Goal: Task Accomplishment & Management: Manage account settings

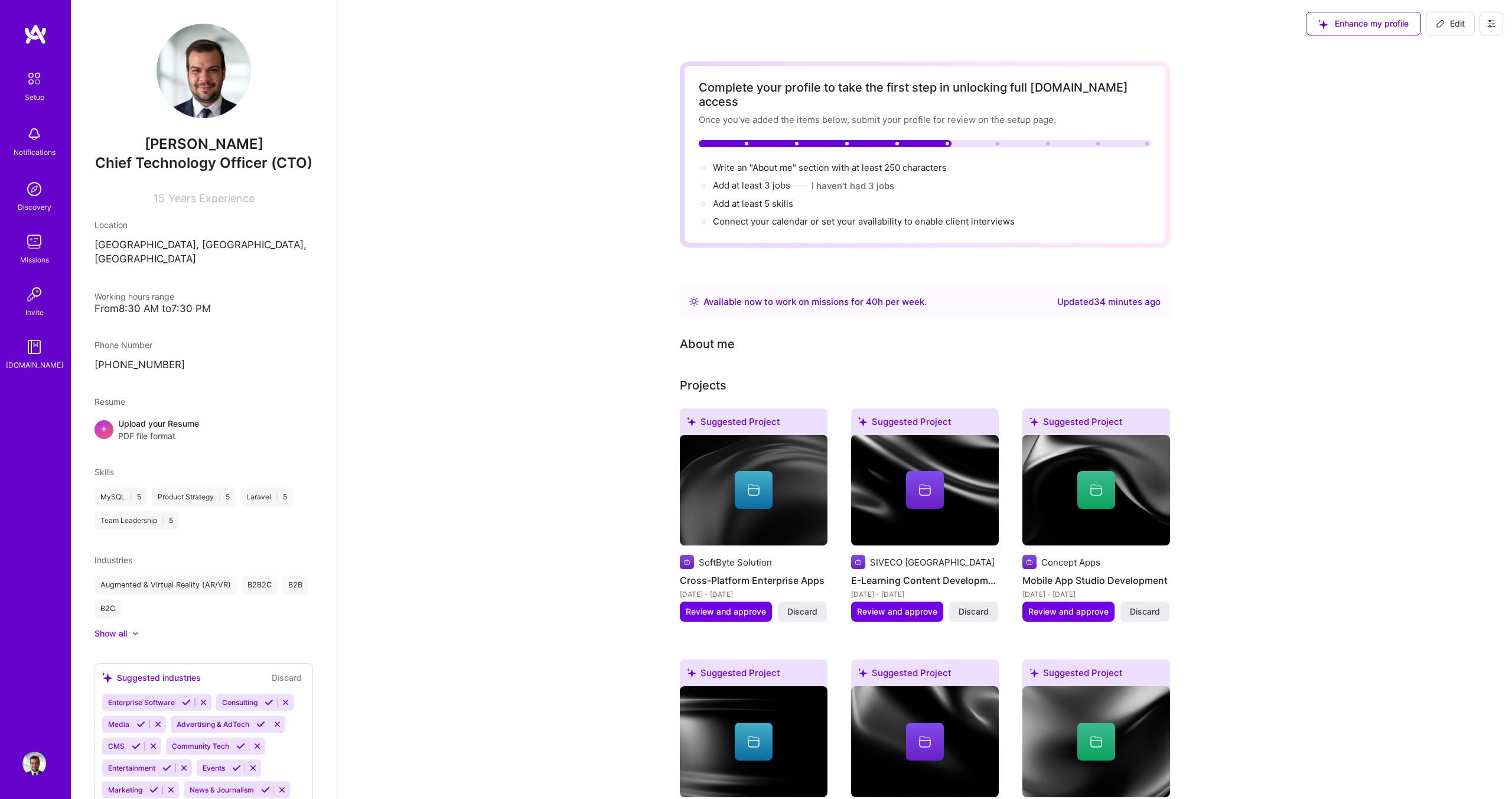
scroll to position [771, 0]
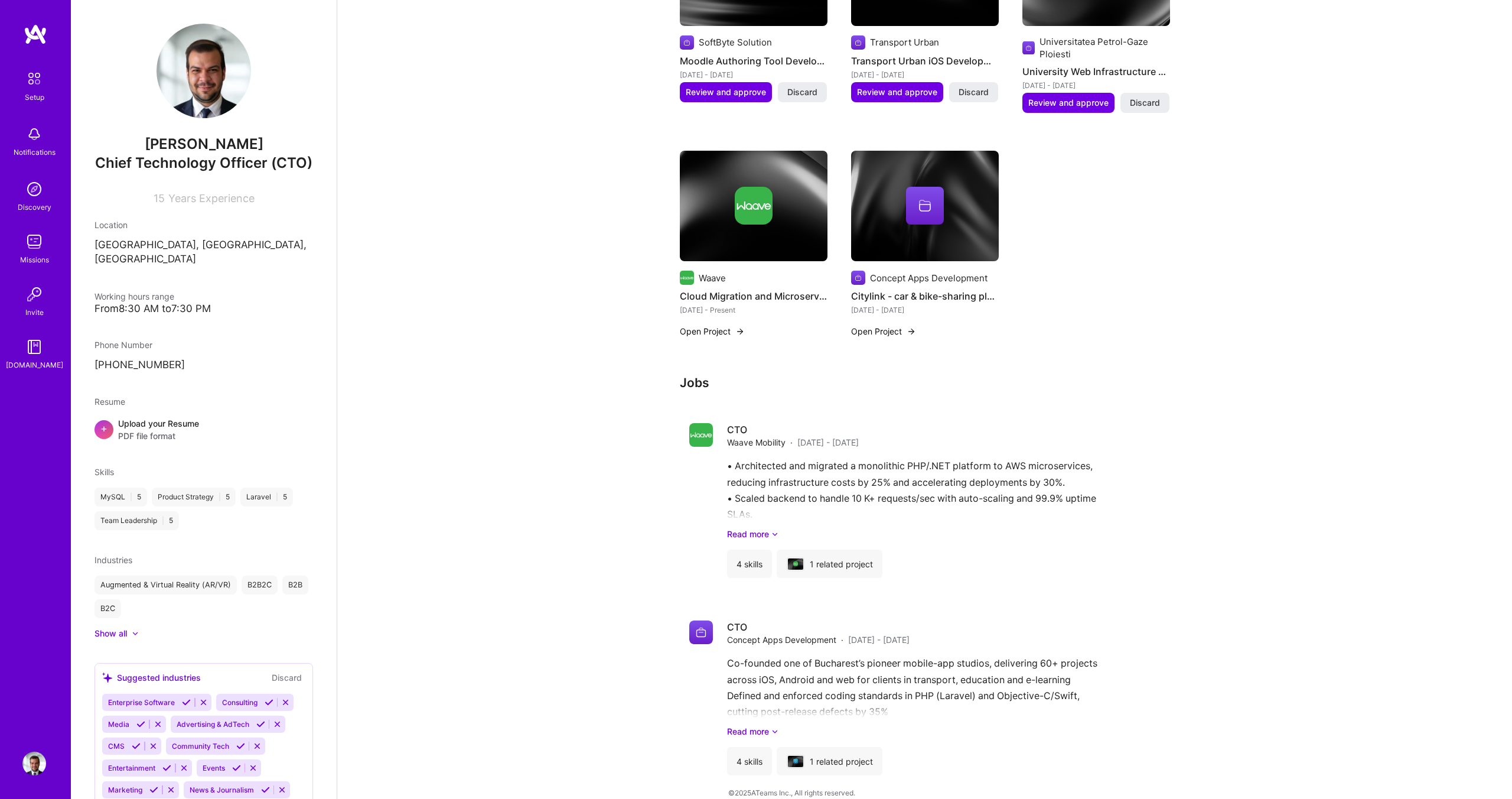
click at [694, 375] on h3 "Jobs" at bounding box center [925, 382] width 490 height 15
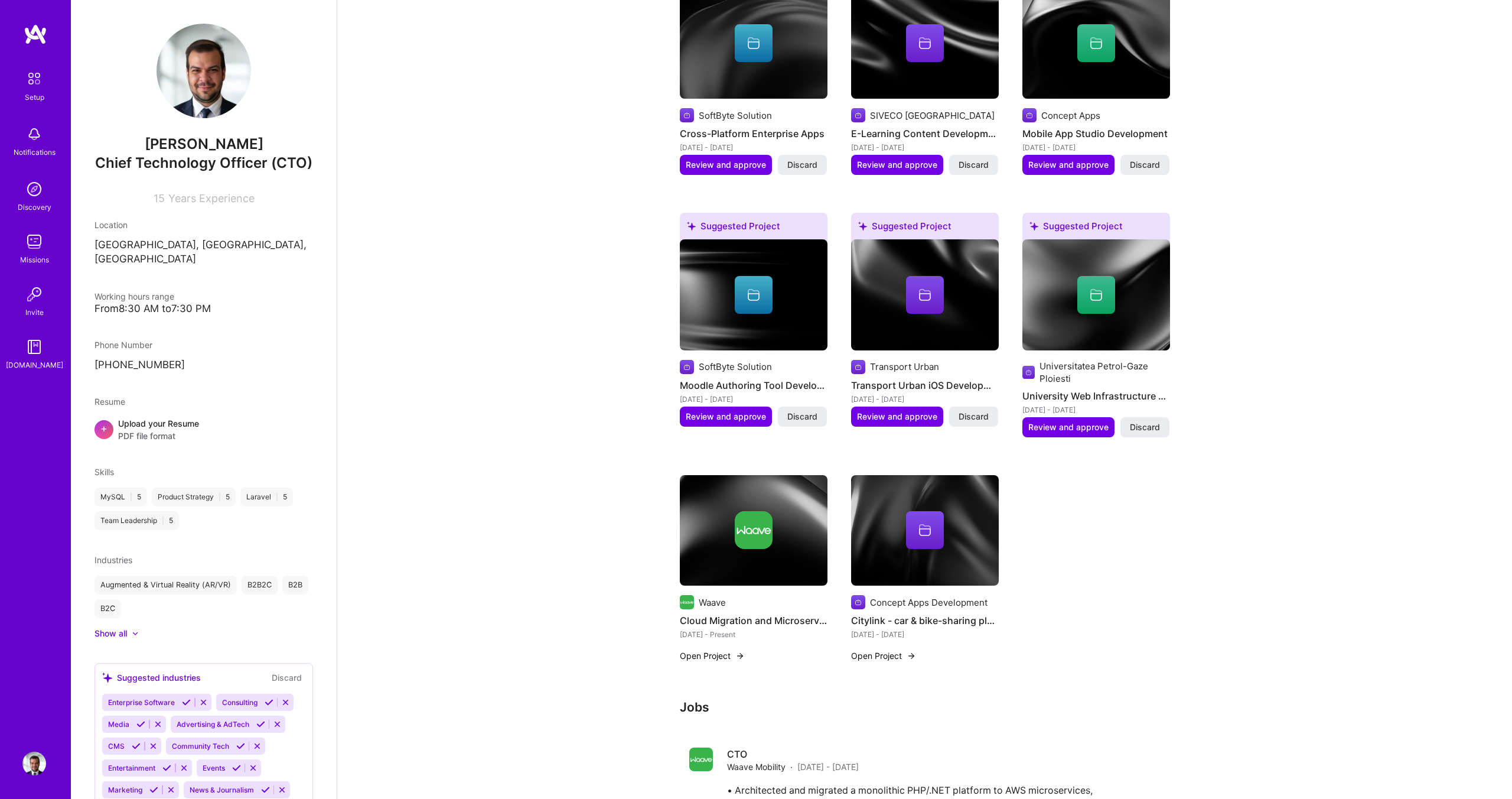
scroll to position [448, 0]
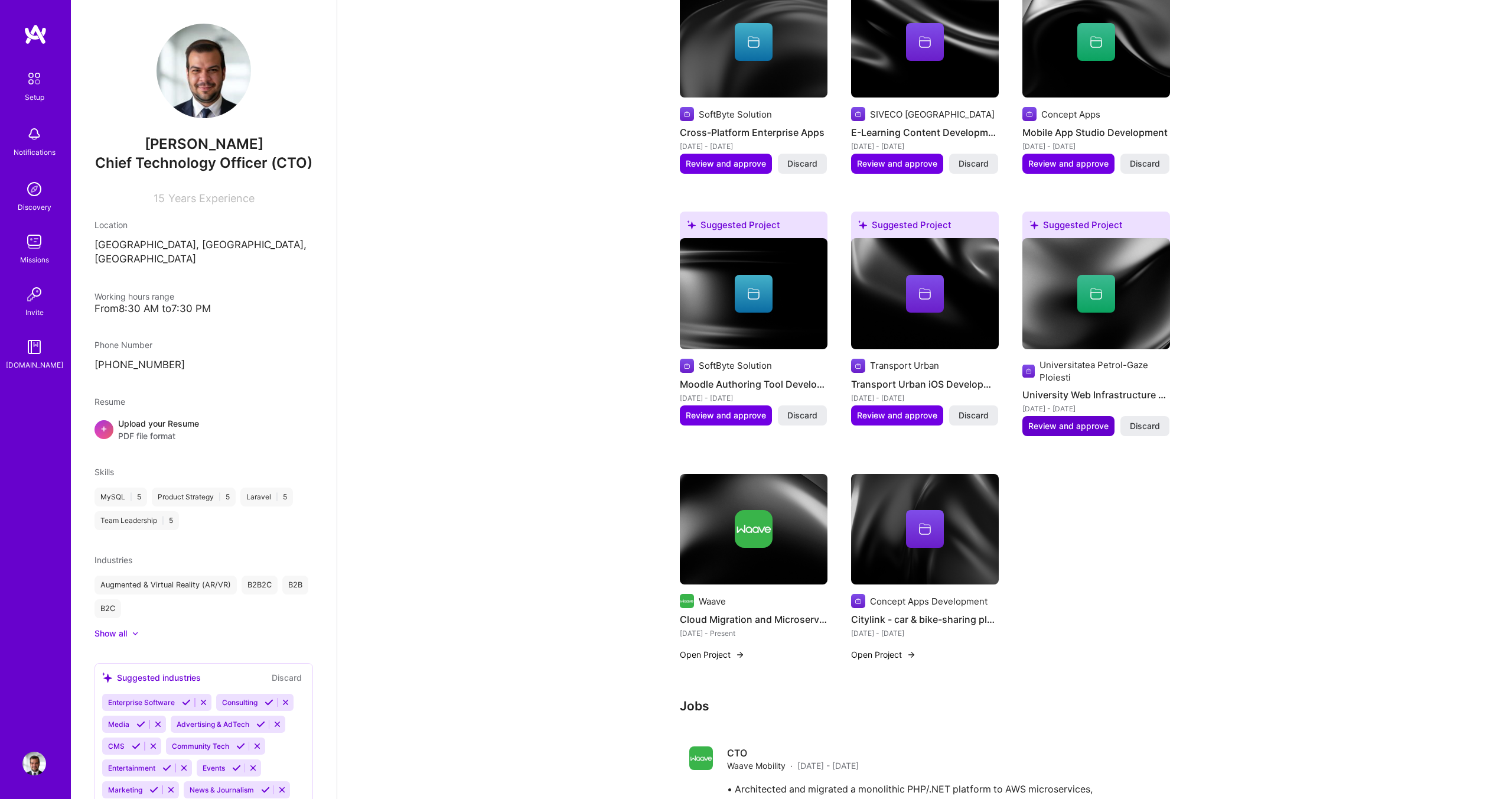
click at [1065, 420] on span "Review and approve" at bounding box center [1069, 426] width 80 height 12
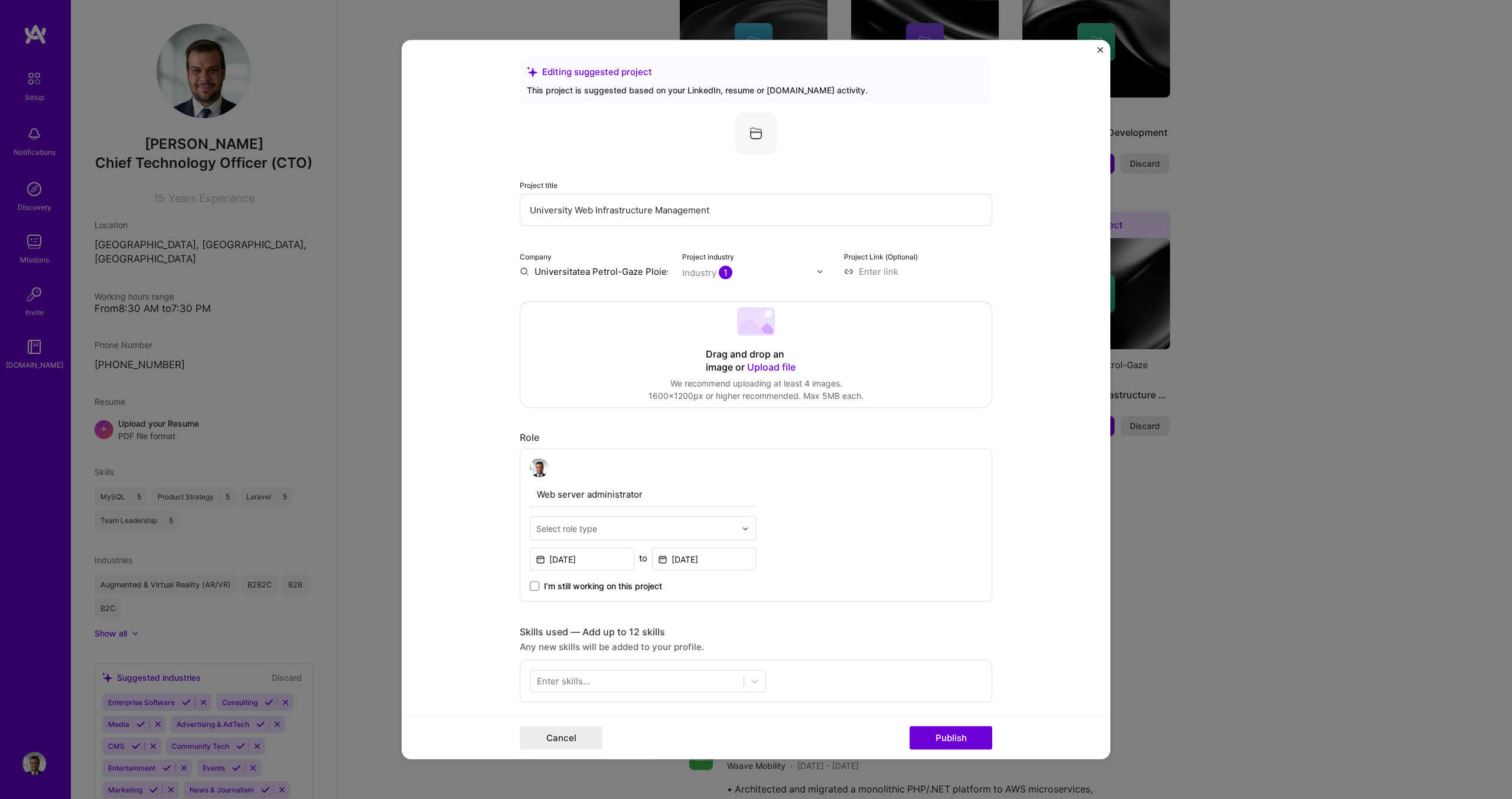
scroll to position [0, 0]
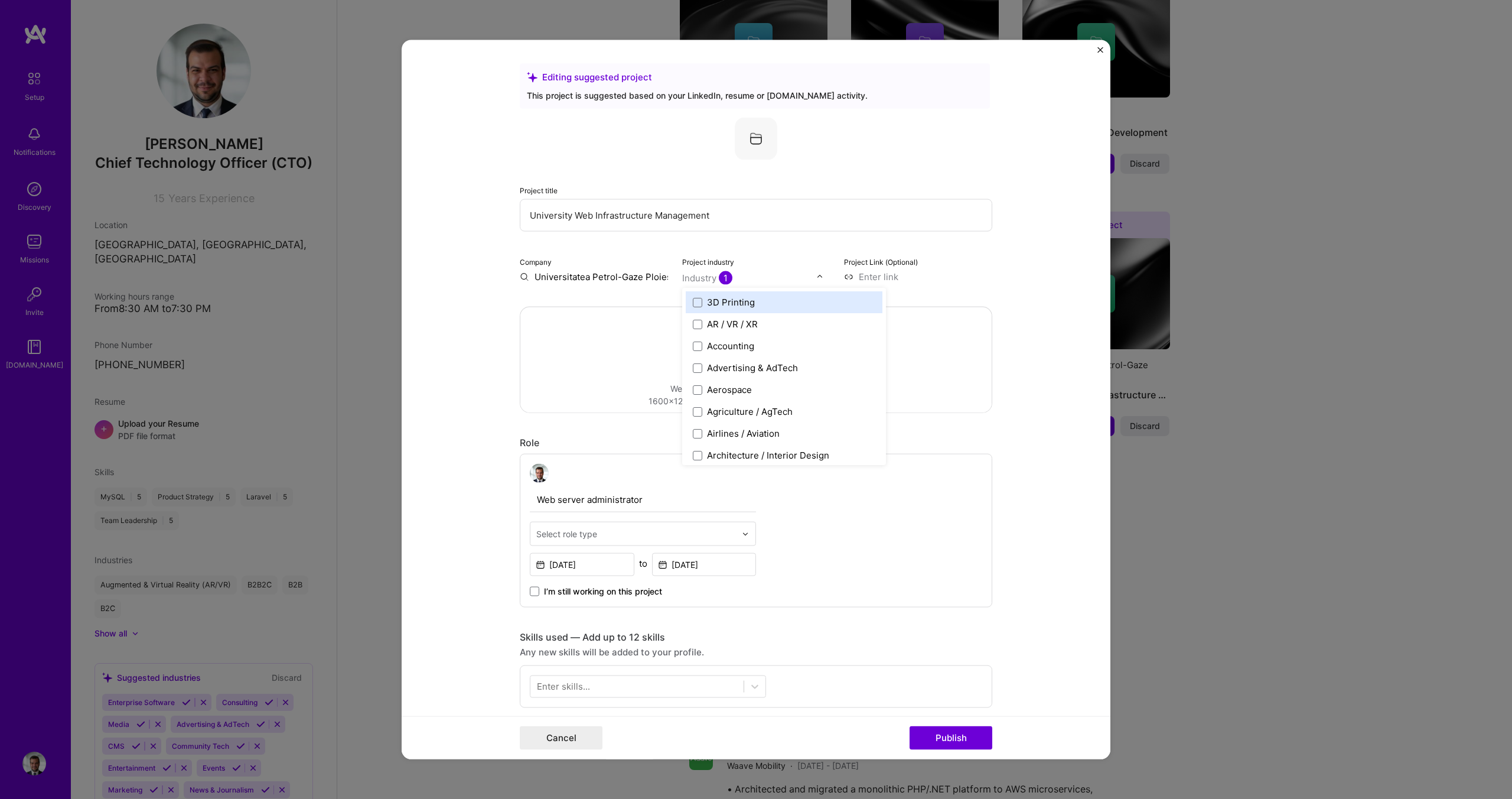
click at [721, 283] on span "1" at bounding box center [726, 278] width 14 height 14
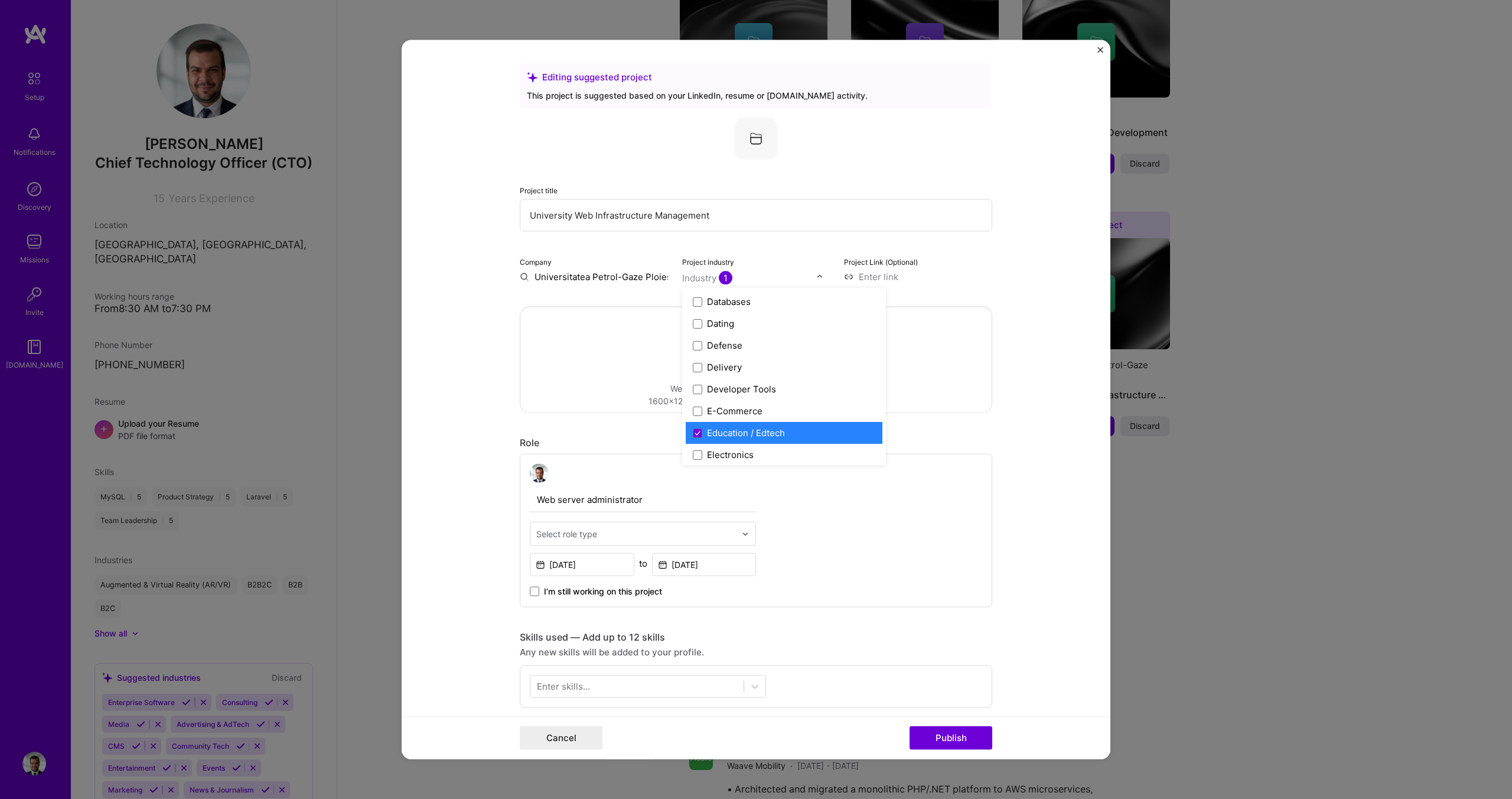
scroll to position [941, 0]
click at [461, 402] on form "Editing suggested project This project is suggested based on your LinkedIn, res…" at bounding box center [756, 400] width 709 height 719
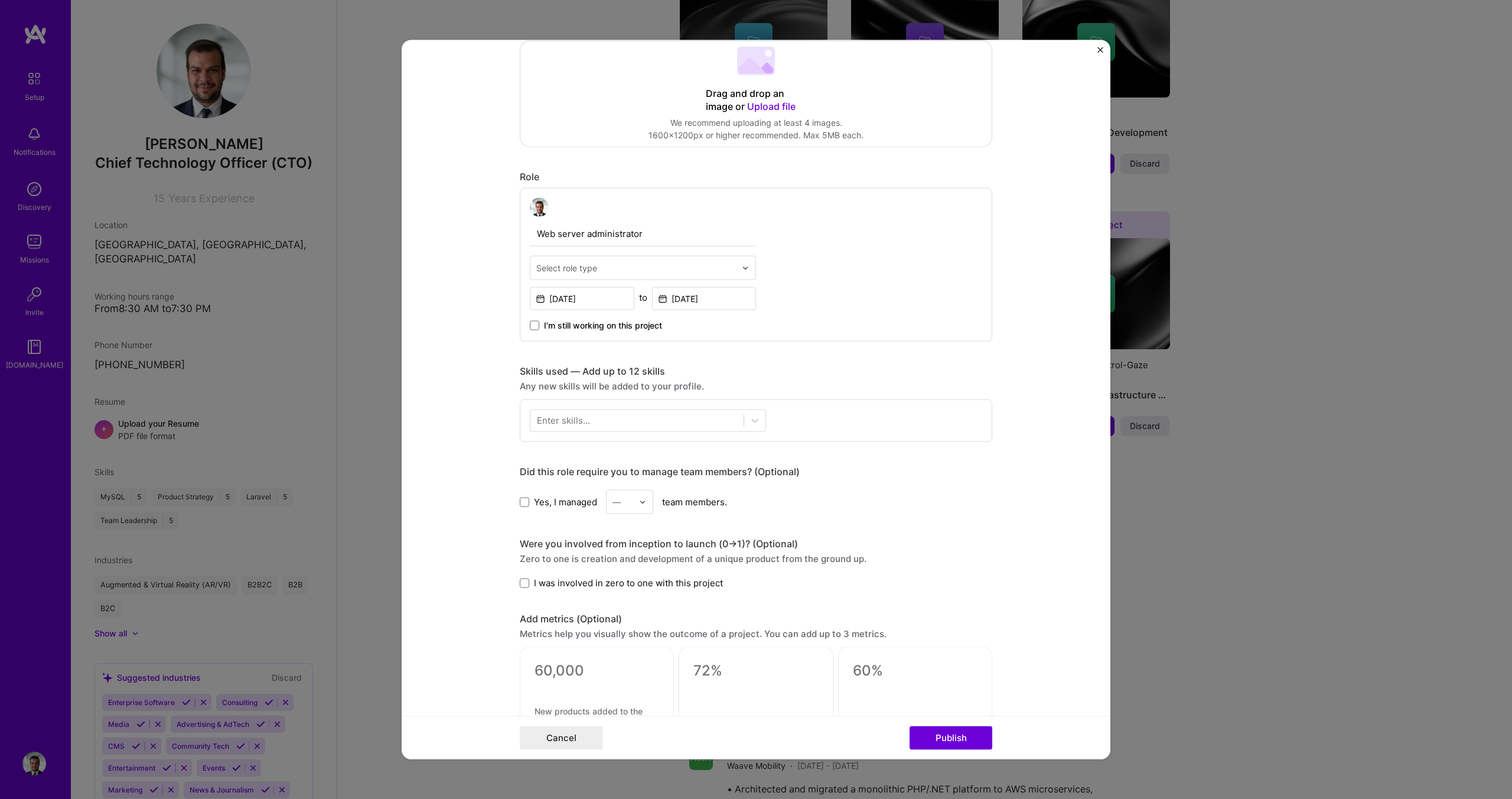
scroll to position [267, 0]
click at [564, 742] on button "Cancel" at bounding box center [561, 737] width 82 height 23
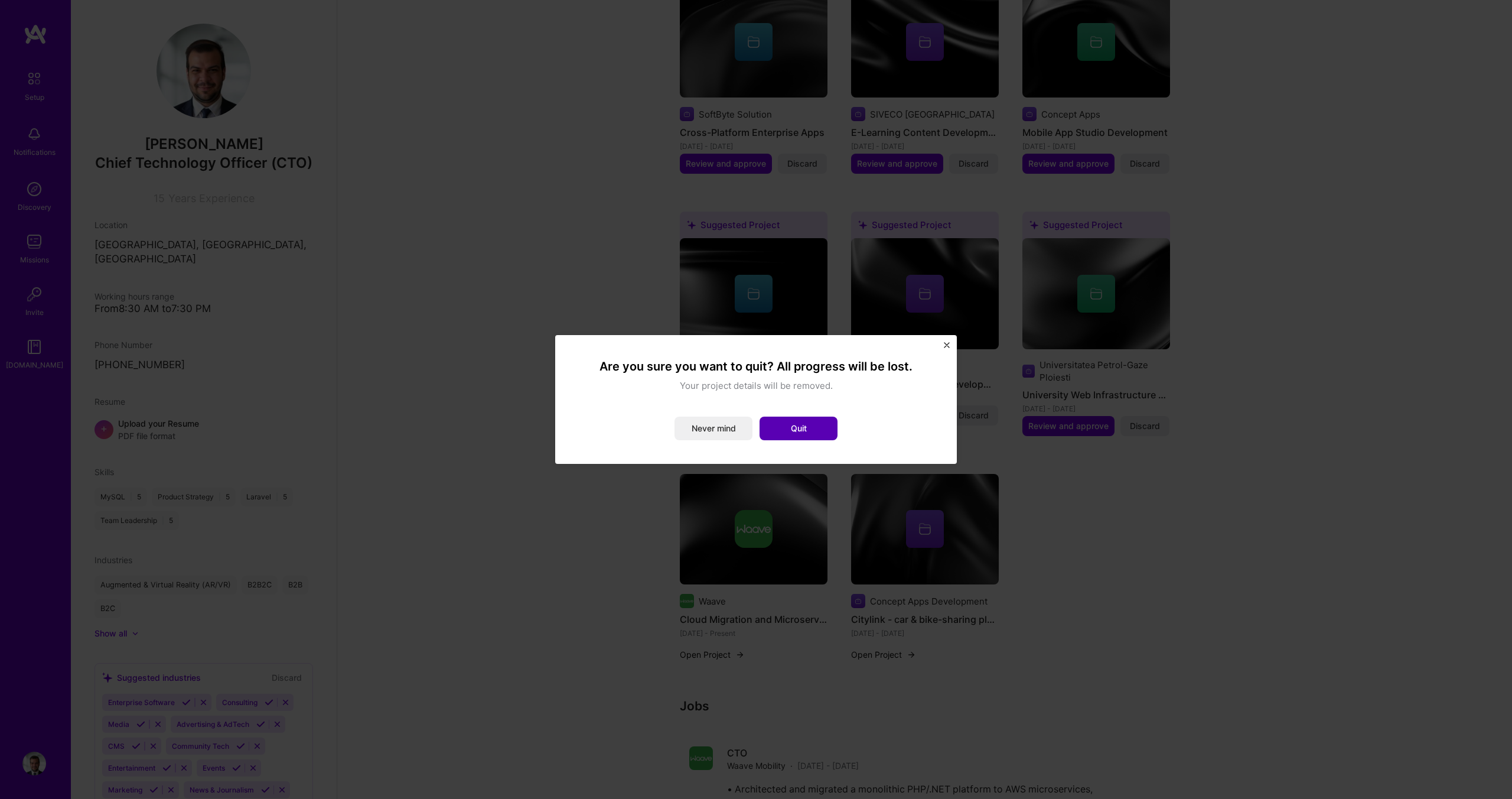
click at [777, 433] on button "Quit" at bounding box center [799, 428] width 78 height 23
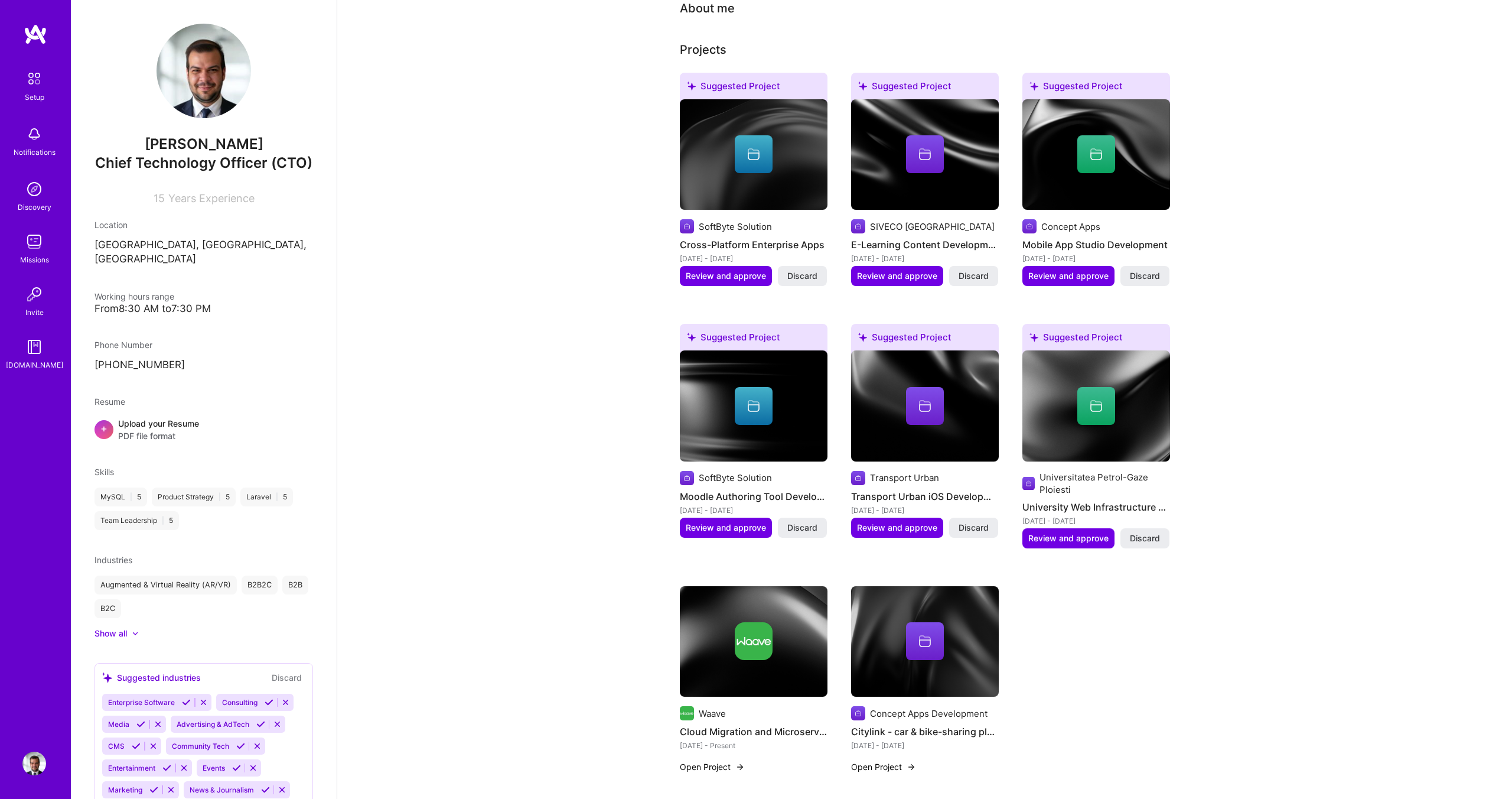
scroll to position [319, 0]
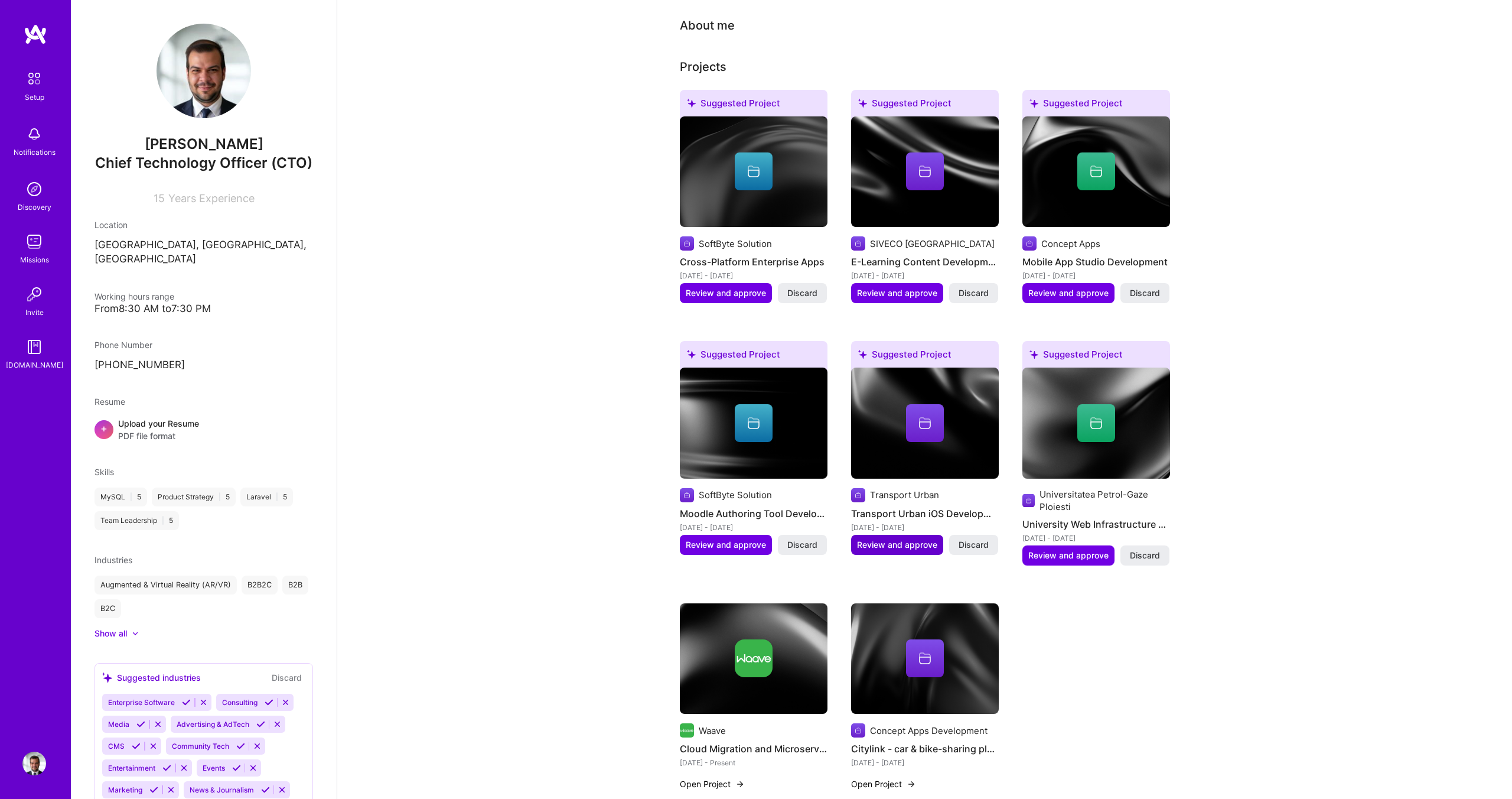
click at [898, 539] on span "Review and approve" at bounding box center [897, 545] width 80 height 12
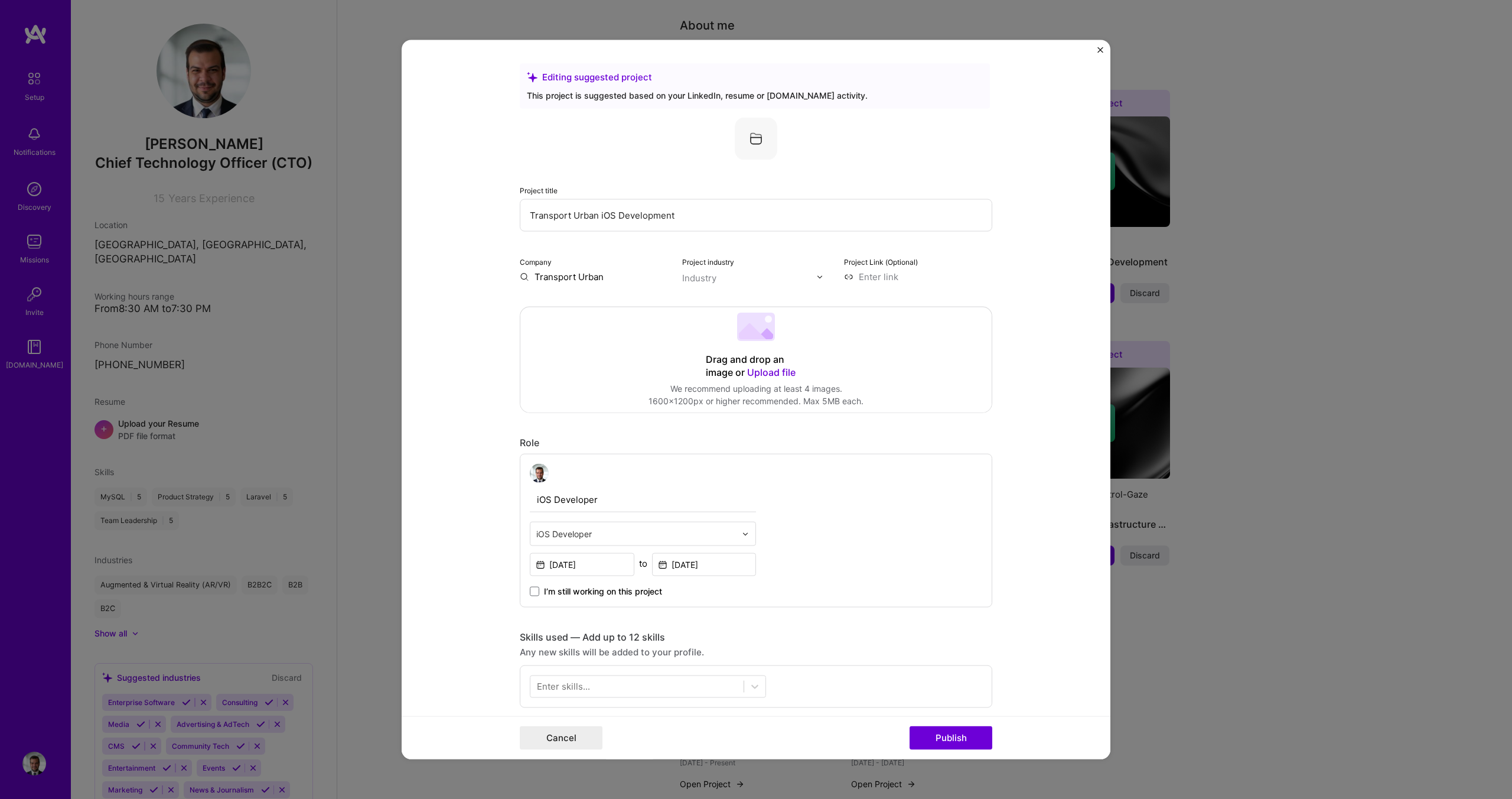
click at [648, 214] on input "Transport Urban iOS Development" at bounding box center [756, 215] width 472 height 32
click at [692, 212] on input "Transport Urban iOS Development" at bounding box center [756, 215] width 472 height 32
click at [644, 212] on input "Transport Urban iOS Development" at bounding box center [756, 215] width 472 height 32
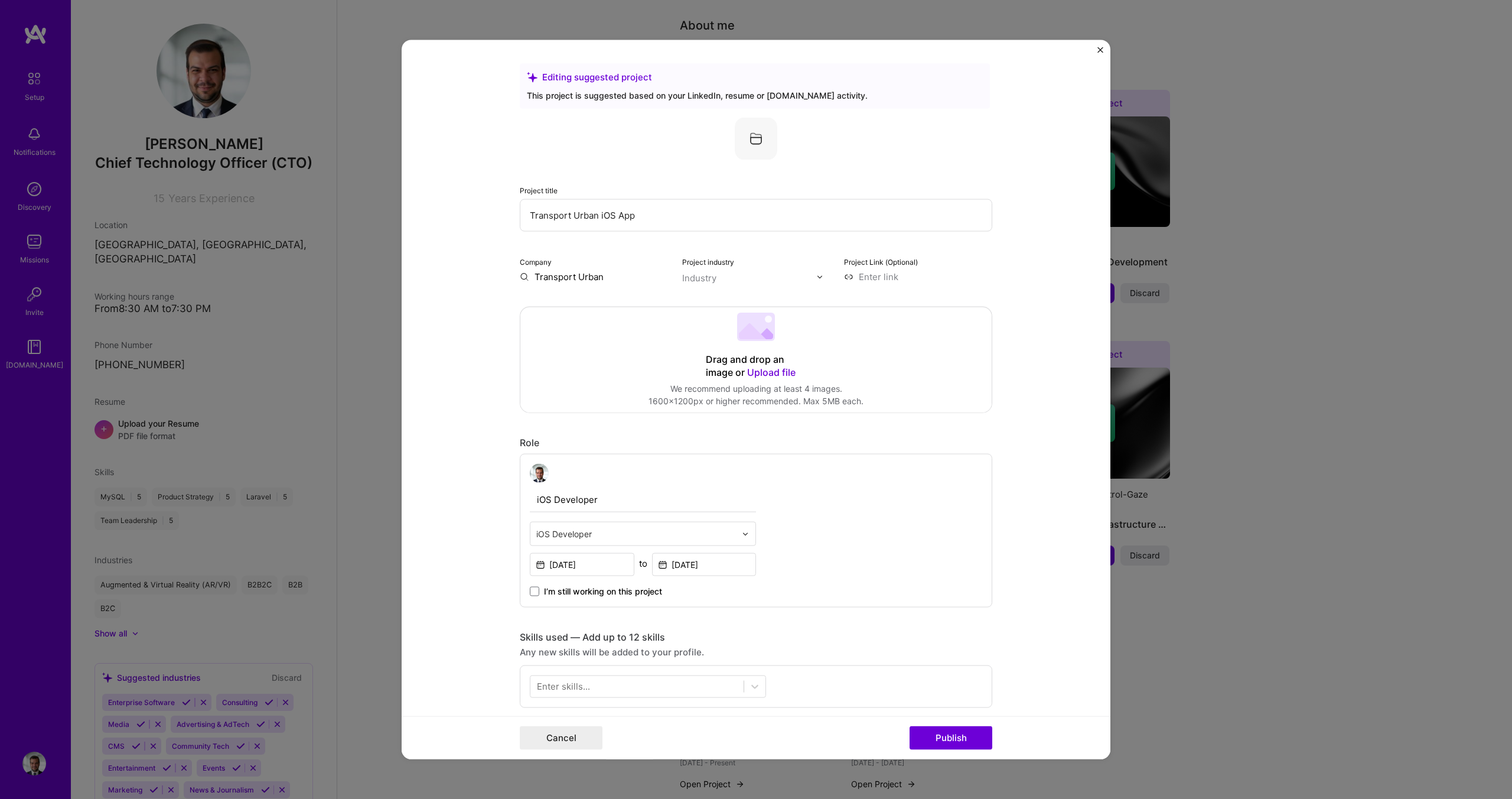
type input "Transport Urban iOS App"
click at [713, 281] on div "Industry" at bounding box center [699, 278] width 34 height 12
type input "mobi"
click at [697, 299] on span at bounding box center [698, 302] width 10 height 10
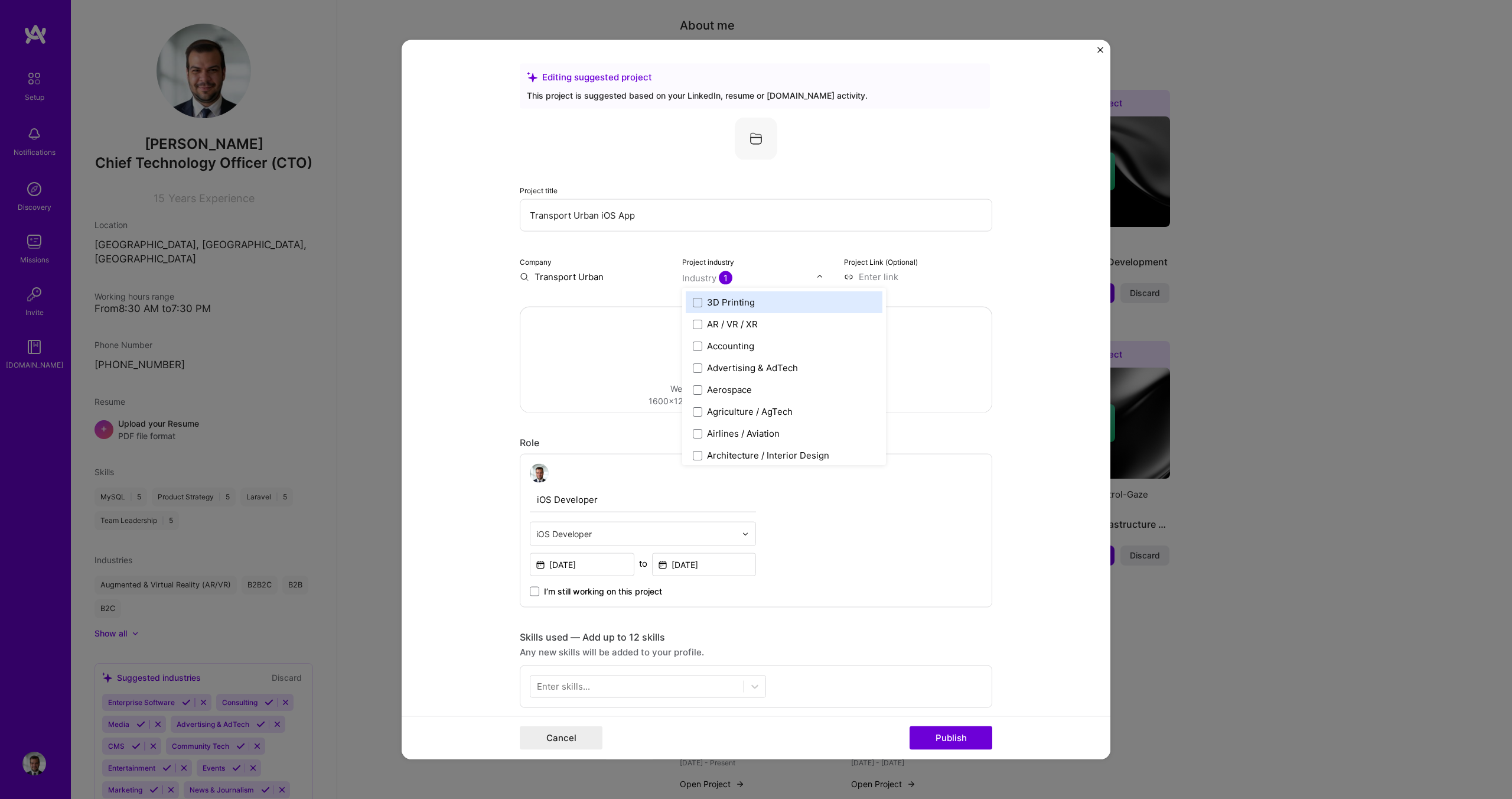
click at [487, 336] on form "Editing suggested project This project is suggested based on your LinkedIn, res…" at bounding box center [756, 400] width 709 height 719
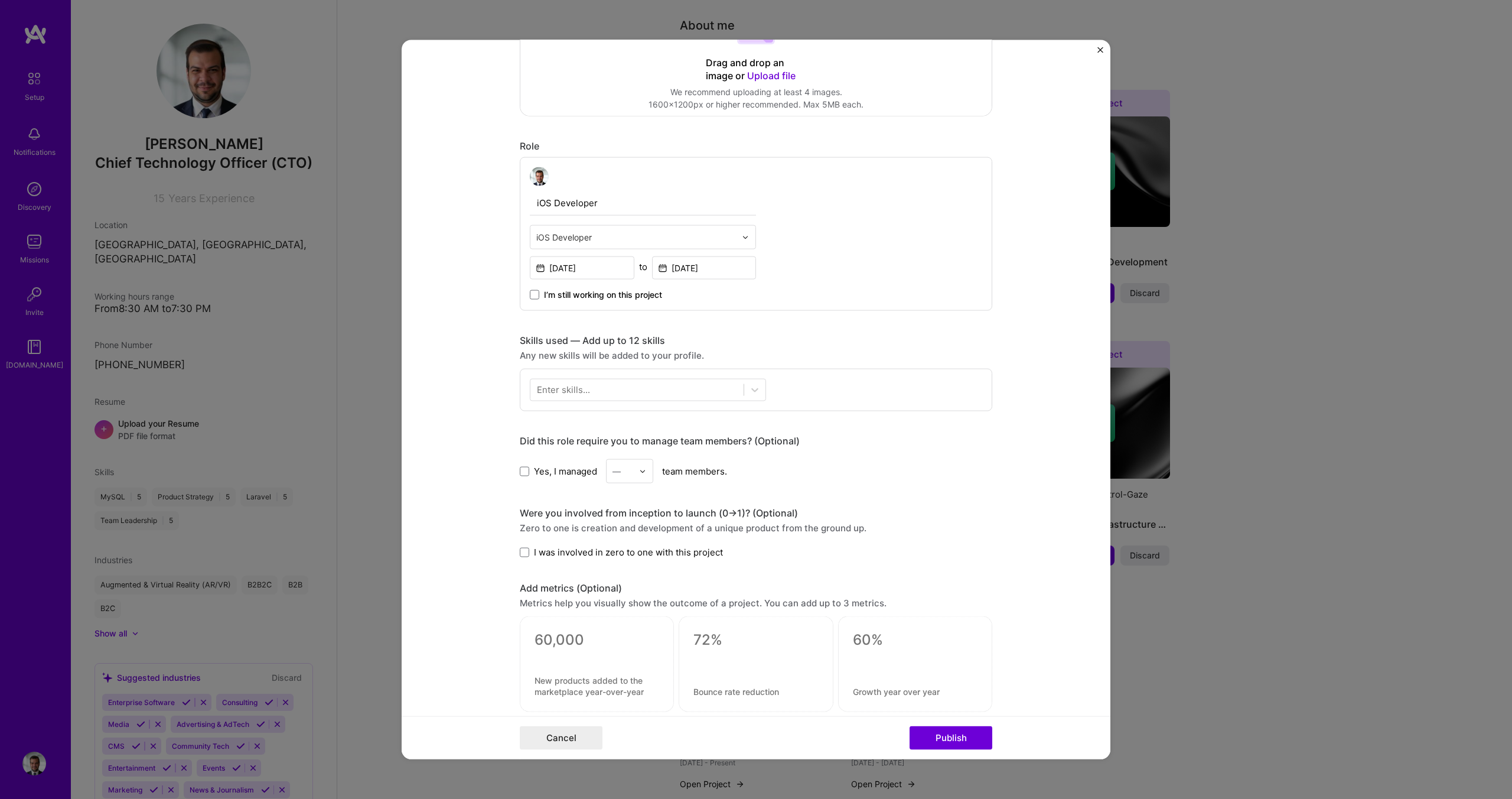
scroll to position [298, 0]
click at [541, 554] on span "I was involved in zero to one with this project" at bounding box center [628, 550] width 189 height 12
click at [0, 0] on input "I was involved in zero to one with this project" at bounding box center [0, 0] width 0 height 0
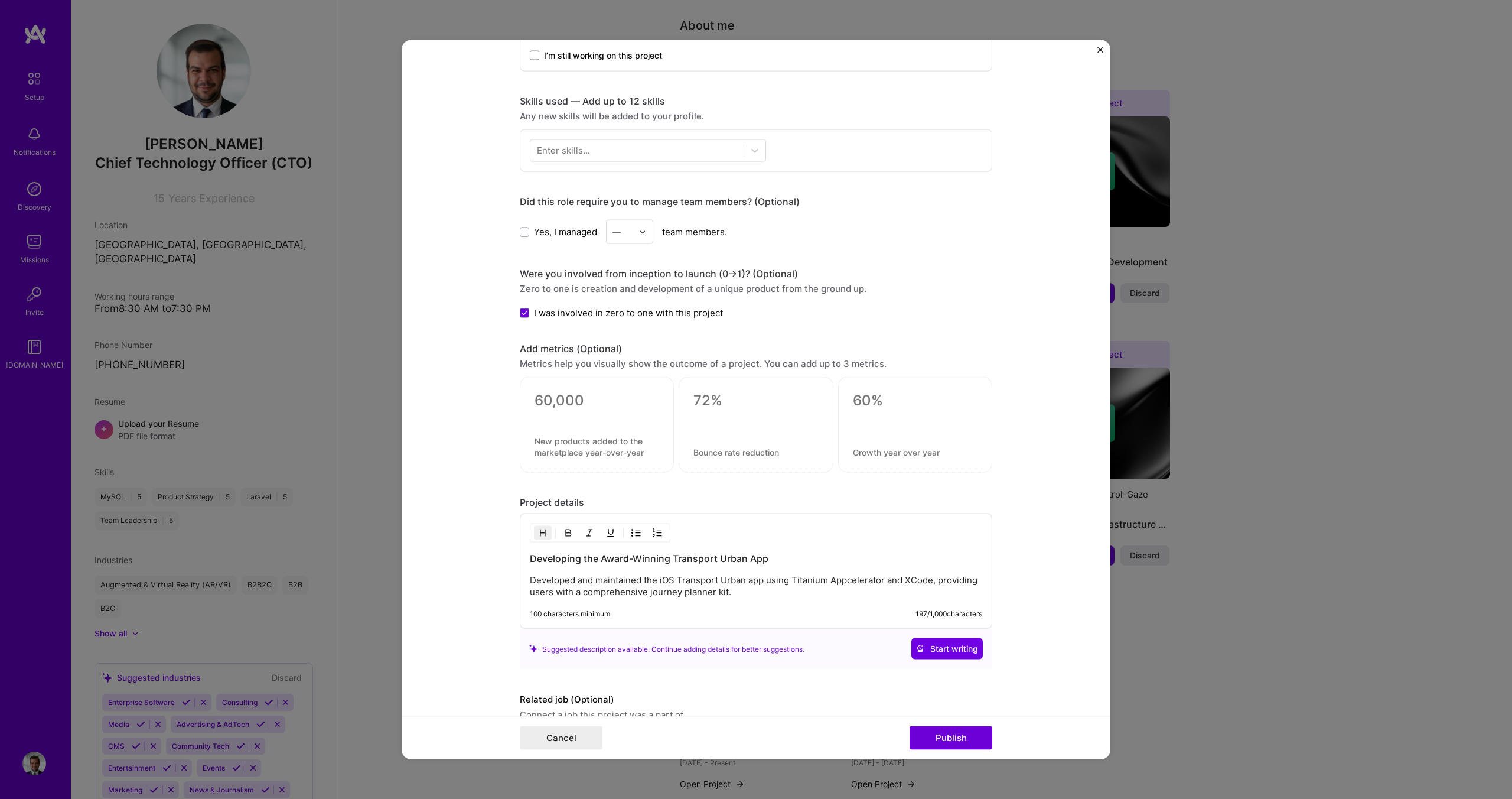
scroll to position [596, 0]
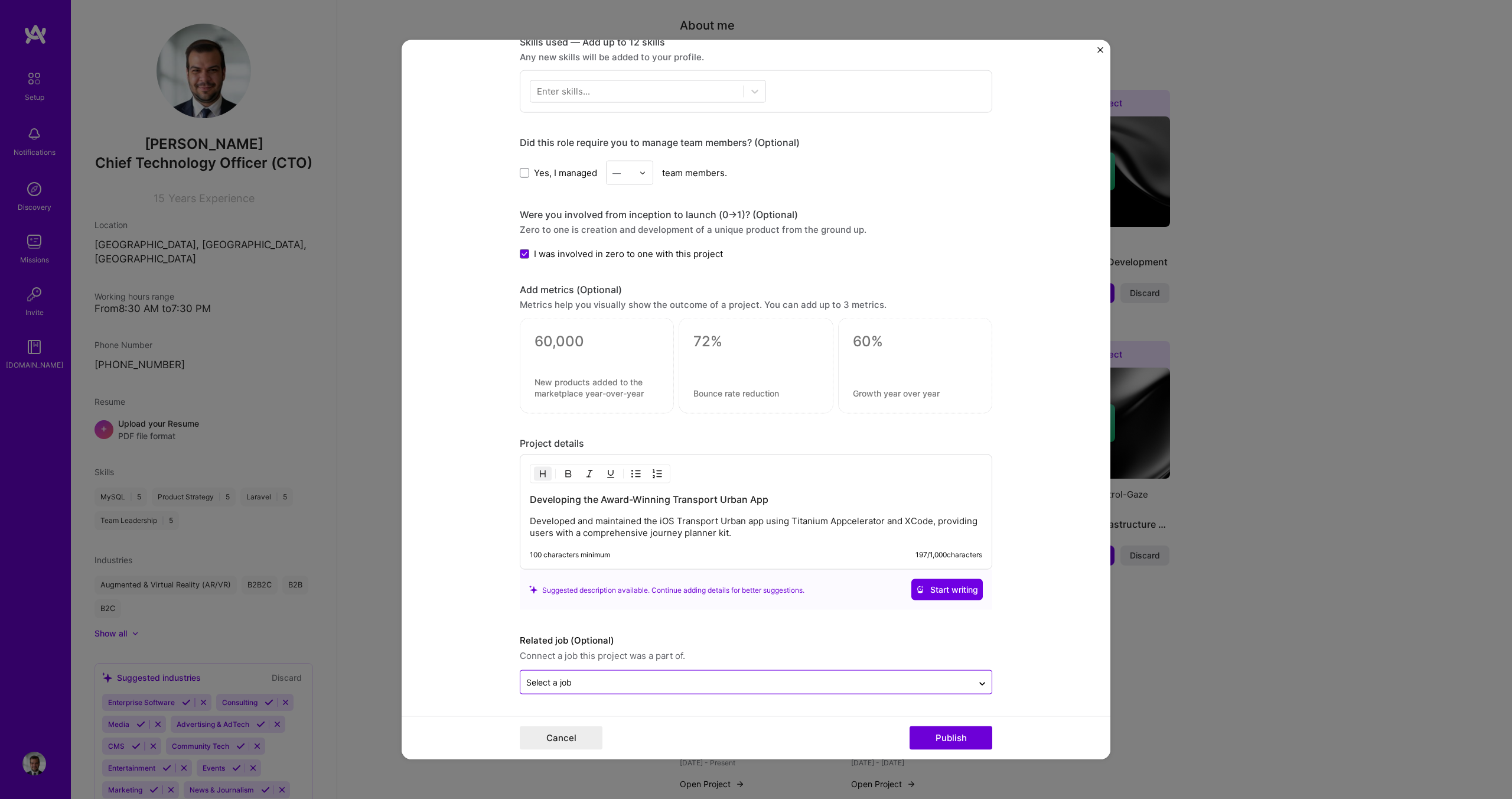
click at [566, 687] on div "Select a job" at bounding box center [549, 682] width 45 height 12
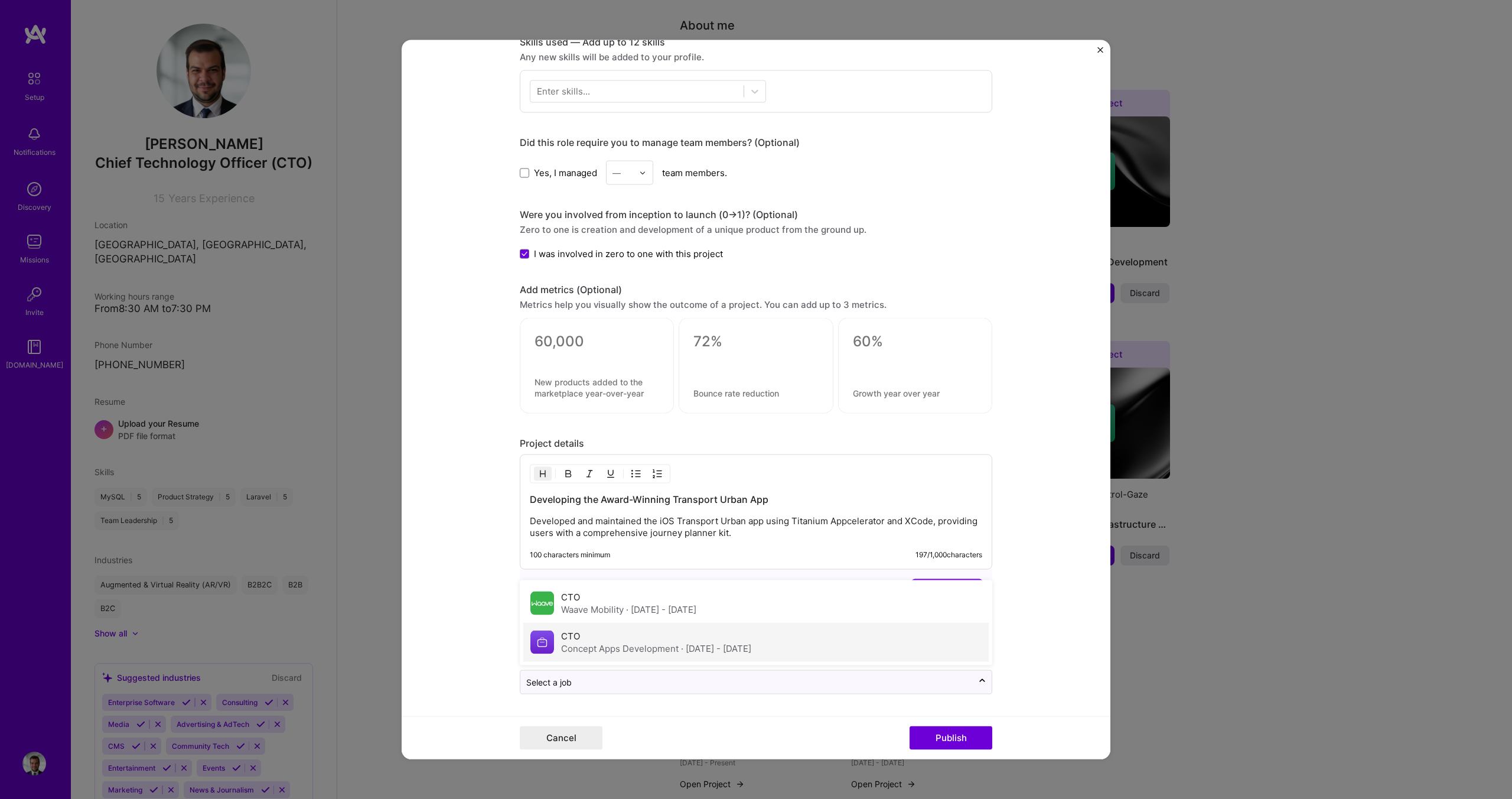
click at [570, 648] on div "Concept Apps Development · Nov 2012 - Jun 2025" at bounding box center [656, 648] width 190 height 12
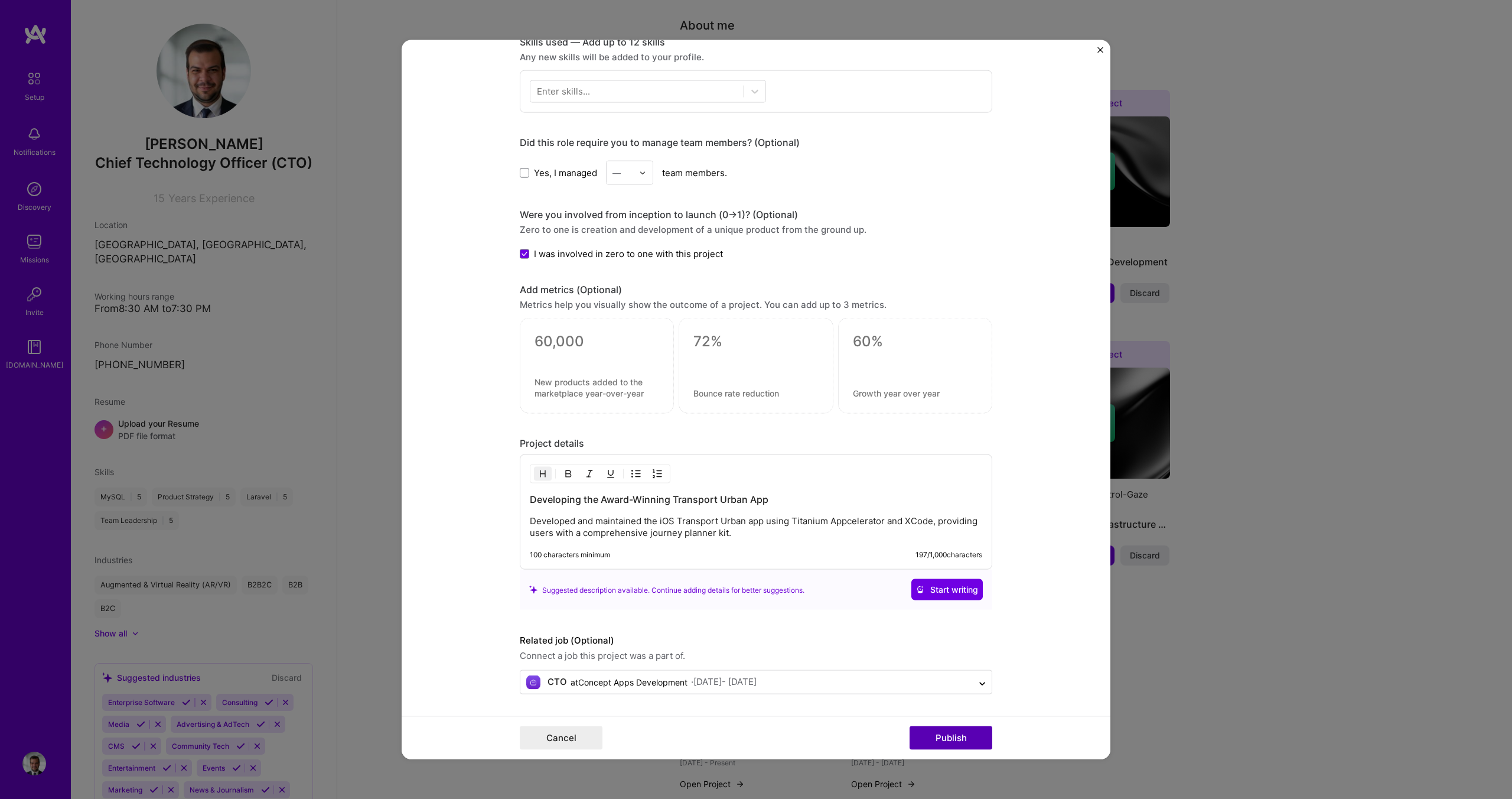
click at [977, 741] on button "Publish" at bounding box center [951, 737] width 82 height 23
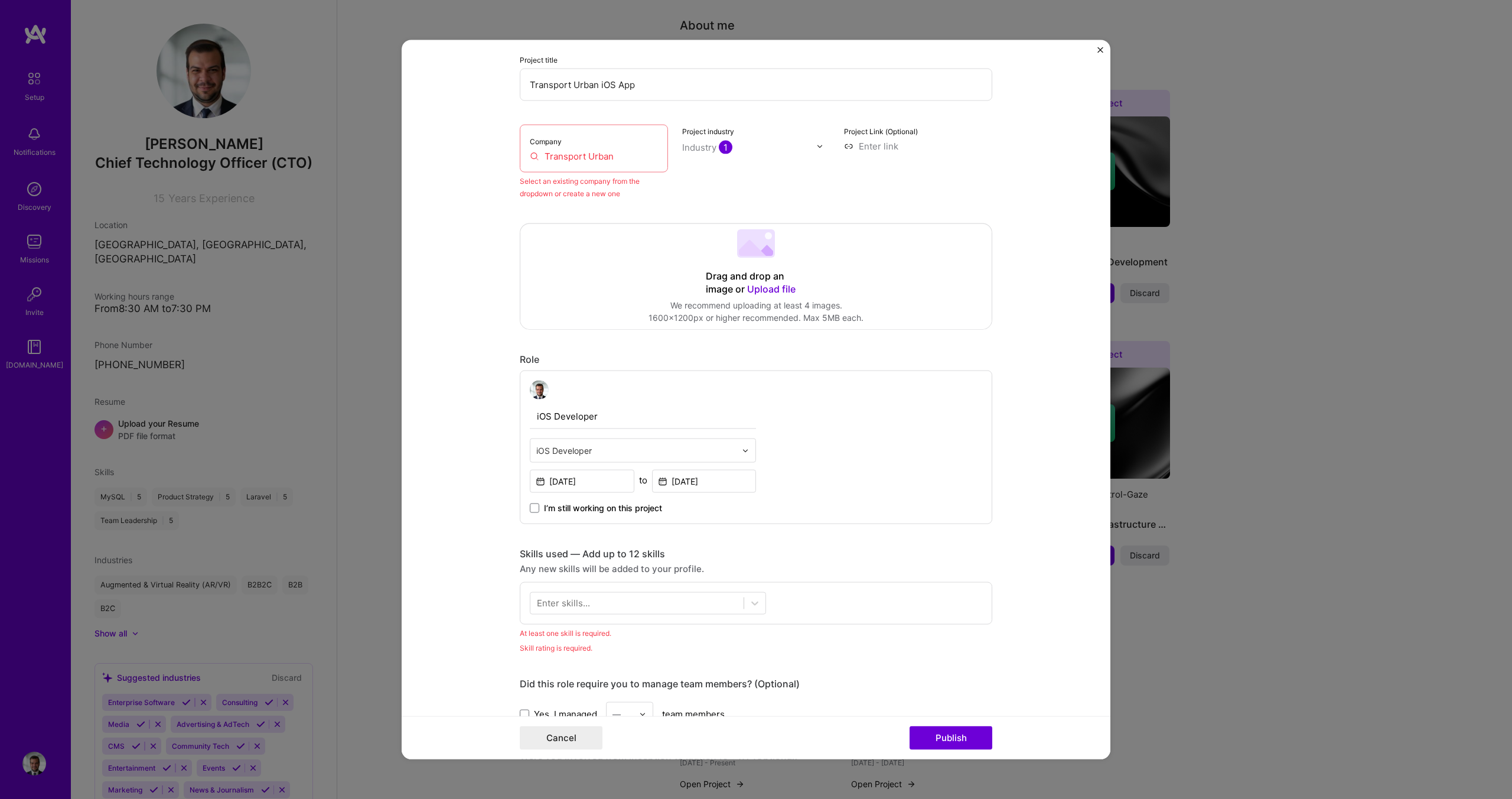
scroll to position [77, 0]
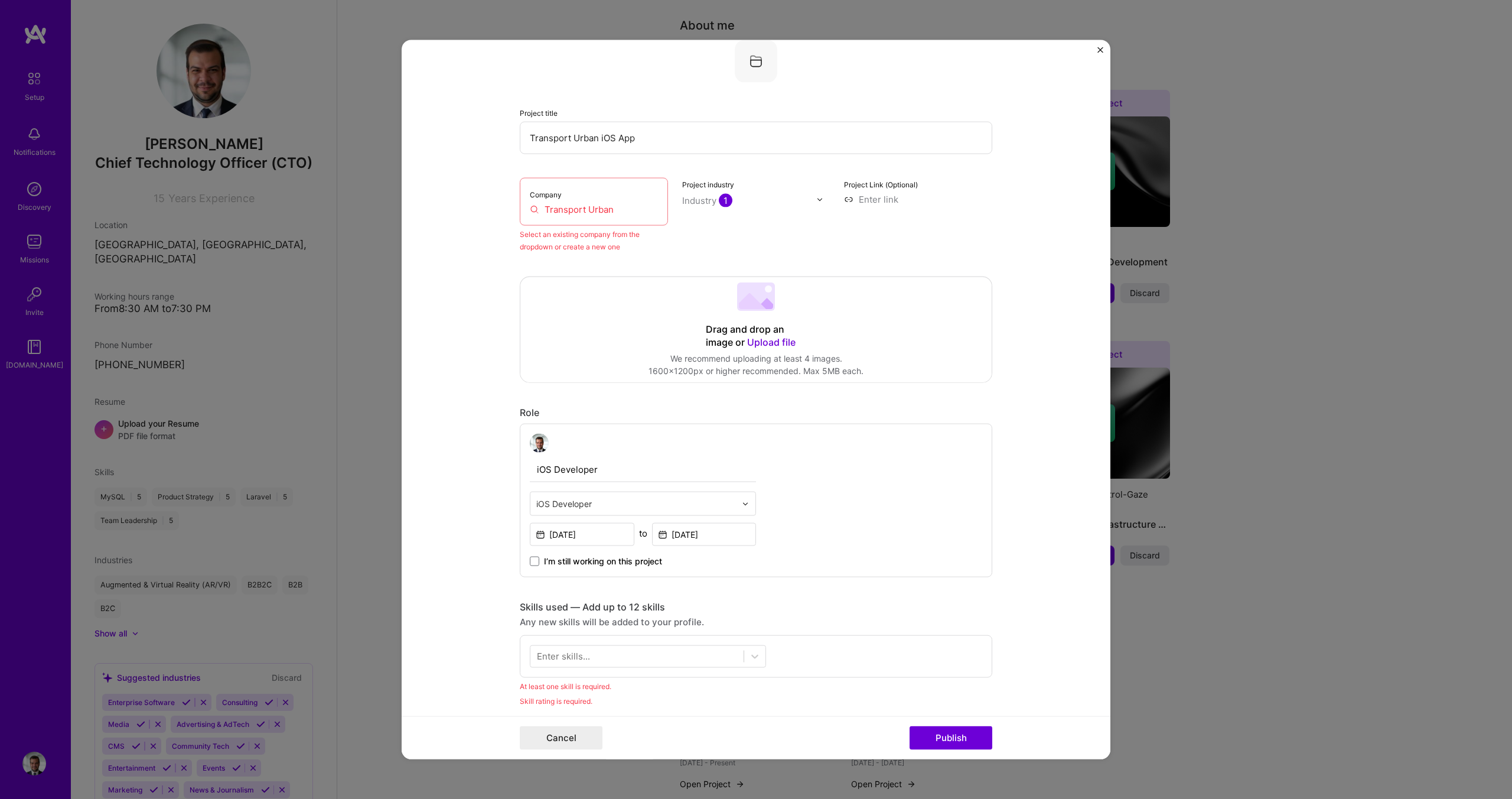
click at [595, 196] on div "Company Transport Urban" at bounding box center [594, 202] width 148 height 48
click at [605, 204] on input "Transport Urban" at bounding box center [594, 209] width 128 height 12
drag, startPoint x: 628, startPoint y: 214, endPoint x: 478, endPoint y: 197, distance: 151.0
click at [482, 198] on form "Editing suggested project This project is suggested based on your LinkedIn, res…" at bounding box center [756, 400] width 709 height 719
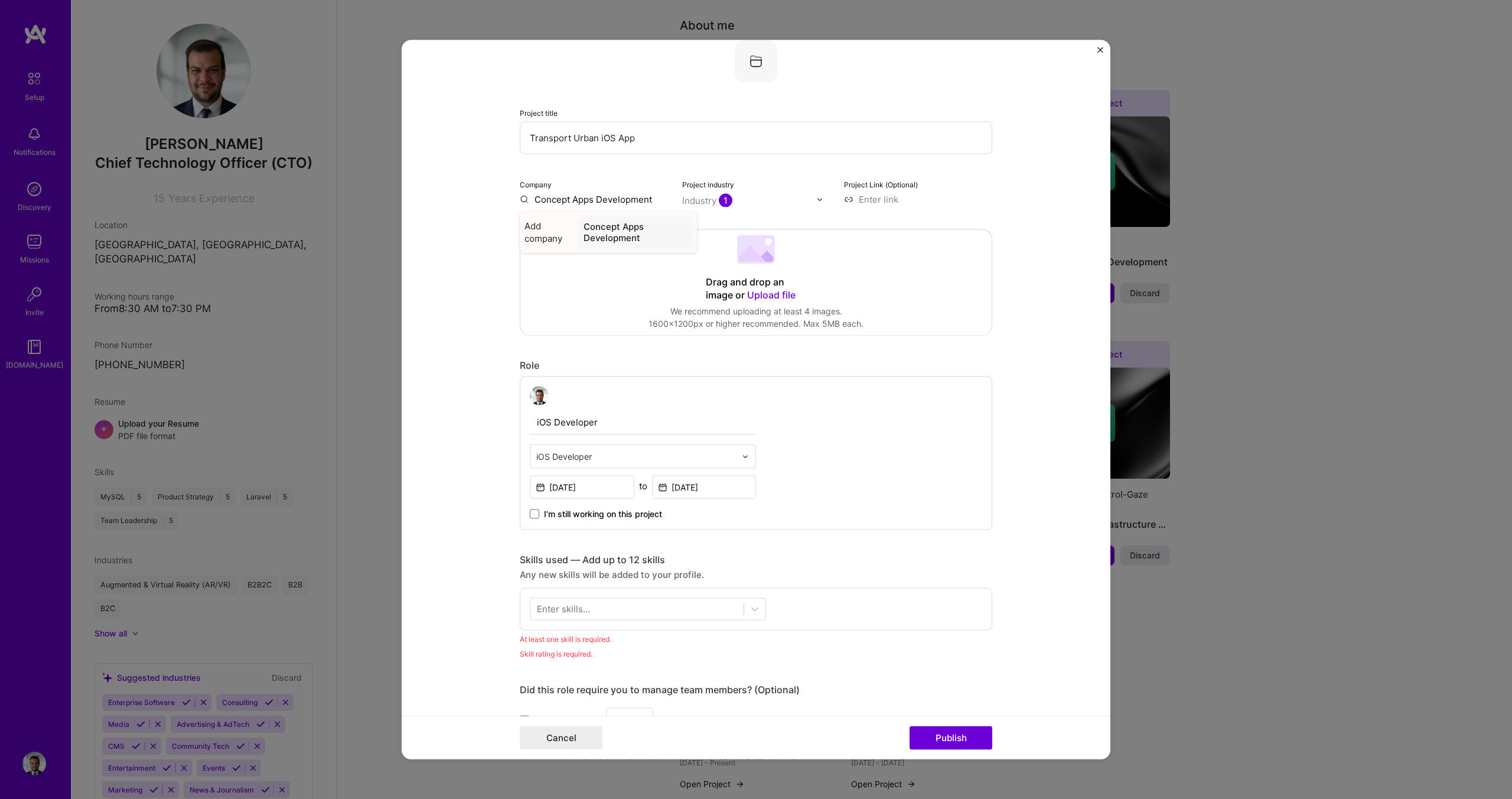
type input "Concept Apps Development"
click at [610, 241] on div "Concept Apps Development" at bounding box center [635, 232] width 114 height 32
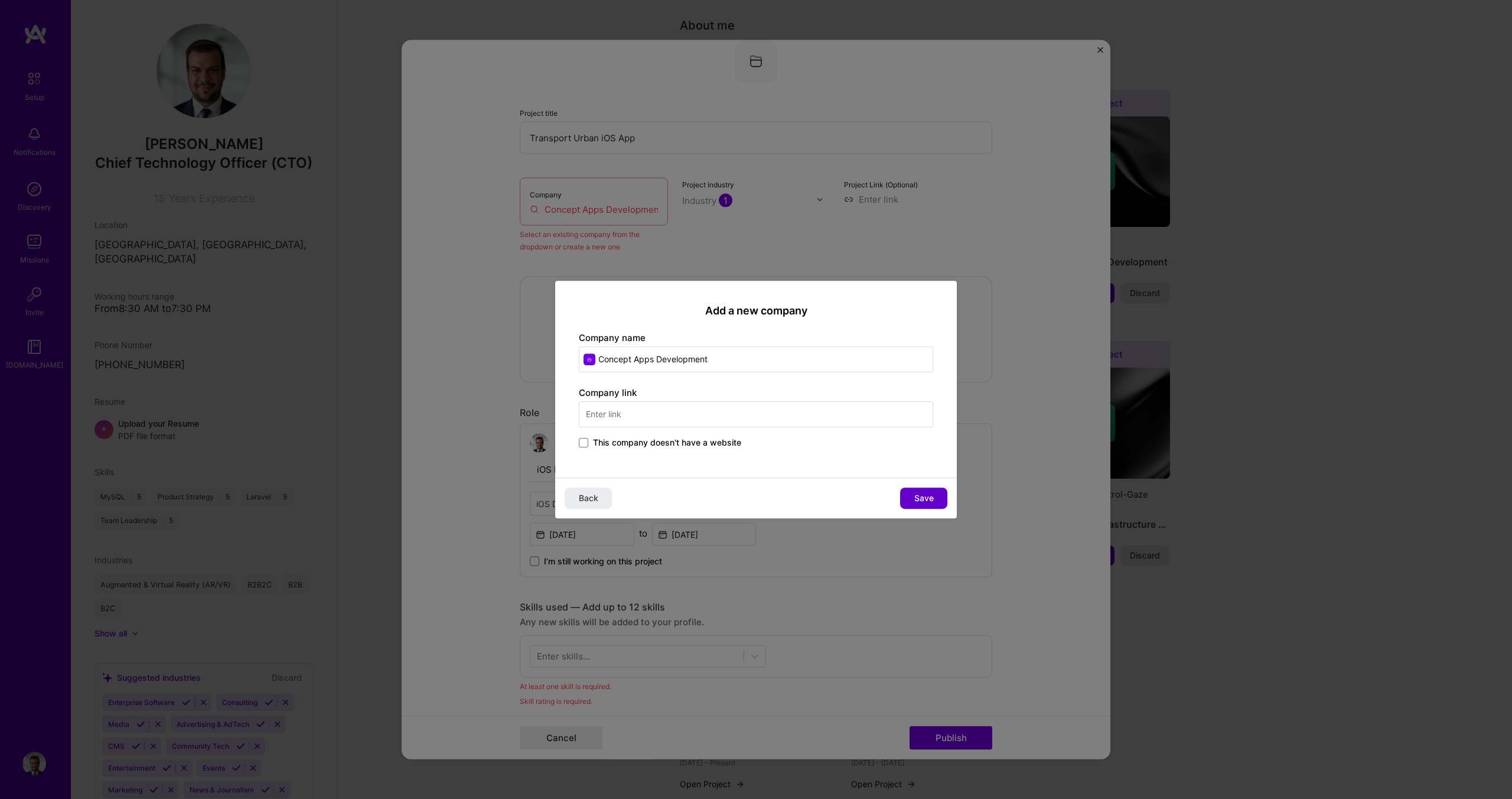
click at [923, 500] on span "Save" at bounding box center [924, 498] width 19 height 12
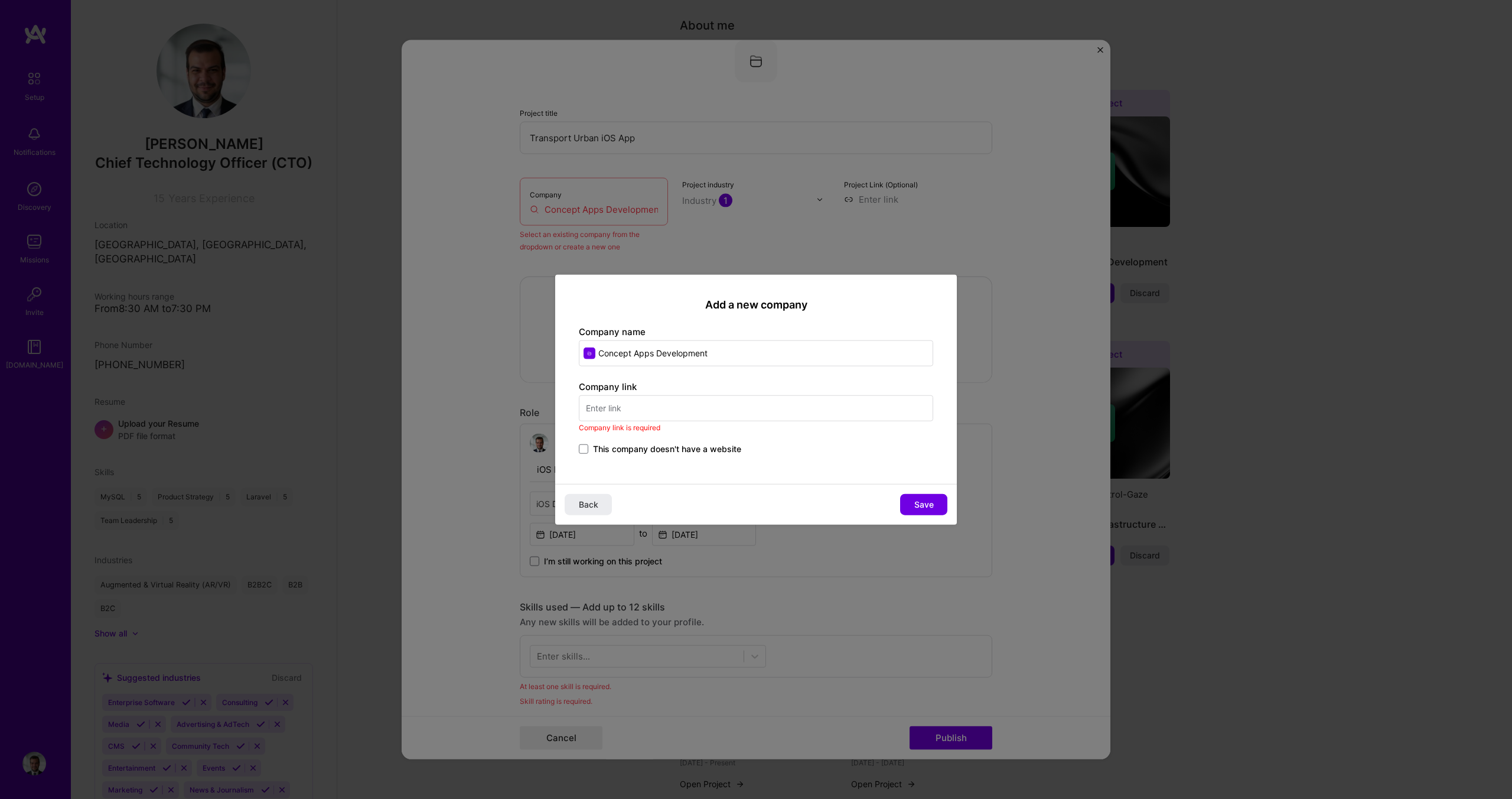
click at [620, 444] on span "This company doesn't have a website" at bounding box center [667, 449] width 148 height 12
click at [0, 0] on input "This company doesn't have a website" at bounding box center [0, 0] width 0 height 0
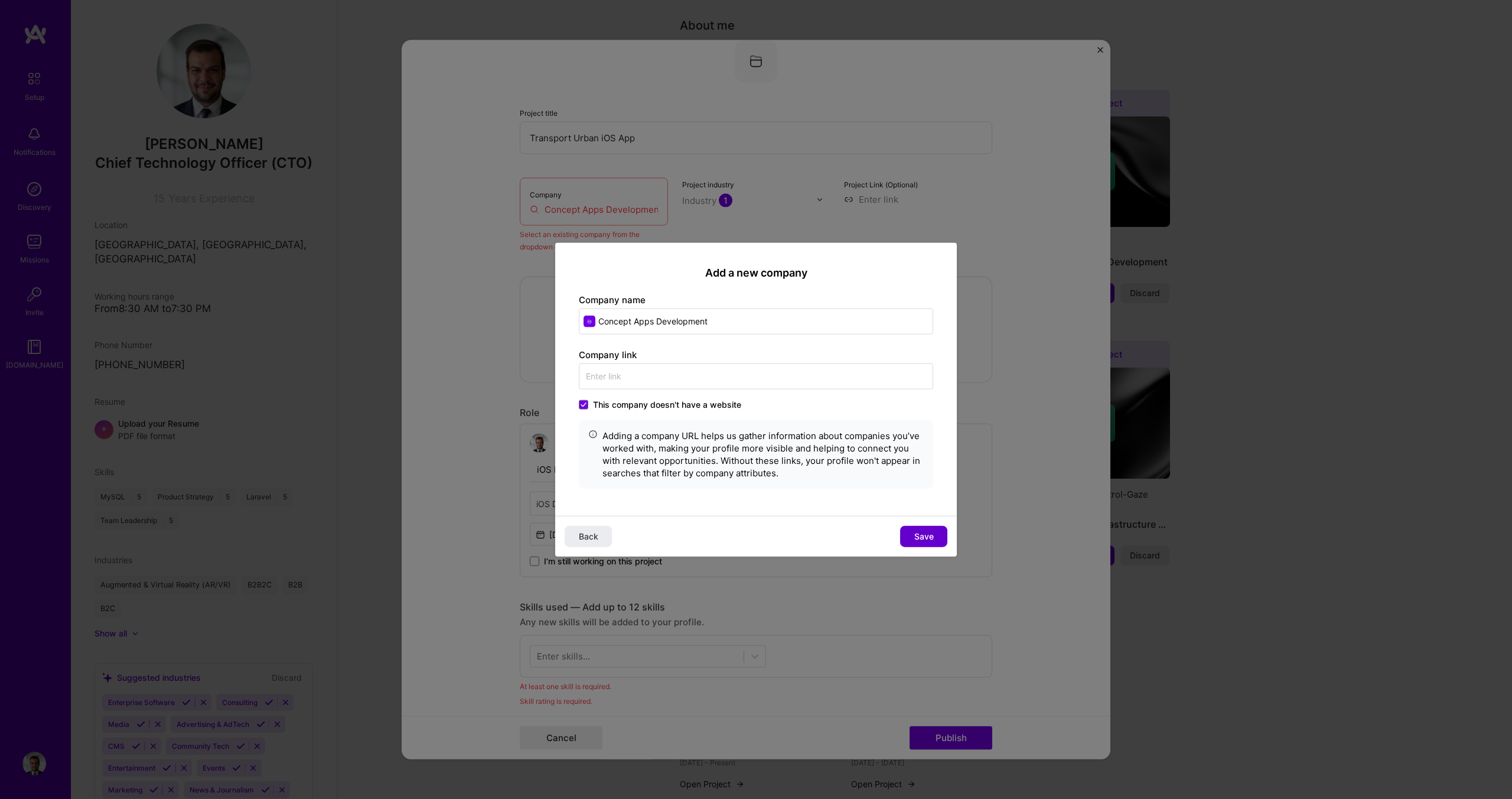
click at [922, 534] on span "Save" at bounding box center [924, 535] width 19 height 12
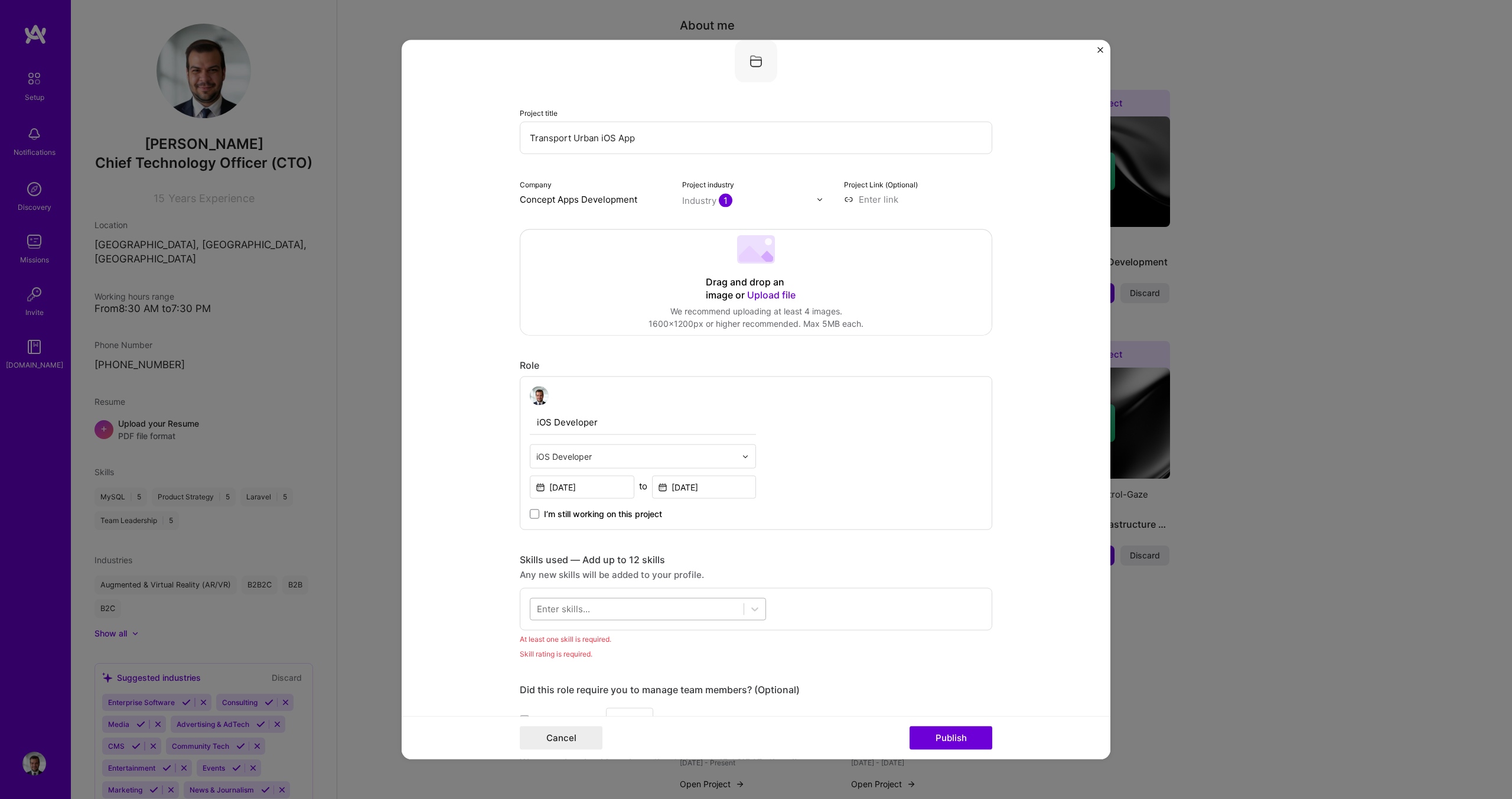
click at [599, 611] on div at bounding box center [637, 609] width 213 height 19
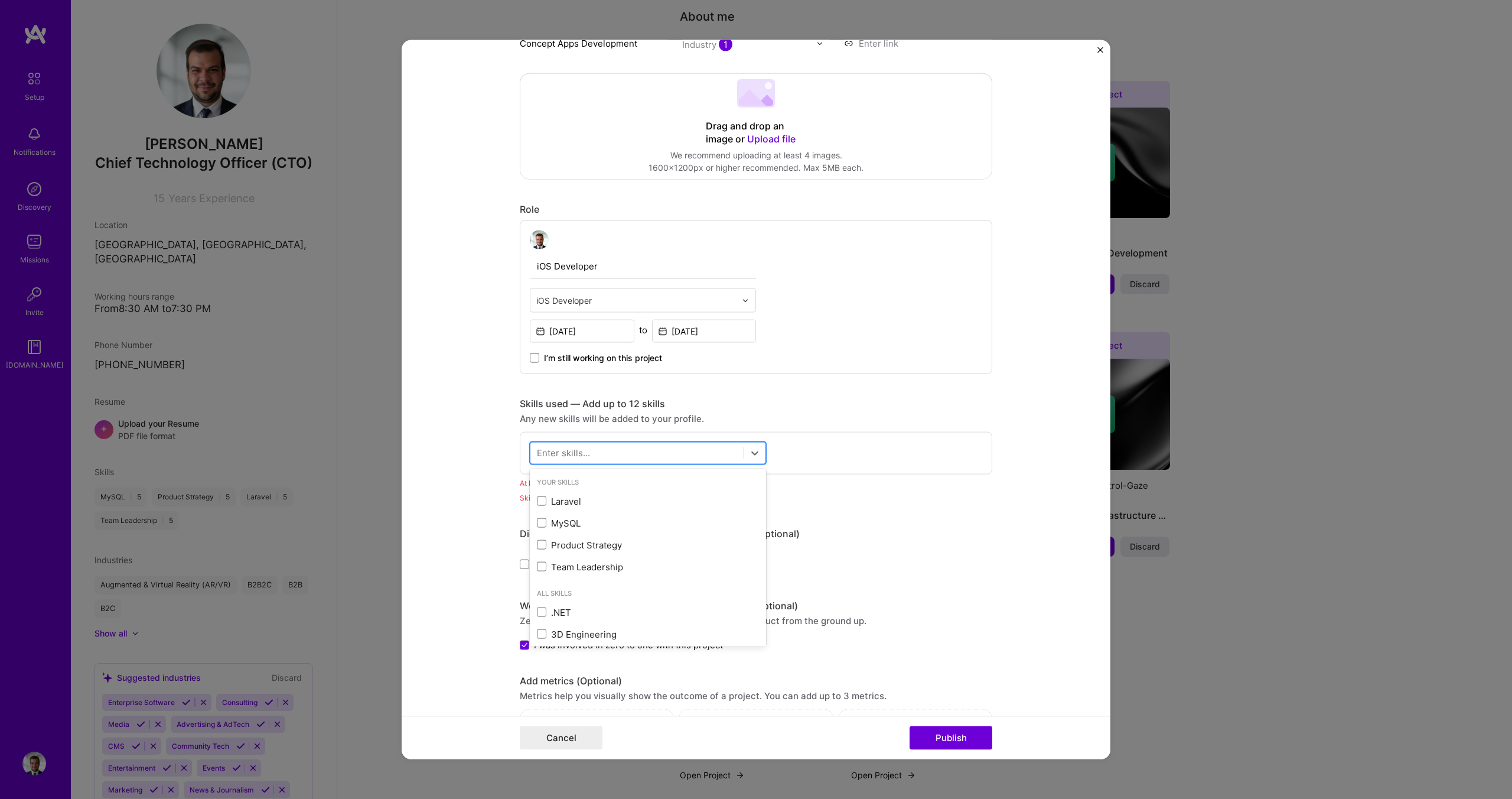
scroll to position [245, 0]
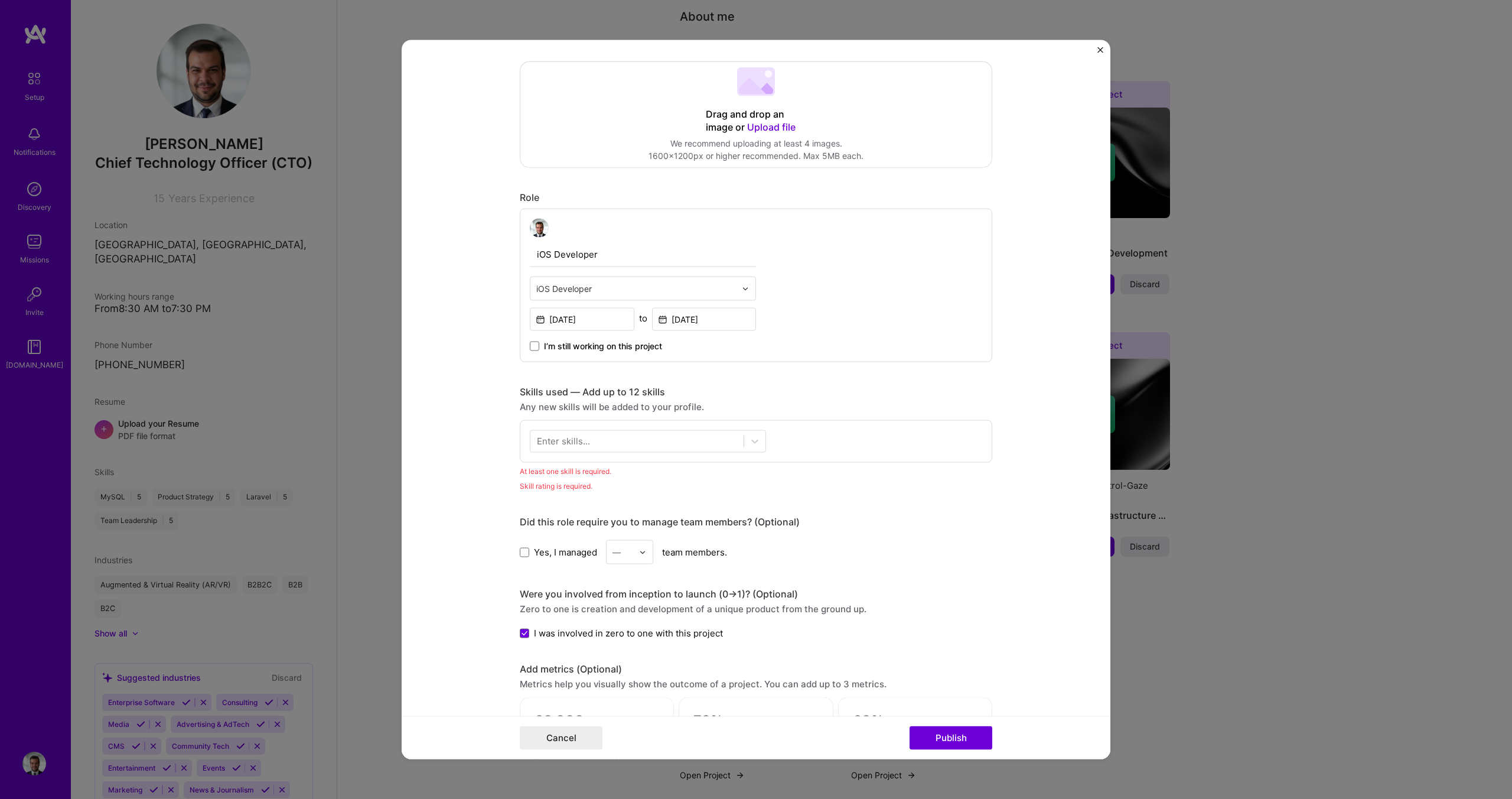
click at [557, 443] on div "Enter skills..." at bounding box center [563, 441] width 53 height 12
click at [560, 441] on div "Enter skills..." at bounding box center [563, 441] width 53 height 12
click at [591, 444] on div at bounding box center [637, 441] width 213 height 19
click at [591, 443] on div at bounding box center [637, 441] width 213 height 19
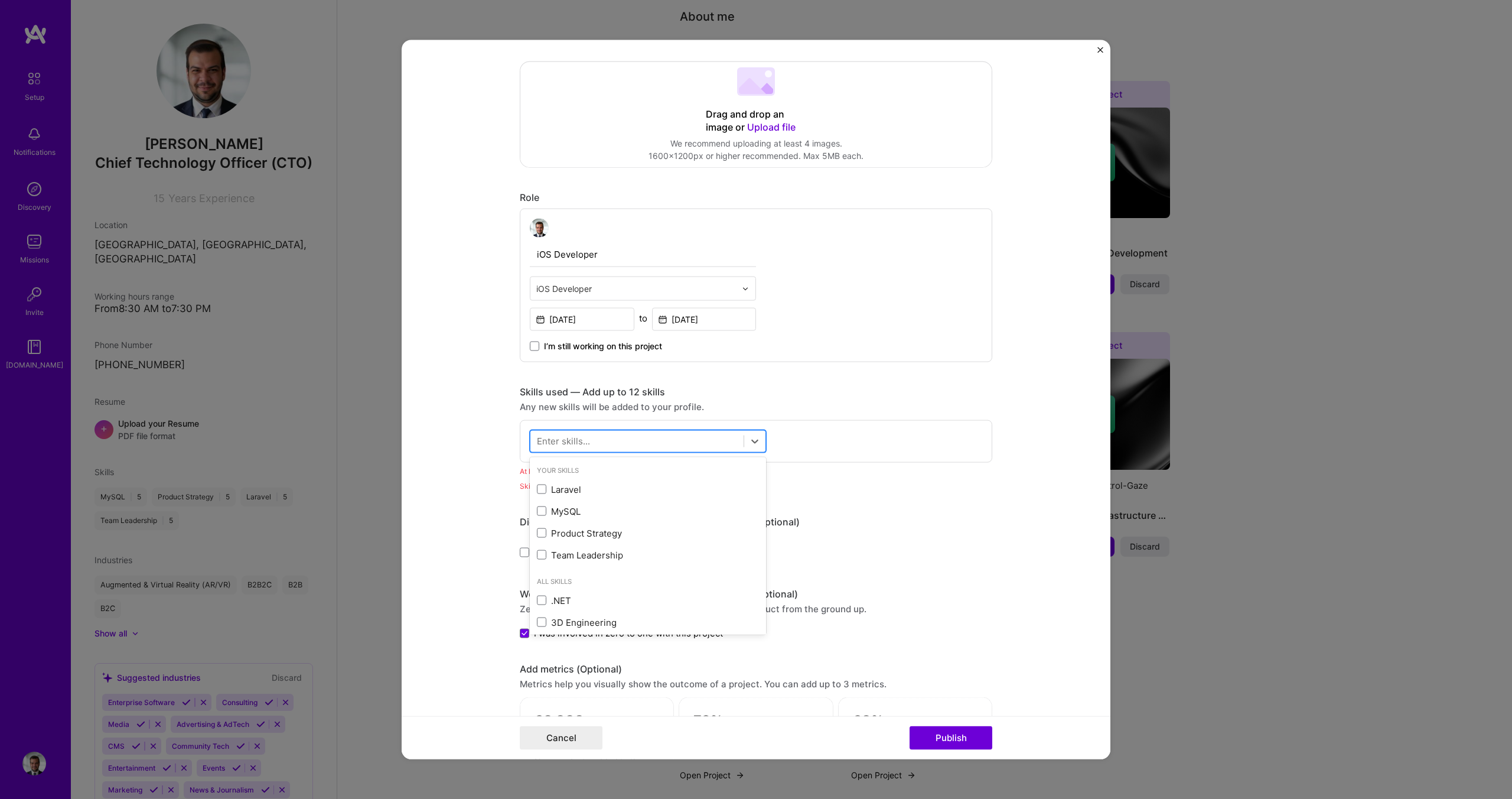
click at [591, 443] on div at bounding box center [637, 441] width 213 height 19
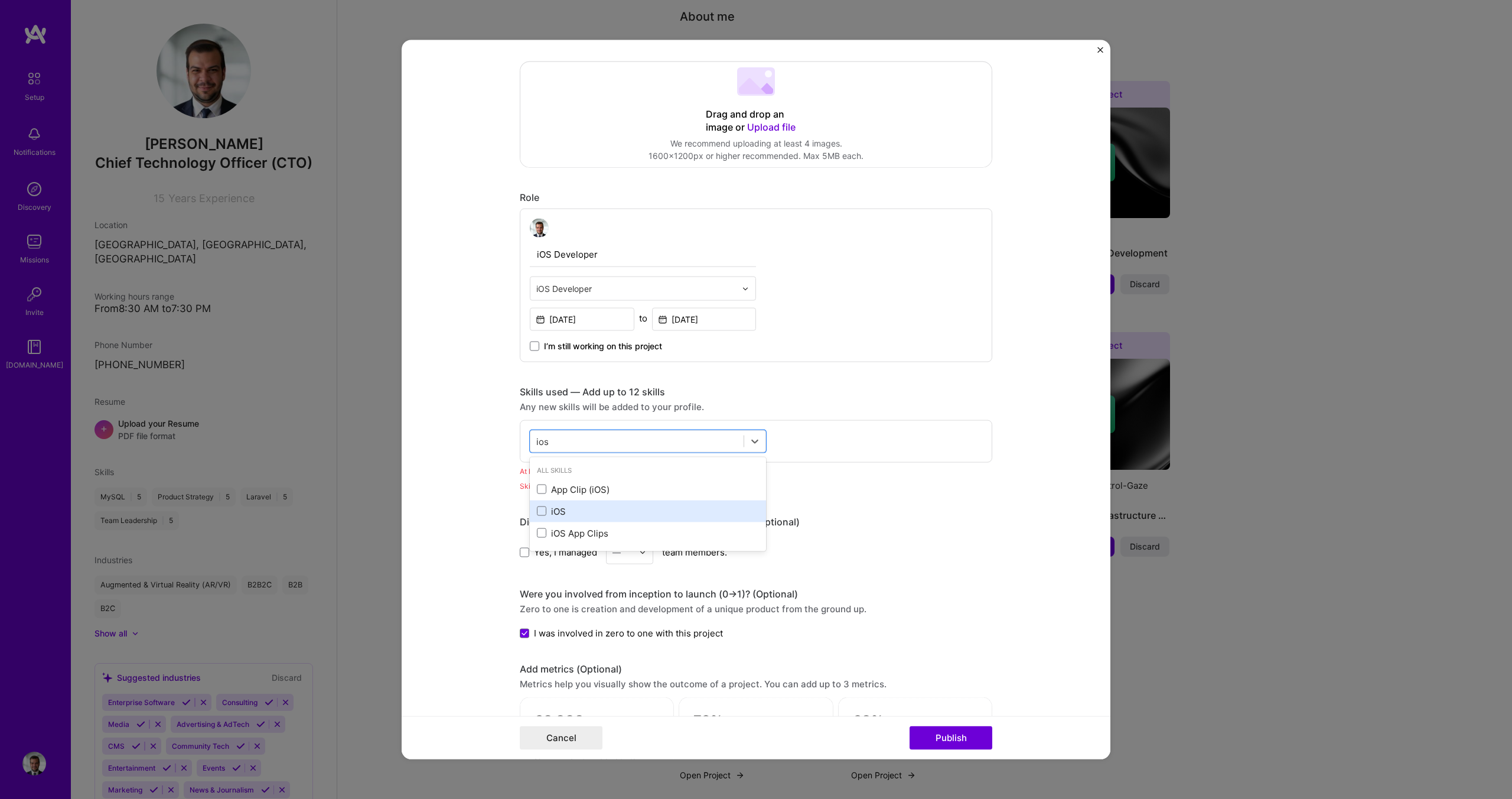
click at [535, 510] on div "iOS" at bounding box center [648, 511] width 236 height 22
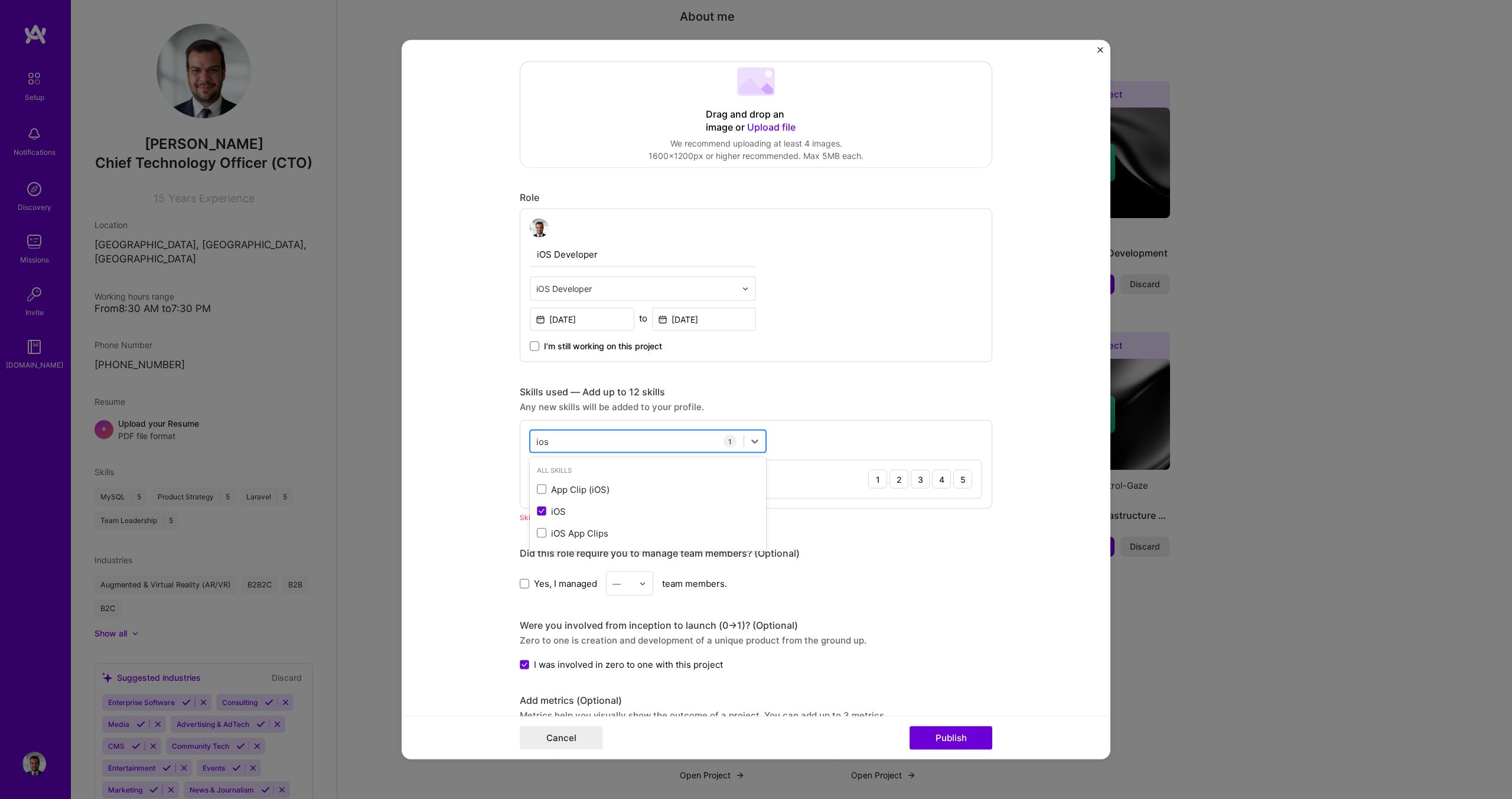
click at [548, 444] on input "ios" at bounding box center [543, 441] width 13 height 12
click at [544, 494] on span at bounding box center [541, 489] width 10 height 10
click at [0, 0] on input "checkbox" at bounding box center [0, 0] width 0 height 0
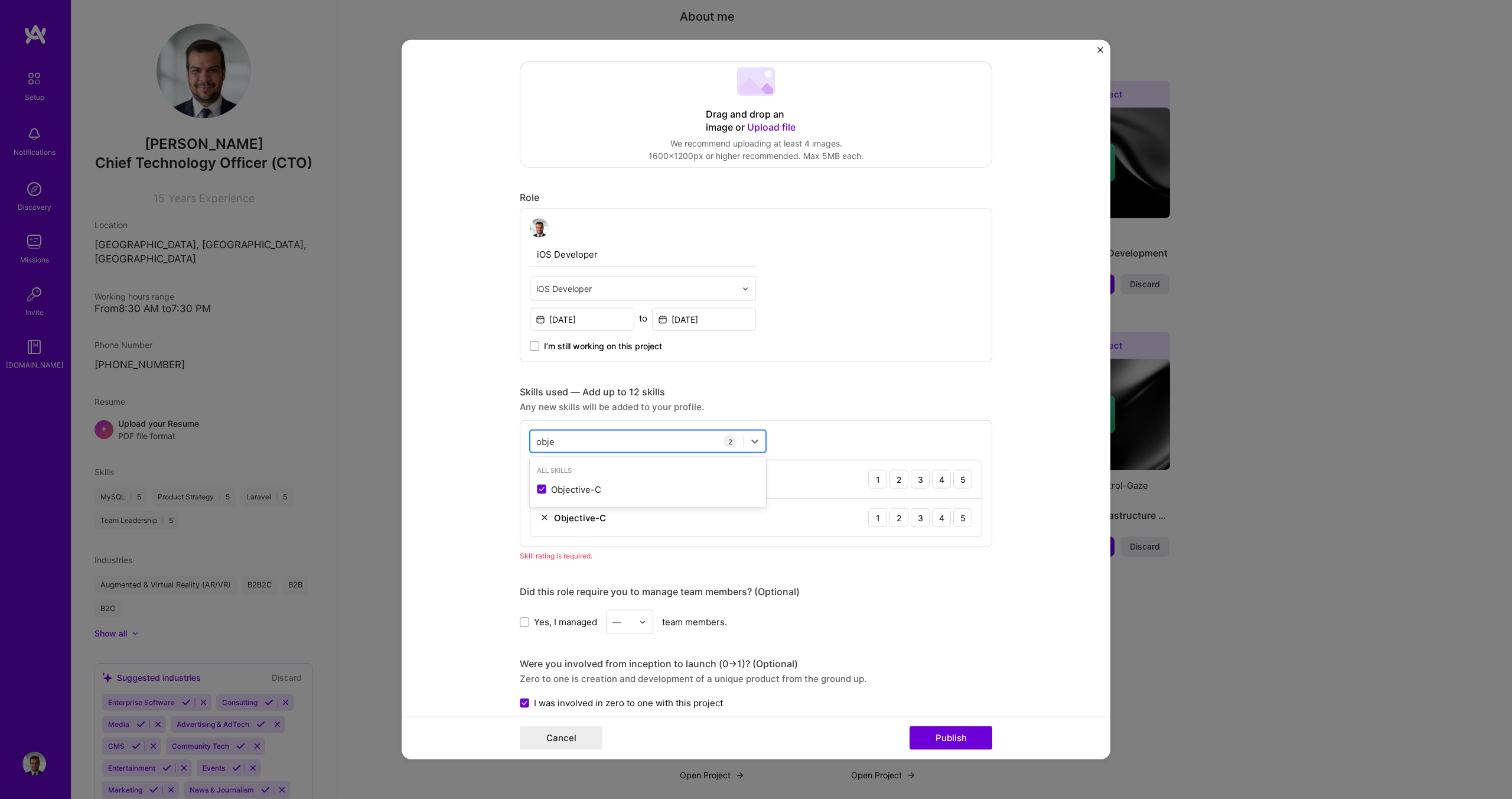
click at [538, 441] on input "obje" at bounding box center [546, 441] width 19 height 12
click at [540, 506] on span at bounding box center [541, 511] width 10 height 10
click at [0, 0] on input "checkbox" at bounding box center [0, 0] width 0 height 0
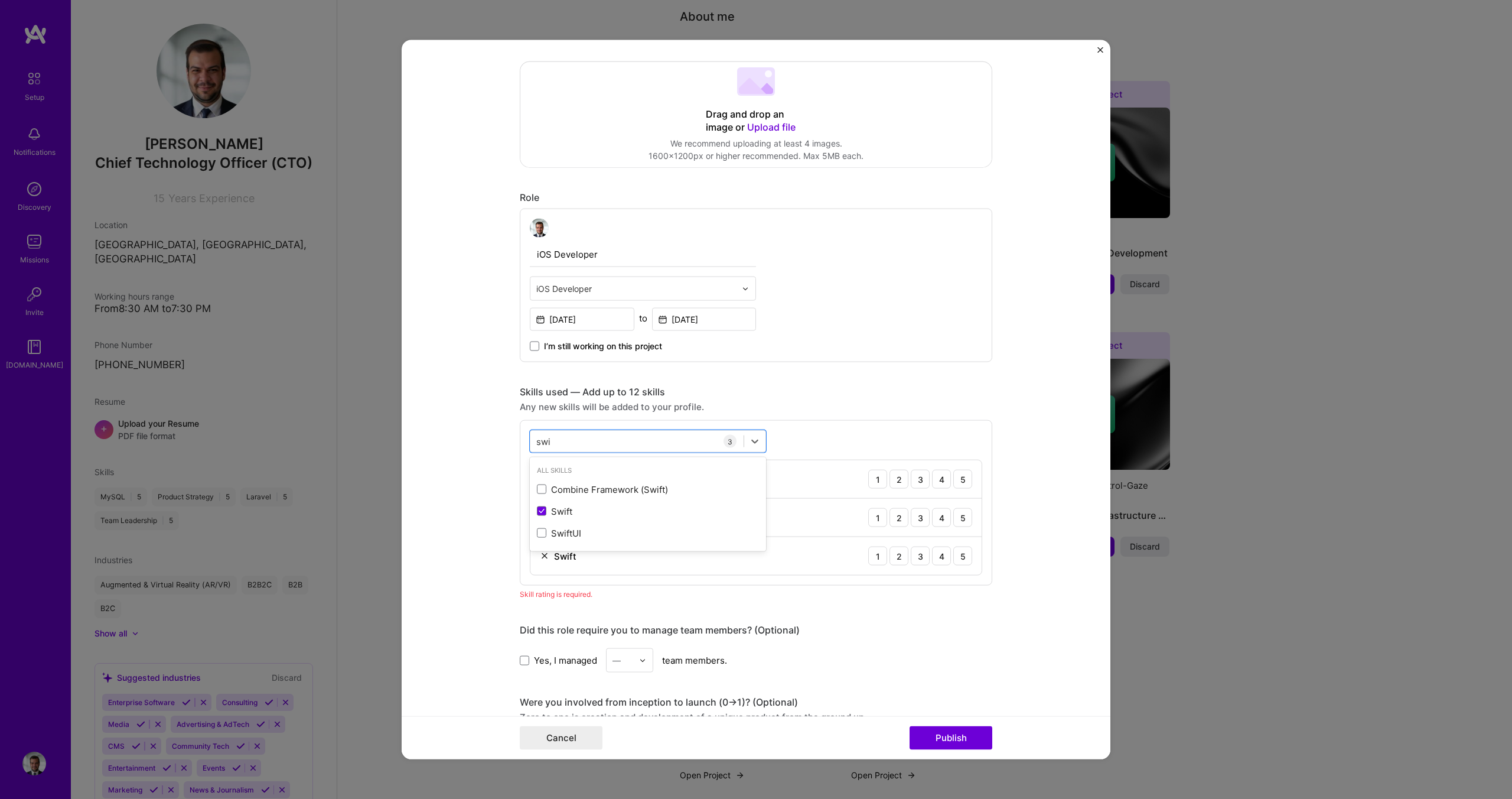
type input "swi"
click at [498, 495] on form "Editing suggested project This project is suggested based on your LinkedIn, res…" at bounding box center [756, 400] width 709 height 719
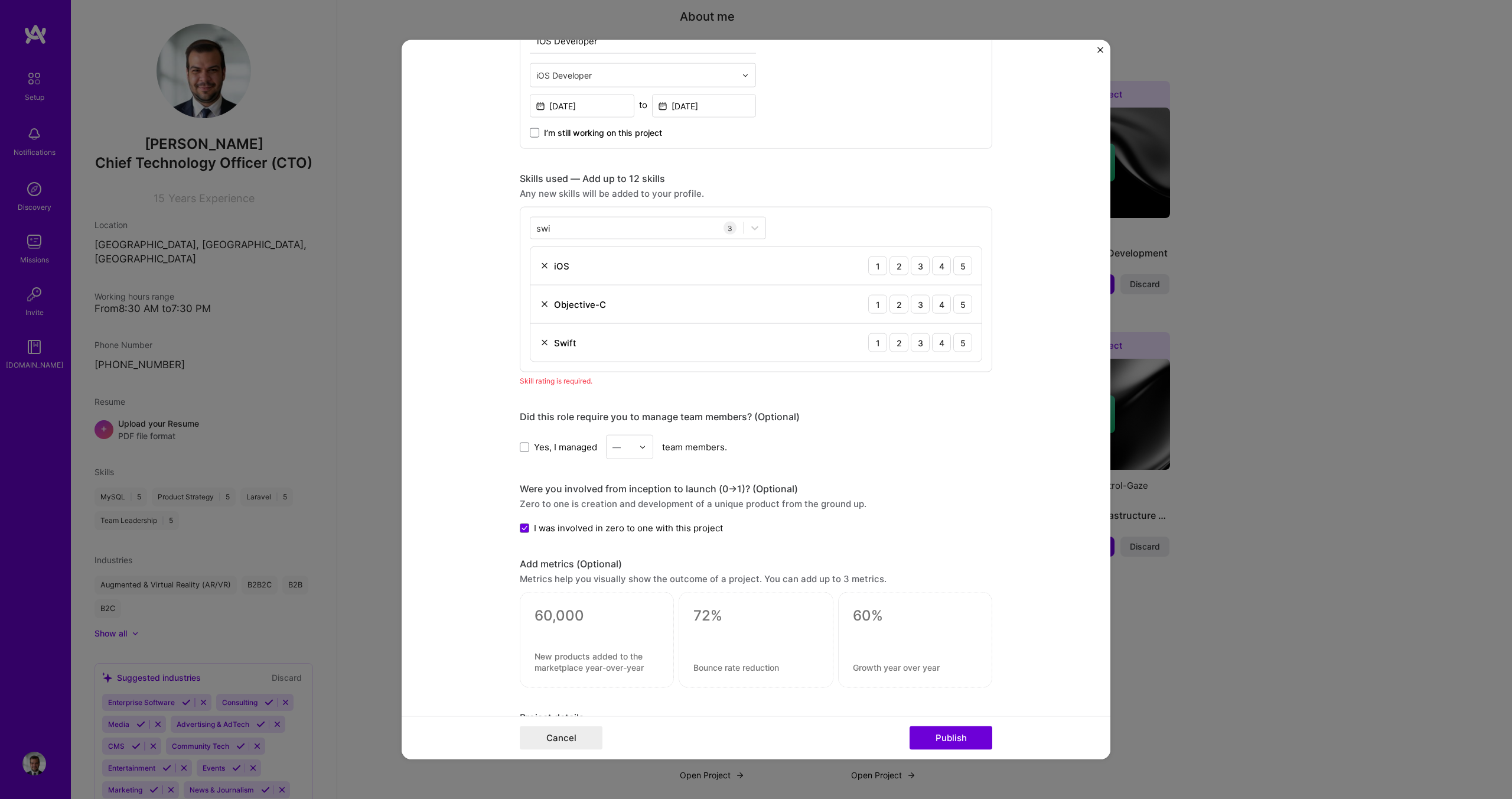
scroll to position [484, 0]
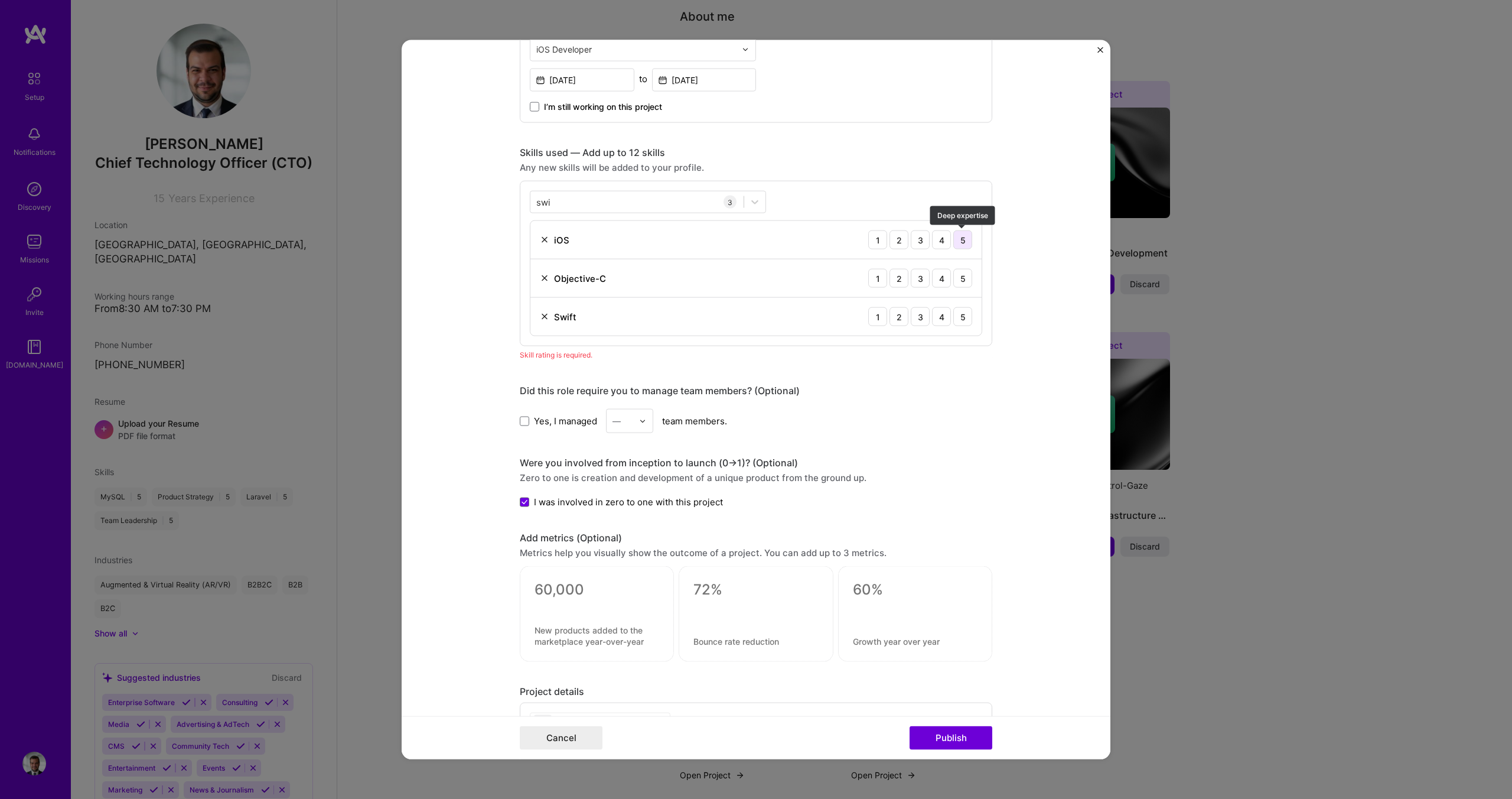
click at [961, 240] on div "5" at bounding box center [962, 240] width 19 height 19
click at [961, 277] on div "5" at bounding box center [962, 278] width 19 height 19
click at [961, 319] on div "5" at bounding box center [962, 316] width 19 height 19
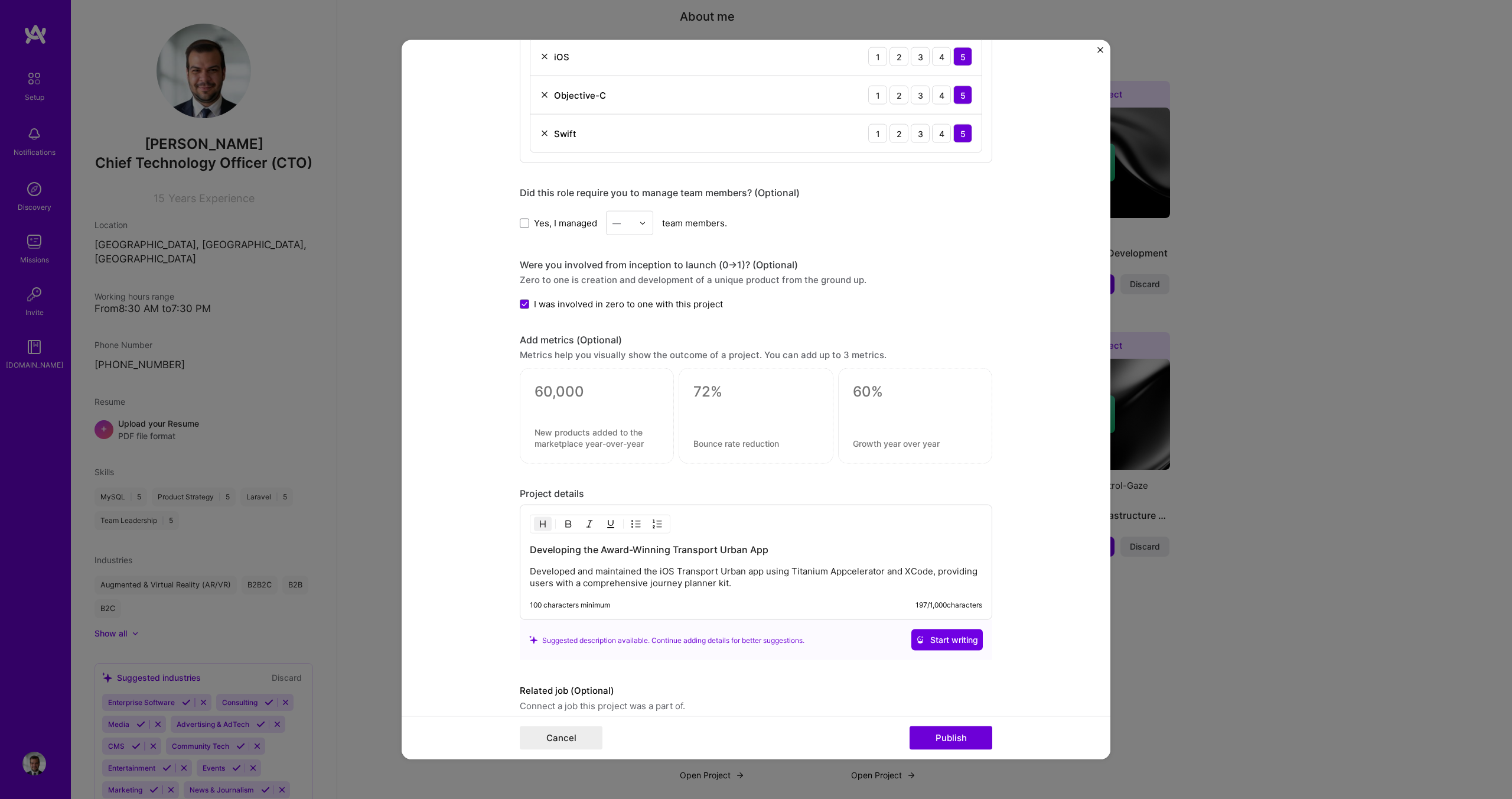
scroll to position [719, 0]
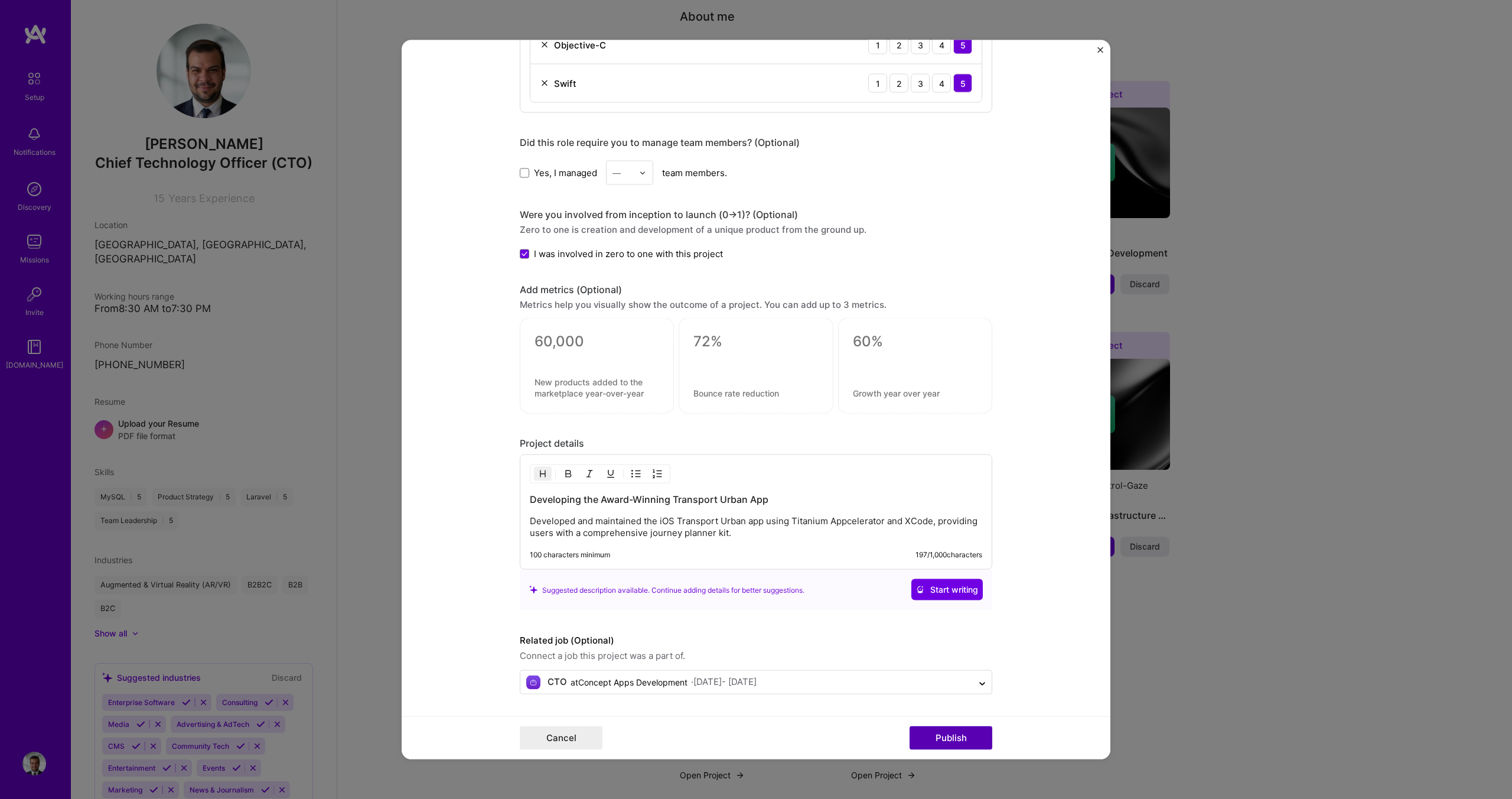
click at [925, 733] on button "Publish" at bounding box center [951, 737] width 82 height 23
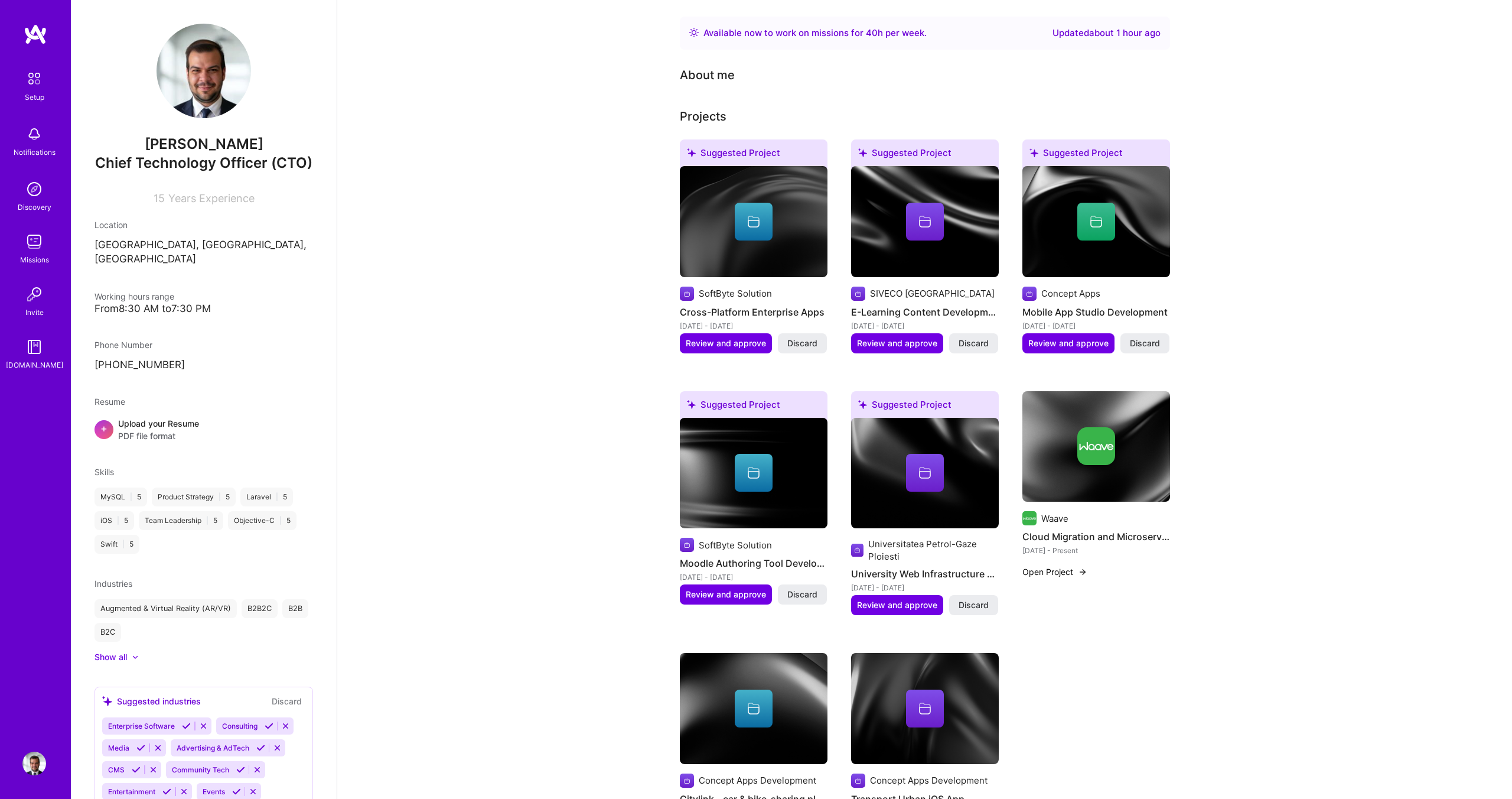
scroll to position [255, 0]
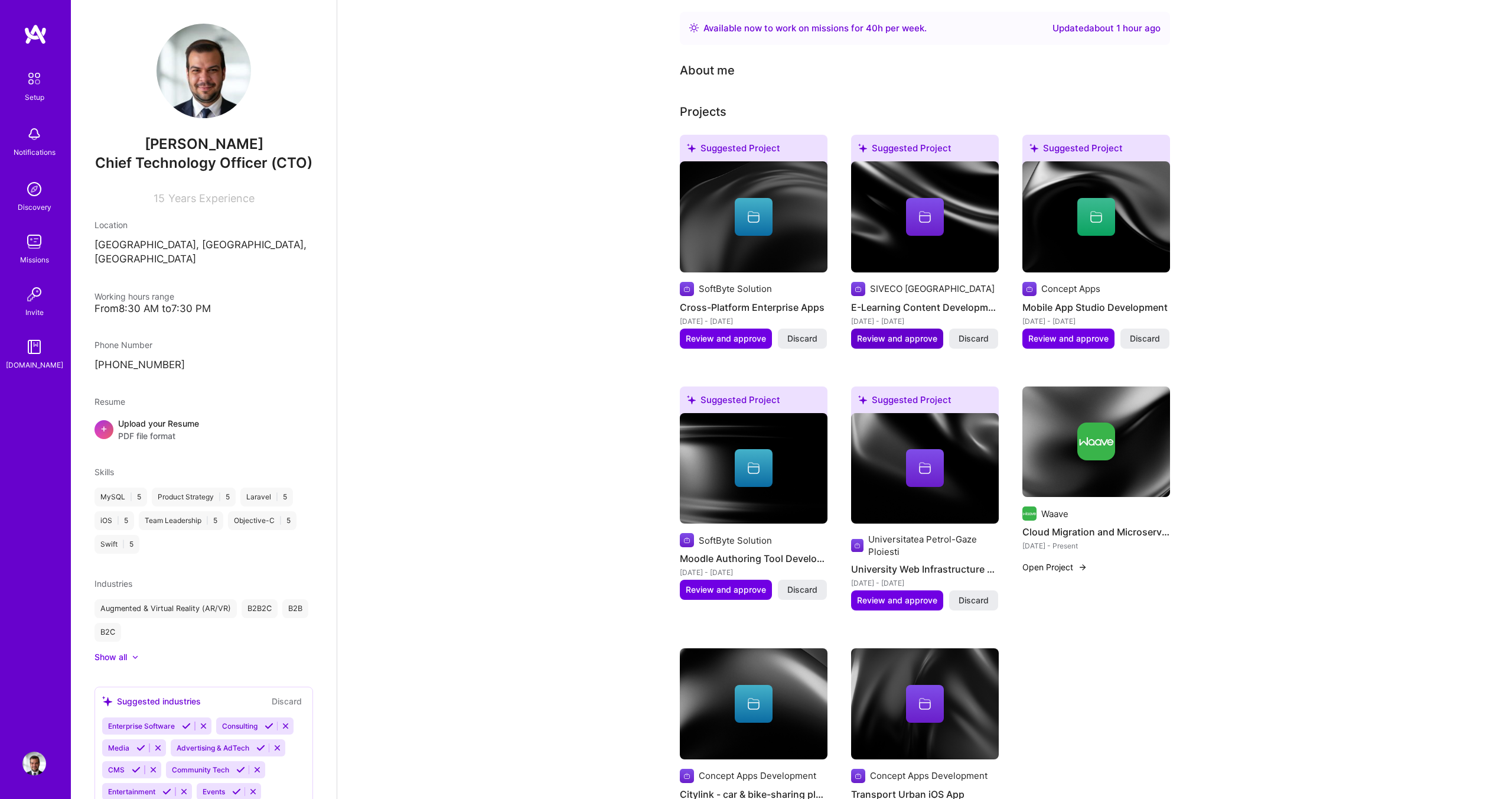
click at [929, 332] on span "Review and approve" at bounding box center [897, 338] width 80 height 12
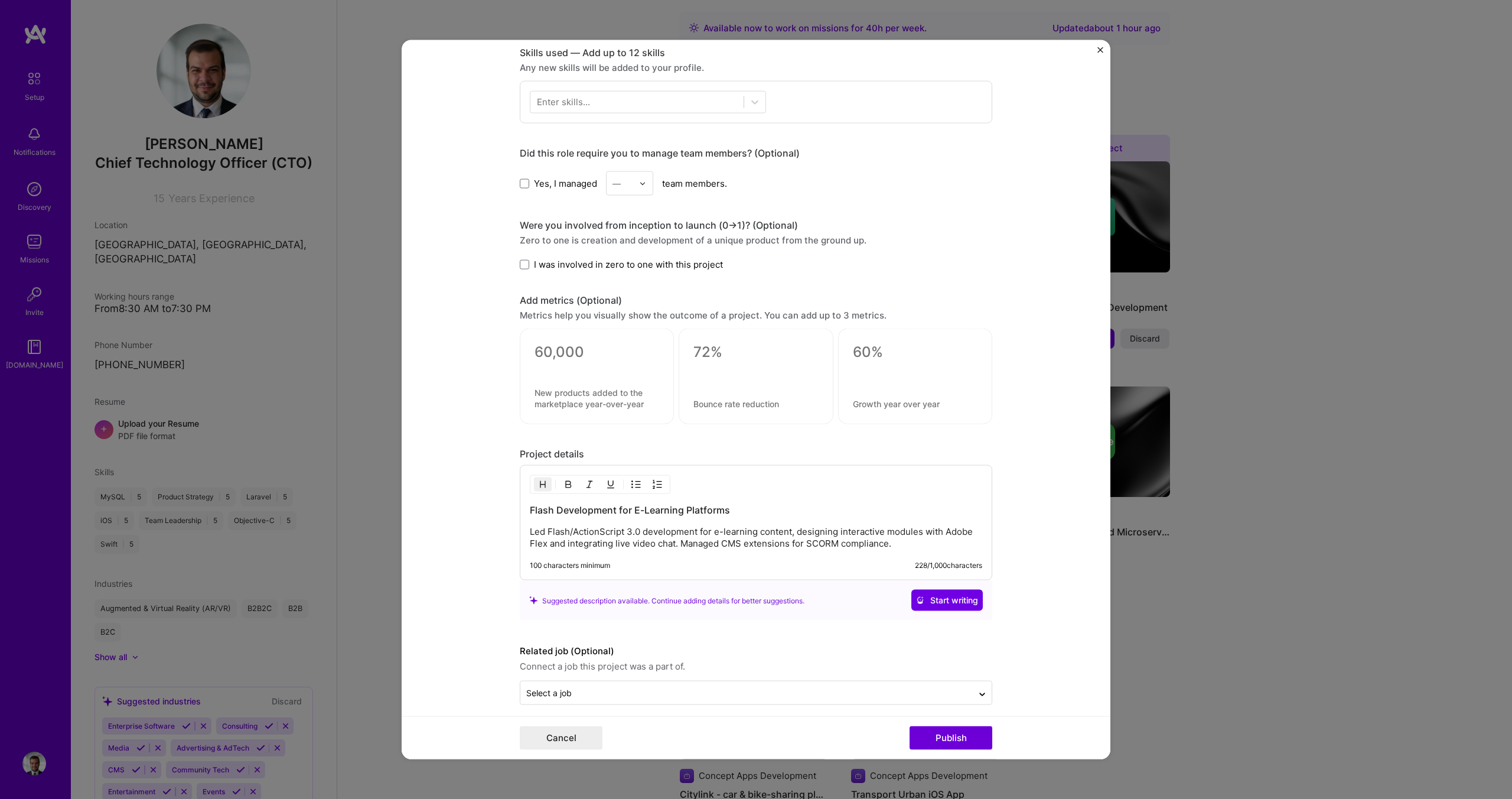
scroll to position [0, 0]
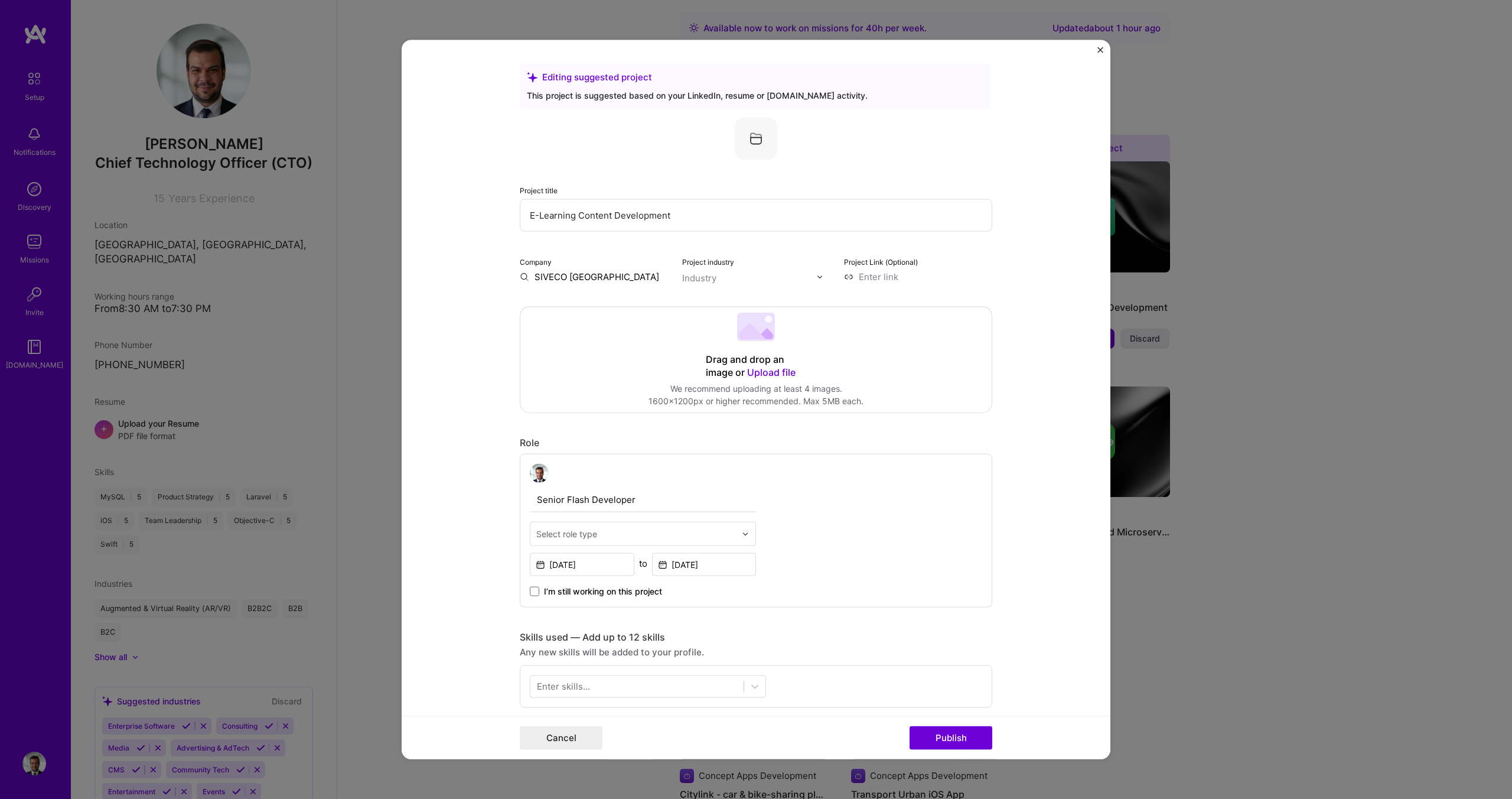
click at [700, 281] on div "Industry" at bounding box center [699, 278] width 34 height 12
type input "edu"
click at [694, 303] on span at bounding box center [698, 302] width 10 height 10
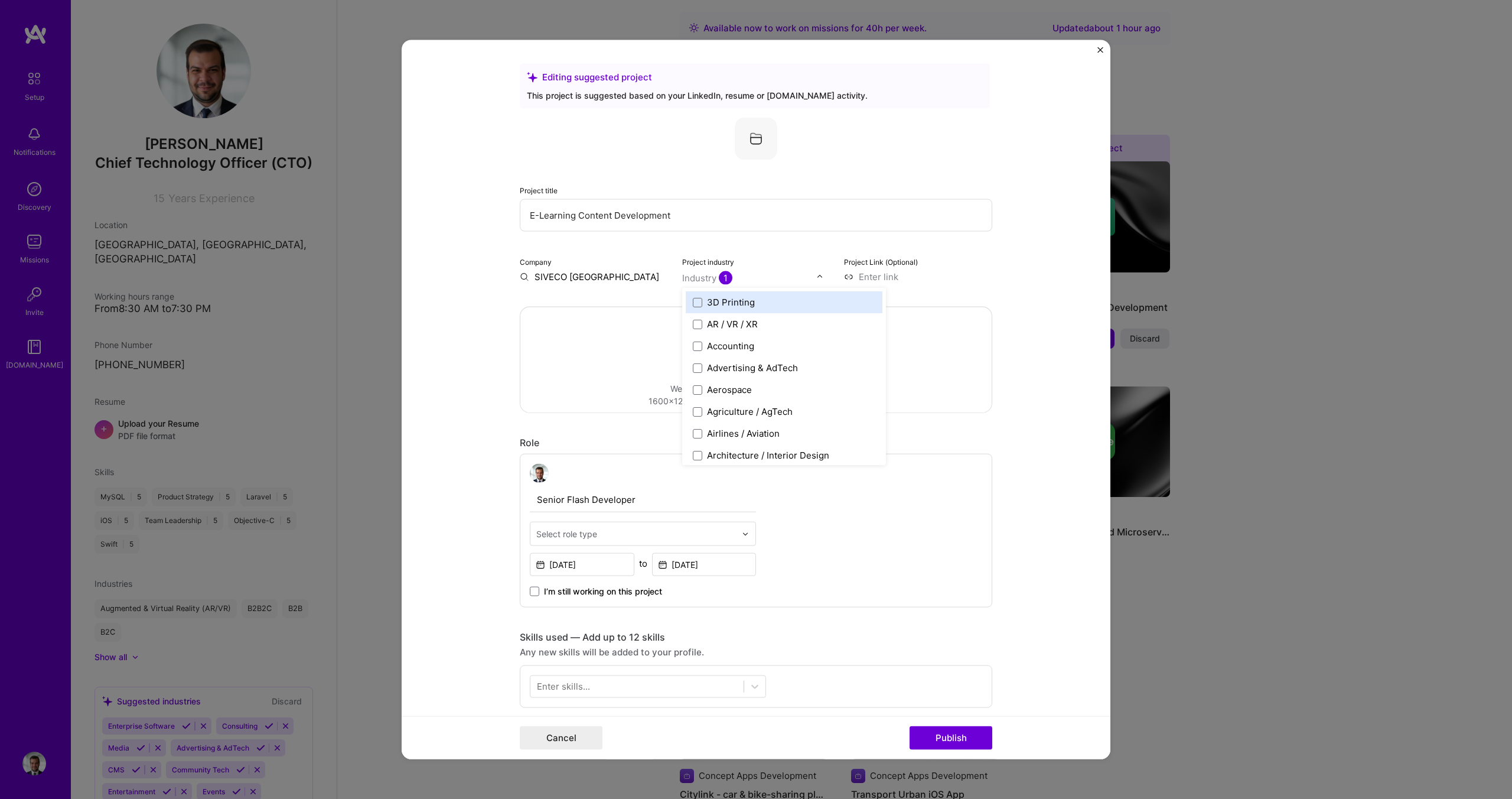
click at [495, 332] on form "Editing suggested project This project is suggested based on your LinkedIn, res…" at bounding box center [756, 400] width 709 height 719
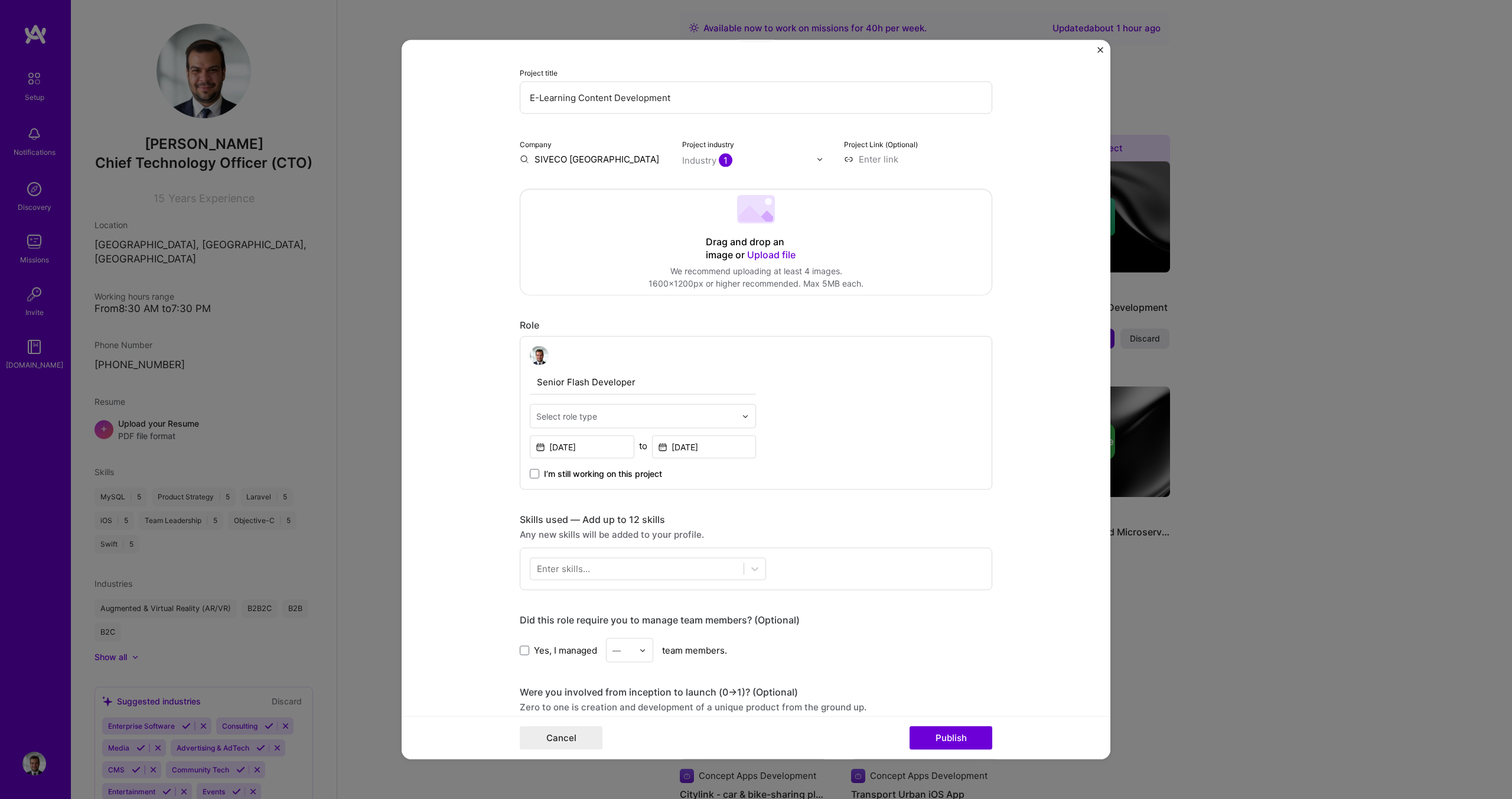
scroll to position [148, 0]
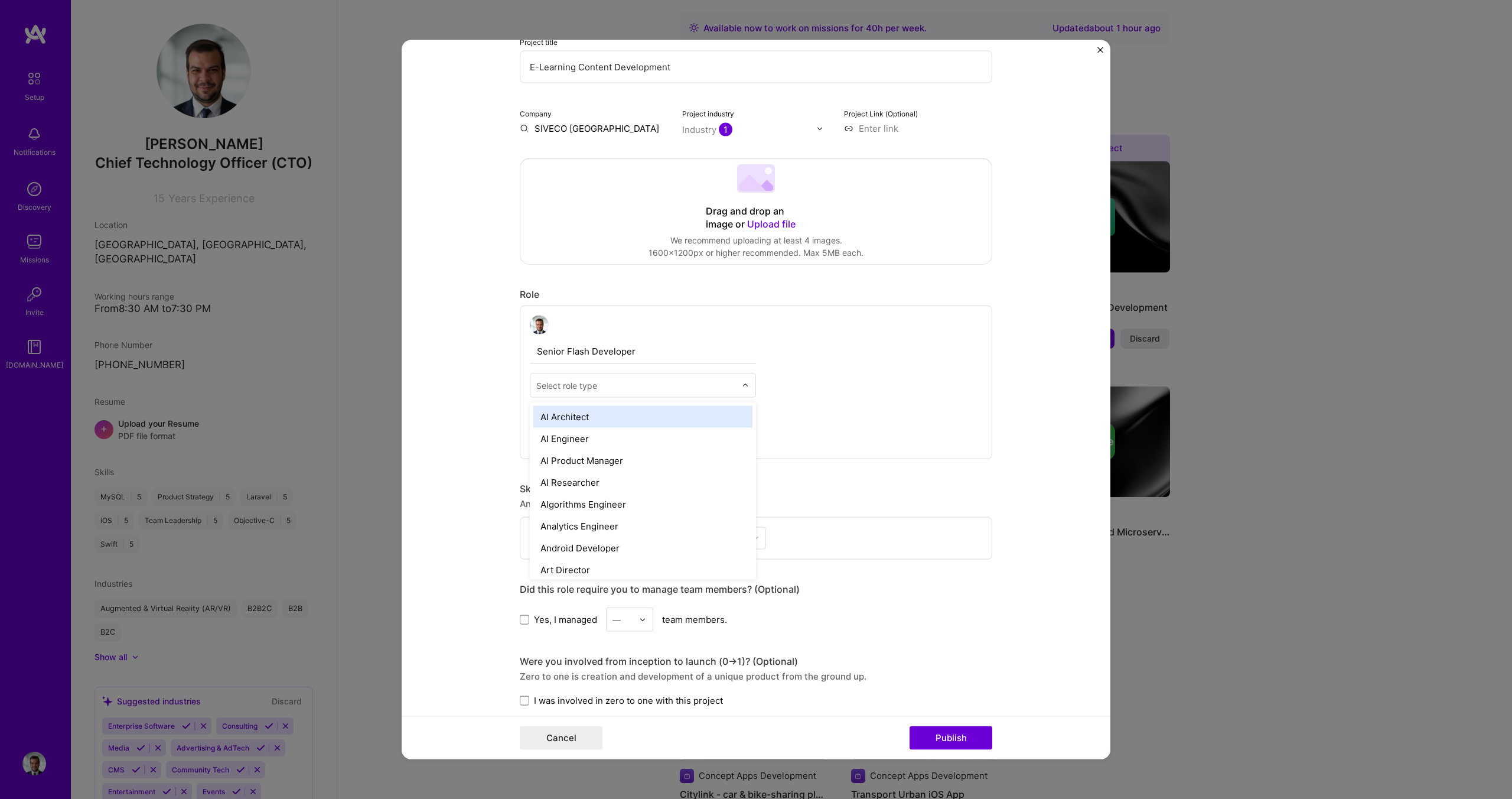
click at [561, 395] on div "Select role type" at bounding box center [636, 385] width 212 height 23
type input "deve"
click at [620, 541] on div "Full-Stack Developer" at bounding box center [643, 548] width 219 height 22
click at [488, 437] on form "Editing suggested project This project is suggested based on your LinkedIn, res…" at bounding box center [756, 400] width 709 height 719
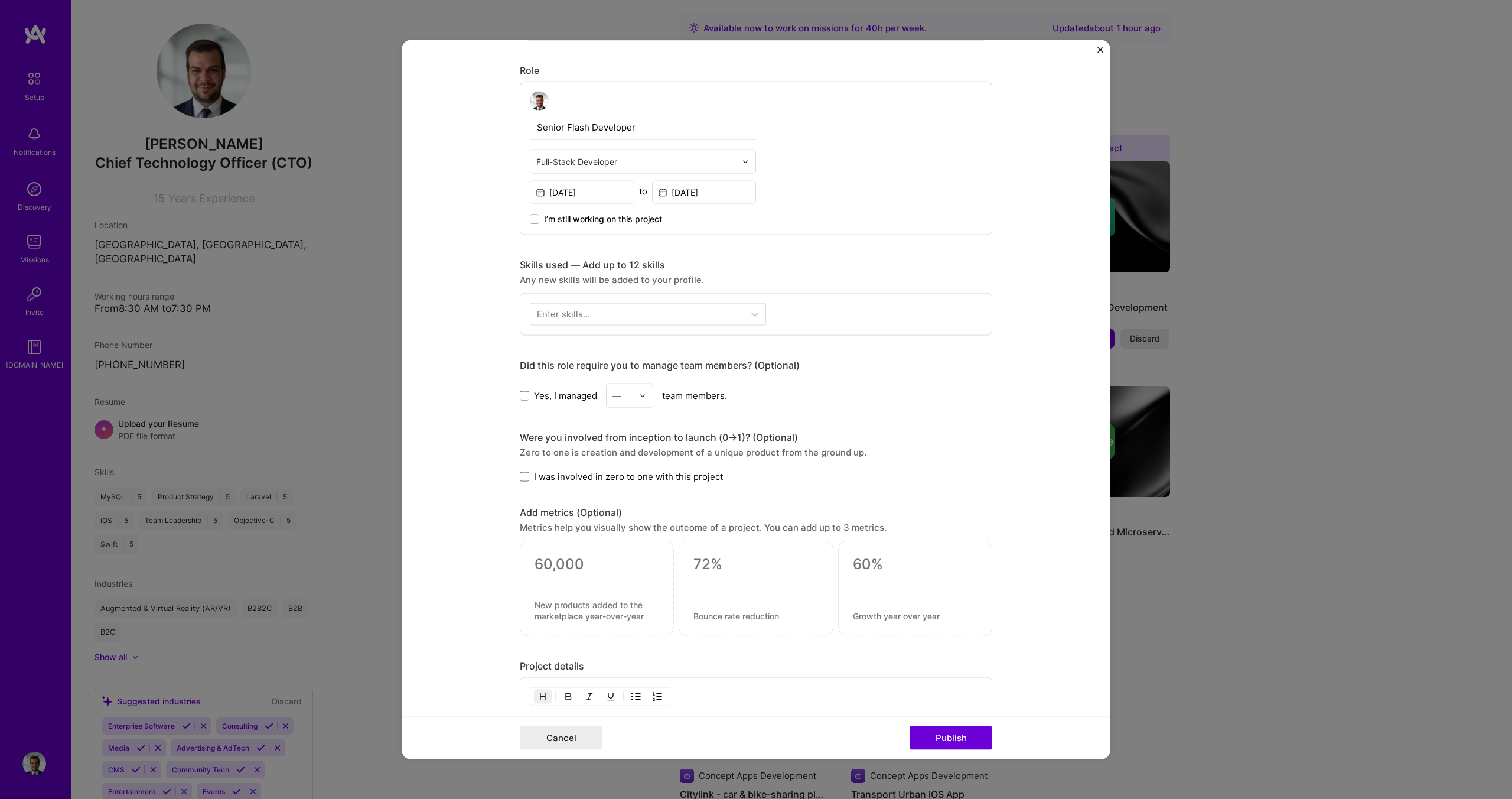
scroll to position [373, 0]
click at [524, 395] on span at bounding box center [524, 395] width 10 height 10
click at [0, 0] on input "Yes, I managed" at bounding box center [0, 0] width 0 height 0
click at [609, 397] on div "—" at bounding box center [623, 395] width 32 height 23
type input "5"
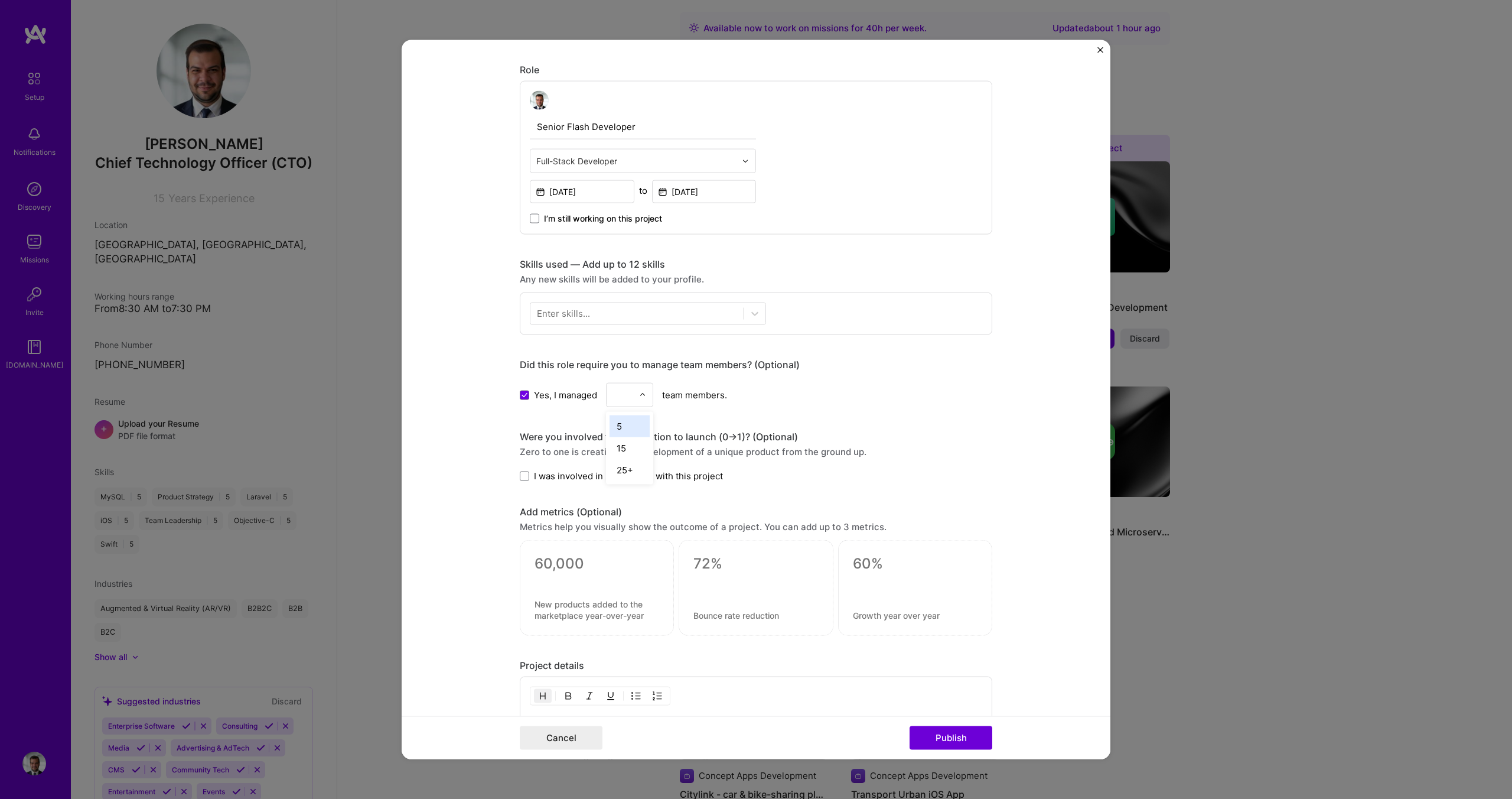
click at [497, 452] on form "Editing suggested project This project is suggested based on your LinkedIn, res…" at bounding box center [756, 400] width 709 height 719
click at [620, 393] on div "—" at bounding box center [616, 395] width 8 height 12
type input "5"
click at [627, 428] on div "5" at bounding box center [629, 426] width 40 height 22
click at [887, 412] on div "Editing suggested project This project is suggested based on your LinkedIn, res…" at bounding box center [756, 304] width 472 height 1225
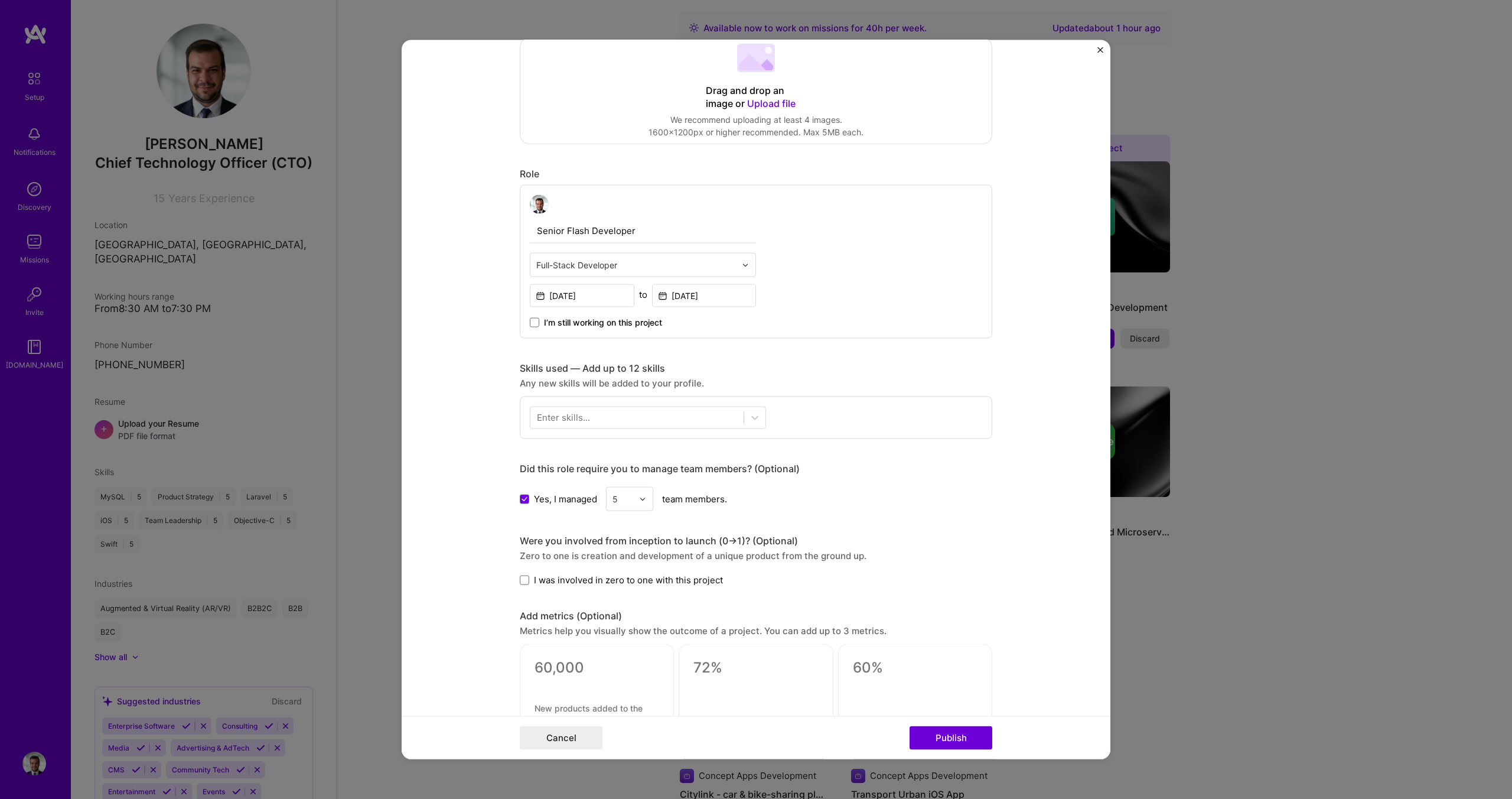
scroll to position [286, 0]
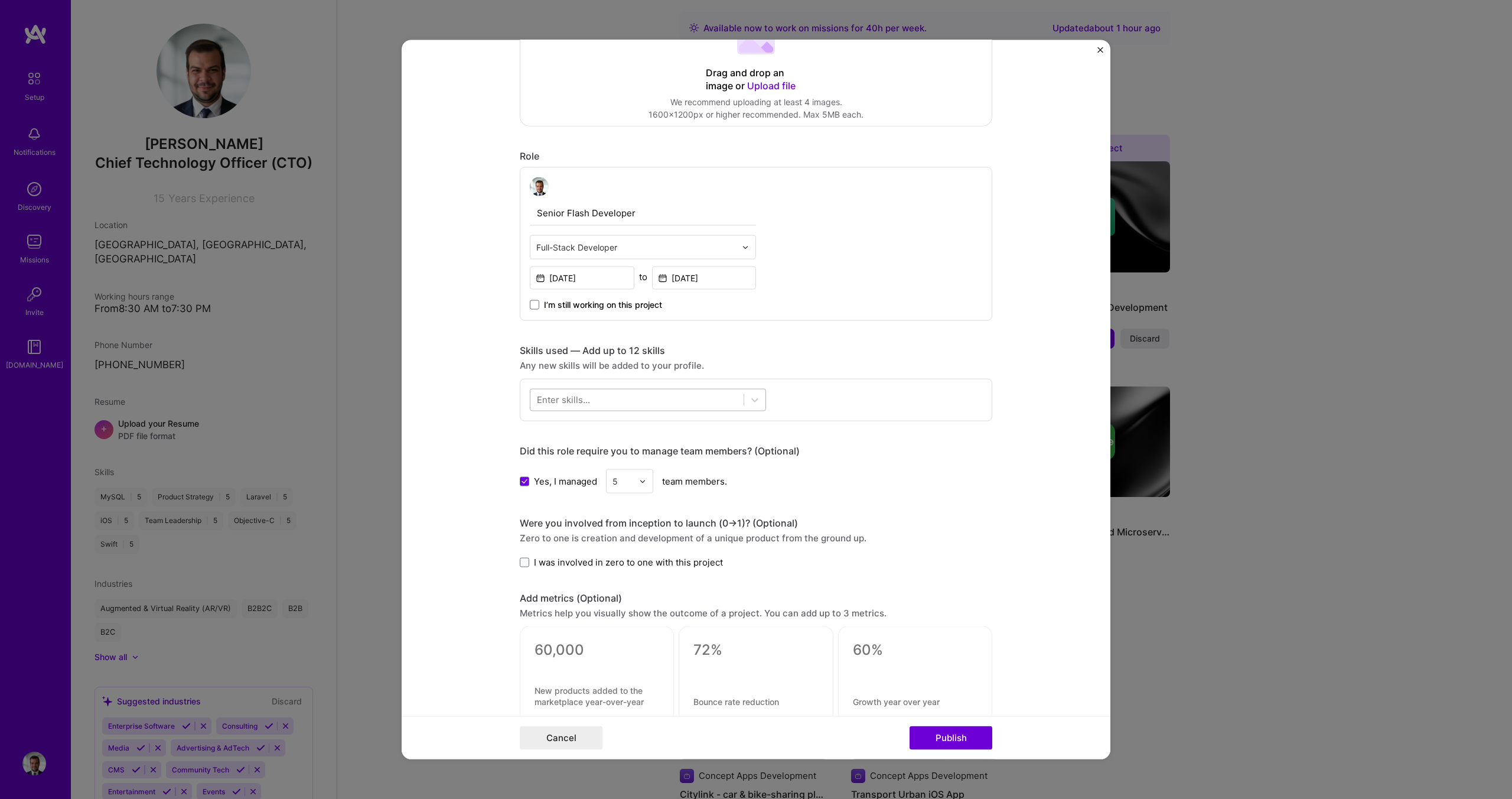
click at [696, 395] on div at bounding box center [637, 400] width 213 height 19
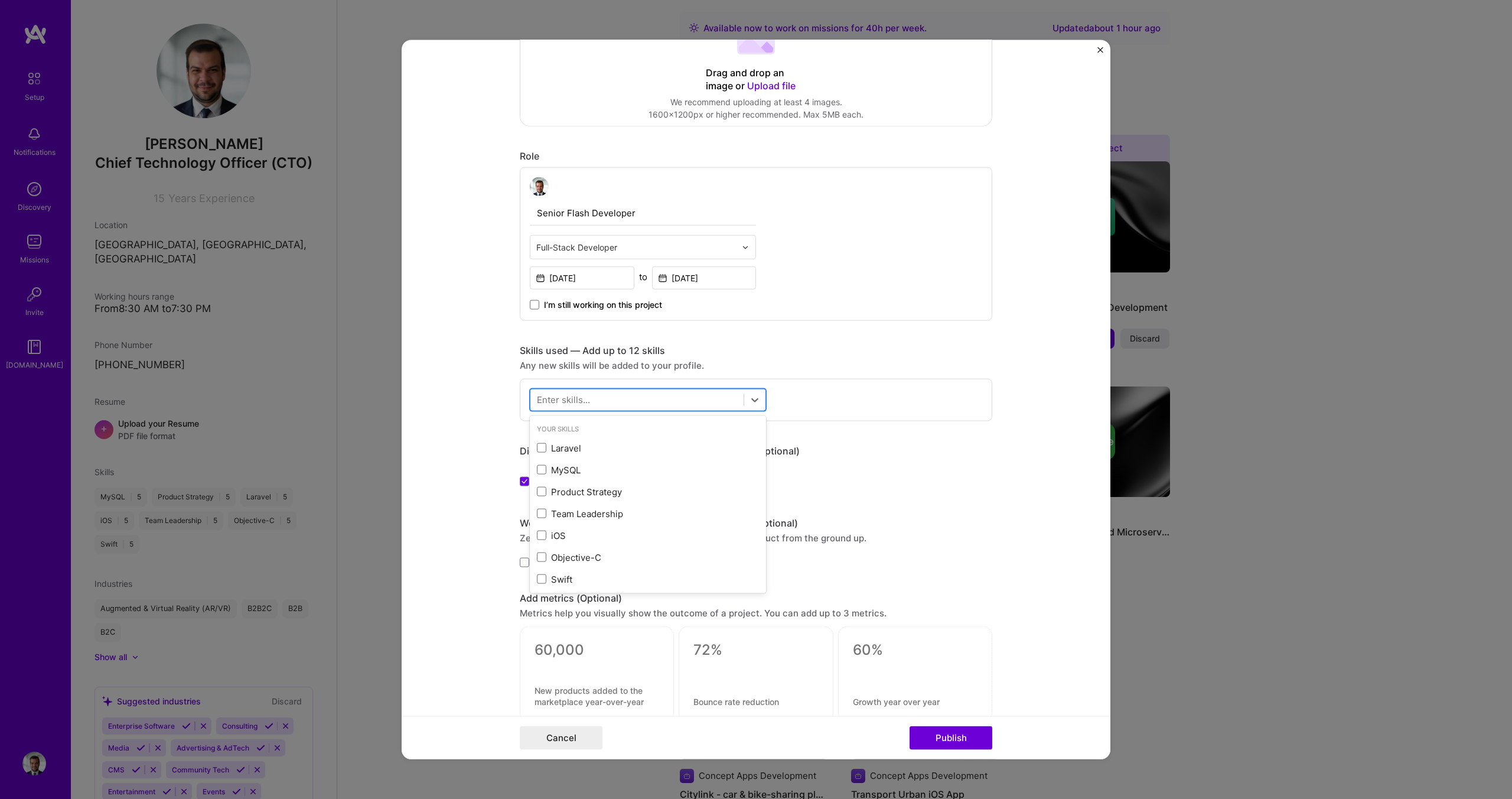
click at [609, 400] on div at bounding box center [637, 400] width 213 height 19
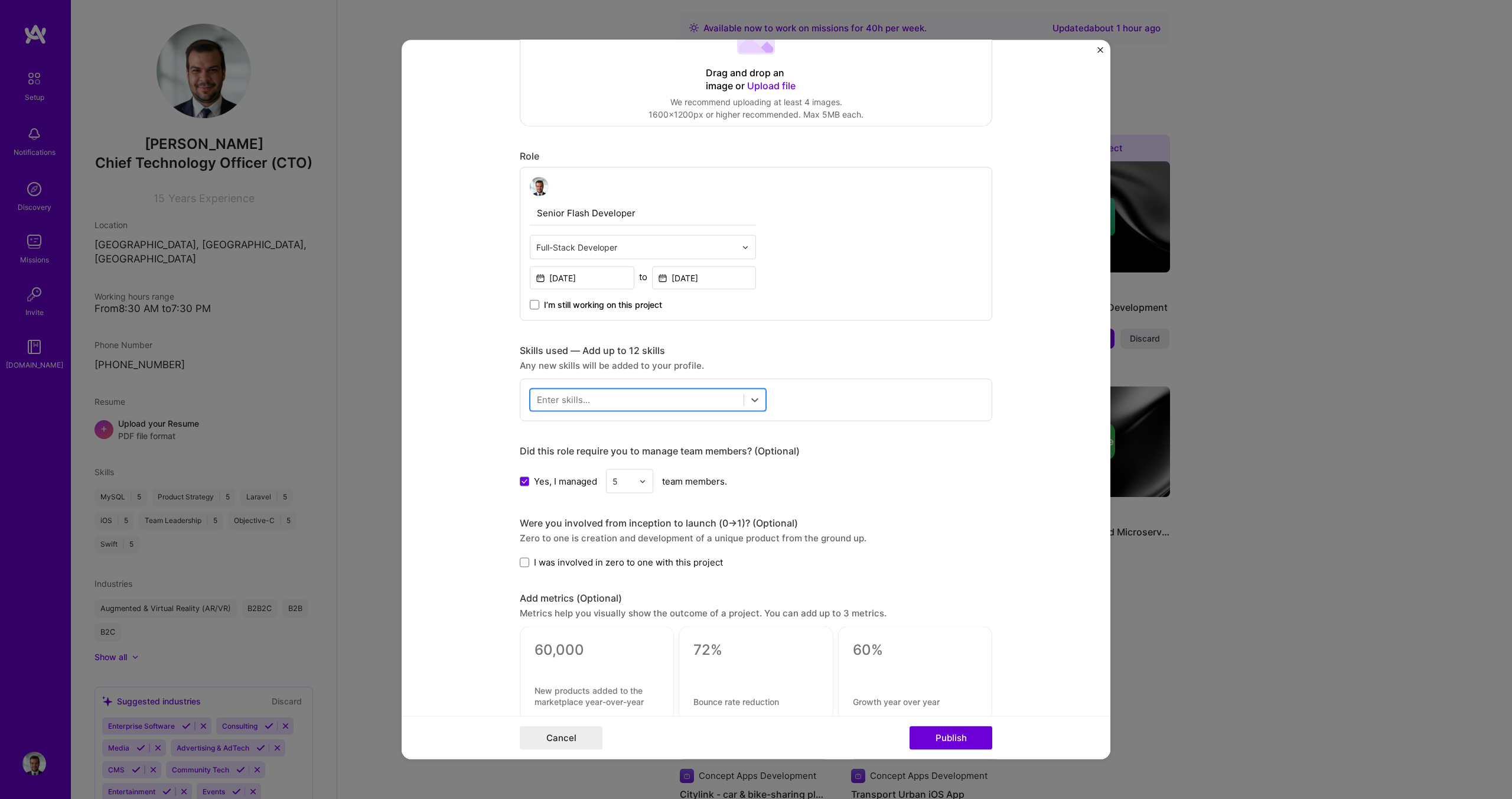
click at [609, 400] on div at bounding box center [637, 400] width 213 height 19
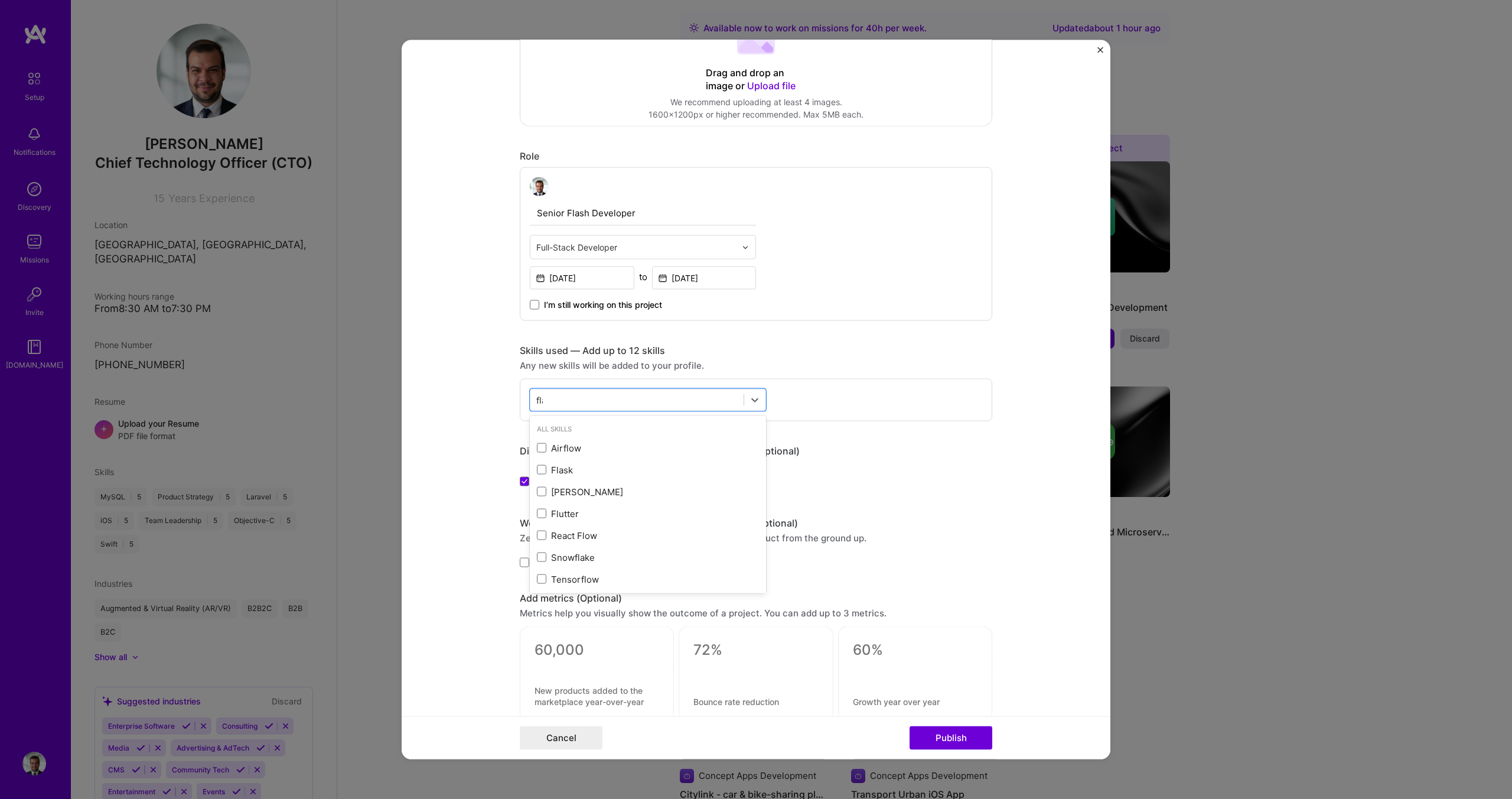
type input "flas"
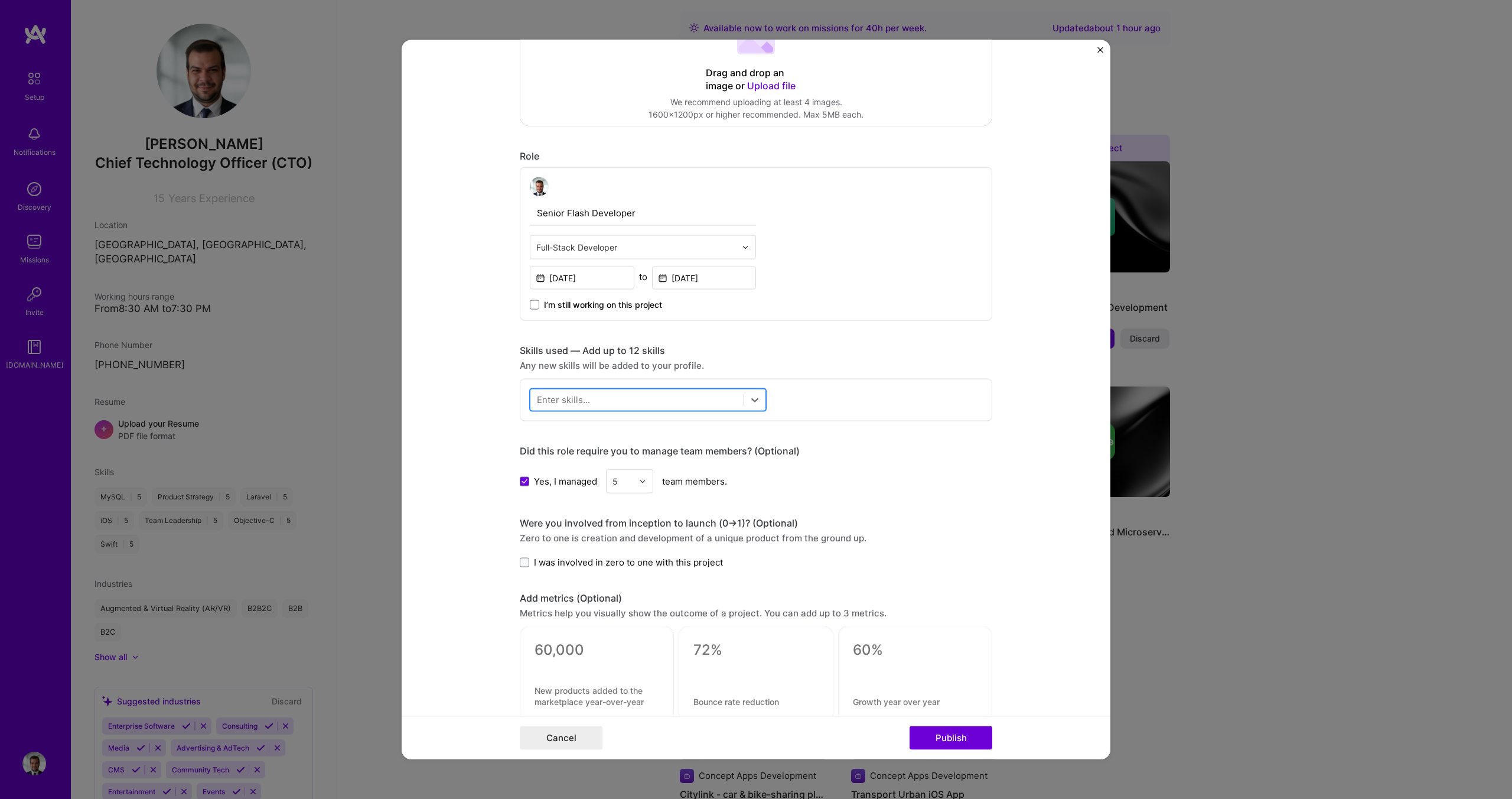
click at [607, 405] on div at bounding box center [637, 400] width 213 height 19
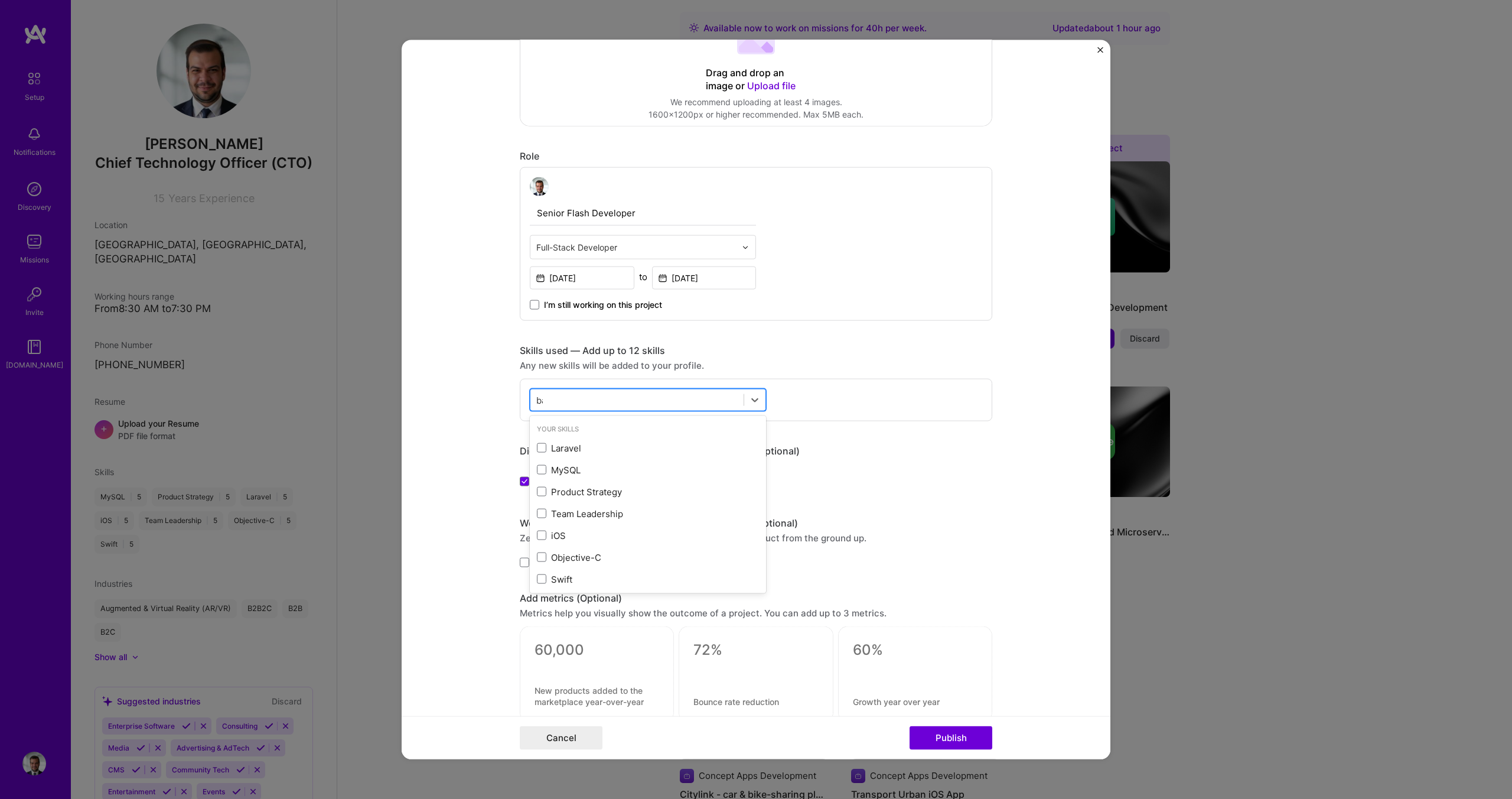
type input "back"
click at [540, 467] on span at bounding box center [541, 469] width 10 height 10
click at [0, 0] on input "checkbox" at bounding box center [0, 0] width 0 height 0
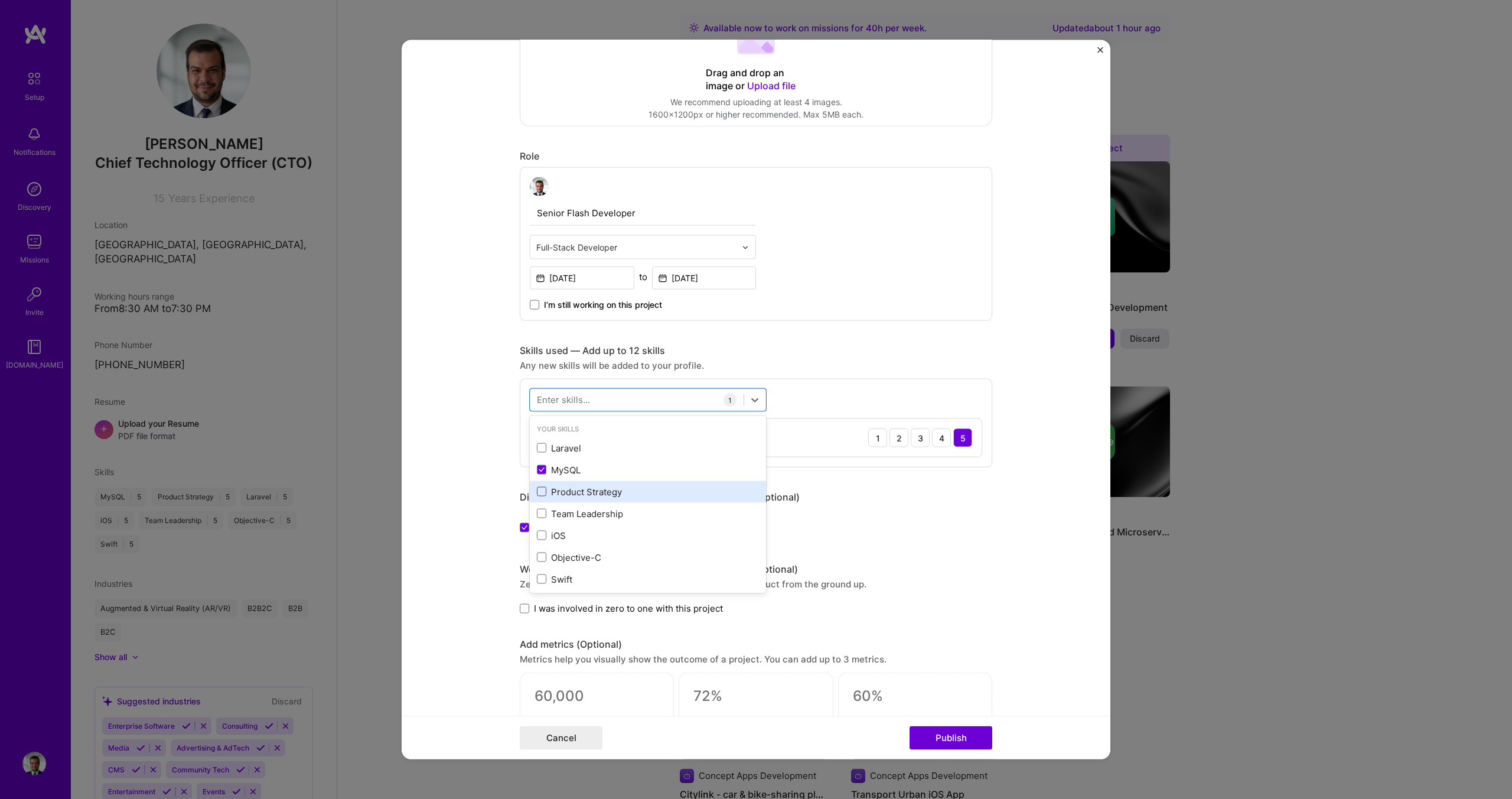
click at [542, 495] on span at bounding box center [541, 491] width 10 height 10
click at [0, 0] on input "checkbox" at bounding box center [0, 0] width 0 height 0
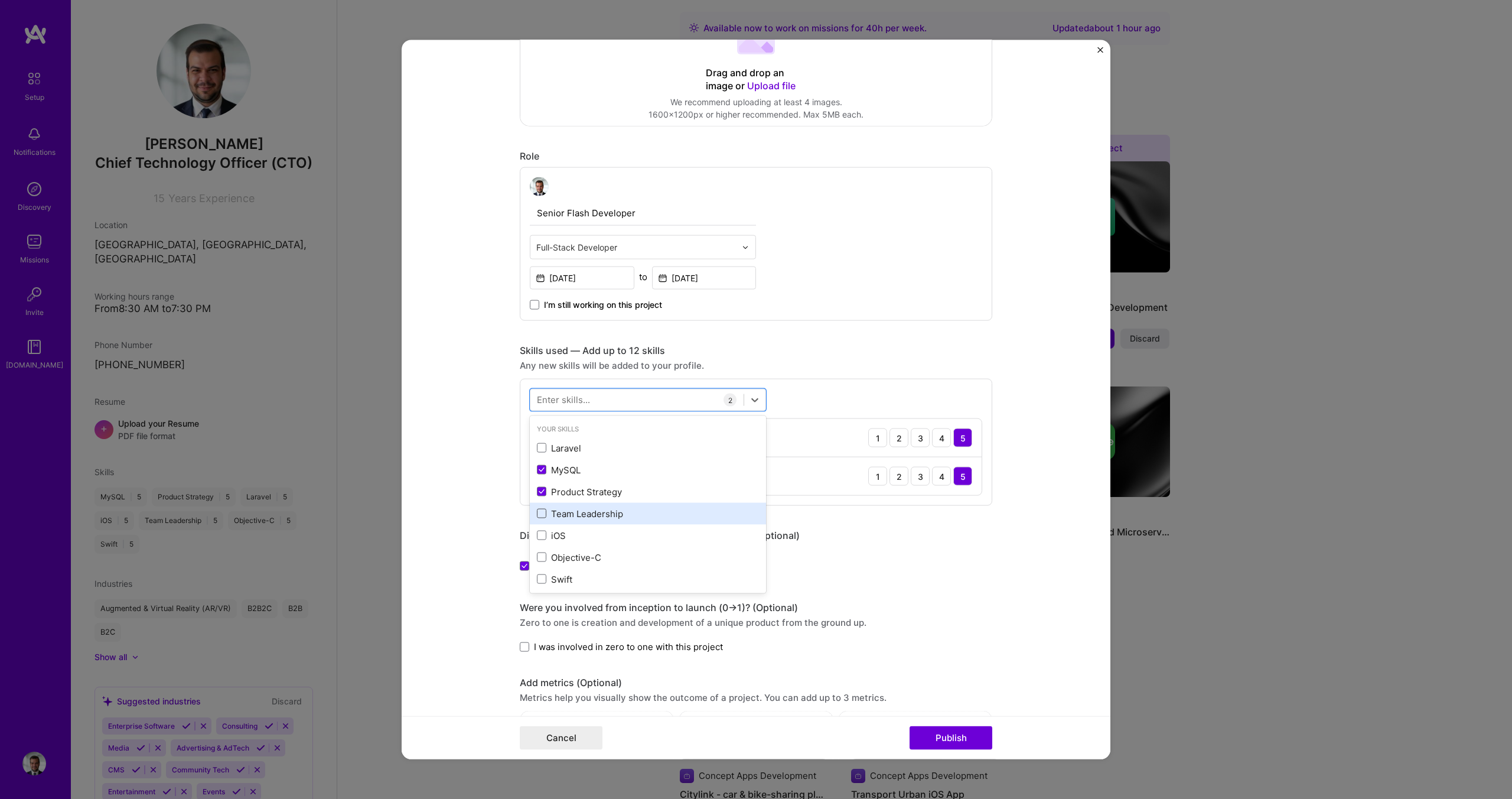
click at [542, 516] on span at bounding box center [541, 513] width 10 height 10
click at [0, 0] on input "checkbox" at bounding box center [0, 0] width 0 height 0
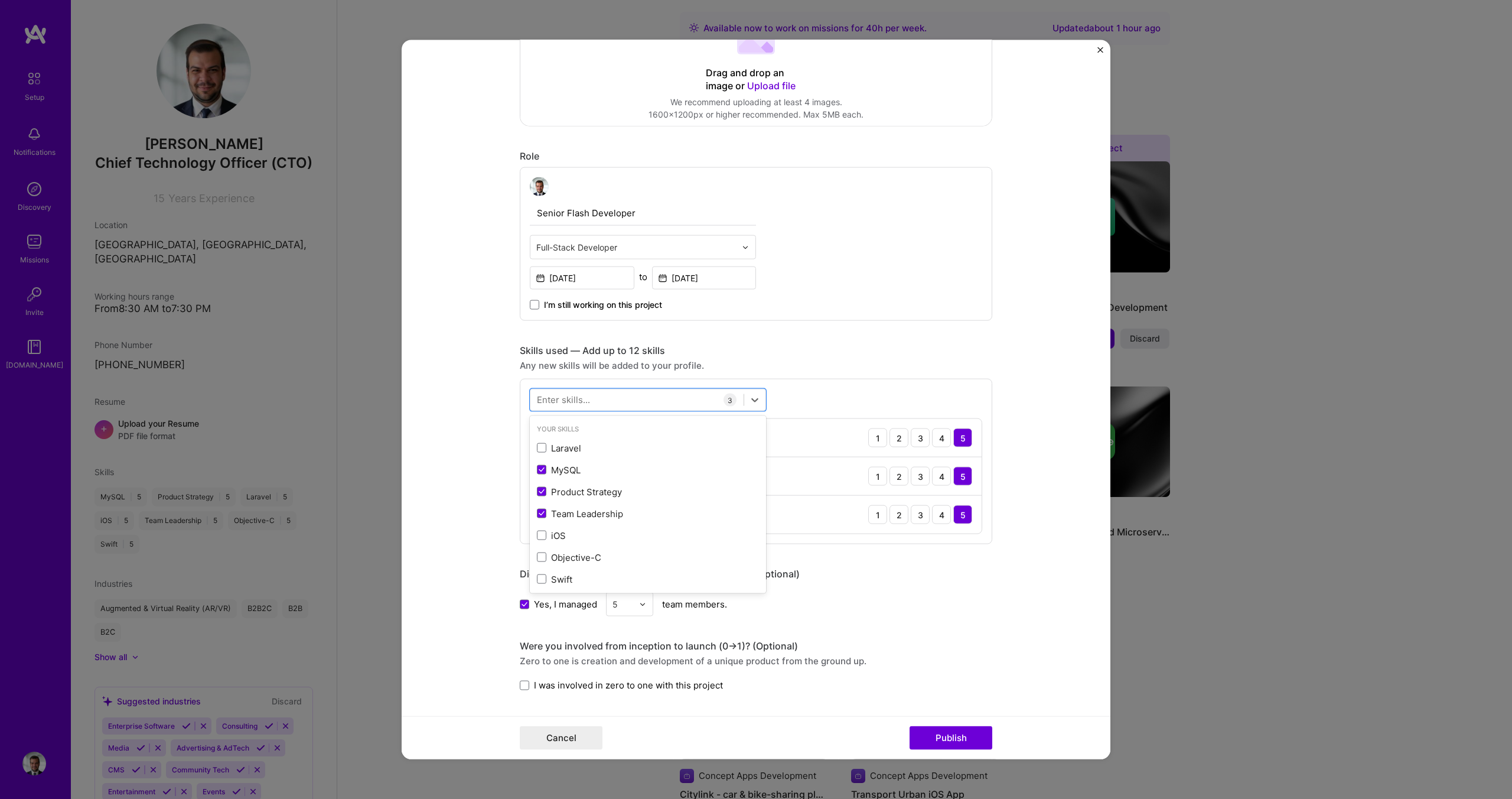
click at [558, 399] on div "Enter skills..." at bounding box center [563, 399] width 53 height 12
click at [563, 405] on div "Enter skills..." at bounding box center [563, 399] width 53 height 12
click at [485, 416] on form "Editing suggested project This project is suggested based on your LinkedIn, res…" at bounding box center [756, 400] width 709 height 719
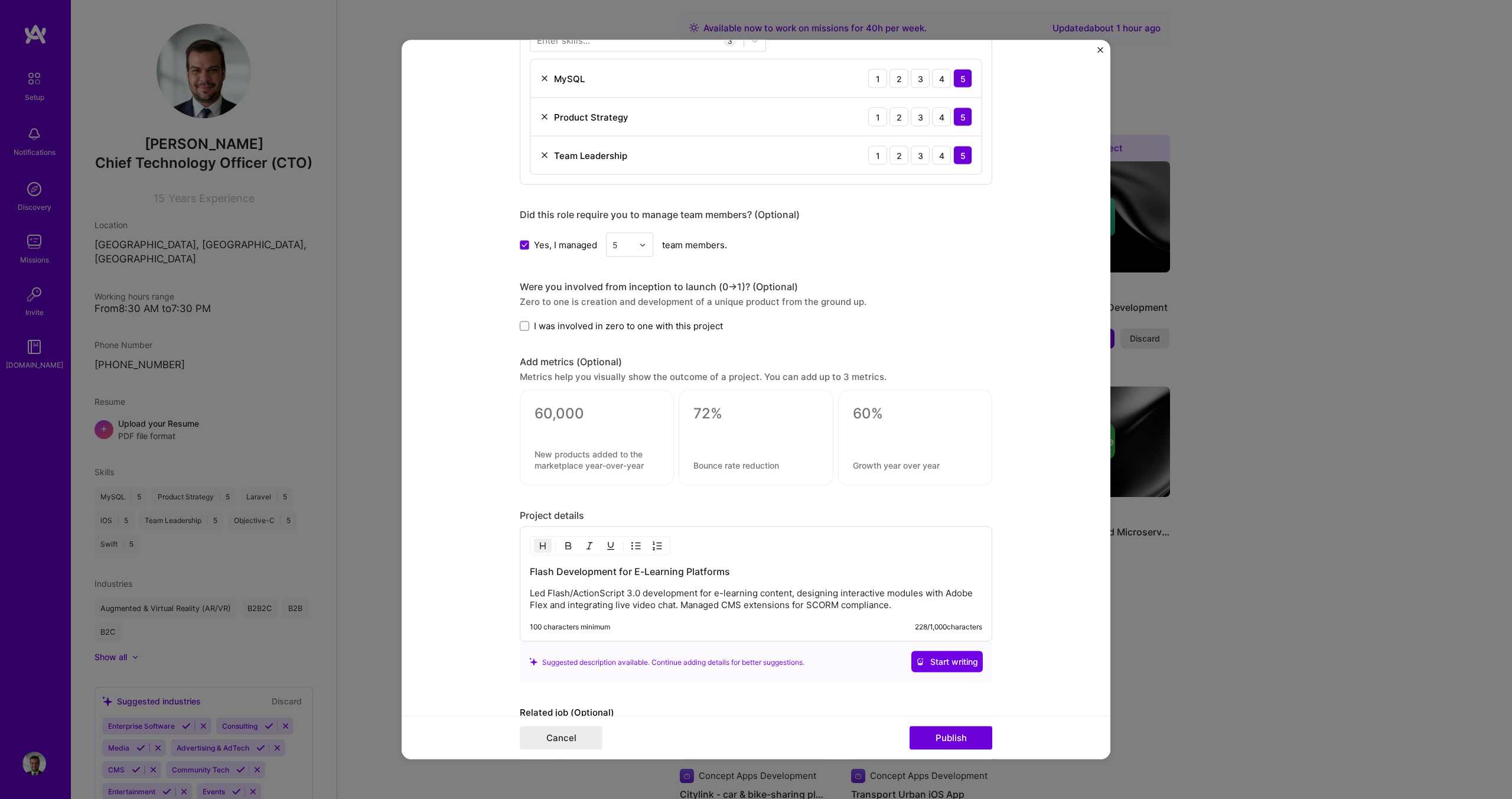
scroll to position [719, 0]
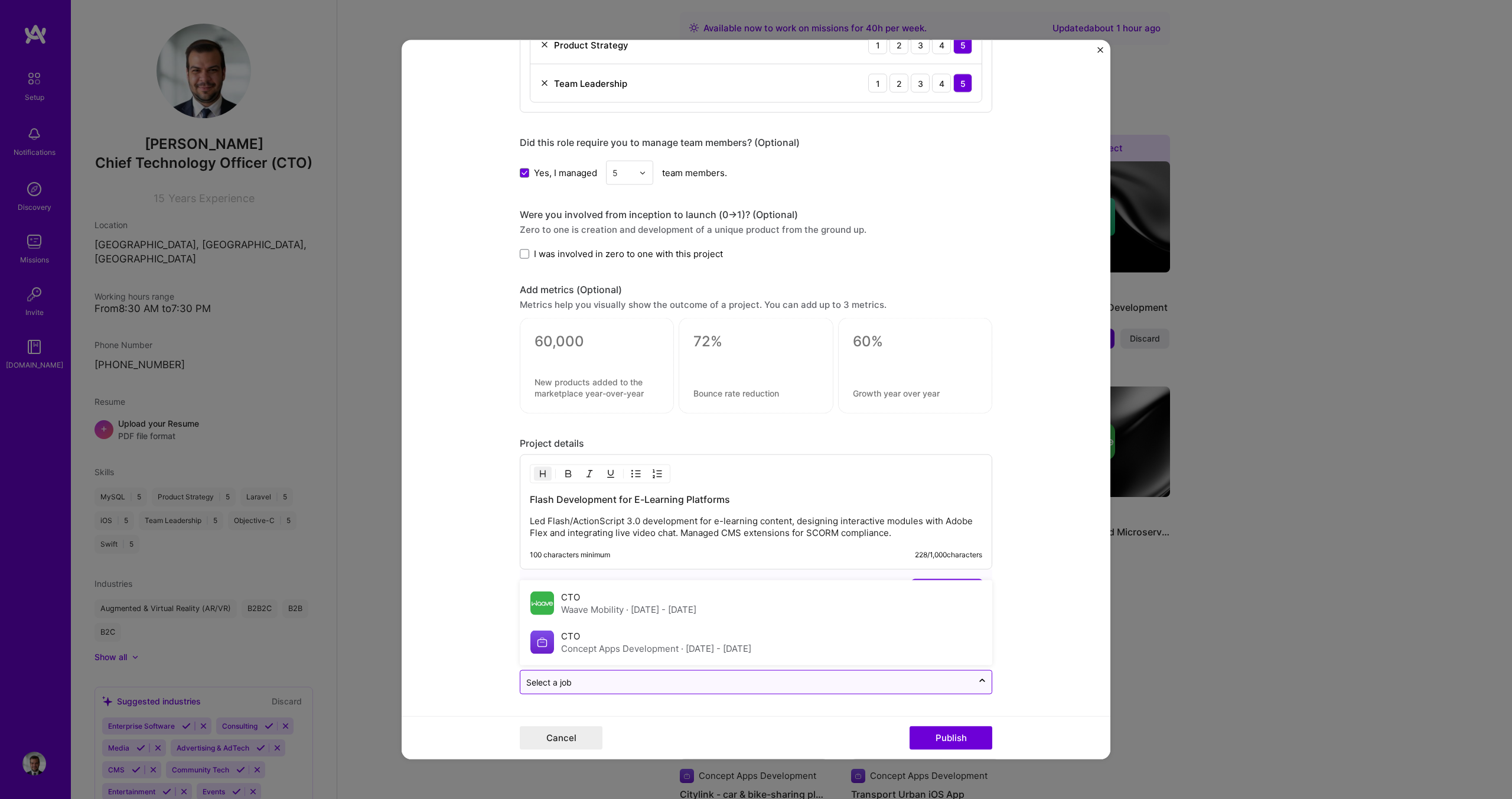
click at [960, 686] on input "text" at bounding box center [746, 682] width 441 height 12
click at [448, 628] on form "Editing suggested project This project is suggested based on your LinkedIn, res…" at bounding box center [756, 400] width 709 height 719
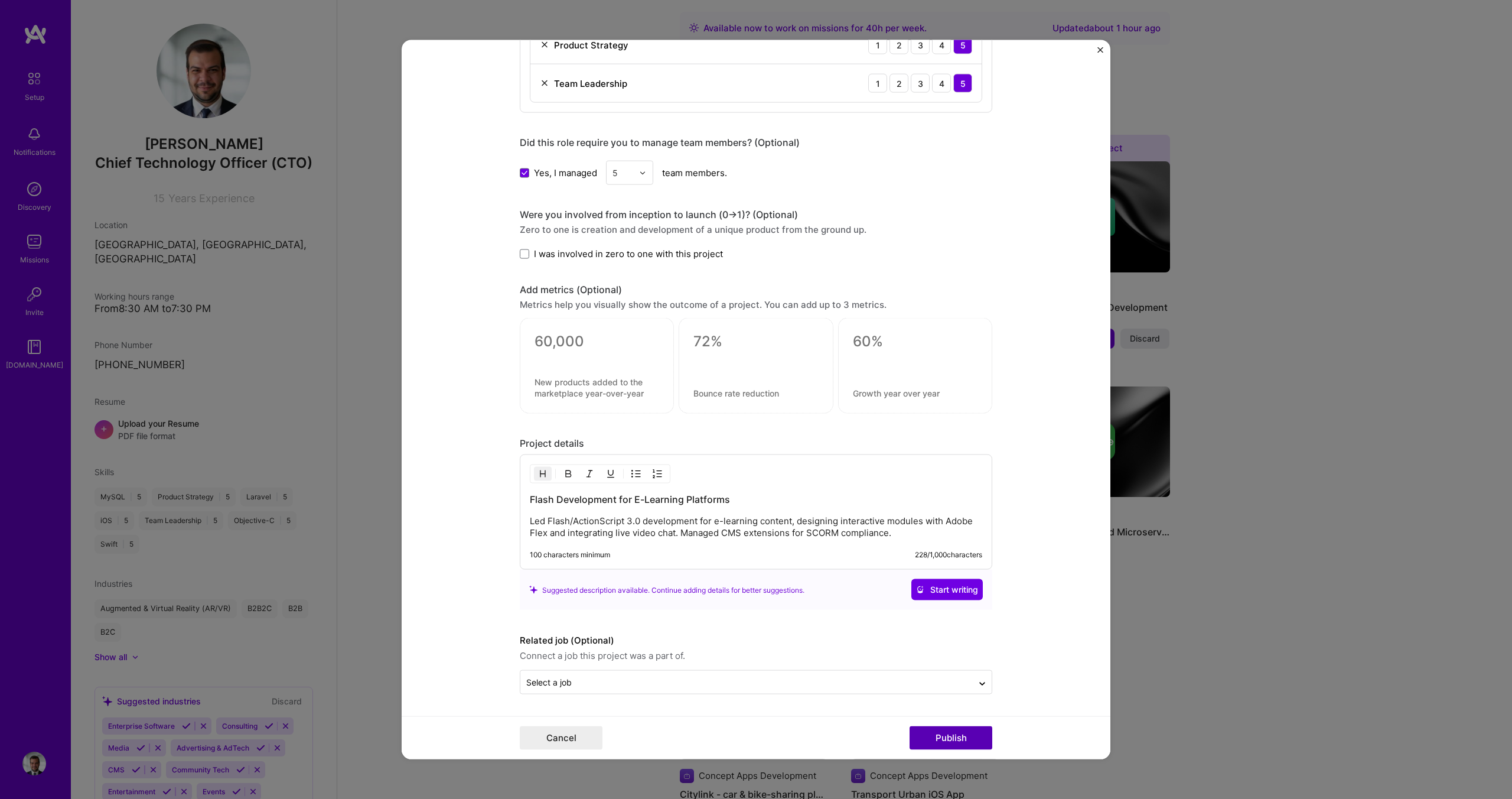
click at [923, 730] on button "Publish" at bounding box center [951, 737] width 82 height 23
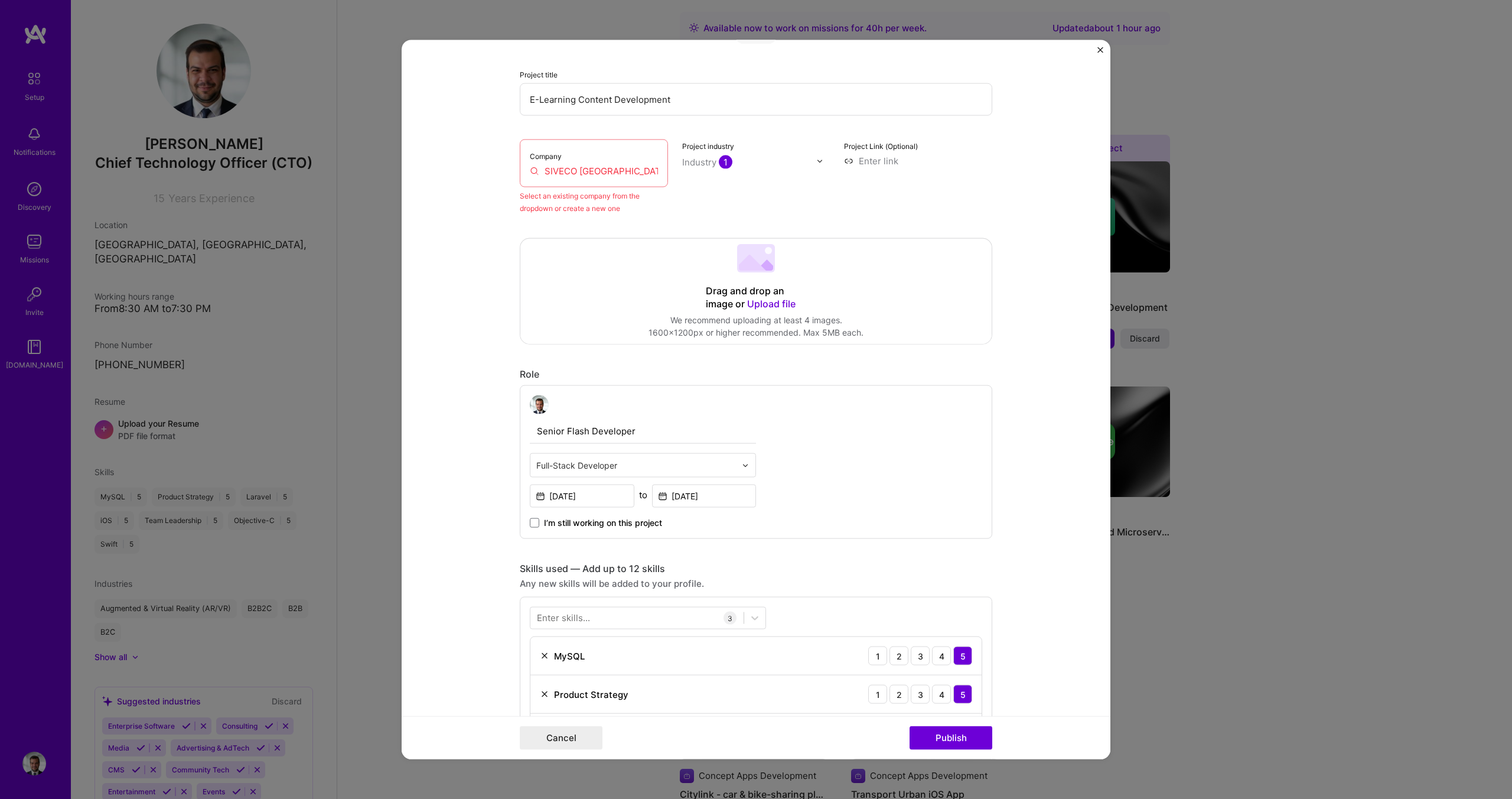
scroll to position [77, 0]
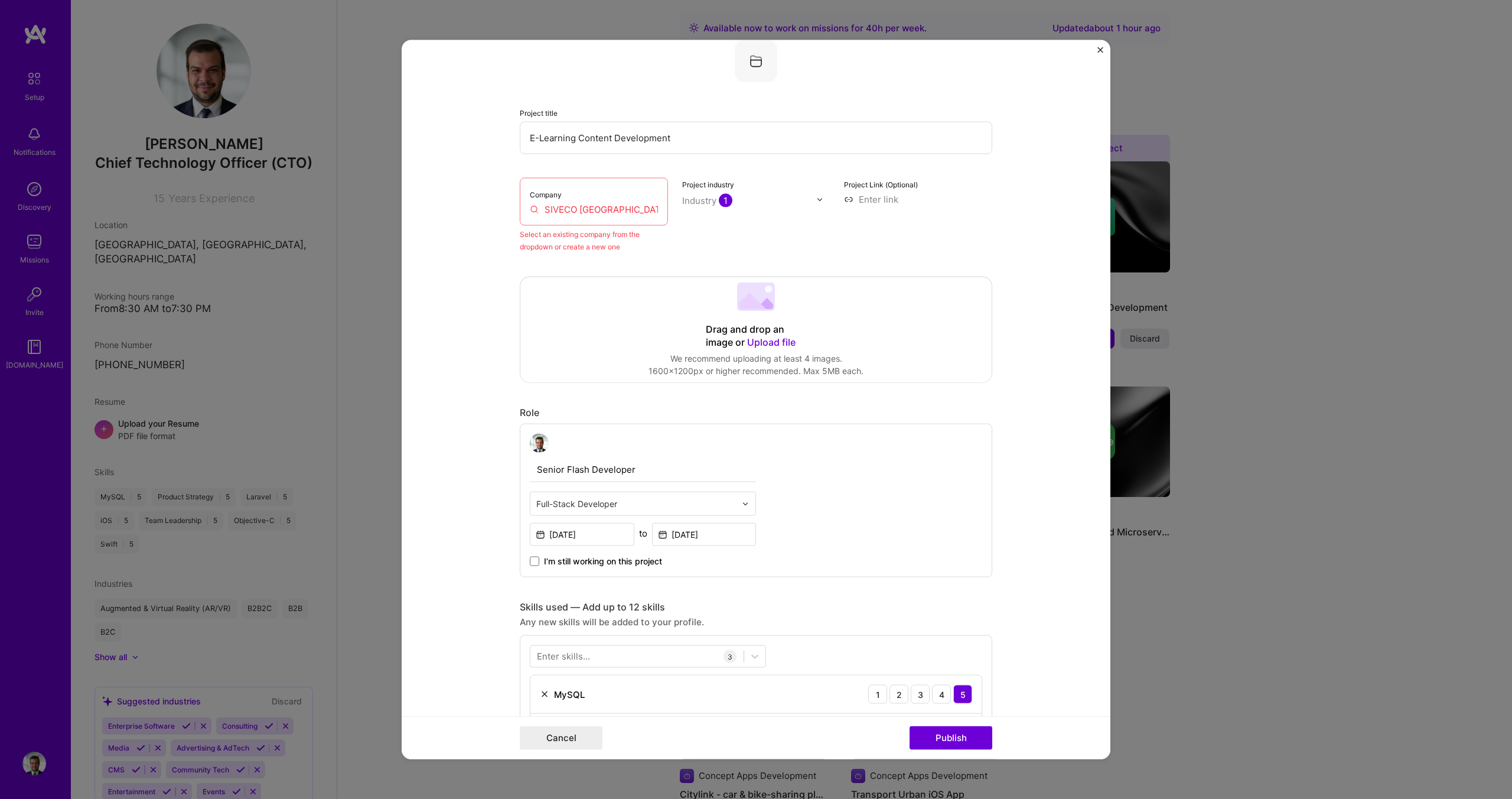
click at [572, 191] on div "Company SIVECO Romania" at bounding box center [594, 202] width 148 height 48
click at [588, 204] on input "SIVECO Romania" at bounding box center [594, 209] width 128 height 12
click at [628, 208] on input "SIVECO Romania" at bounding box center [594, 209] width 128 height 12
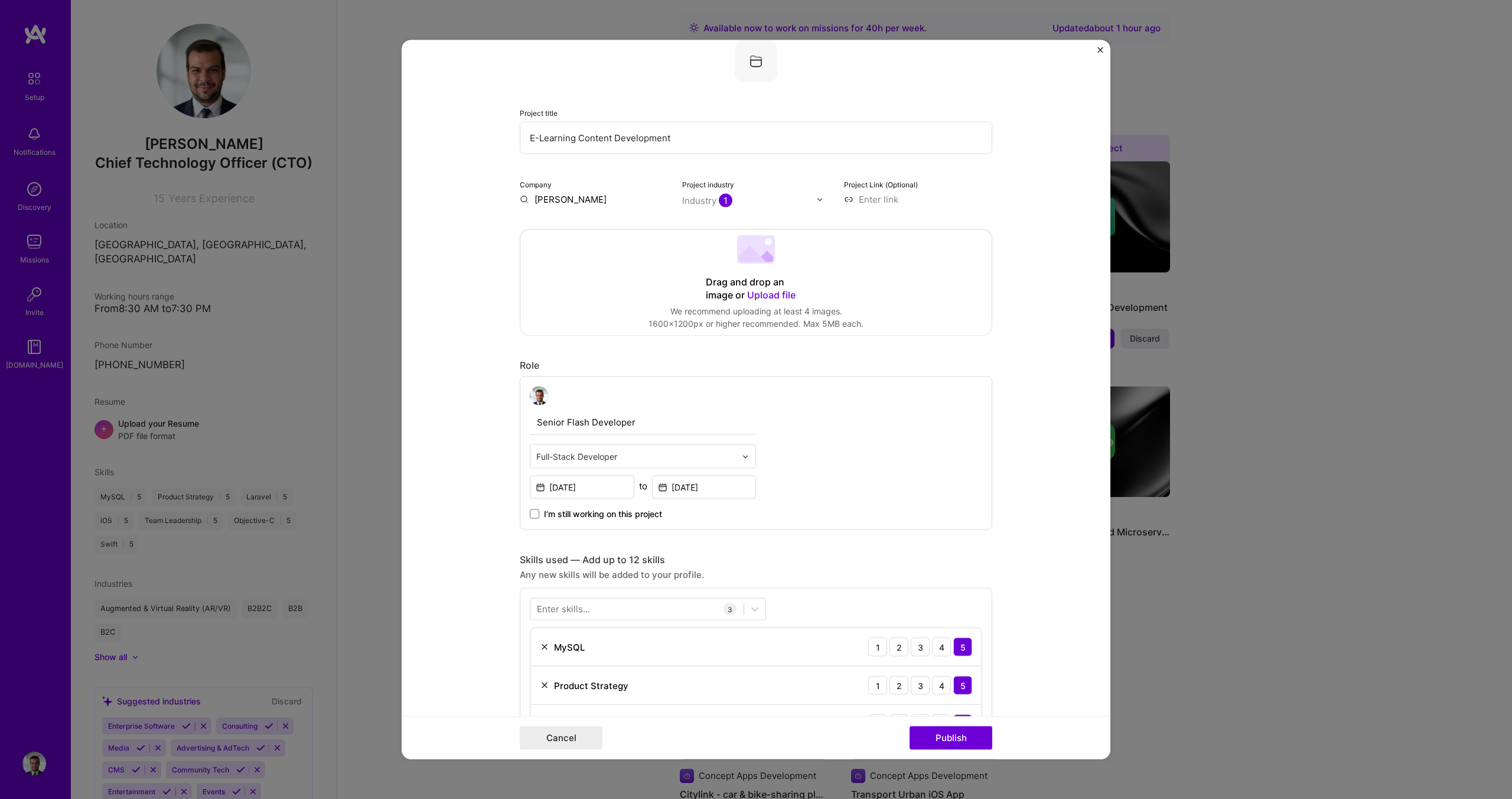
type input "SIVECO Romania"
click at [552, 217] on div "Add company SIVECO Romania" at bounding box center [608, 232] width 177 height 42
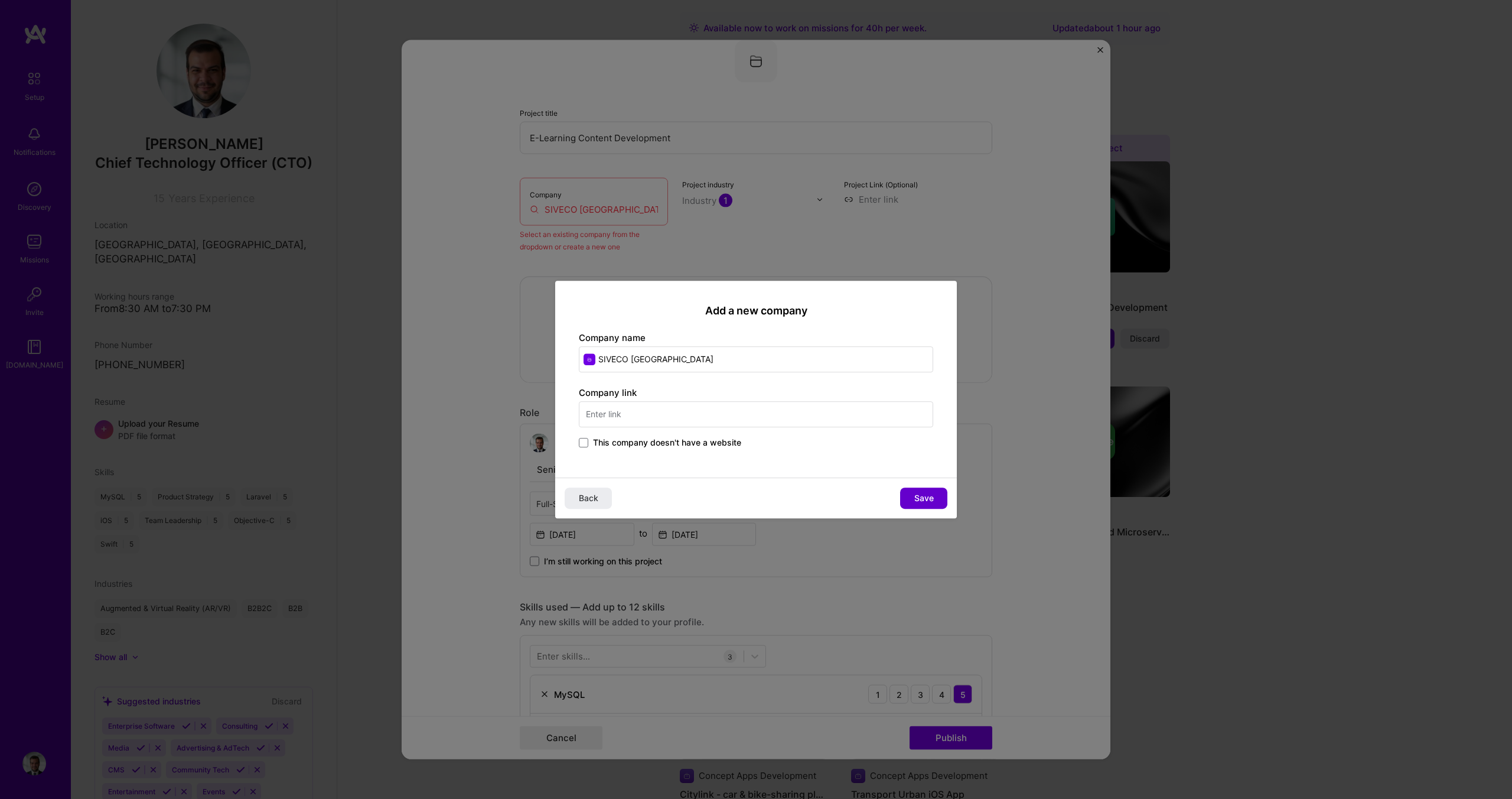
click at [914, 497] on span "Save" at bounding box center [924, 498] width 19 height 12
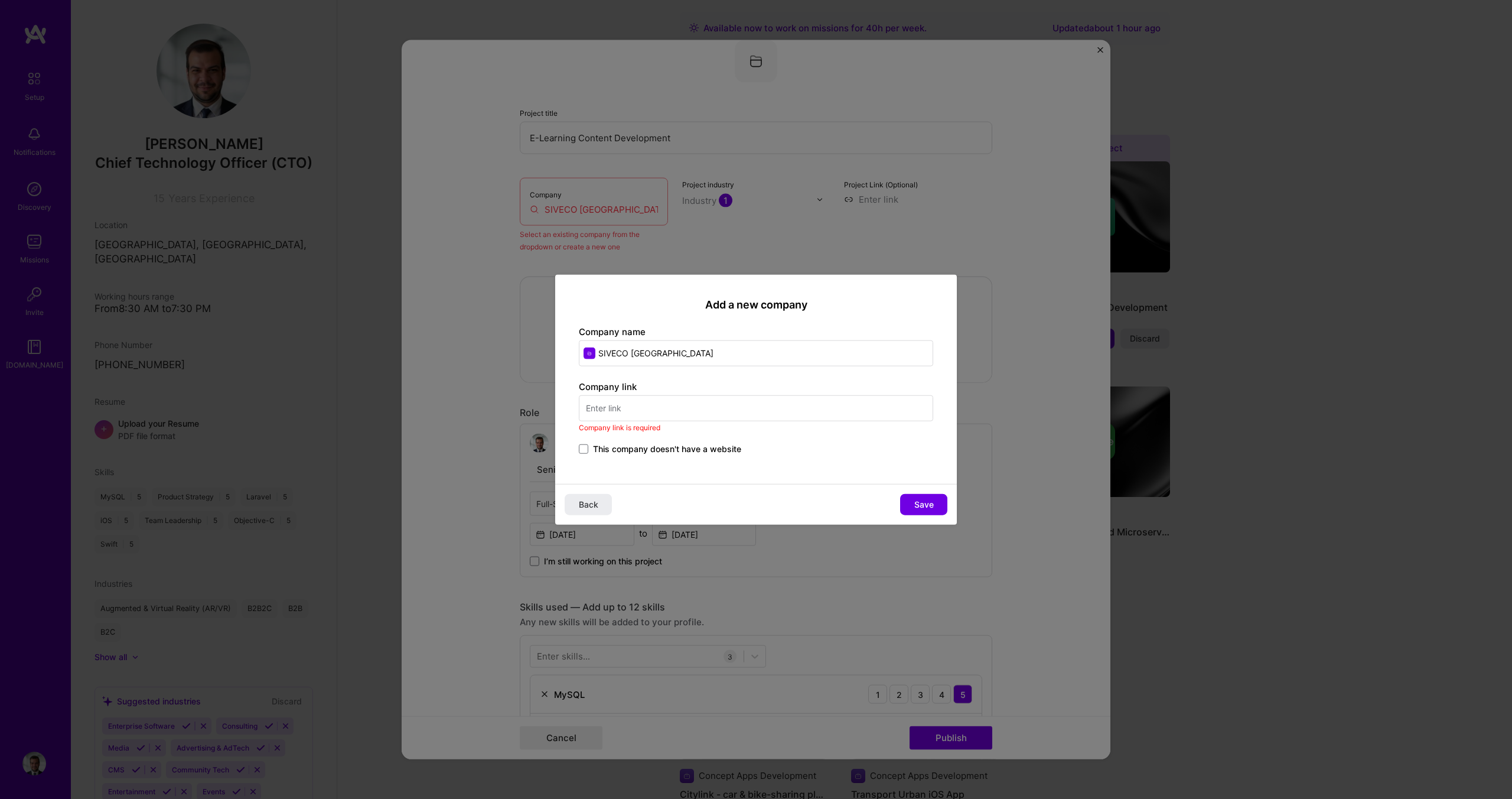
click at [671, 450] on span "This company doesn't have a website" at bounding box center [667, 449] width 148 height 12
click at [0, 0] on input "This company doesn't have a website" at bounding box center [0, 0] width 0 height 0
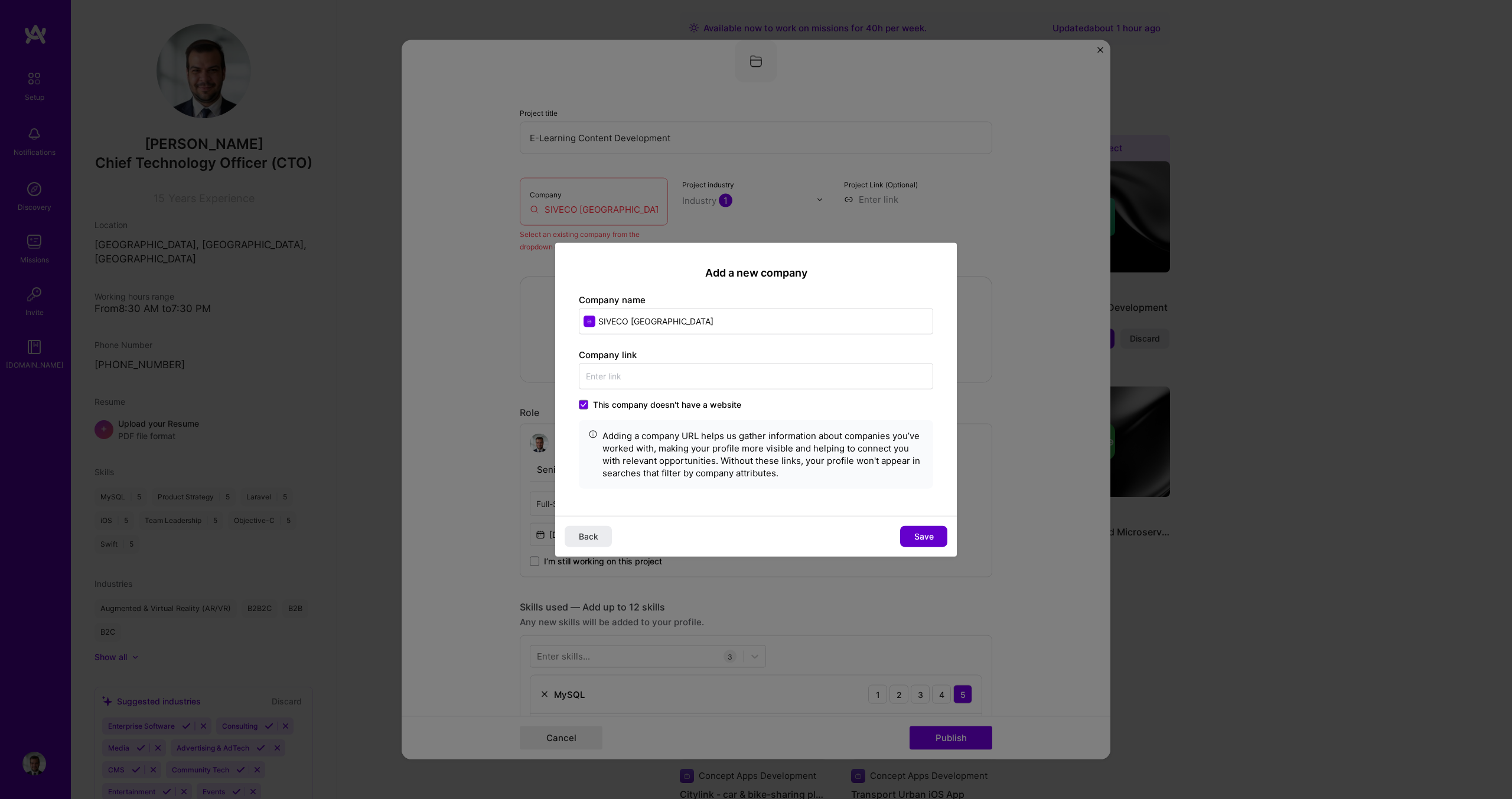
click at [929, 544] on button "Save" at bounding box center [923, 535] width 47 height 21
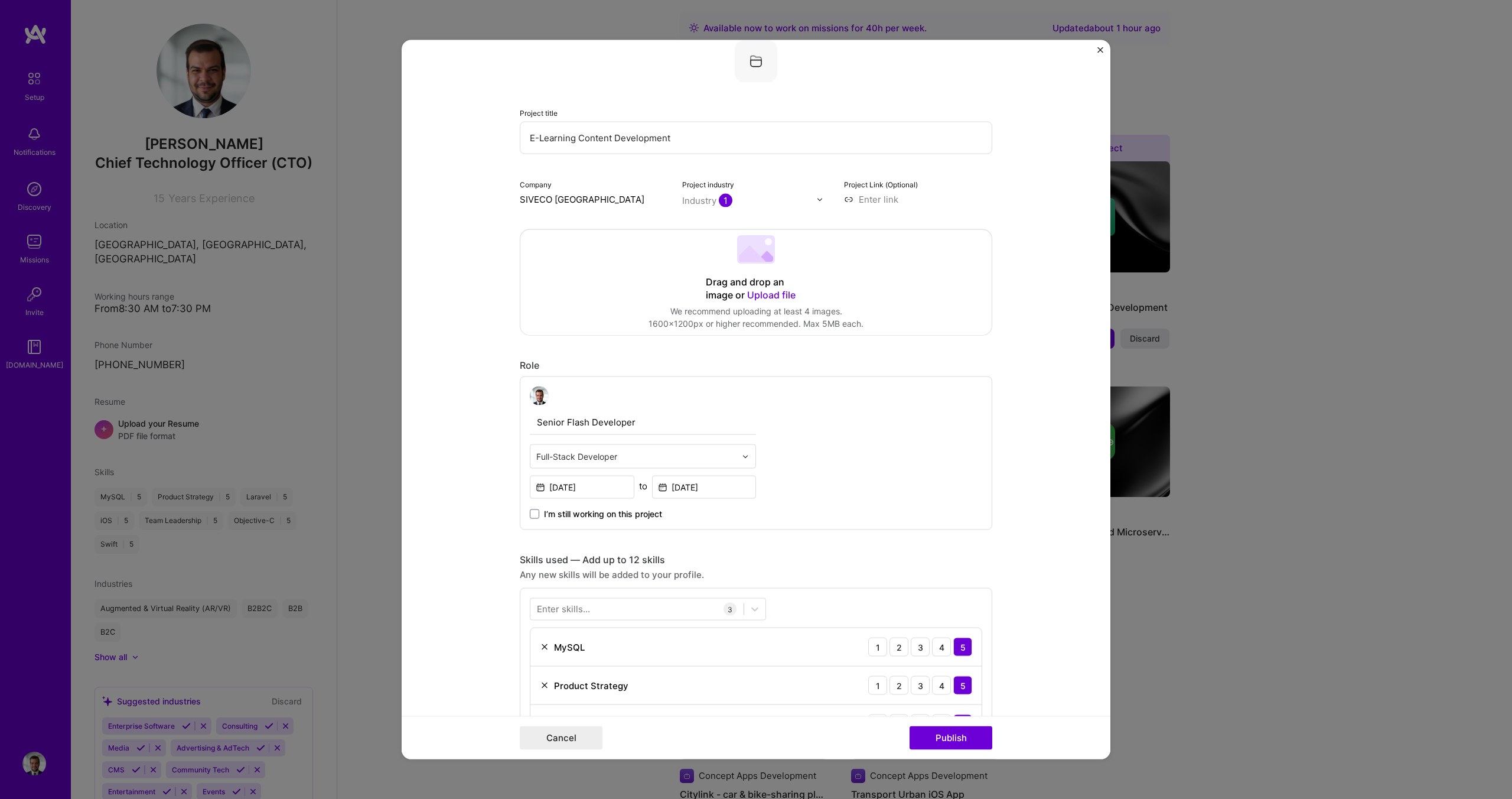
click at [955, 752] on div "Cancel Publish" at bounding box center [756, 737] width 709 height 43
click at [959, 735] on button "Publish" at bounding box center [951, 737] width 82 height 23
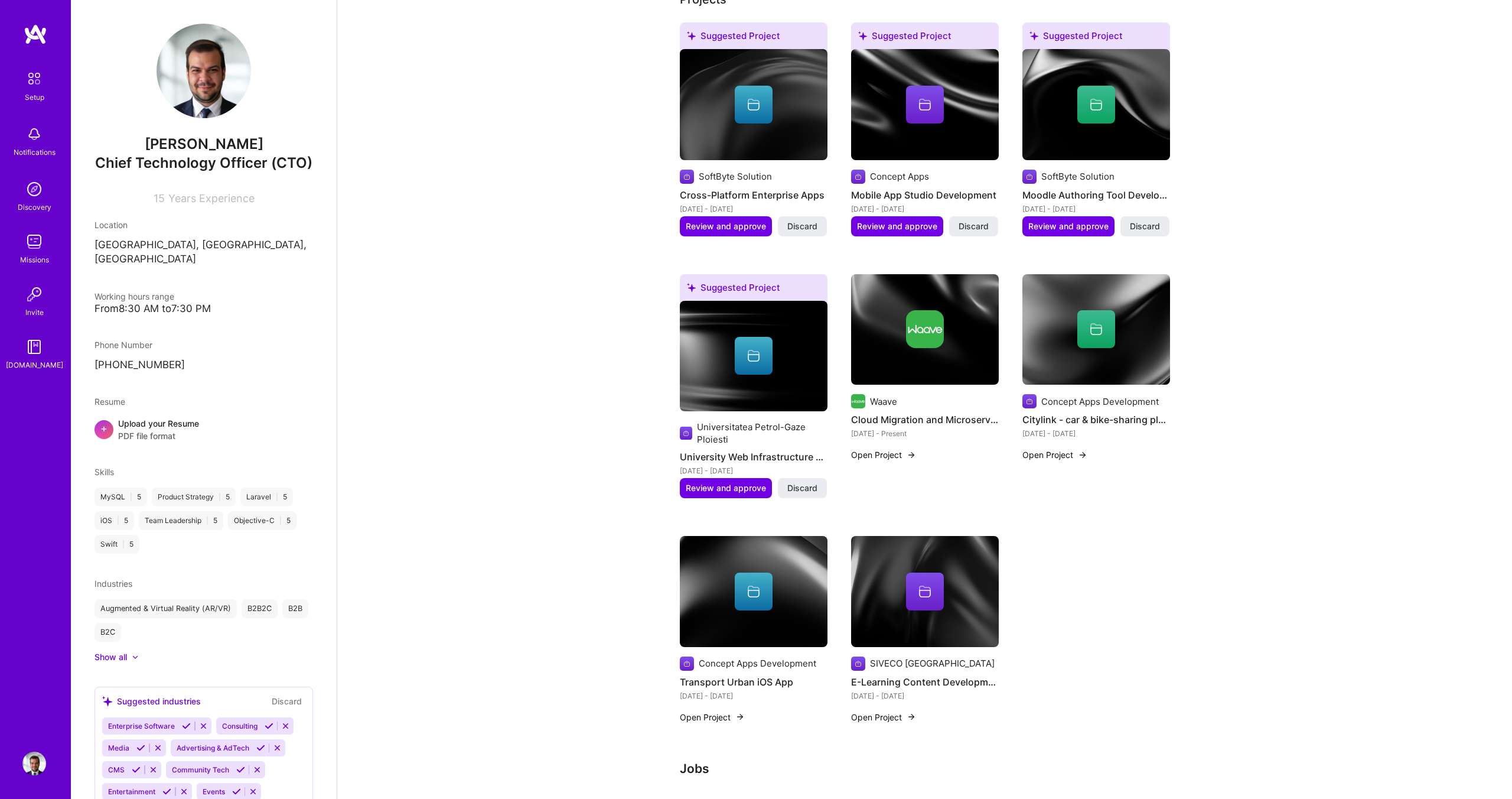
scroll to position [0, 0]
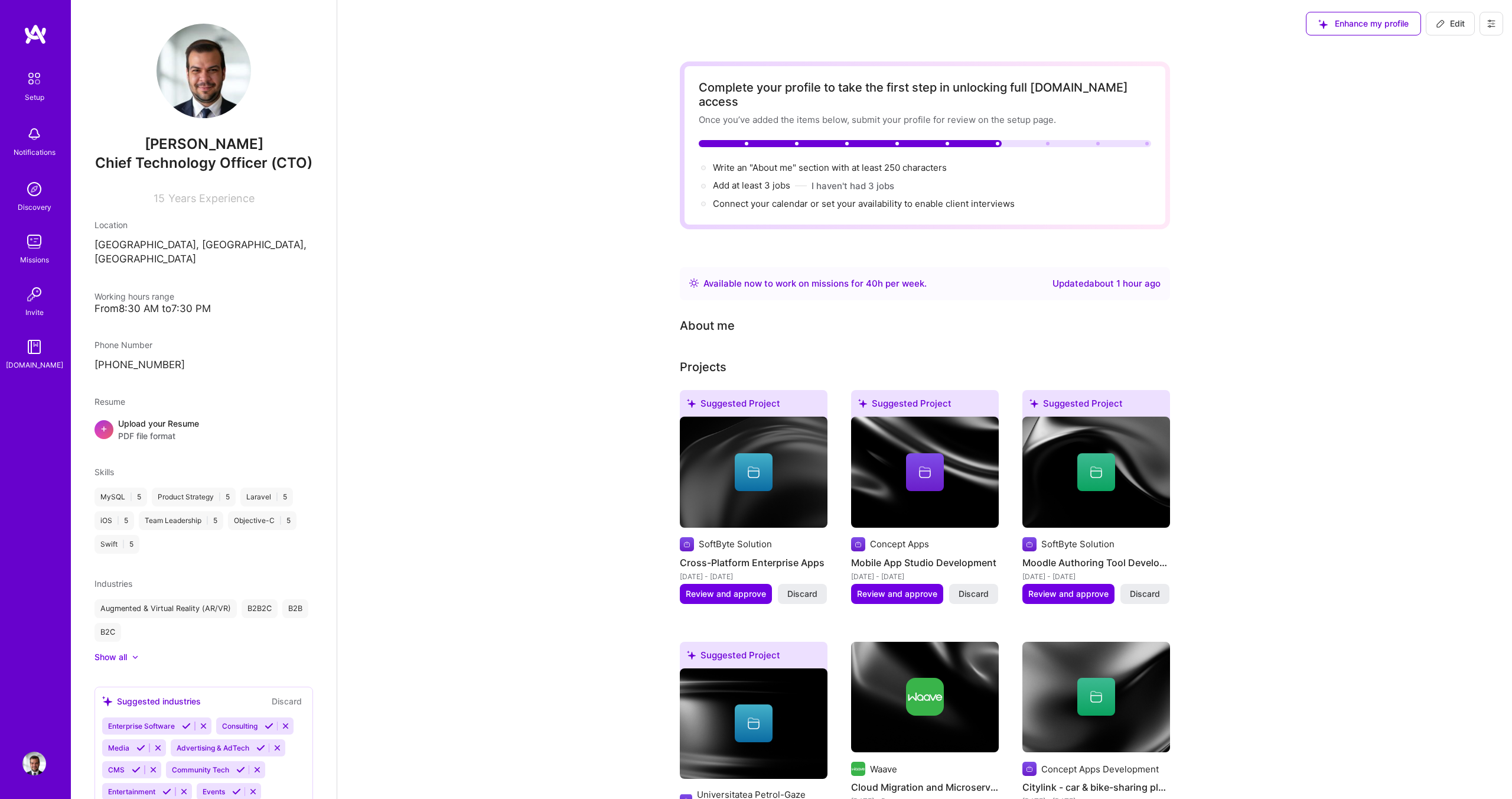
click at [1441, 25] on icon at bounding box center [1441, 23] width 7 height 7
select select "RO"
select select "Right Now"
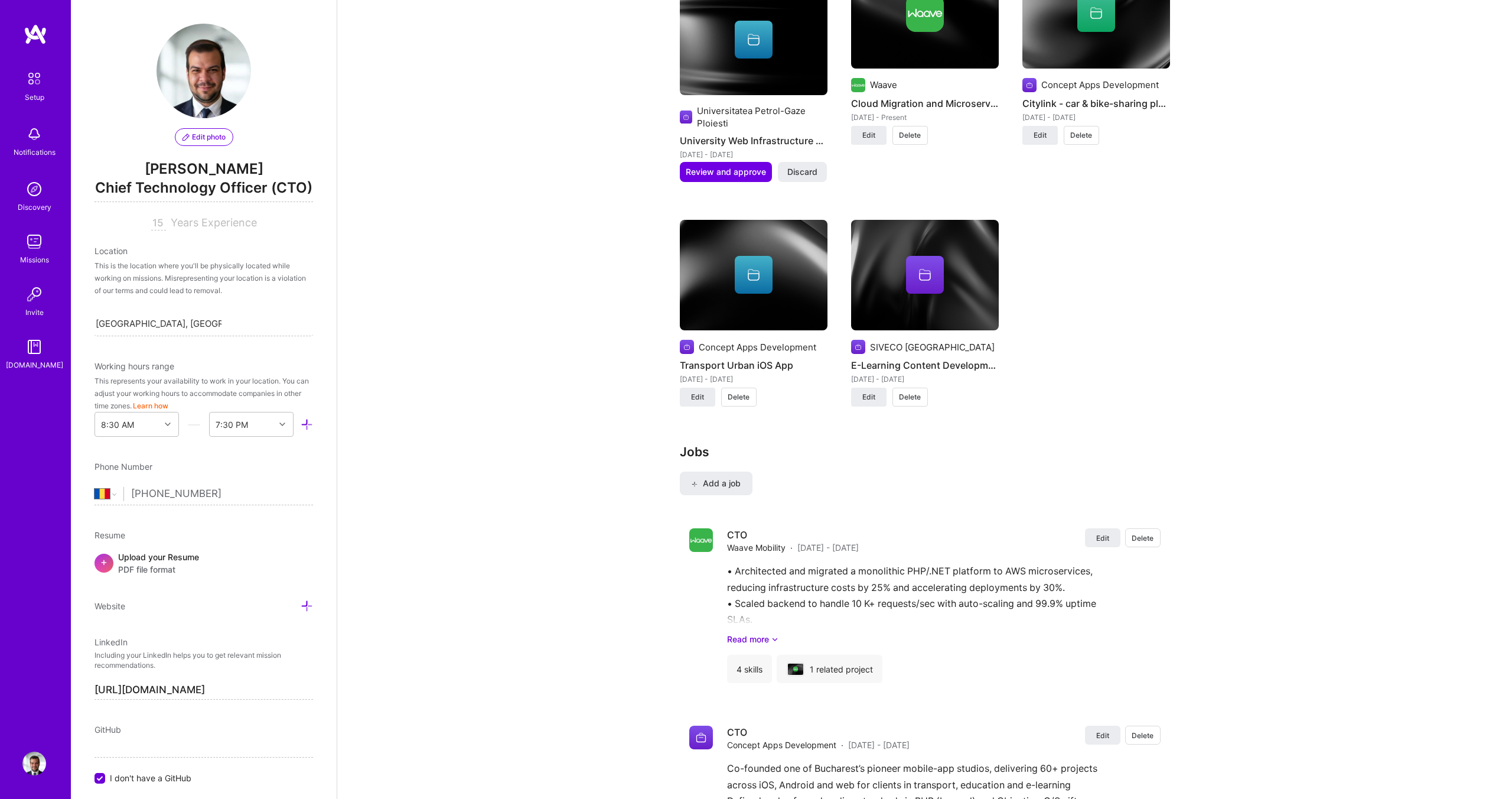
scroll to position [1344, 0]
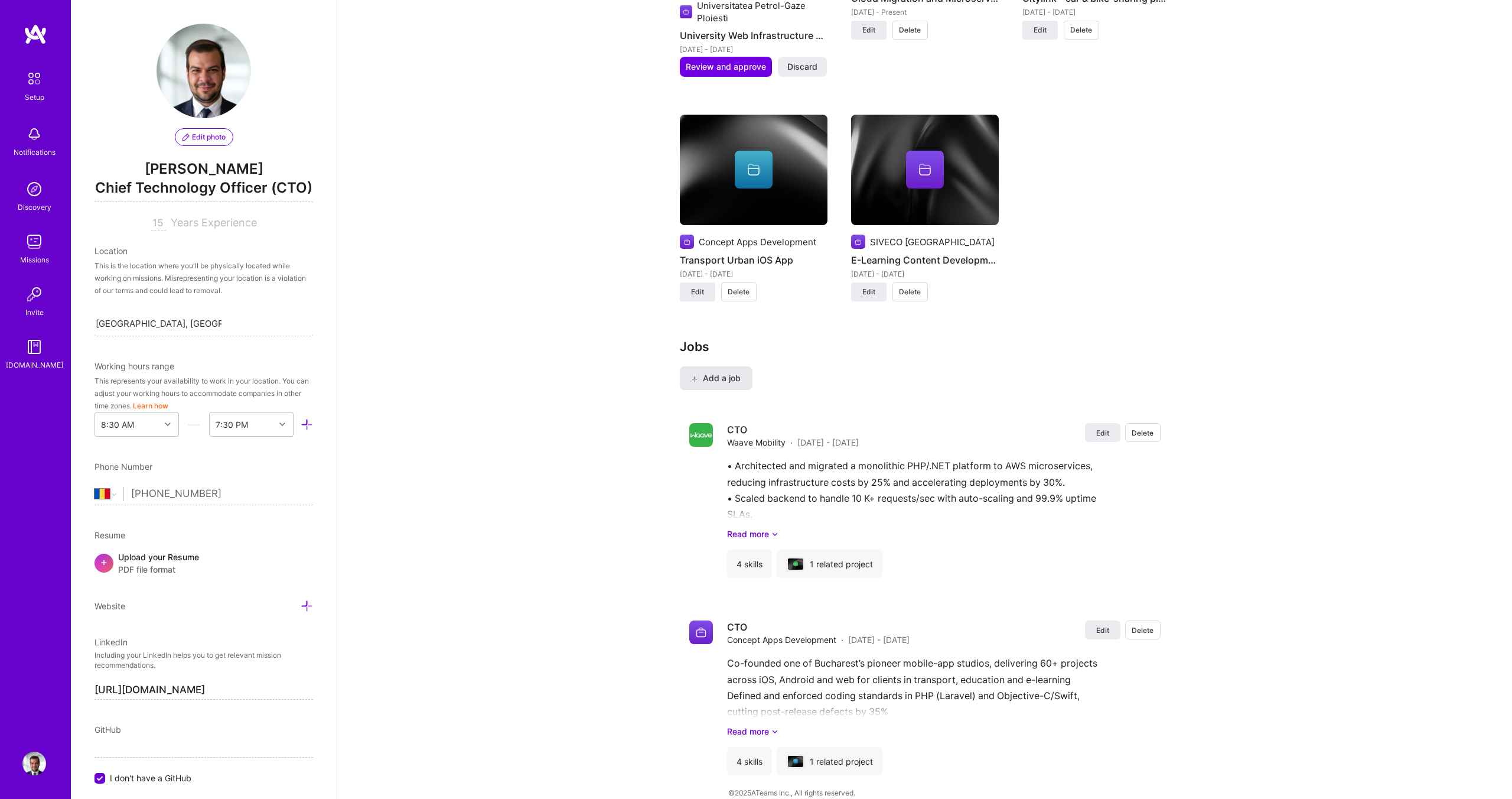
click at [731, 372] on span "Add a job" at bounding box center [716, 378] width 49 height 12
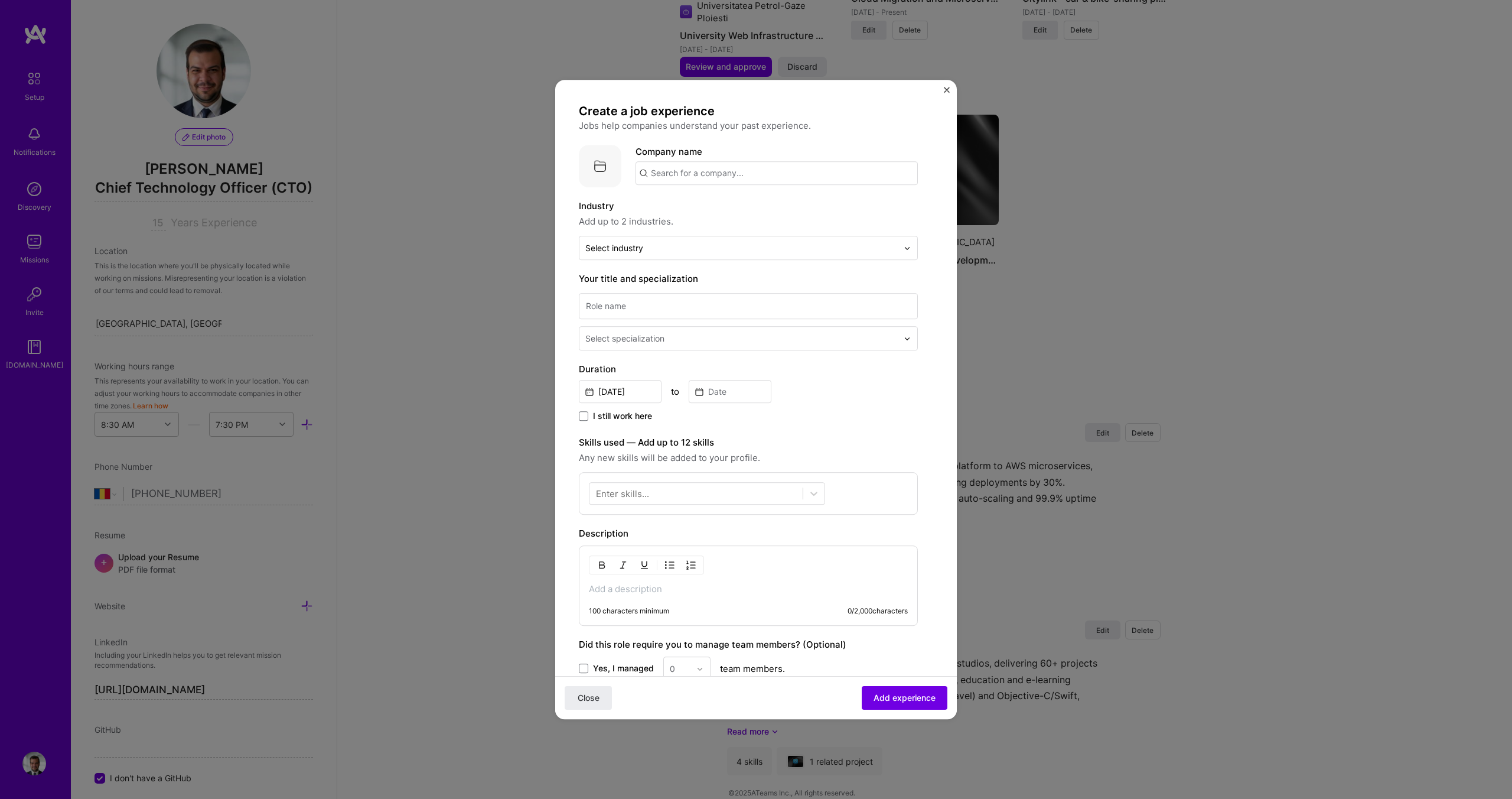
click at [682, 180] on input "text" at bounding box center [776, 173] width 282 height 23
click at [722, 176] on input "text" at bounding box center [776, 173] width 282 height 23
type input "Ministry of Health Romania"
click at [791, 206] on div "Ministry of Health Romania" at bounding box center [792, 206] width 180 height 21
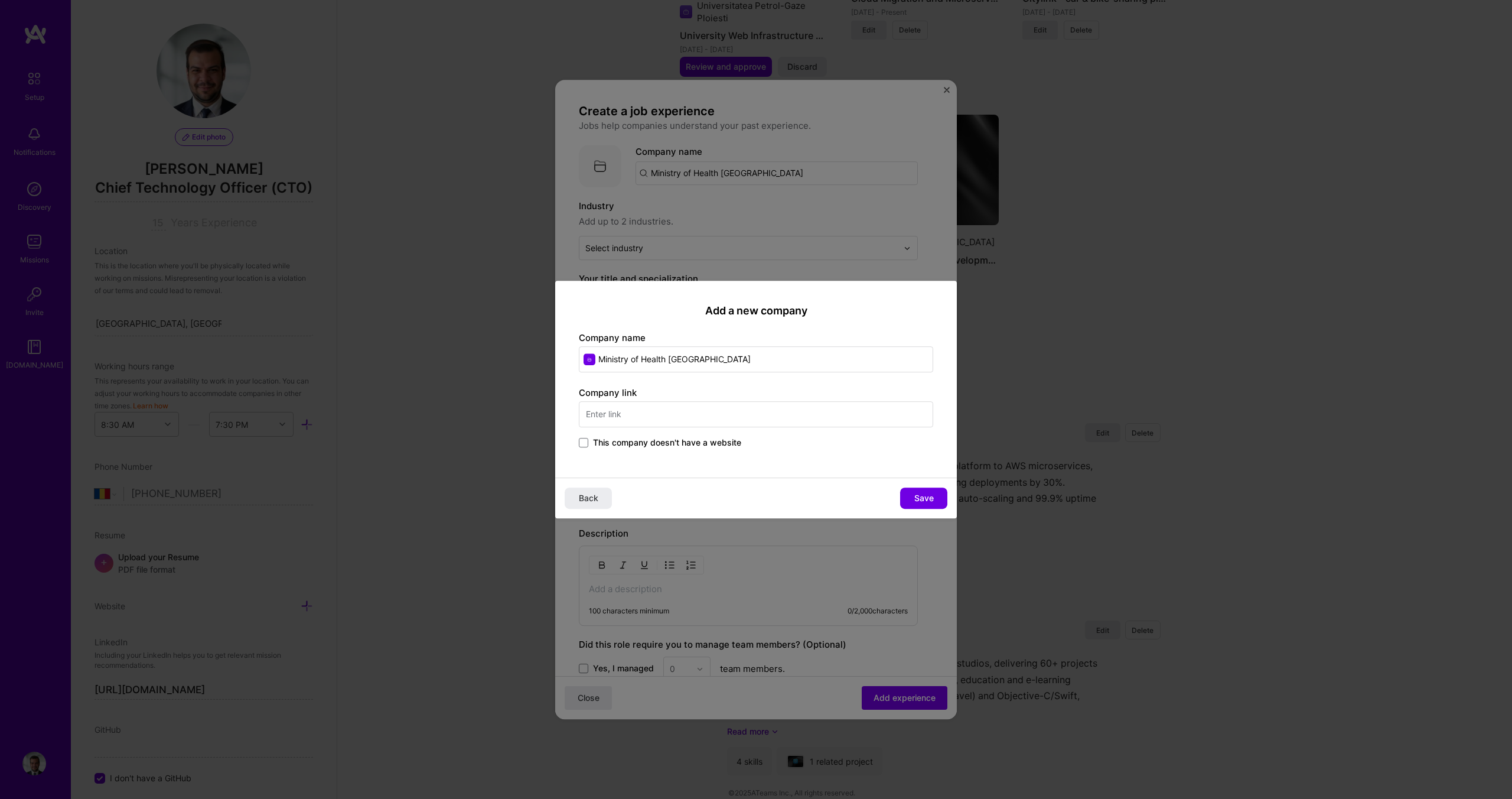
click at [612, 418] on input "text" at bounding box center [756, 414] width 354 height 26
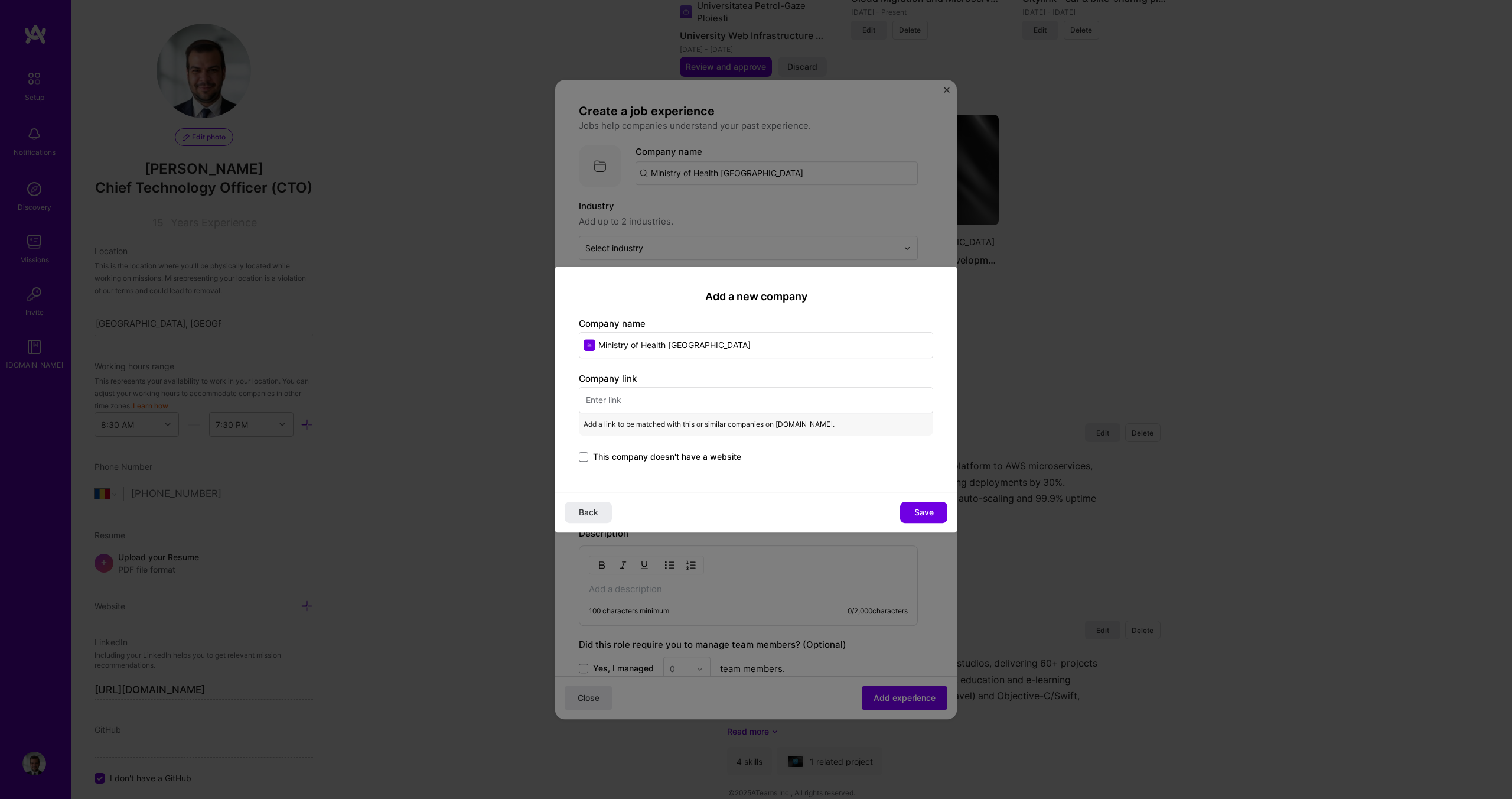
paste input "https://www.ms.ro/"
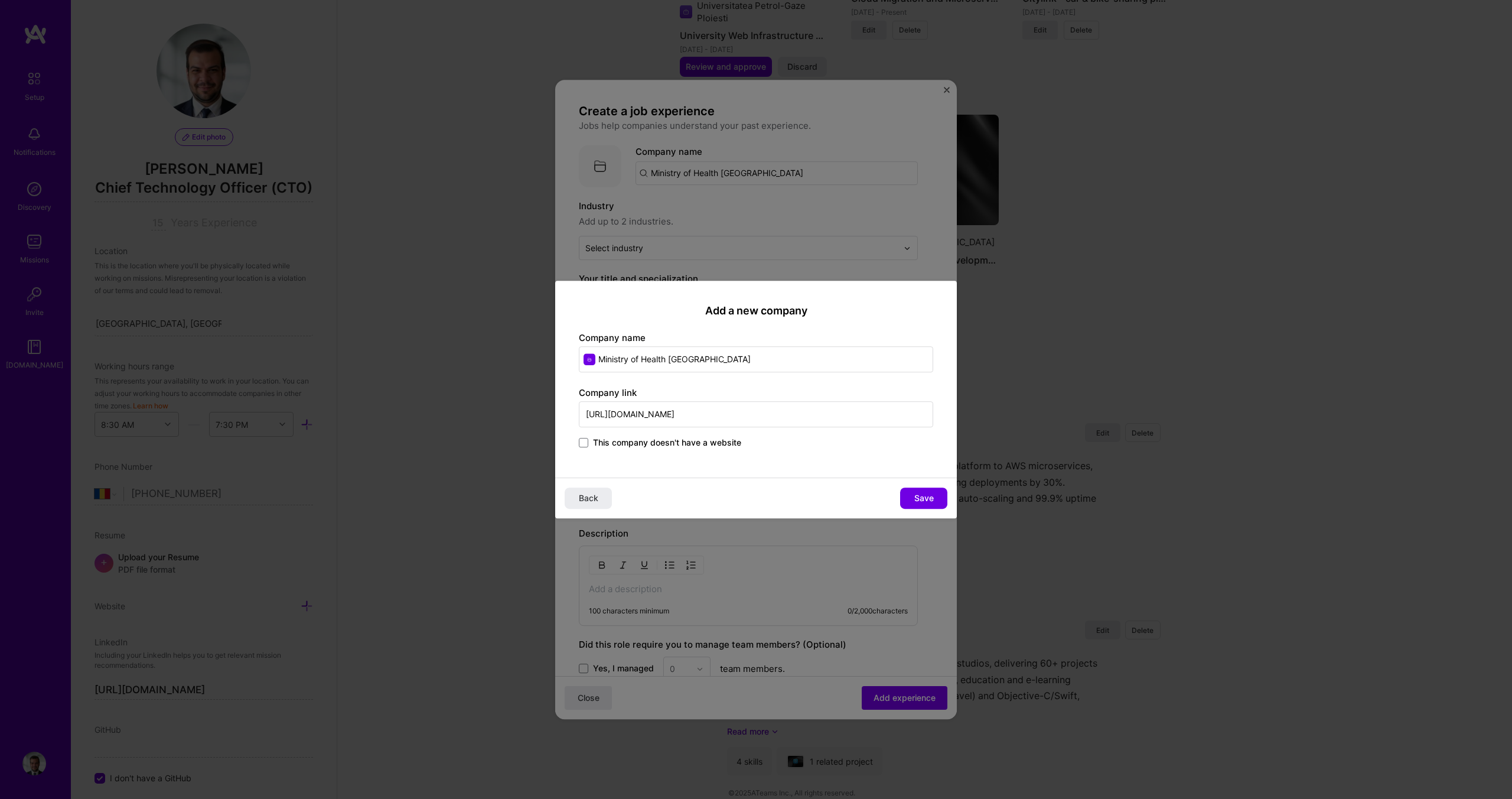
type input "https://www.ms.ro/"
click at [646, 454] on div "Add a new company Company name Ministry of Health Romania Company link https://…" at bounding box center [756, 378] width 402 height 197
click at [922, 499] on span "Save" at bounding box center [924, 498] width 19 height 12
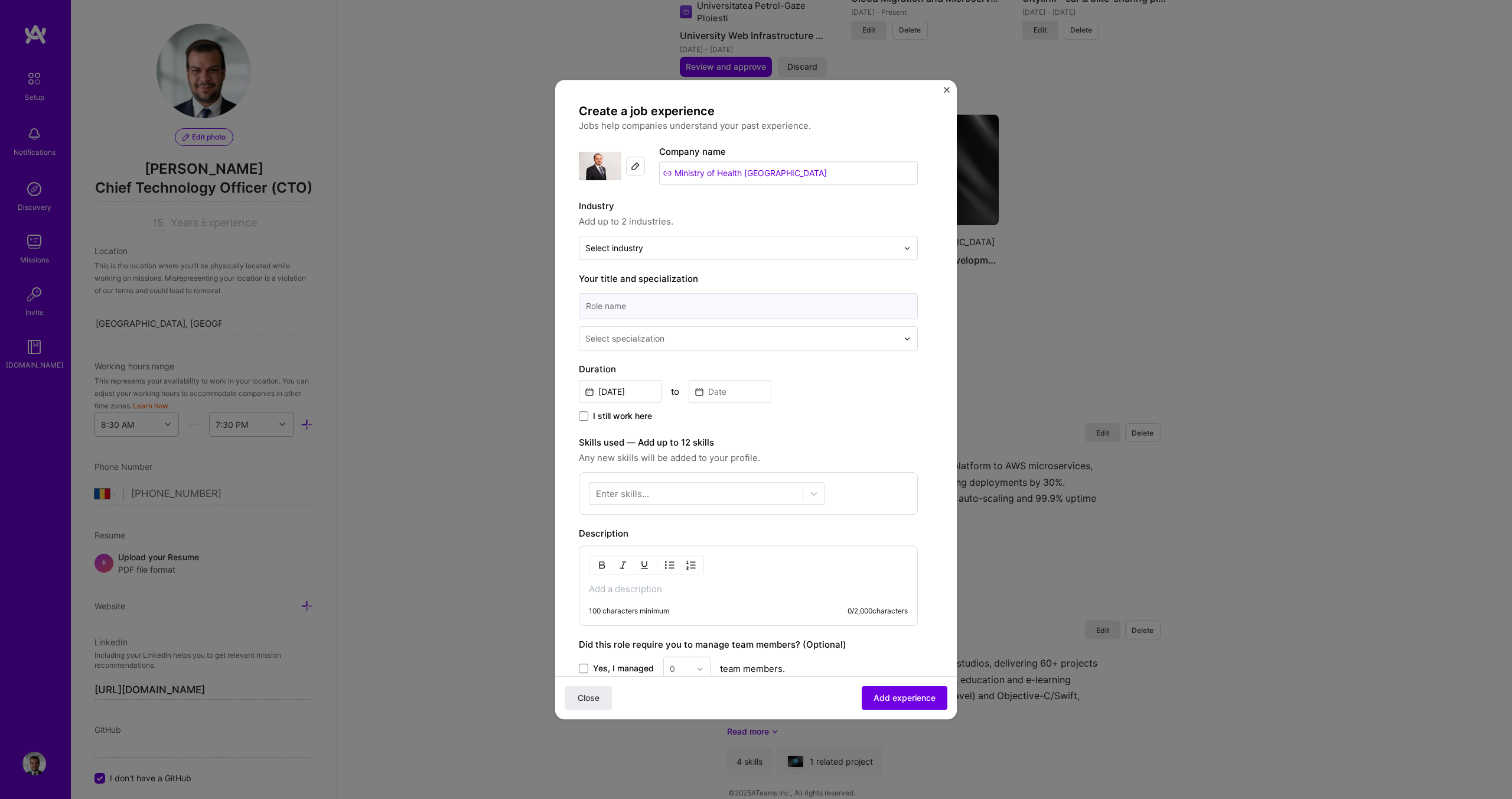
click at [644, 304] on input at bounding box center [748, 306] width 339 height 26
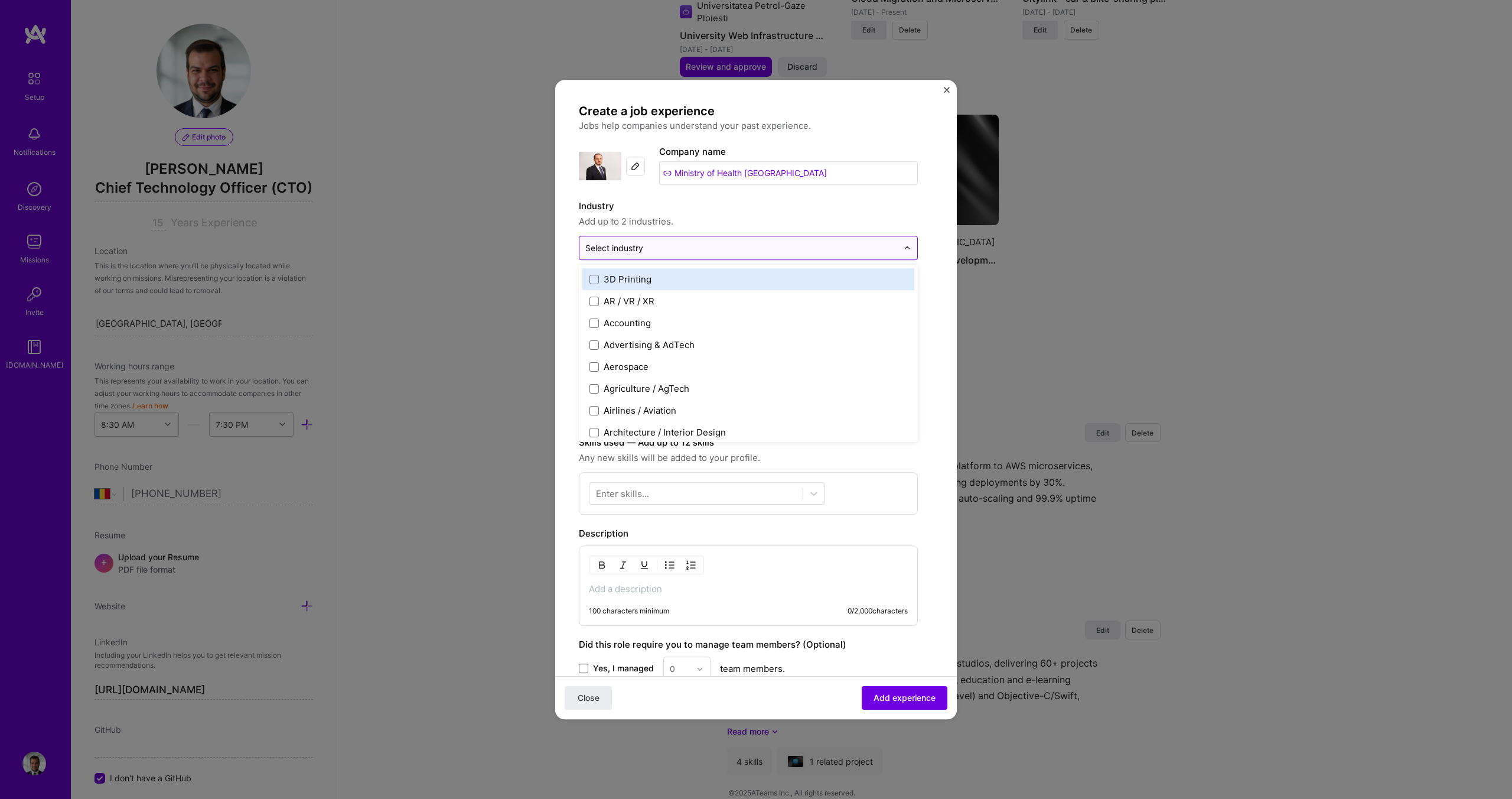
click at [635, 248] on div "Select industry 0" at bounding box center [614, 247] width 58 height 12
type input "data"
click at [597, 283] on span at bounding box center [594, 279] width 10 height 10
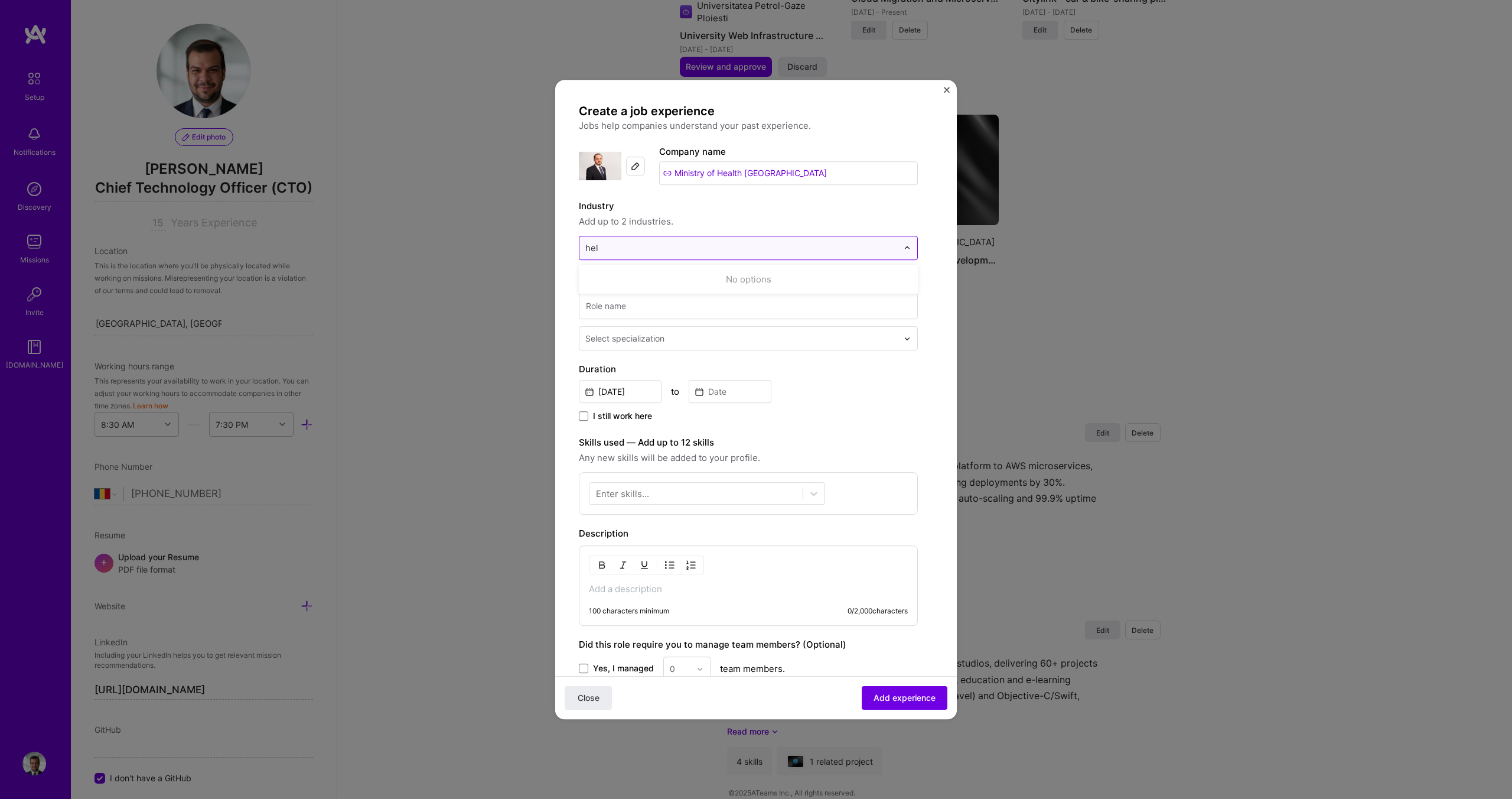
type input "he"
click at [589, 280] on span at bounding box center [594, 279] width 10 height 10
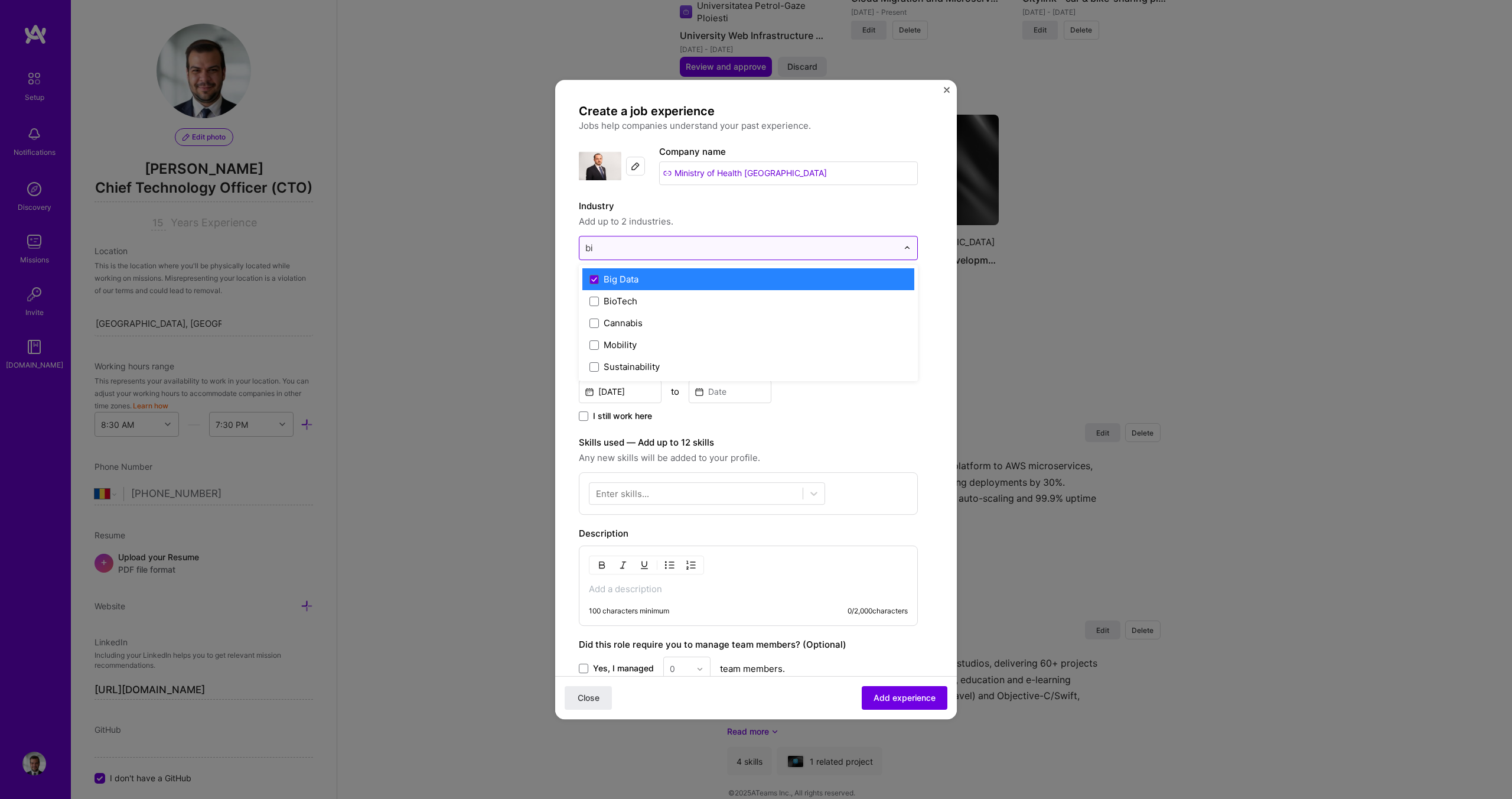
type input "big"
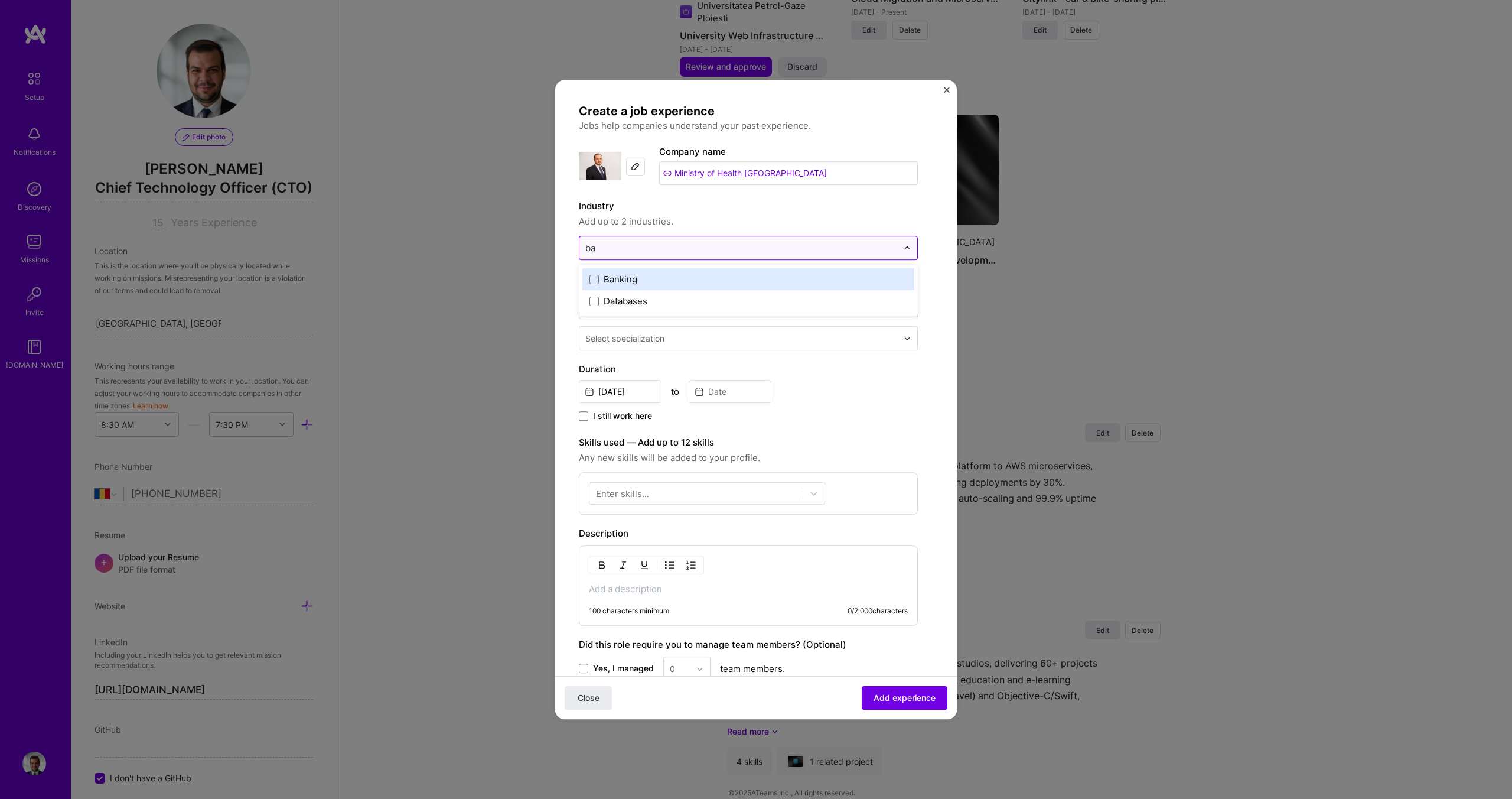
type input "b"
click at [760, 223] on span "Add up to 2 industries." at bounding box center [748, 221] width 339 height 14
click at [694, 241] on div at bounding box center [742, 247] width 313 height 15
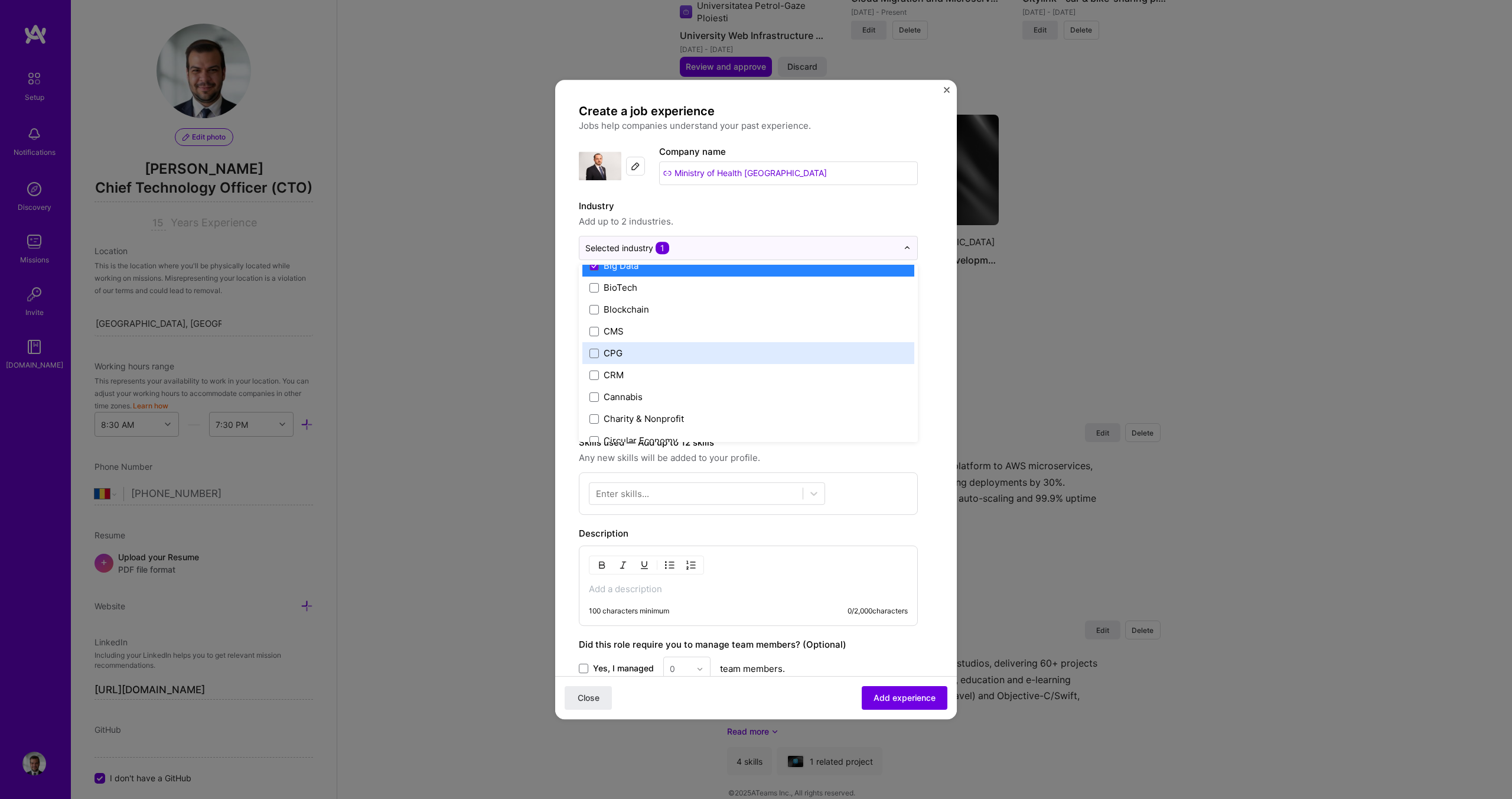
scroll to position [476, 0]
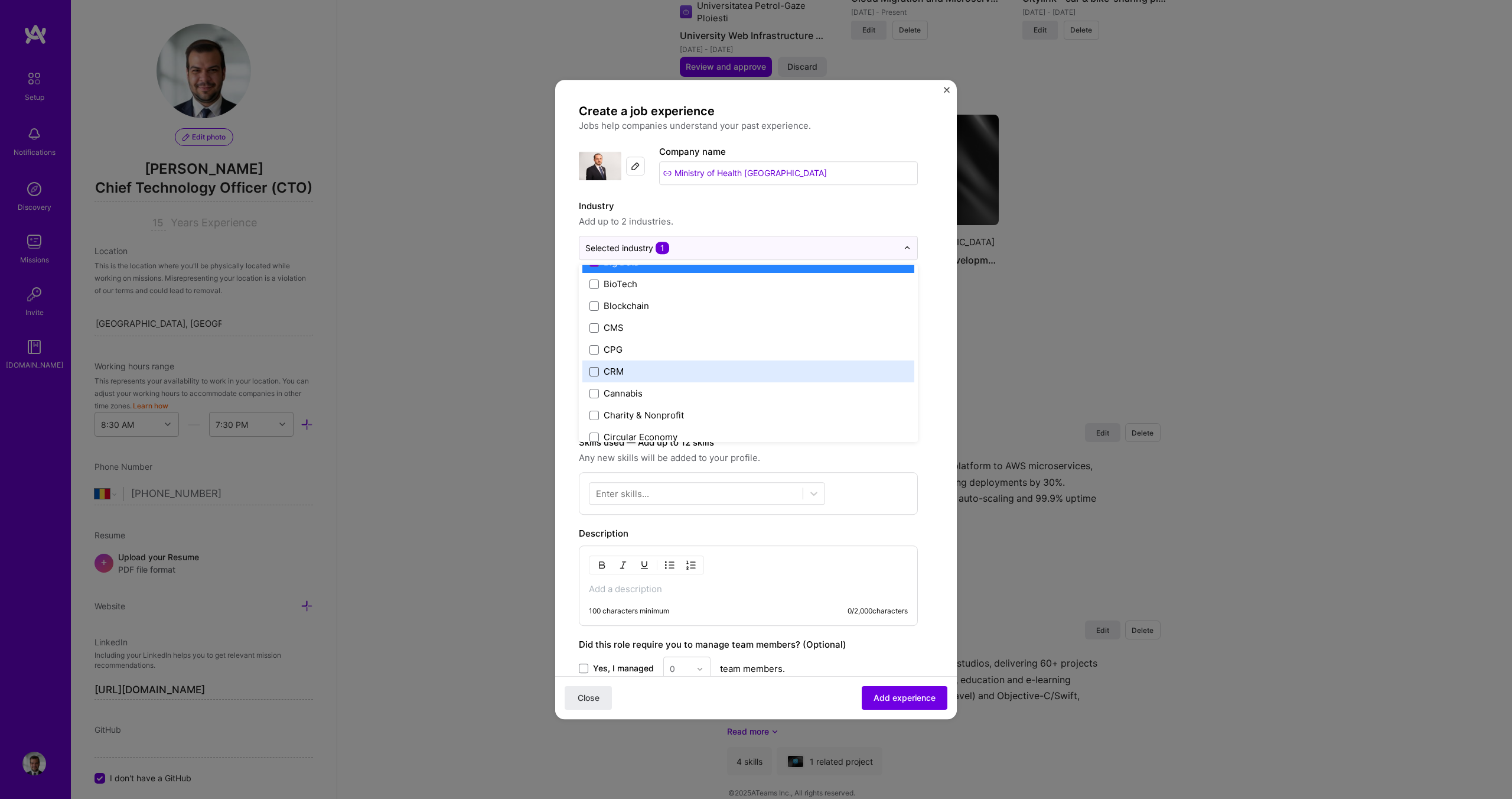
click at [596, 372] on span at bounding box center [594, 371] width 10 height 10
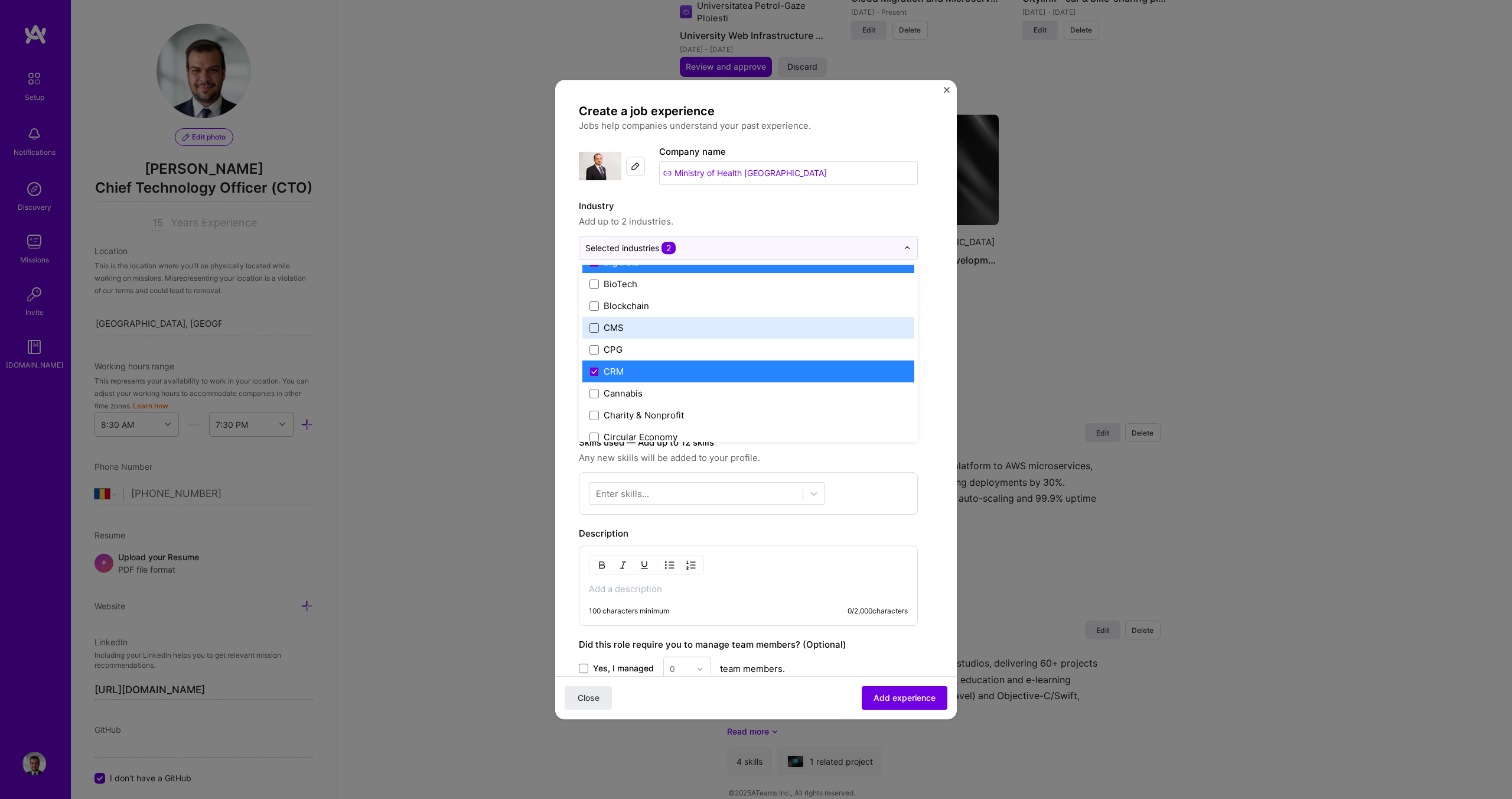
click at [592, 330] on span at bounding box center [594, 328] width 10 height 10
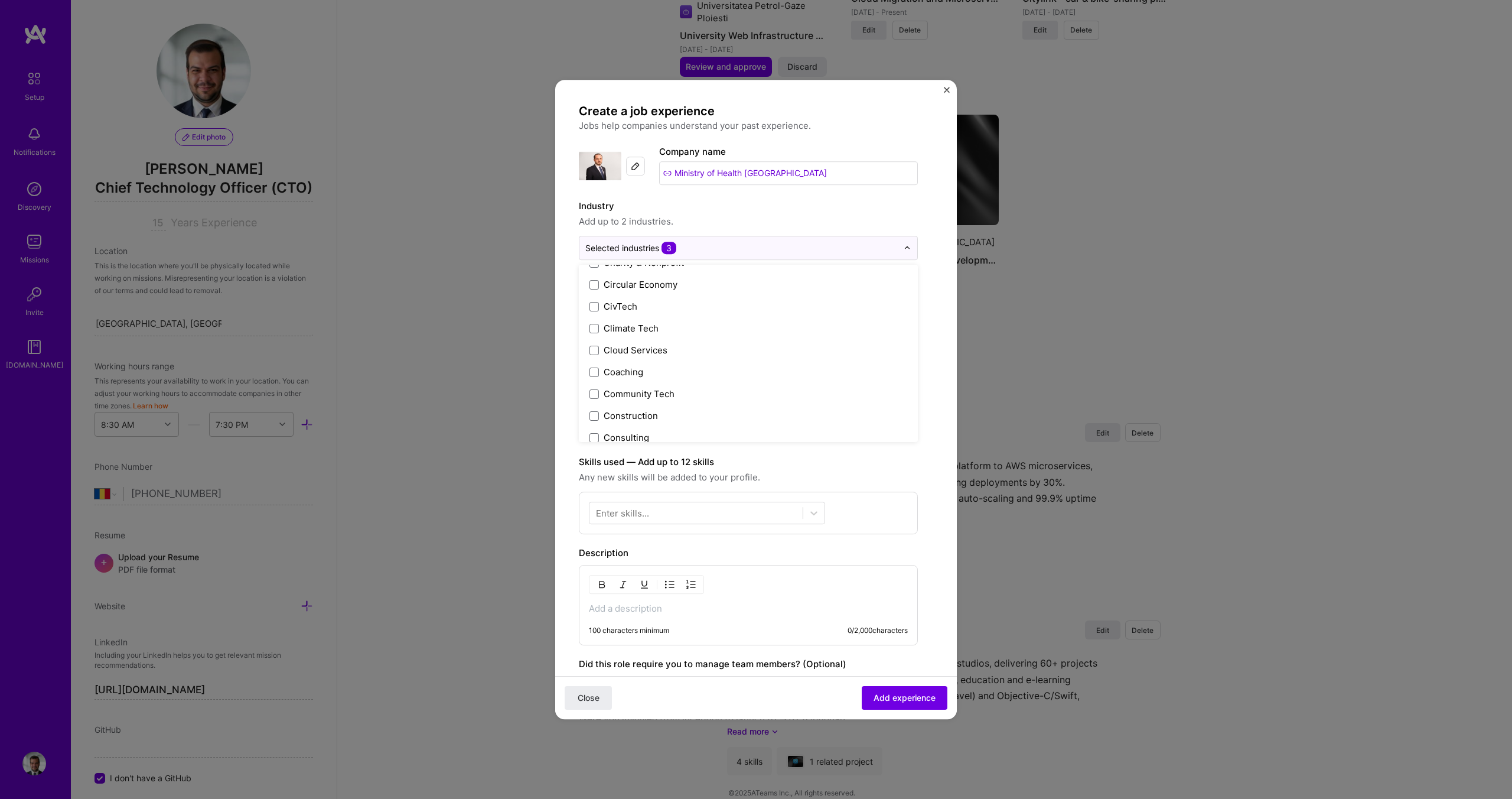
scroll to position [635, 0]
click at [592, 343] on span at bounding box center [594, 344] width 10 height 10
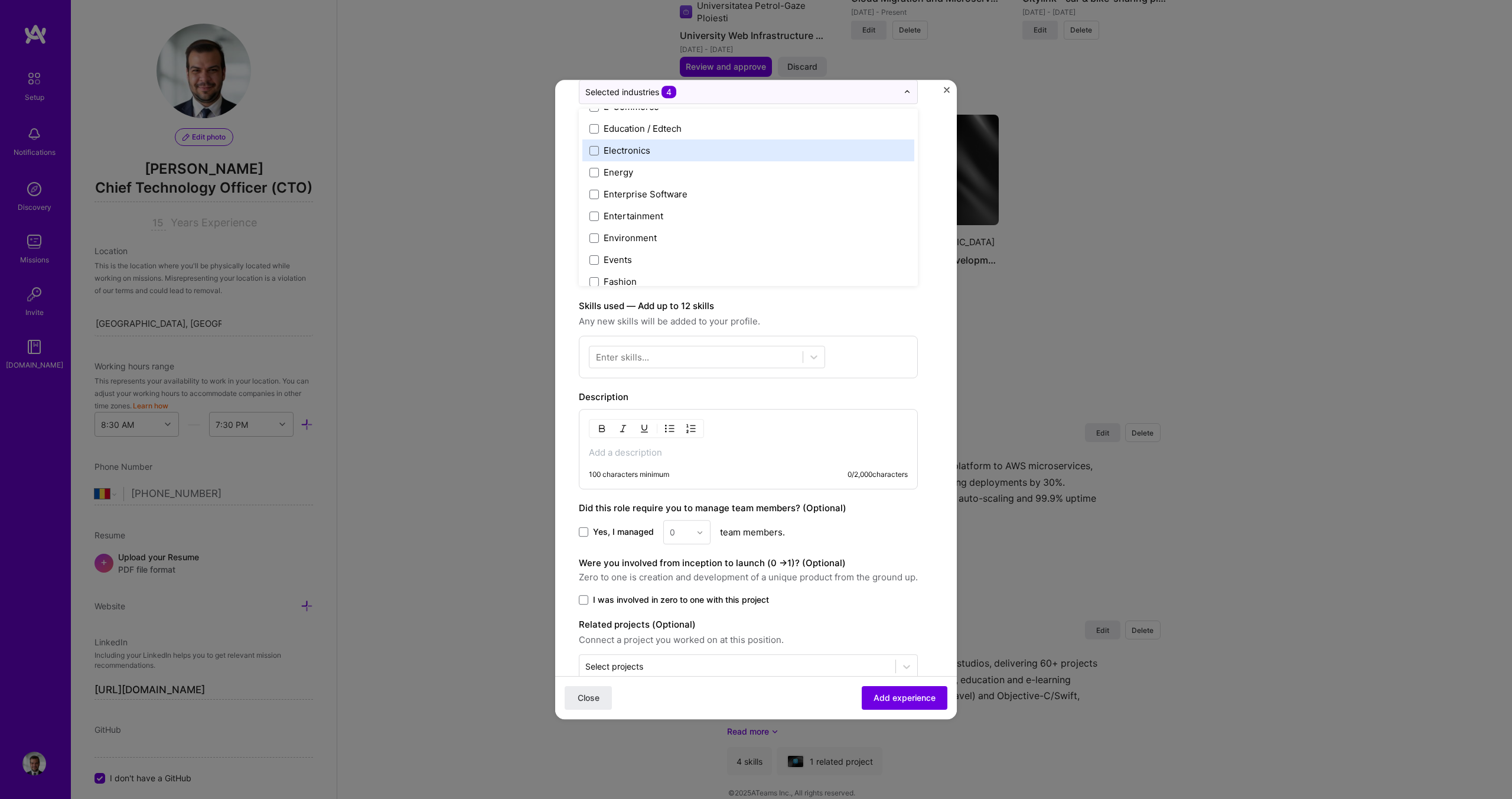
scroll to position [1066, 0]
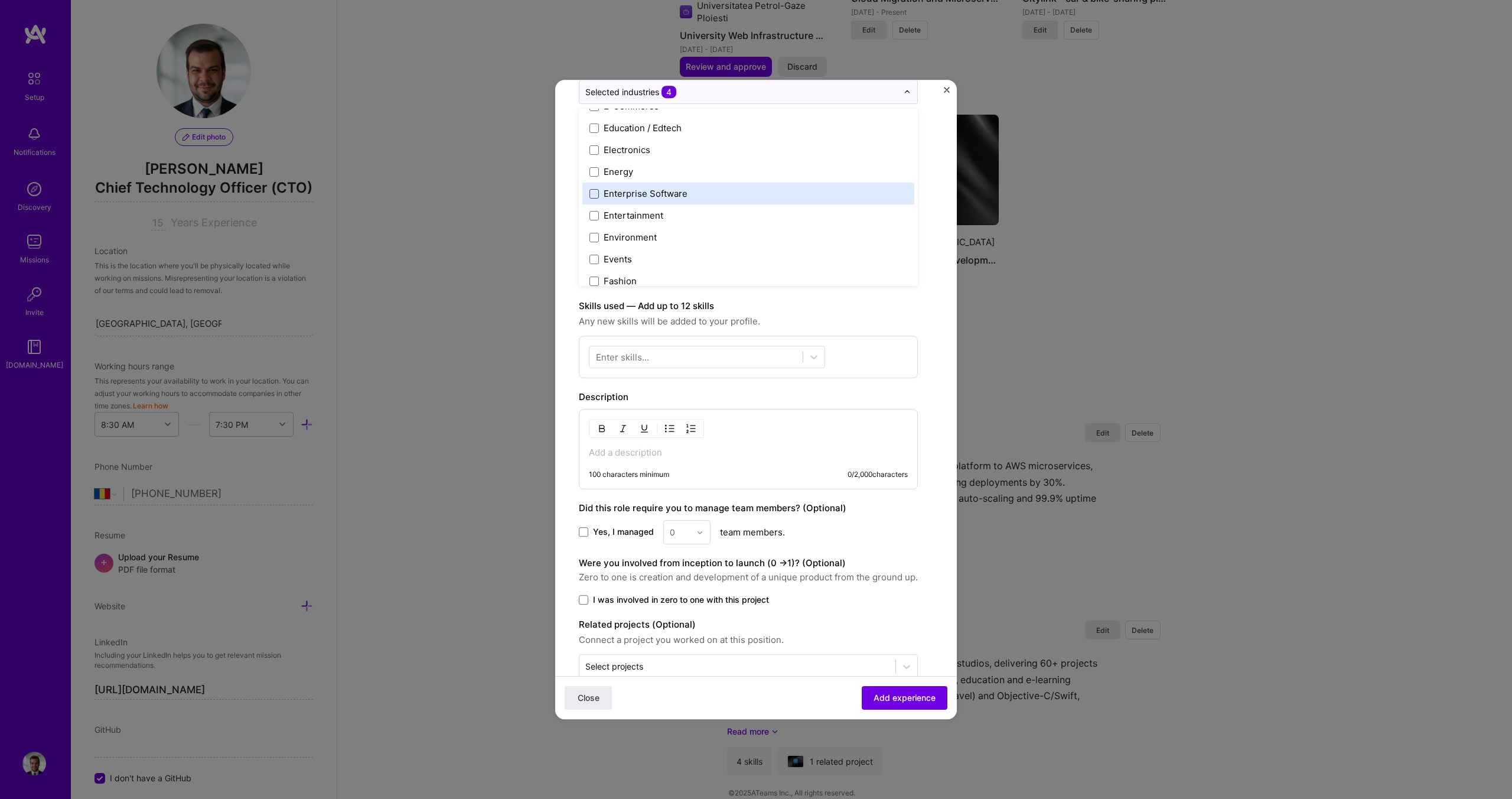
click at [596, 195] on span at bounding box center [594, 193] width 10 height 10
click at [709, 452] on p at bounding box center [748, 452] width 319 height 12
click at [617, 455] on p at bounding box center [748, 452] width 319 height 12
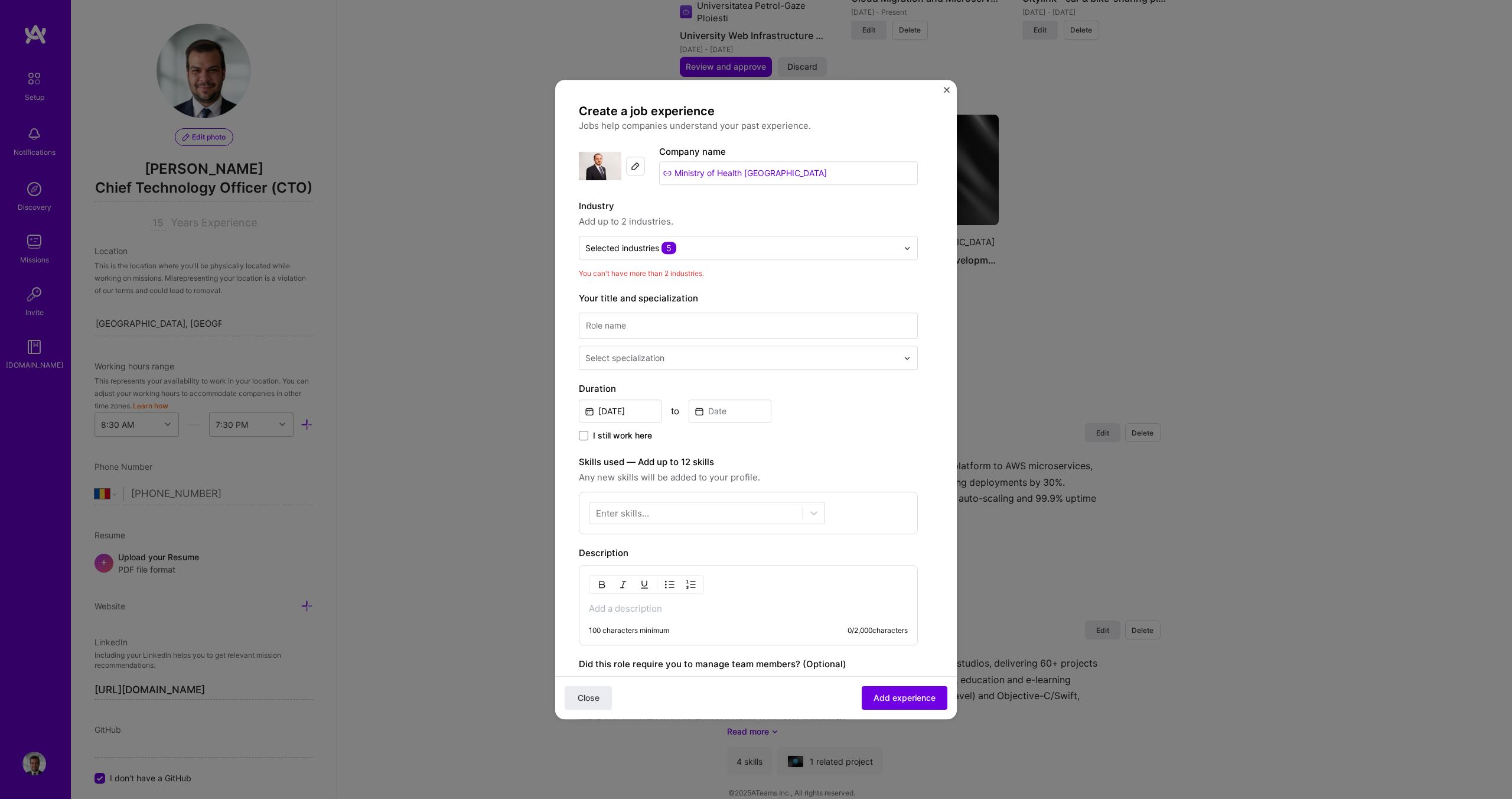
click at [600, 171] on img at bounding box center [600, 166] width 43 height 43
click at [632, 168] on img at bounding box center [635, 166] width 10 height 10
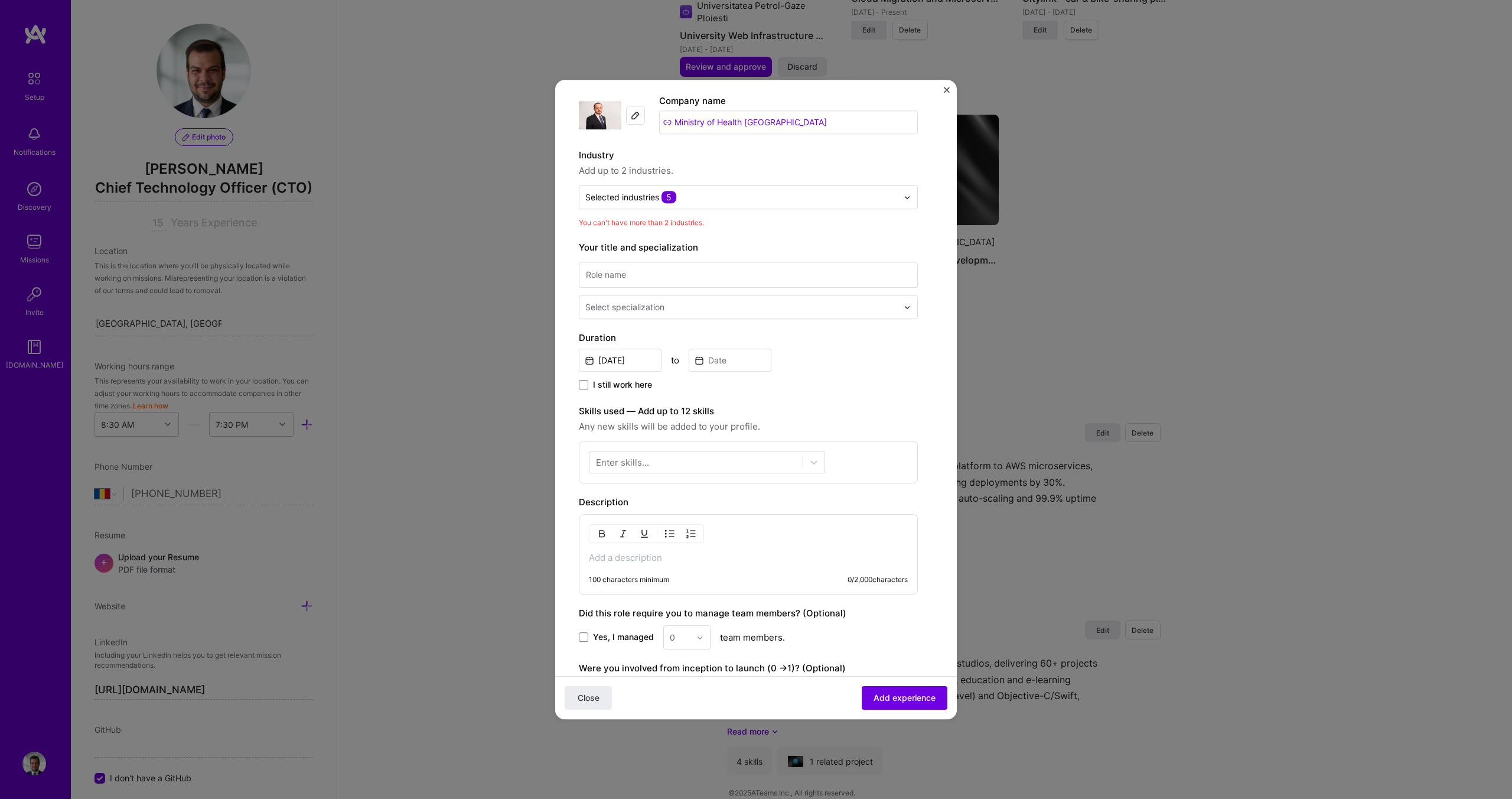
scroll to position [49, 0]
click at [683, 196] on input "text" at bounding box center [742, 199] width 313 height 12
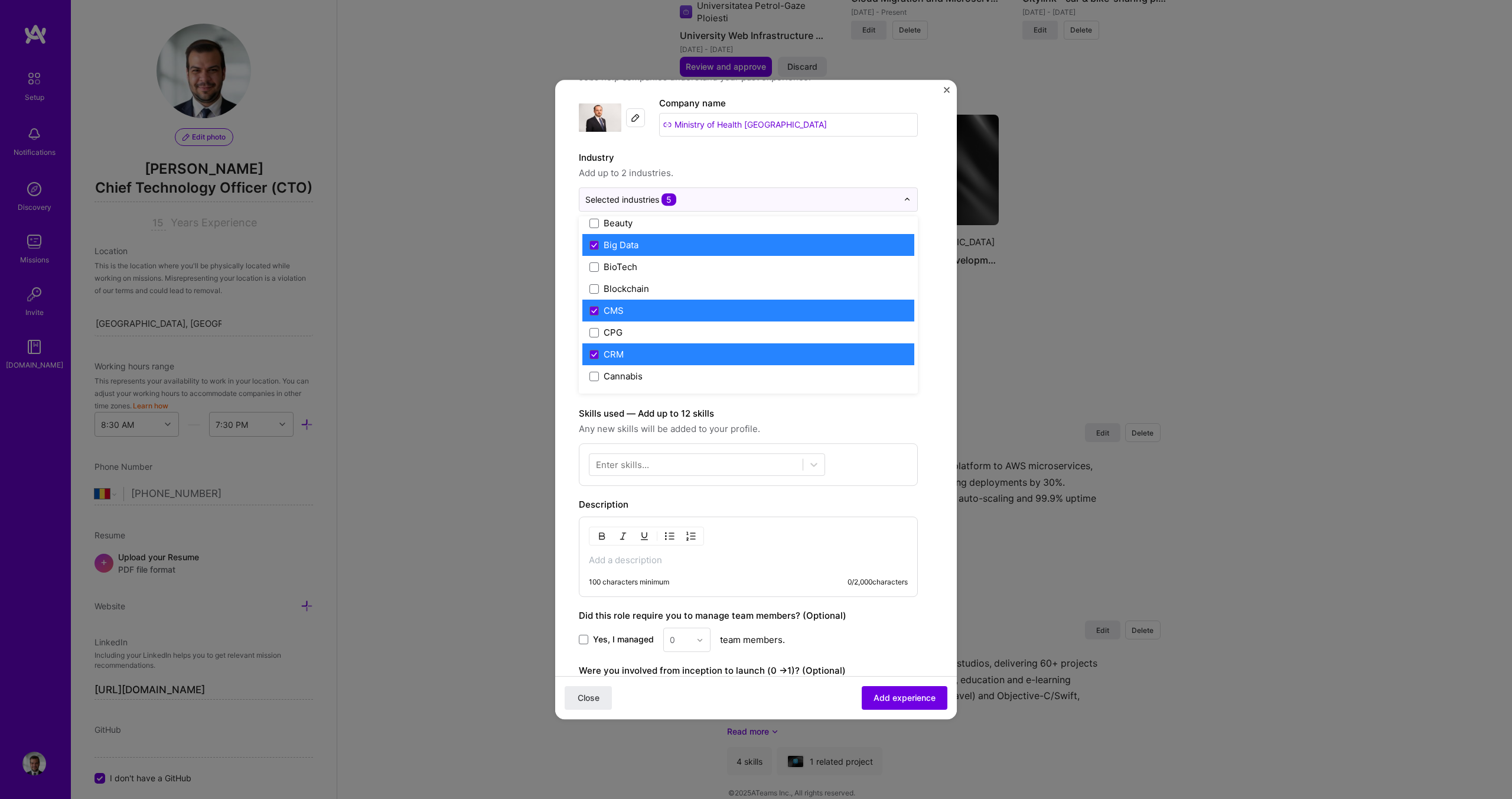
scroll to position [441, 0]
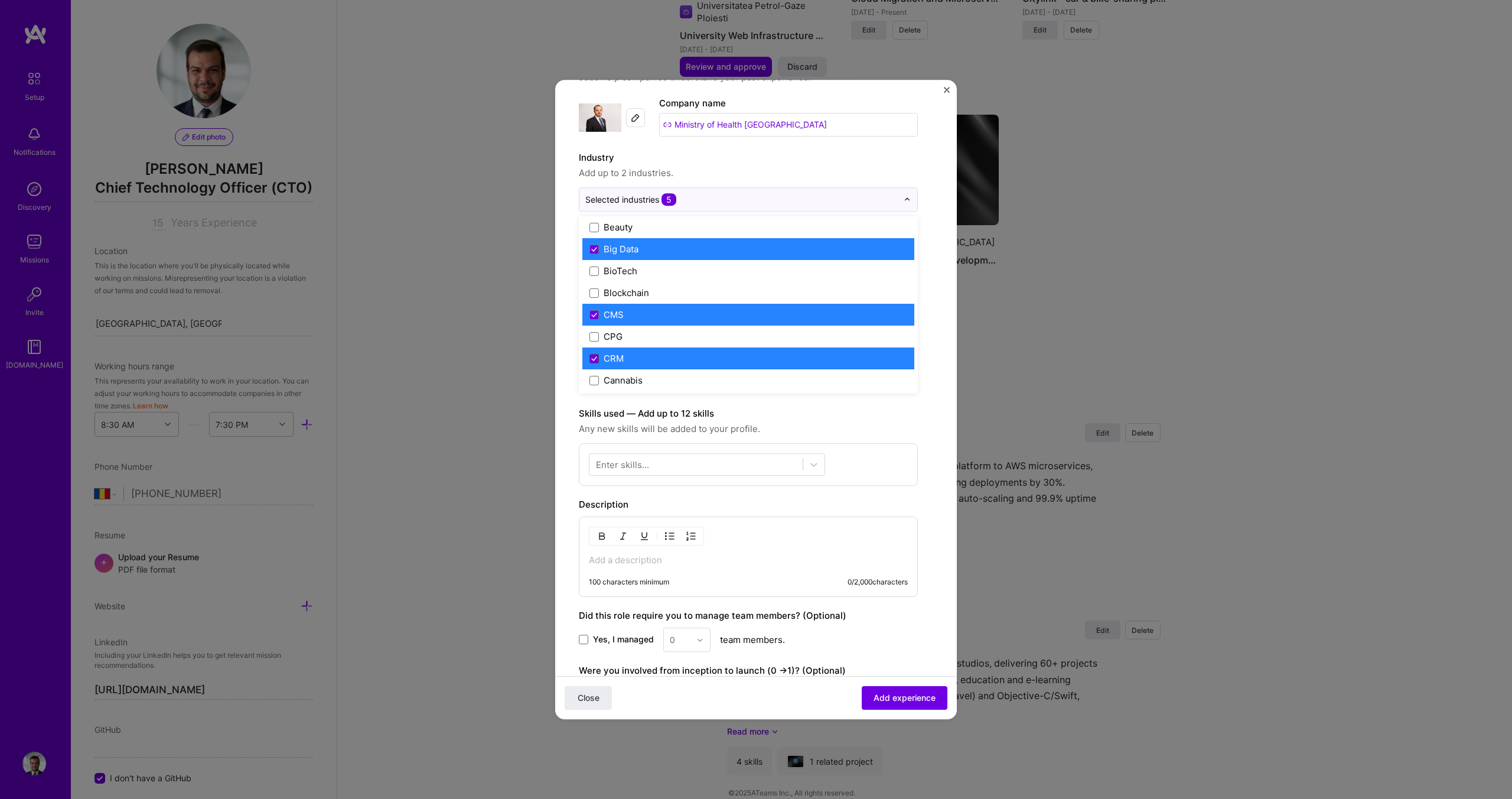
click at [596, 359] on icon at bounding box center [594, 358] width 6 height 5
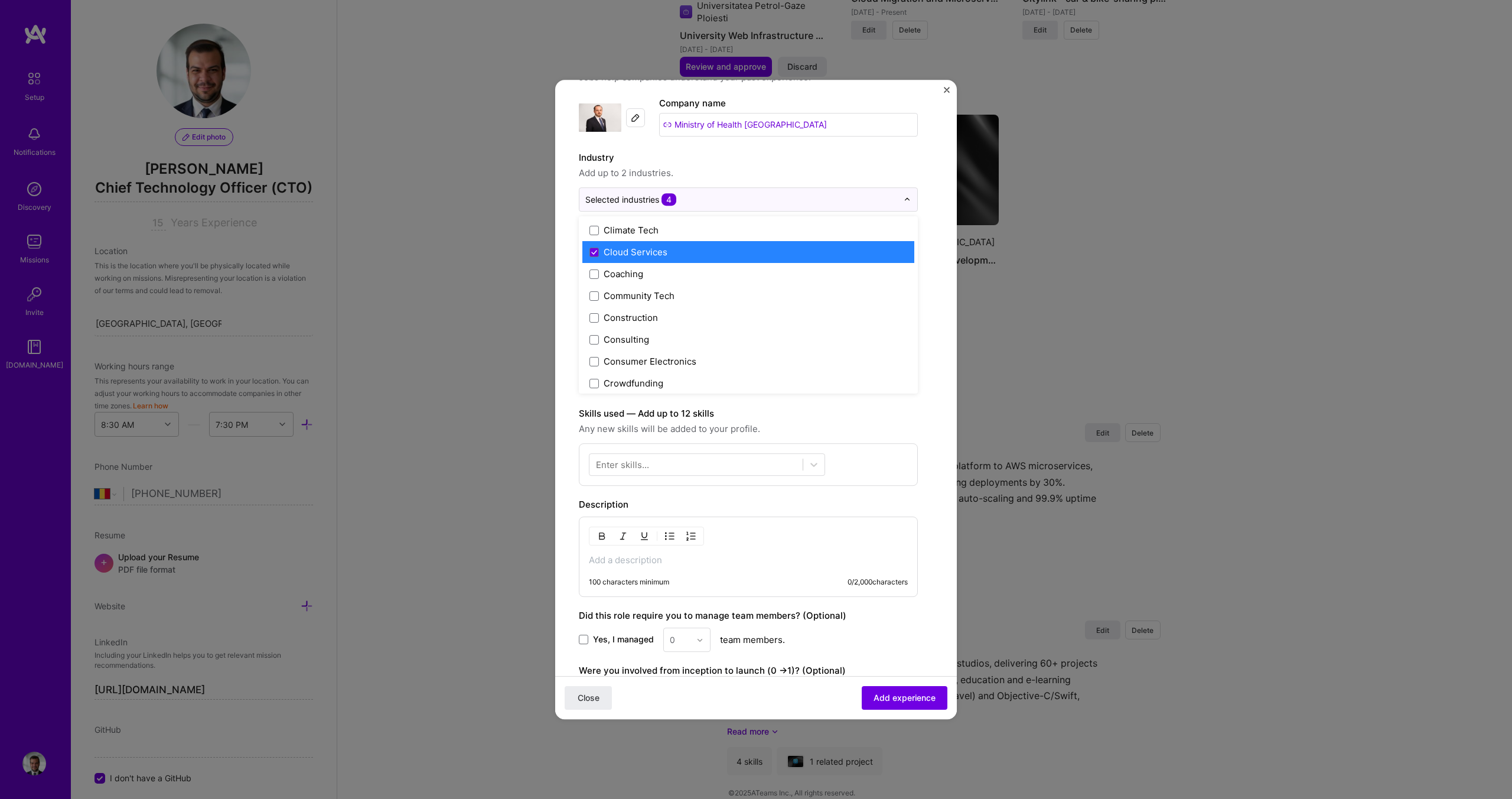
scroll to position [681, 0]
click at [596, 247] on icon at bounding box center [594, 249] width 5 height 3
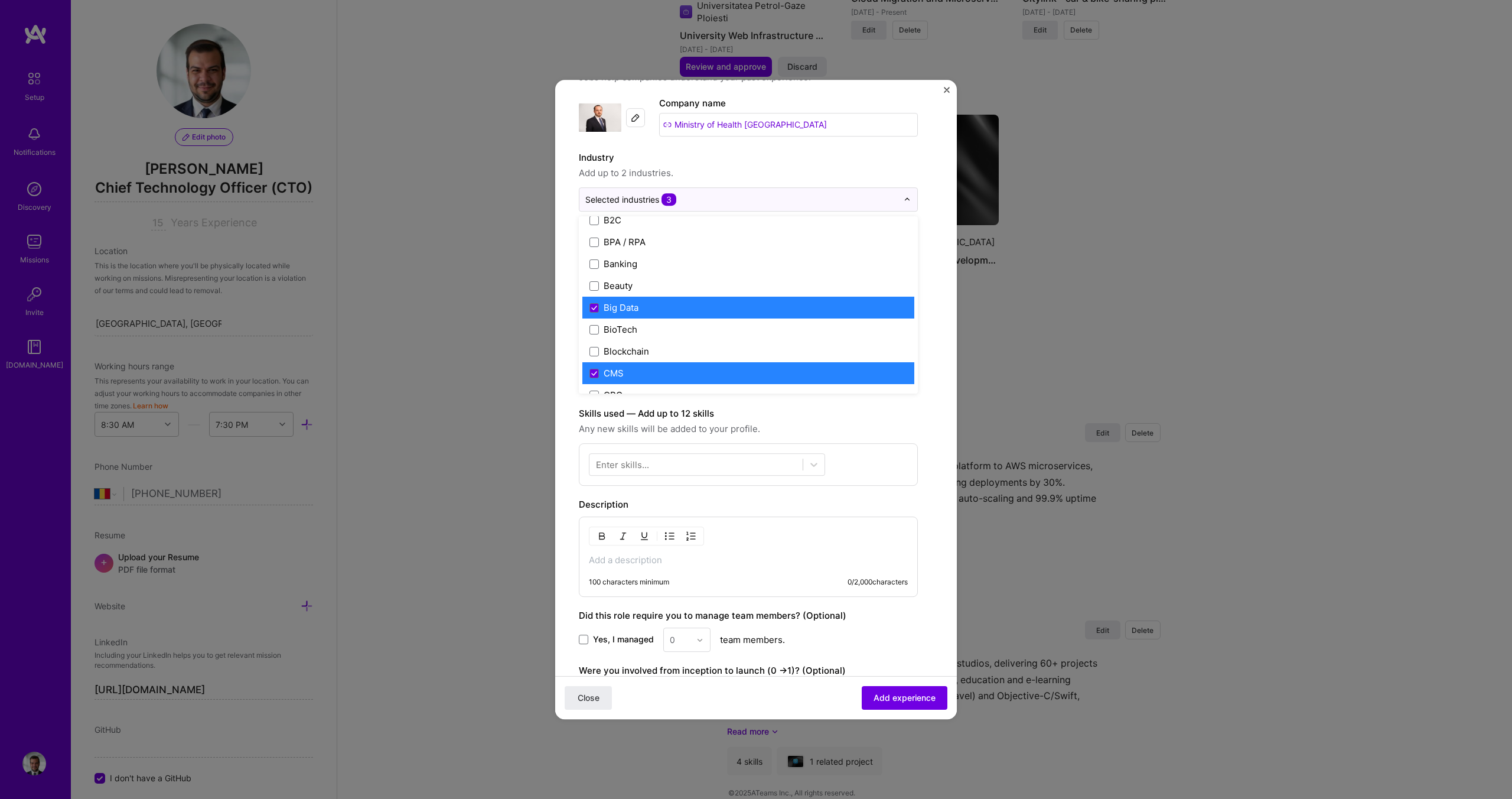
scroll to position [384, 0]
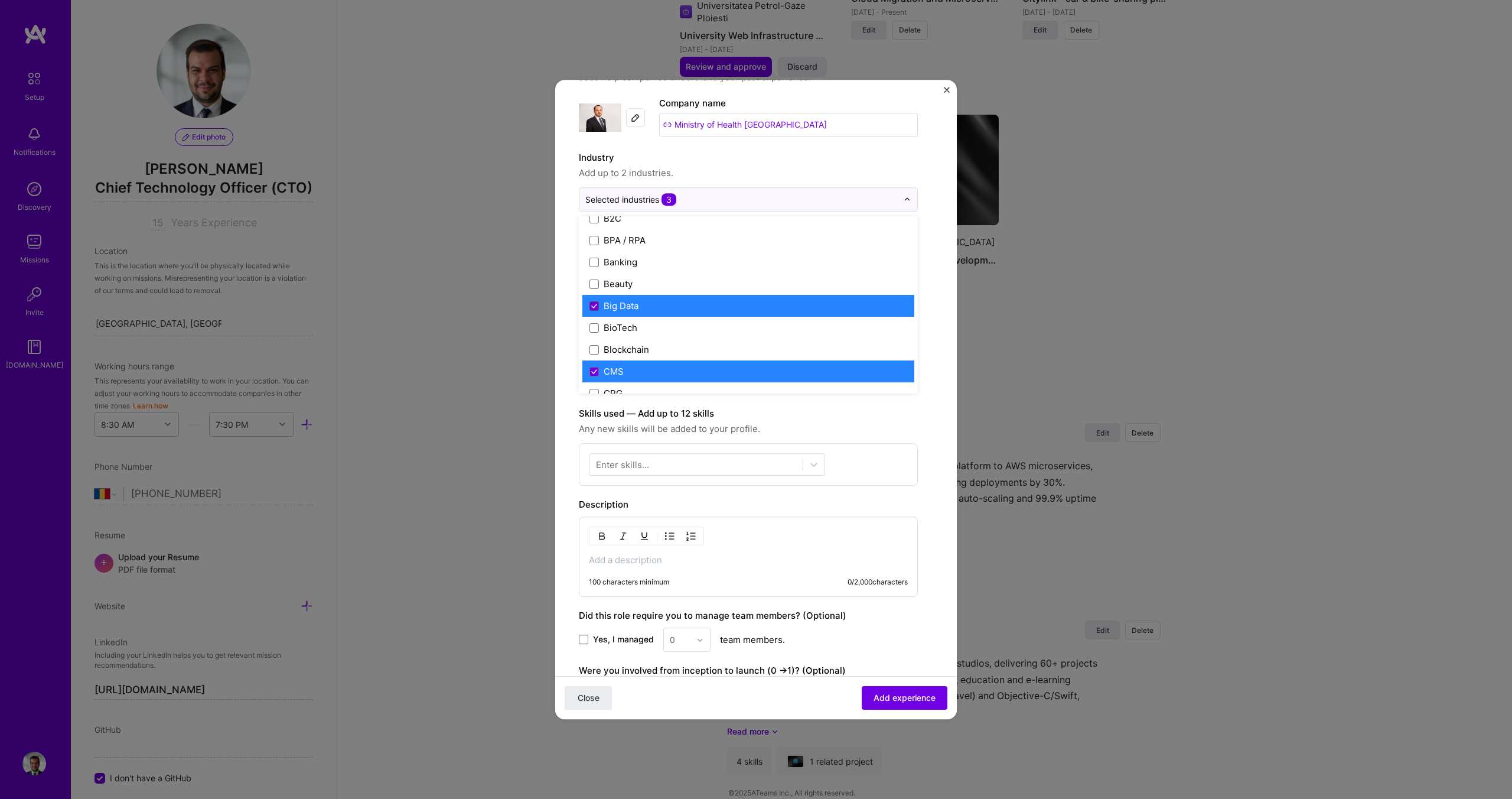
click at [594, 306] on icon at bounding box center [594, 306] width 5 height 3
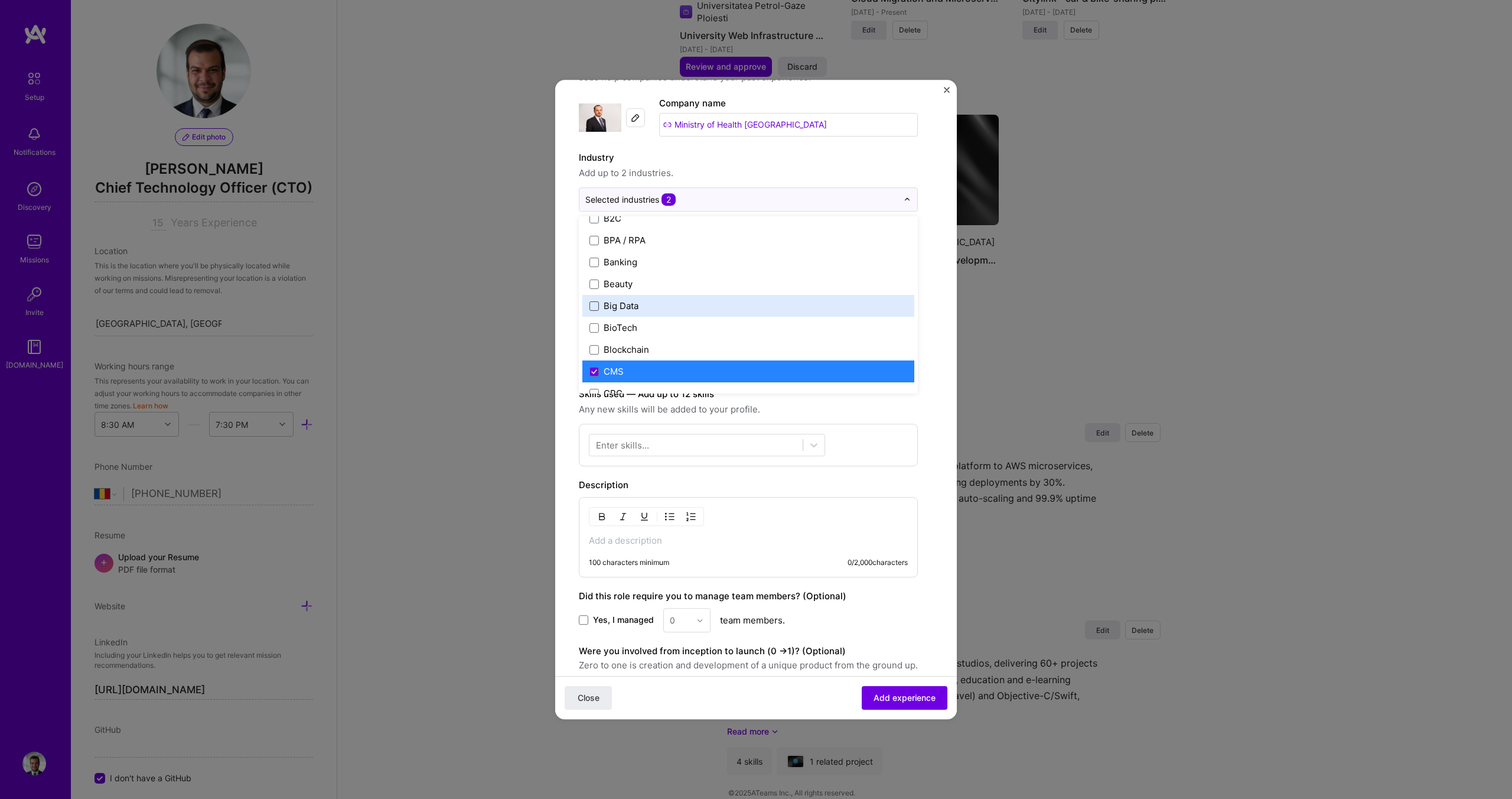
click at [567, 293] on form "Create a job experience Jobs help companies understand your past experience. Co…" at bounding box center [756, 444] width 402 height 778
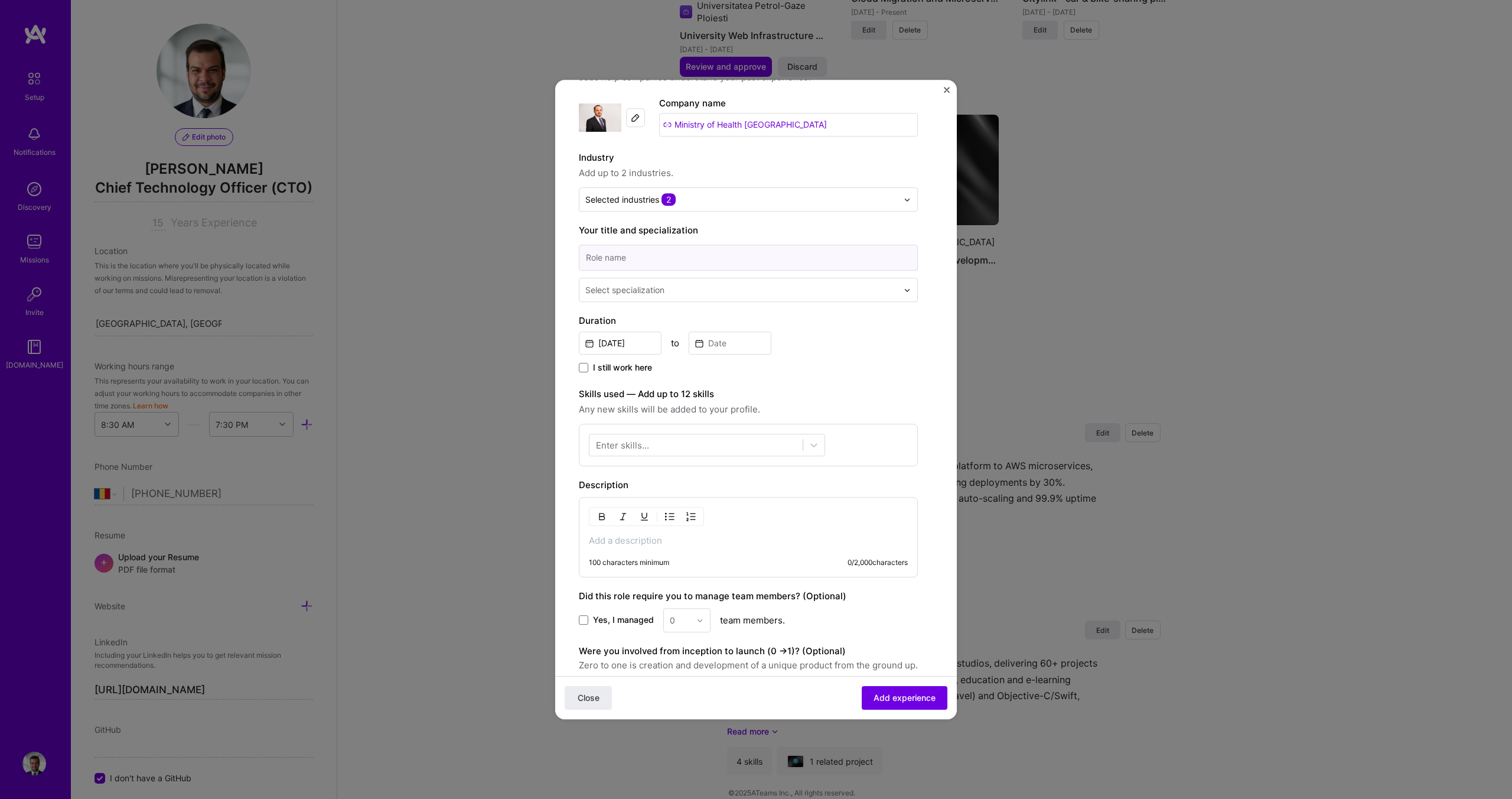
click at [624, 262] on input at bounding box center [748, 258] width 339 height 26
click at [625, 261] on input at bounding box center [748, 258] width 339 height 26
click at [655, 255] on input "IT Exper" at bounding box center [748, 258] width 339 height 26
type input "IT Expert"
click at [643, 297] on div at bounding box center [742, 289] width 315 height 15
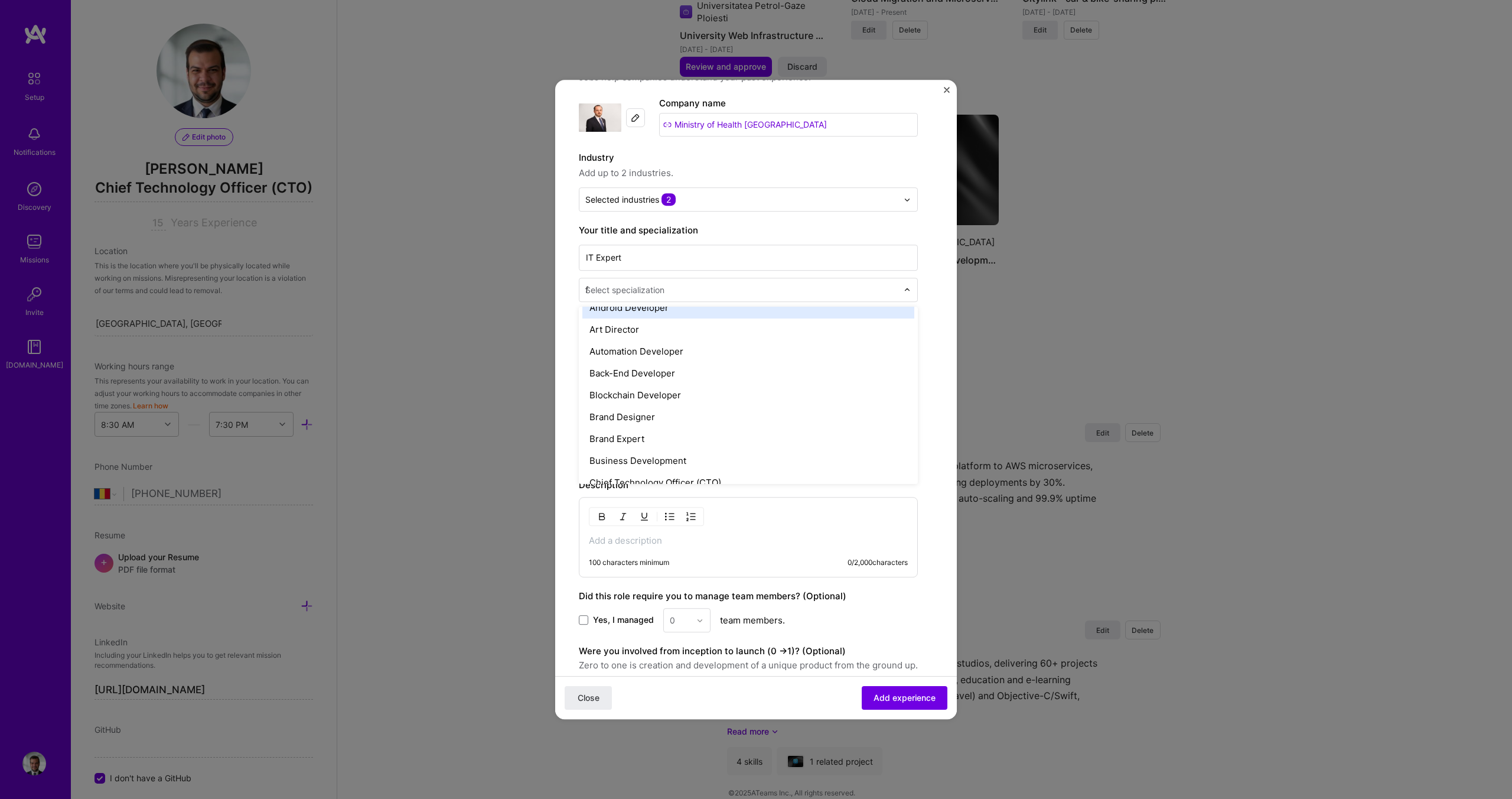
scroll to position [123, 0]
type input "fu"
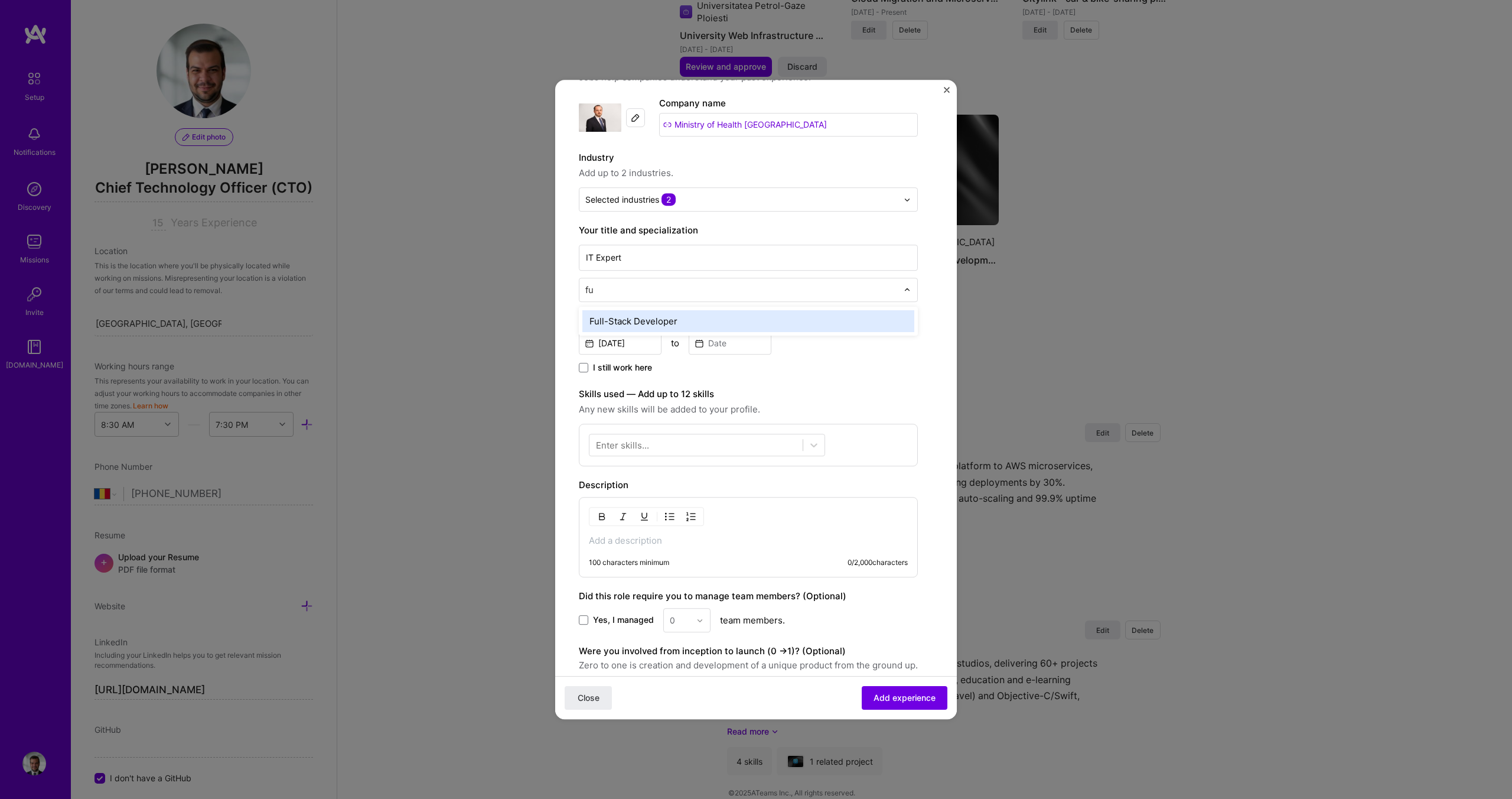
click at [653, 319] on div "Full-Stack Developer" at bounding box center [748, 321] width 332 height 22
click at [635, 341] on input "Aug, 2025" at bounding box center [620, 343] width 82 height 23
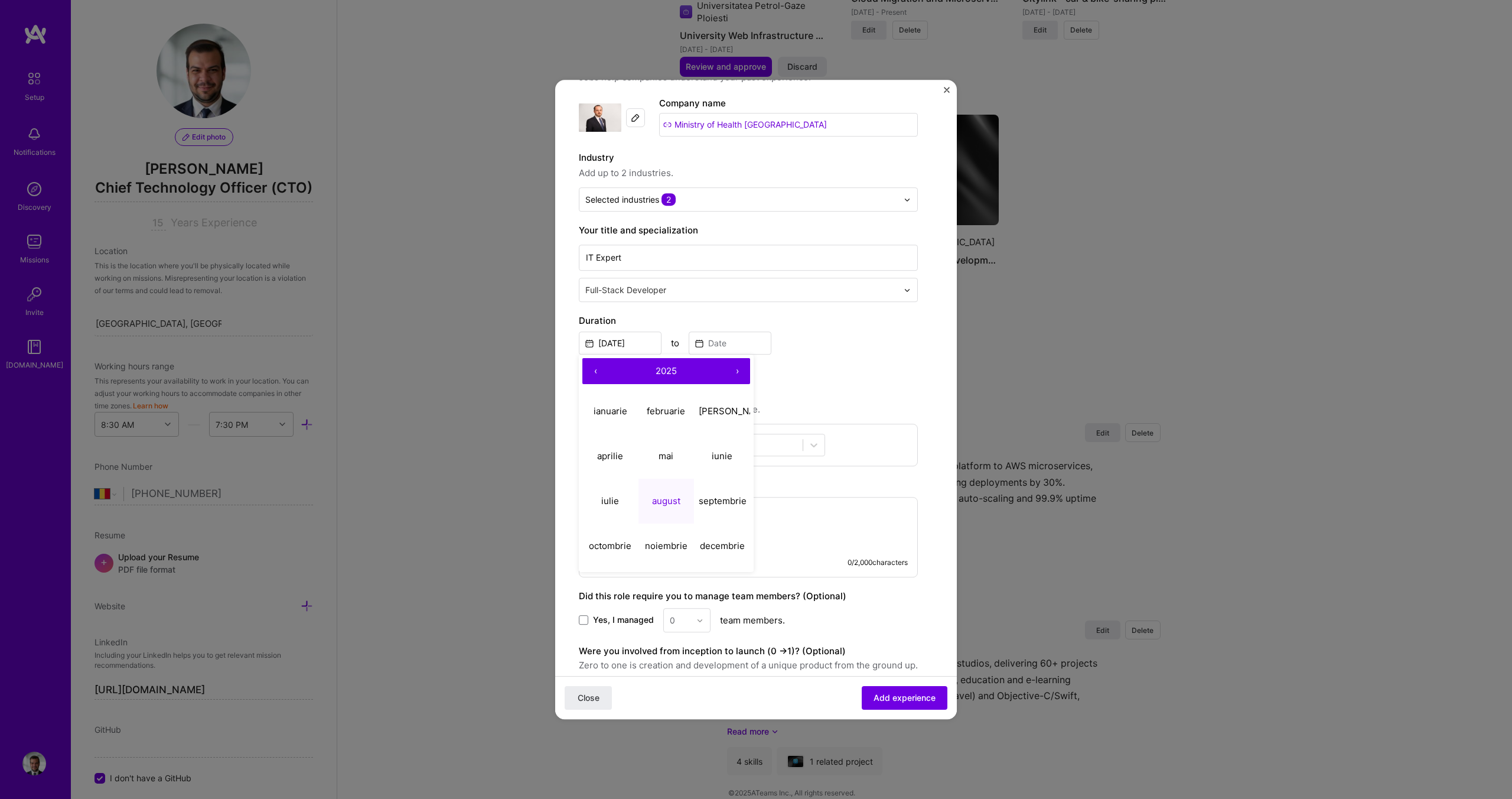
click at [595, 371] on button "‹" at bounding box center [595, 371] width 26 height 26
click at [714, 452] on abbr "iunie" at bounding box center [722, 456] width 21 height 11
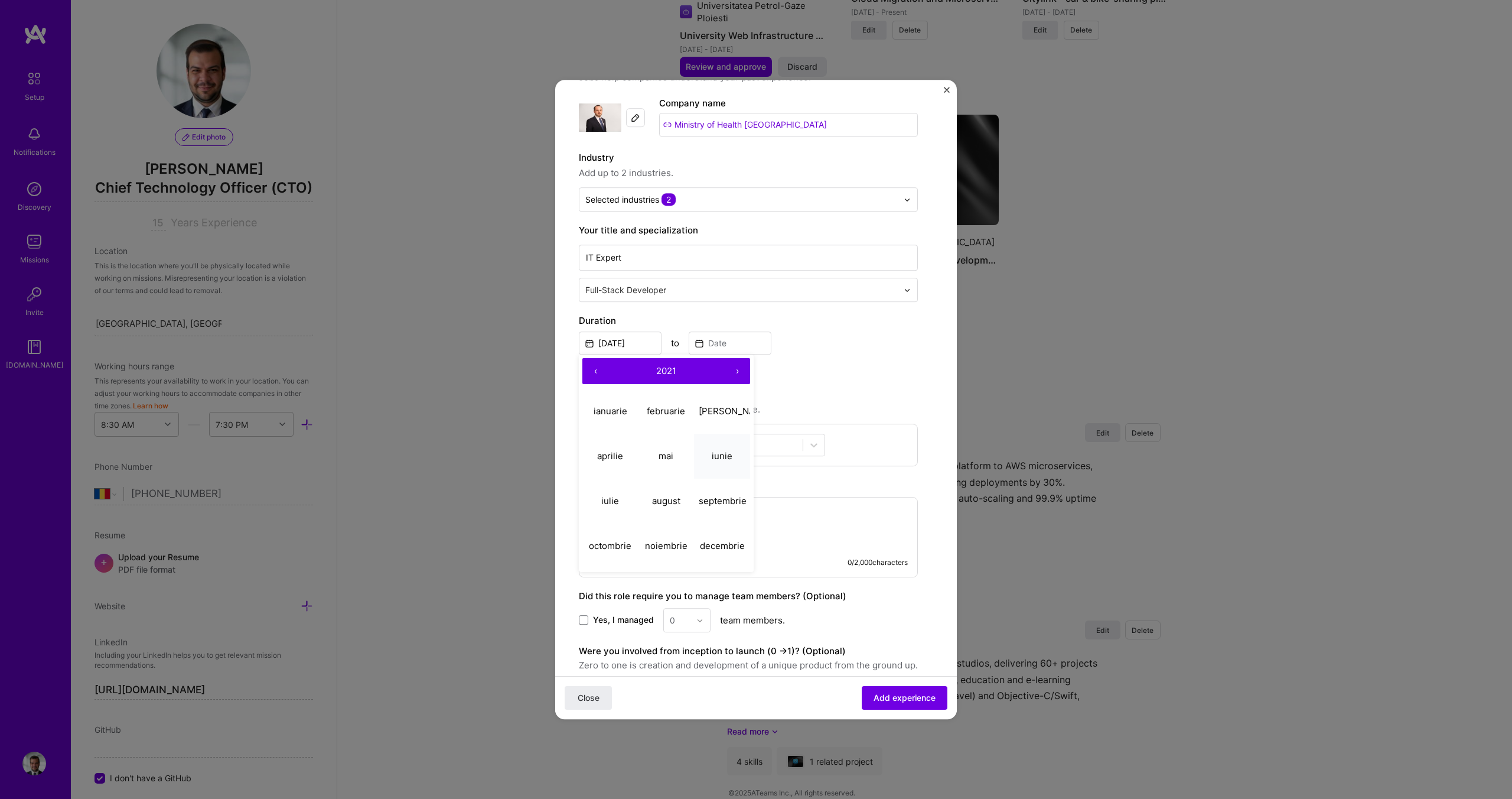
type input "Jun, 2021"
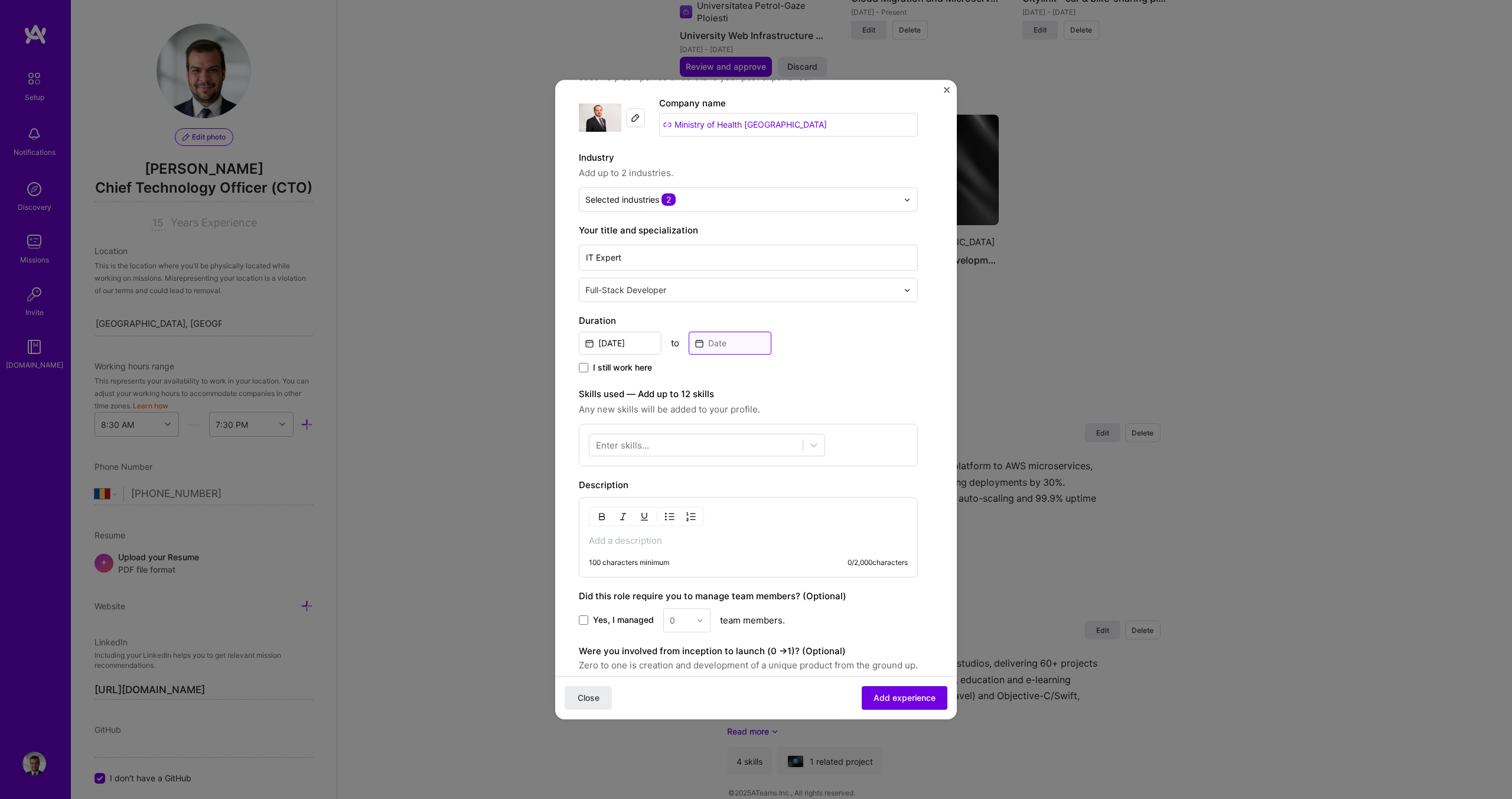
click at [720, 352] on input at bounding box center [729, 343] width 82 height 23
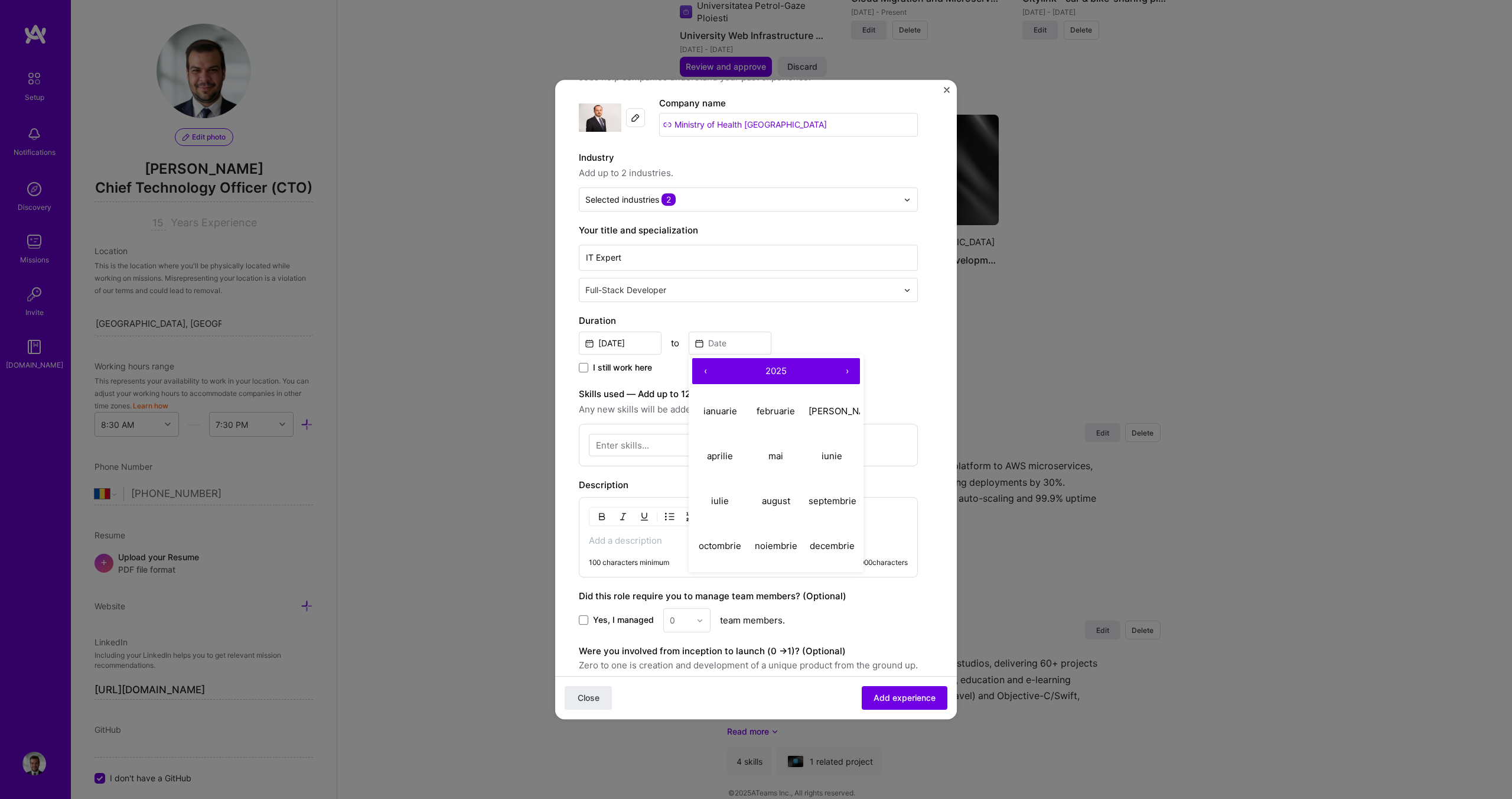
click at [705, 370] on button "‹" at bounding box center [705, 371] width 26 height 26
click at [829, 457] on abbr "iunie" at bounding box center [832, 456] width 21 height 11
type input "Jun, 2022"
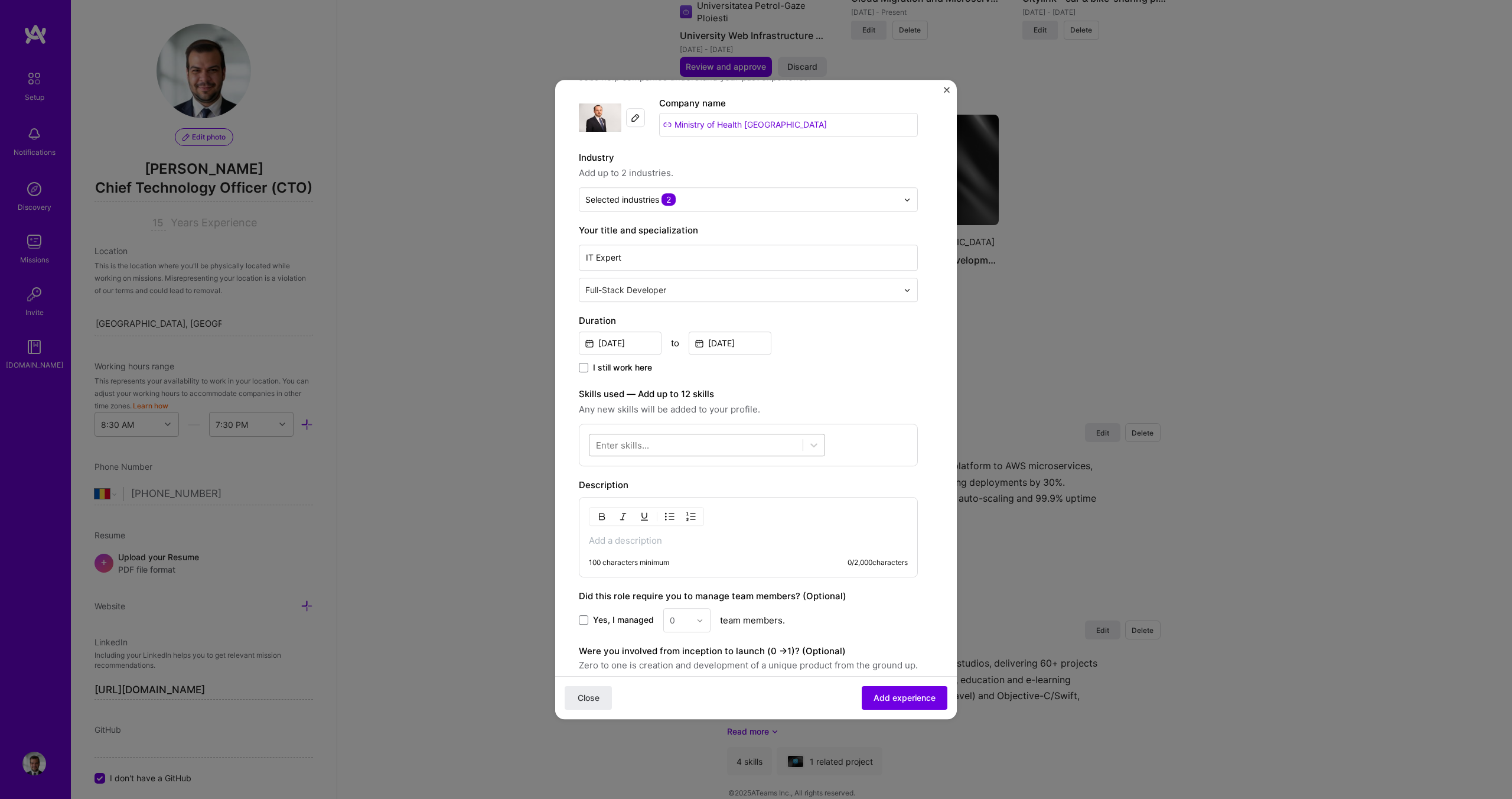
click at [655, 445] on div at bounding box center [696, 445] width 213 height 19
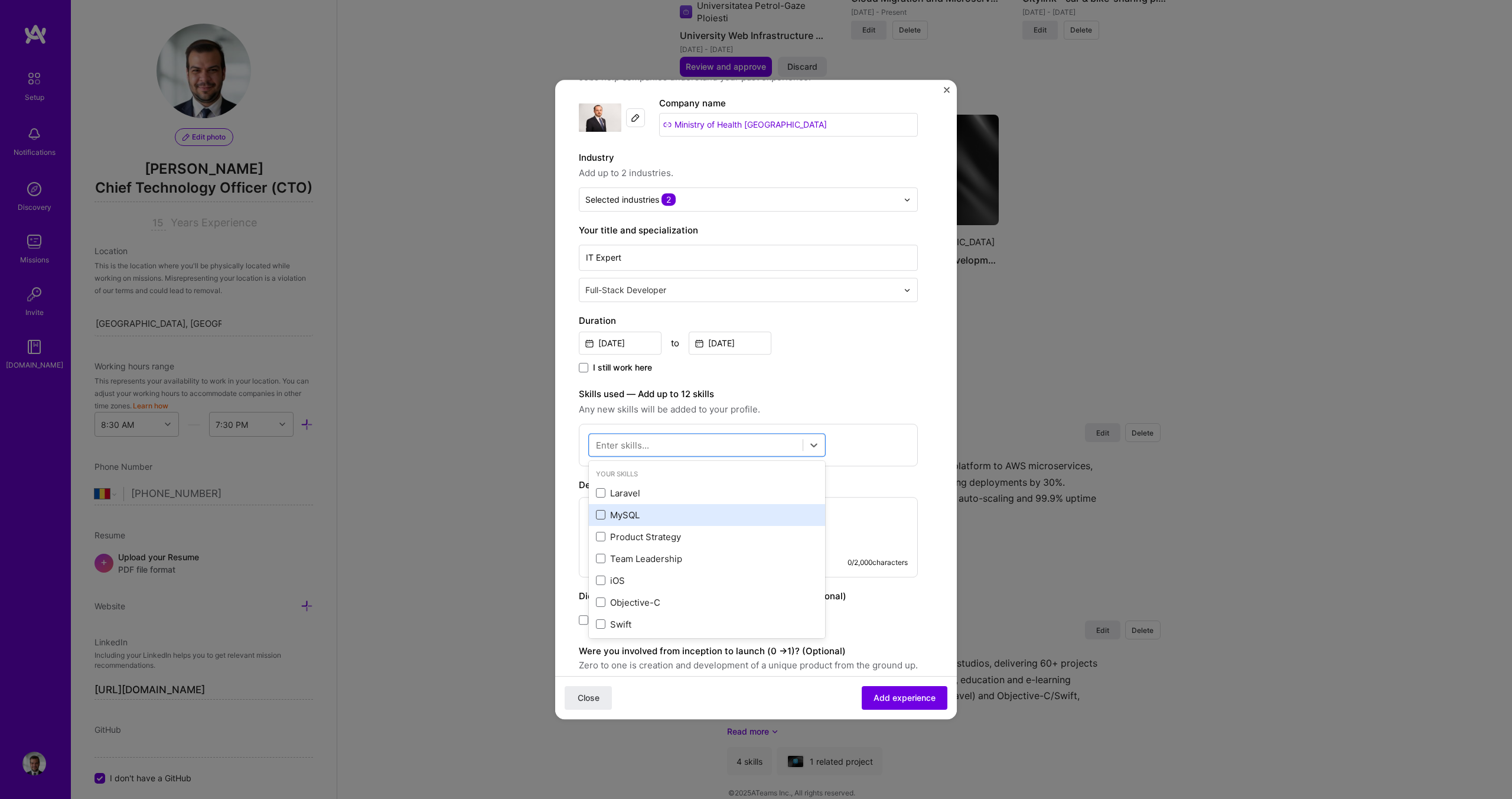
click at [596, 511] on span at bounding box center [600, 515] width 10 height 10
click at [0, 0] on input "checkbox" at bounding box center [0, 0] width 0 height 0
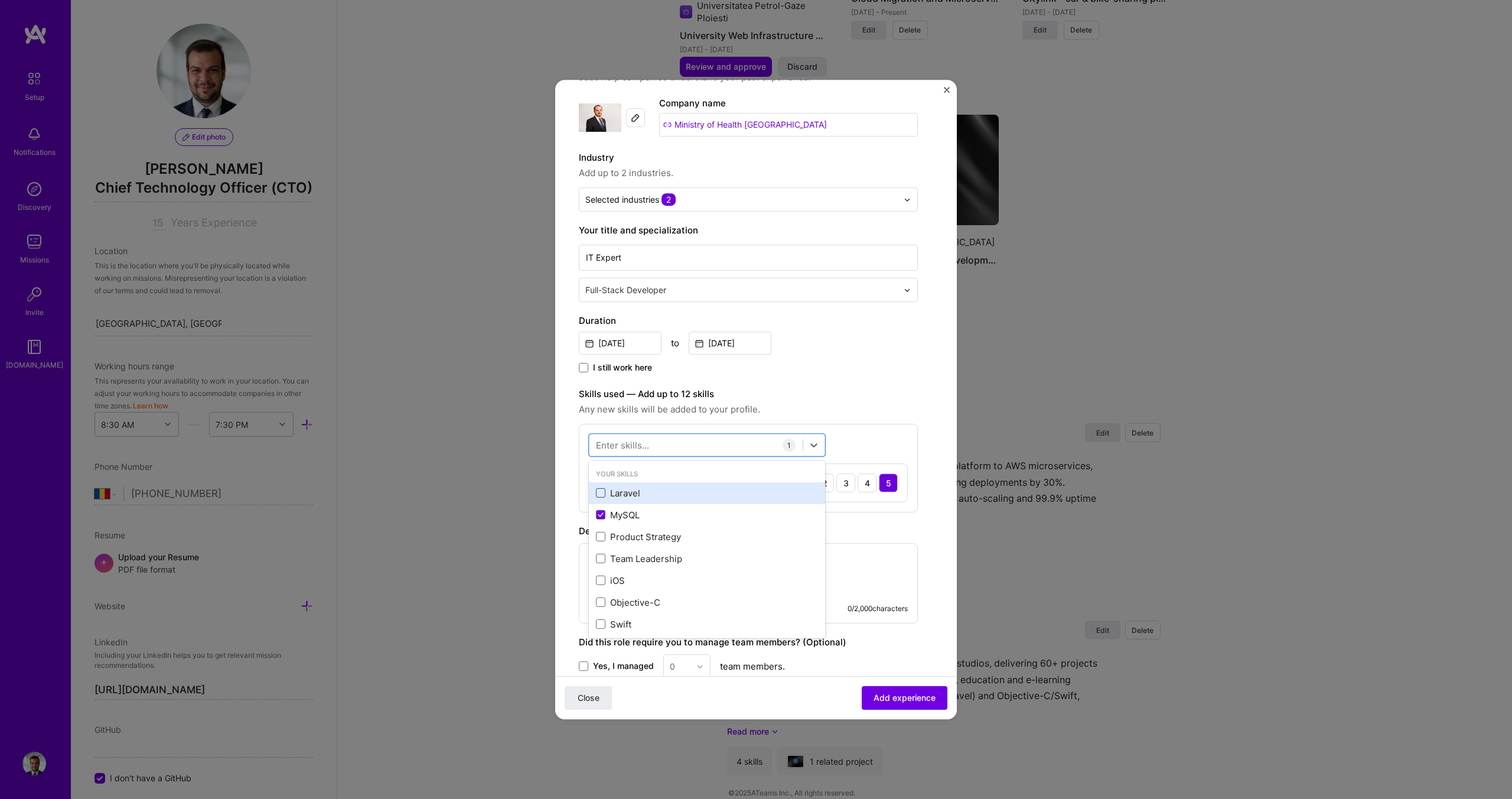
click at [599, 490] on span at bounding box center [600, 493] width 10 height 10
click at [0, 0] on input "checkbox" at bounding box center [0, 0] width 0 height 0
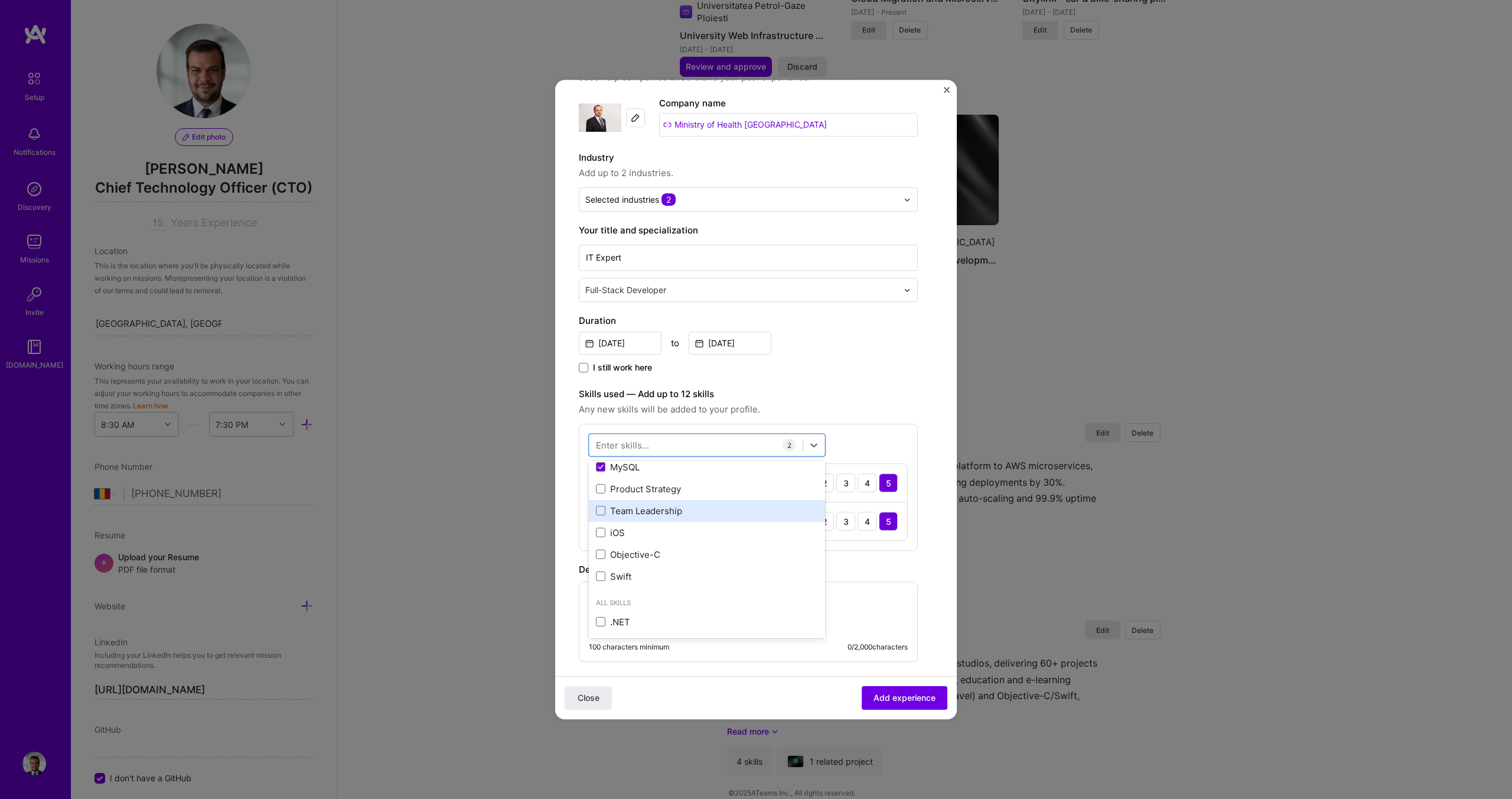
scroll to position [49, 0]
click at [704, 438] on div at bounding box center [696, 445] width 213 height 19
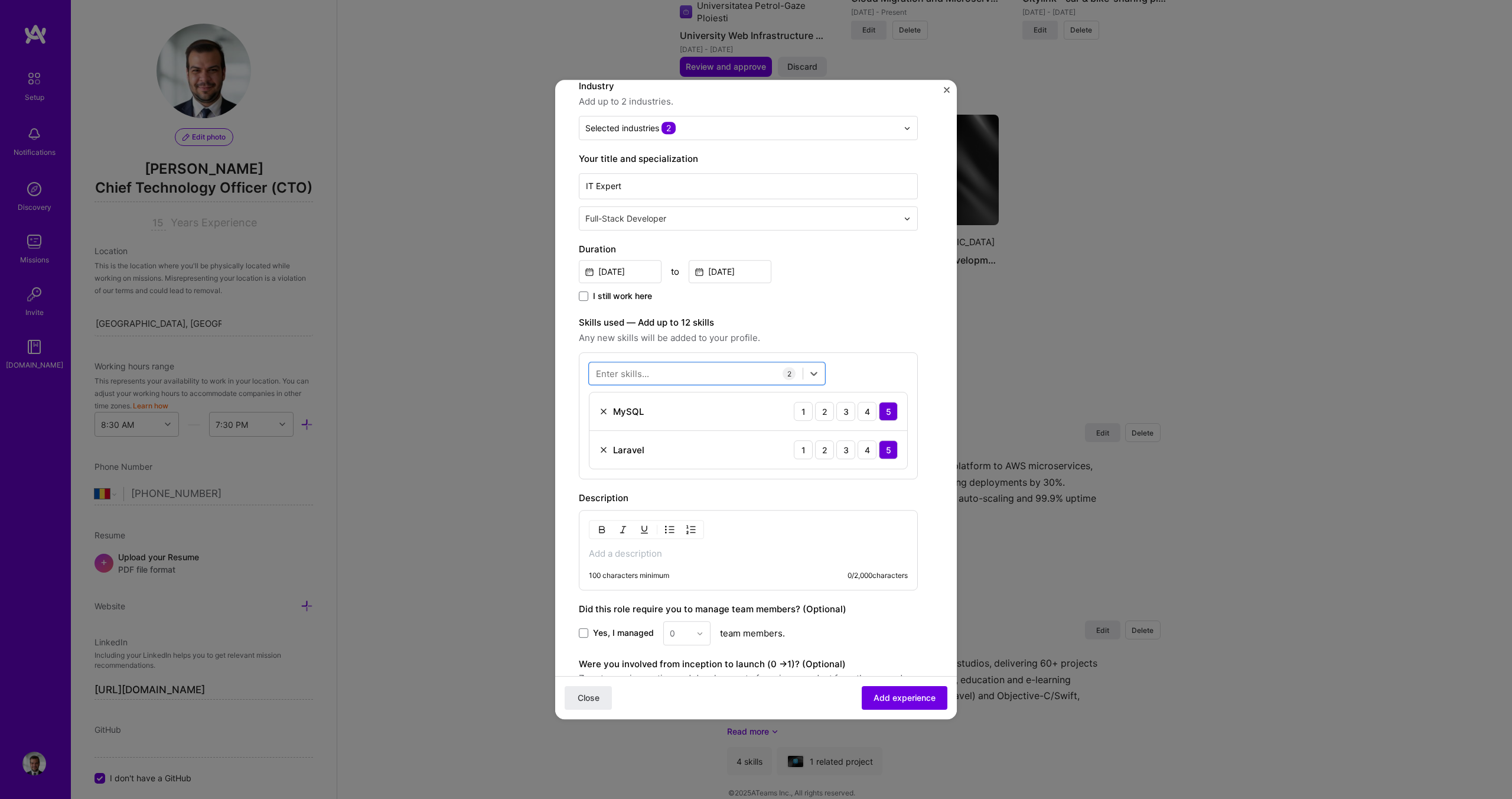
click at [635, 378] on div "Enter skills..." at bounding box center [622, 373] width 53 height 12
click at [651, 373] on div at bounding box center [696, 374] width 213 height 19
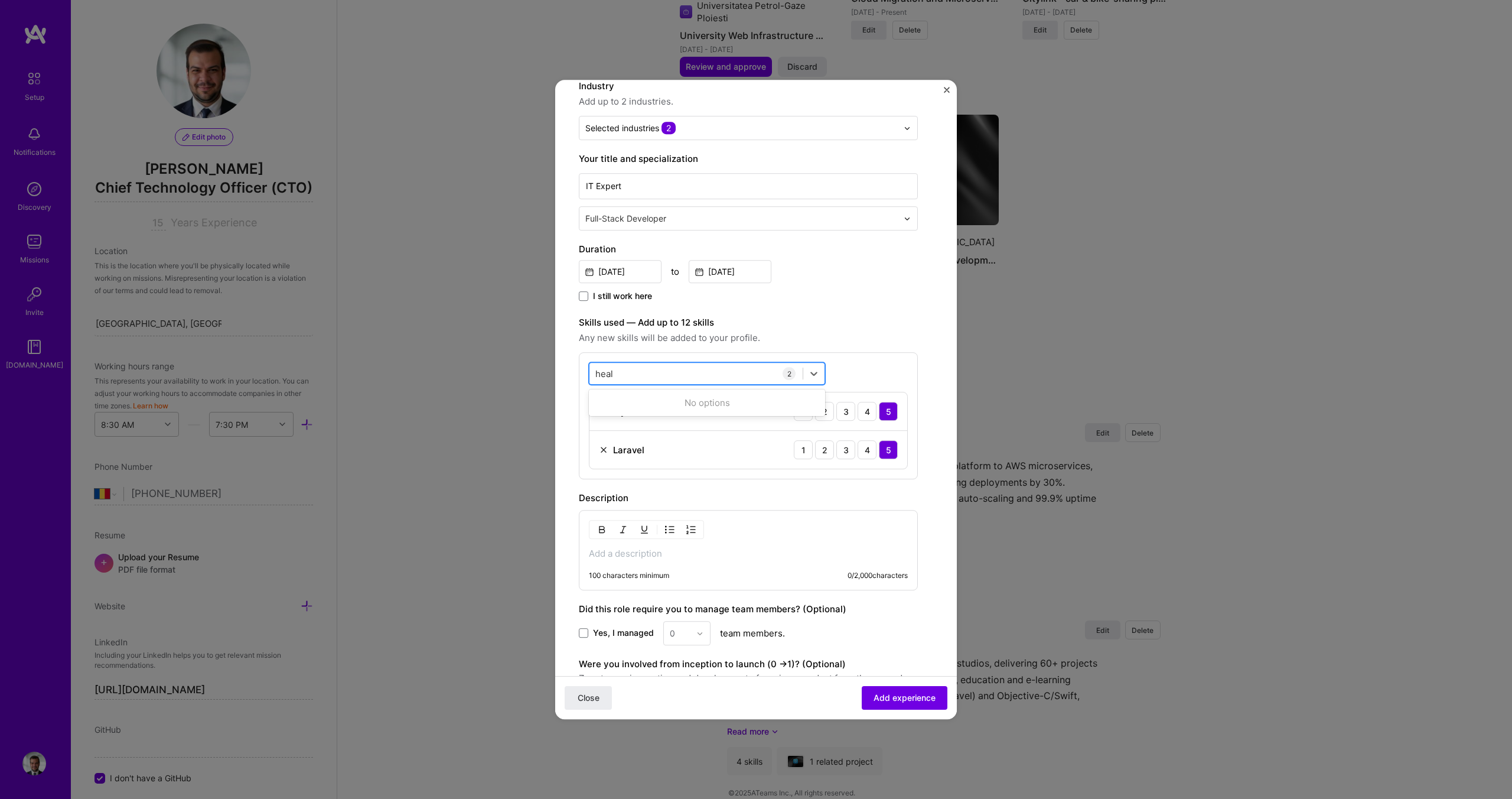
type input "healt"
click at [864, 271] on div "Jun, 2021 to Jun, 2022" at bounding box center [748, 270] width 339 height 25
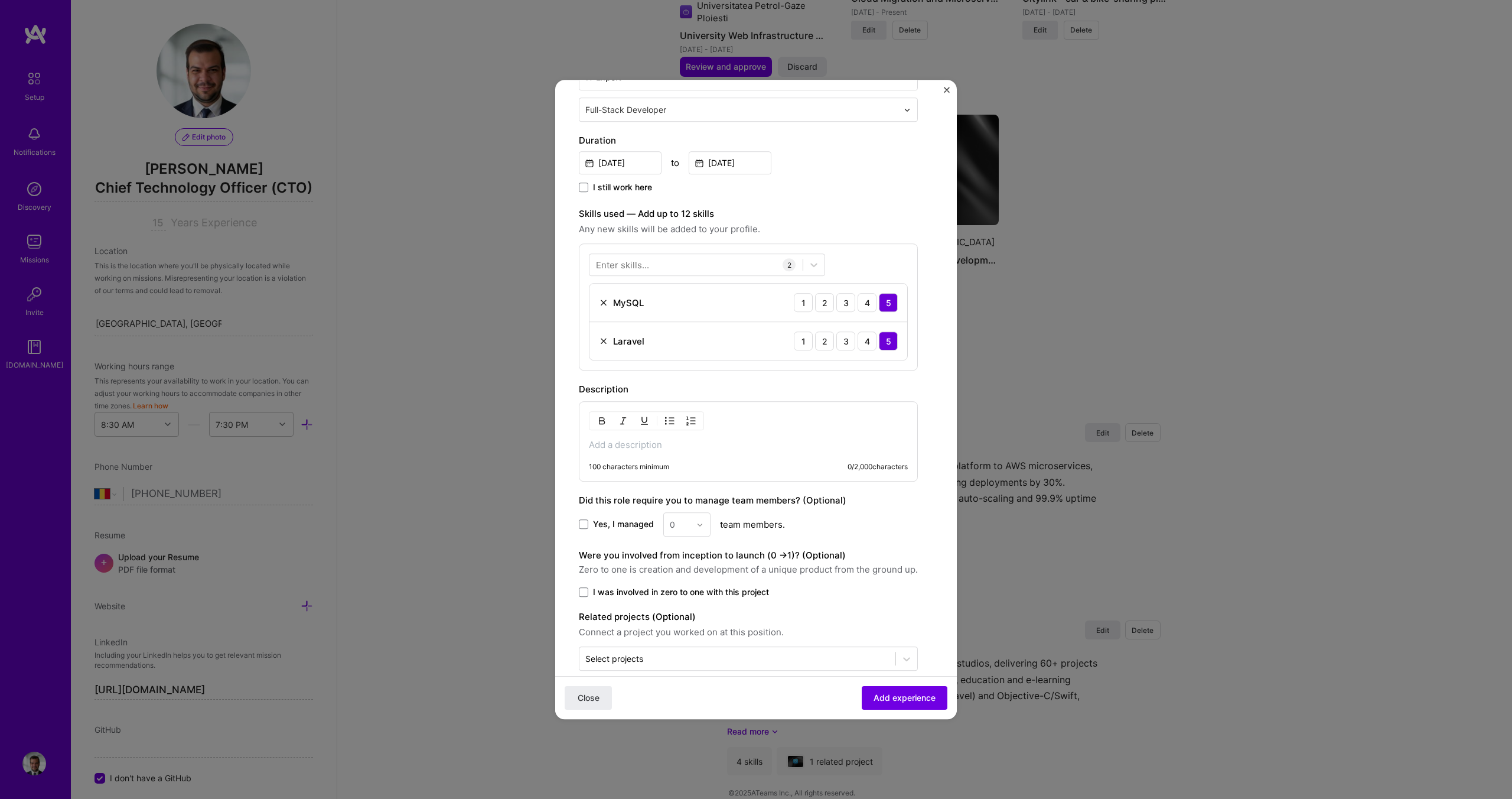
scroll to position [231, 0]
click at [657, 449] on div "100 characters minimum 0 / 2,000 characters" at bounding box center [748, 439] width 339 height 80
click at [670, 442] on p at bounding box center [748, 443] width 319 height 12
click at [634, 441] on p at bounding box center [748, 443] width 319 height 12
click at [630, 445] on p at bounding box center [748, 443] width 319 height 12
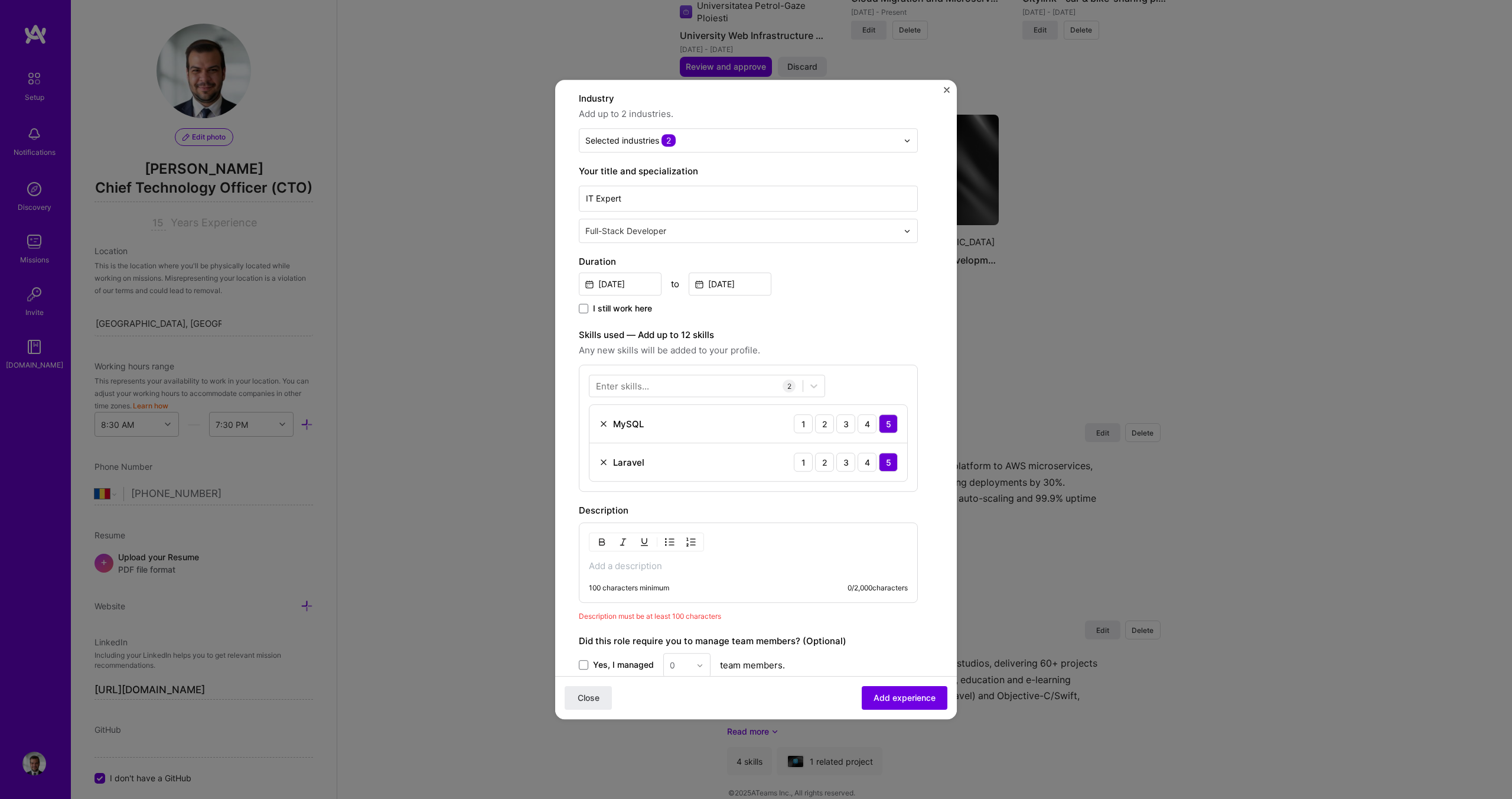
scroll to position [267, 0]
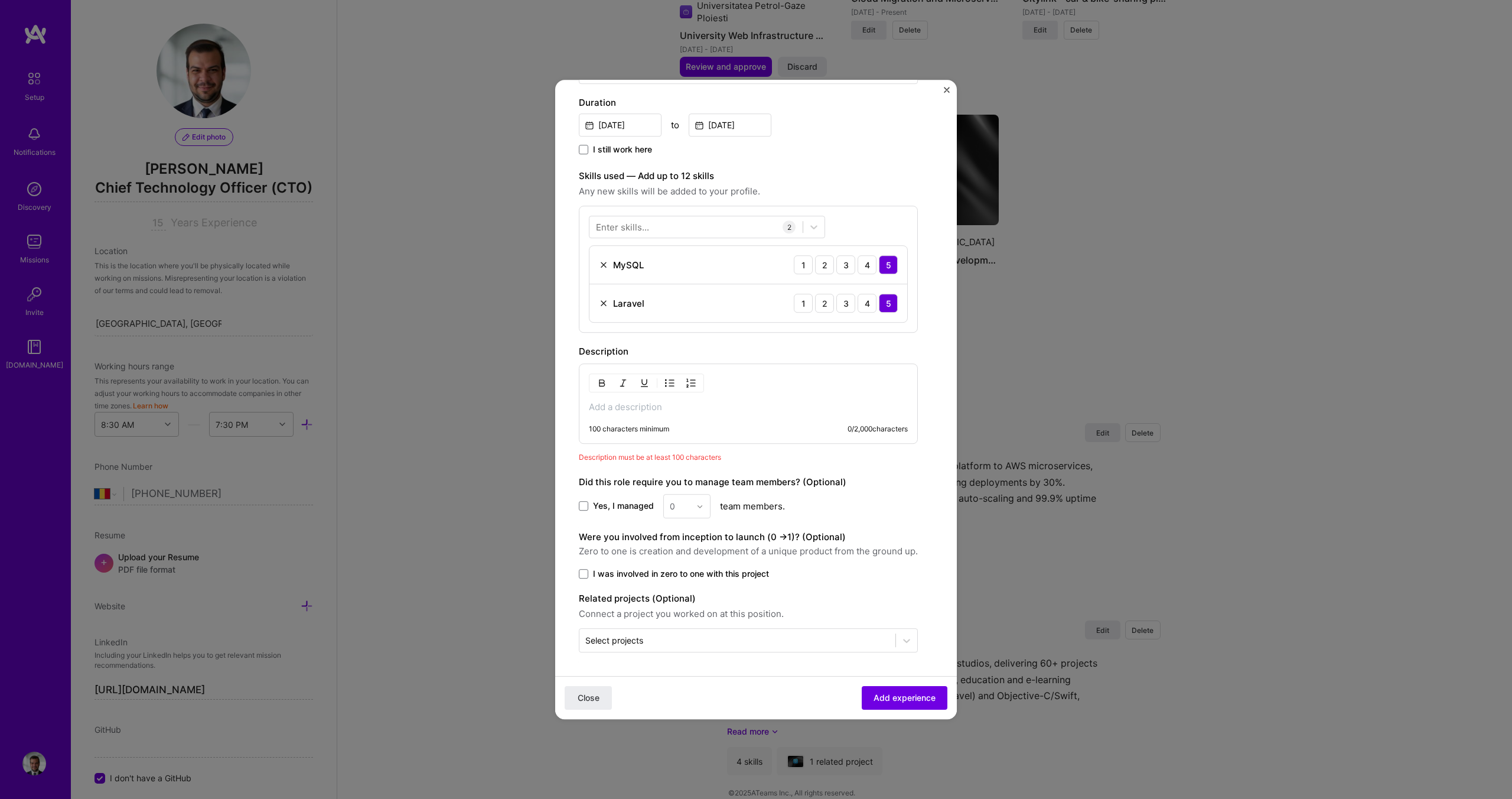
click at [625, 404] on p at bounding box center [748, 407] width 319 height 12
click at [626, 405] on p at bounding box center [748, 407] width 319 height 12
click at [660, 385] on div at bounding box center [646, 382] width 115 height 19
click at [670, 384] on img "button" at bounding box center [670, 383] width 10 height 10
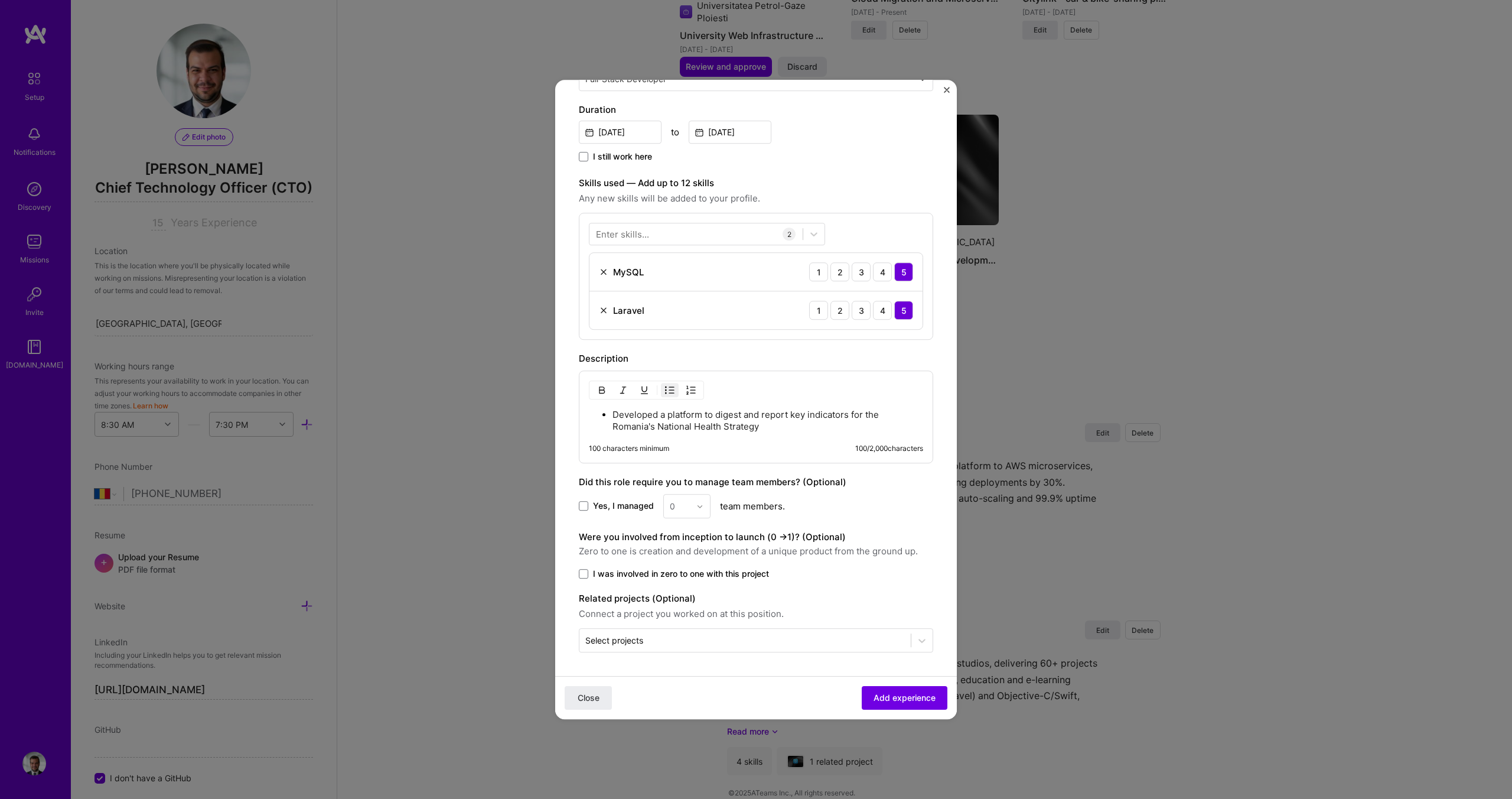
scroll to position [260, 0]
click at [729, 571] on span "I was involved in zero to one with this project" at bounding box center [681, 574] width 176 height 12
click at [0, 0] on input "I was involved in zero to one with this project" at bounding box center [0, 0] width 0 height 0
click at [650, 635] on input "text" at bounding box center [745, 640] width 319 height 12
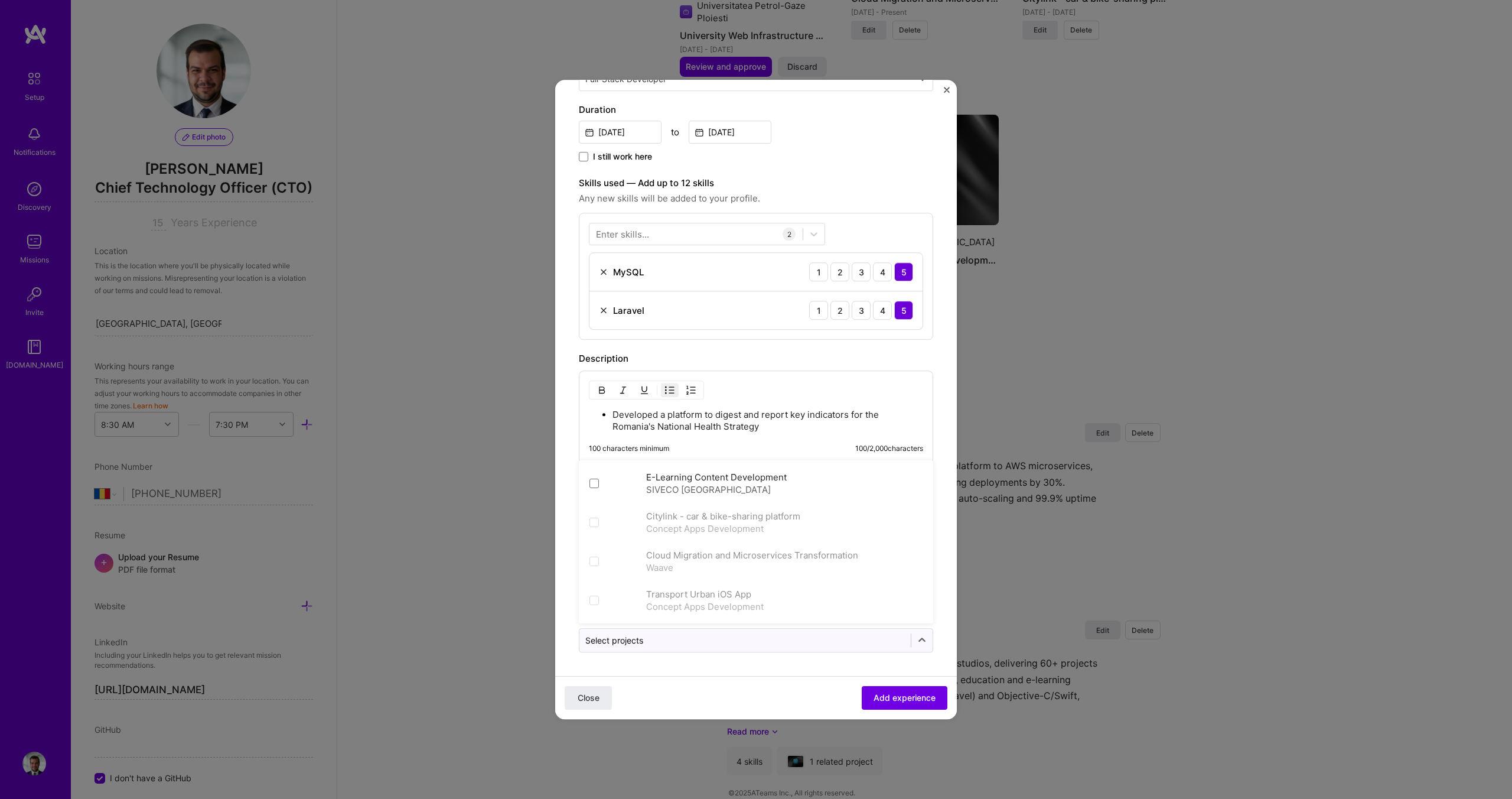
click at [570, 447] on div "100 characters minimum 100 / 2,000 characters" at bounding box center [746, 453] width 353 height 19
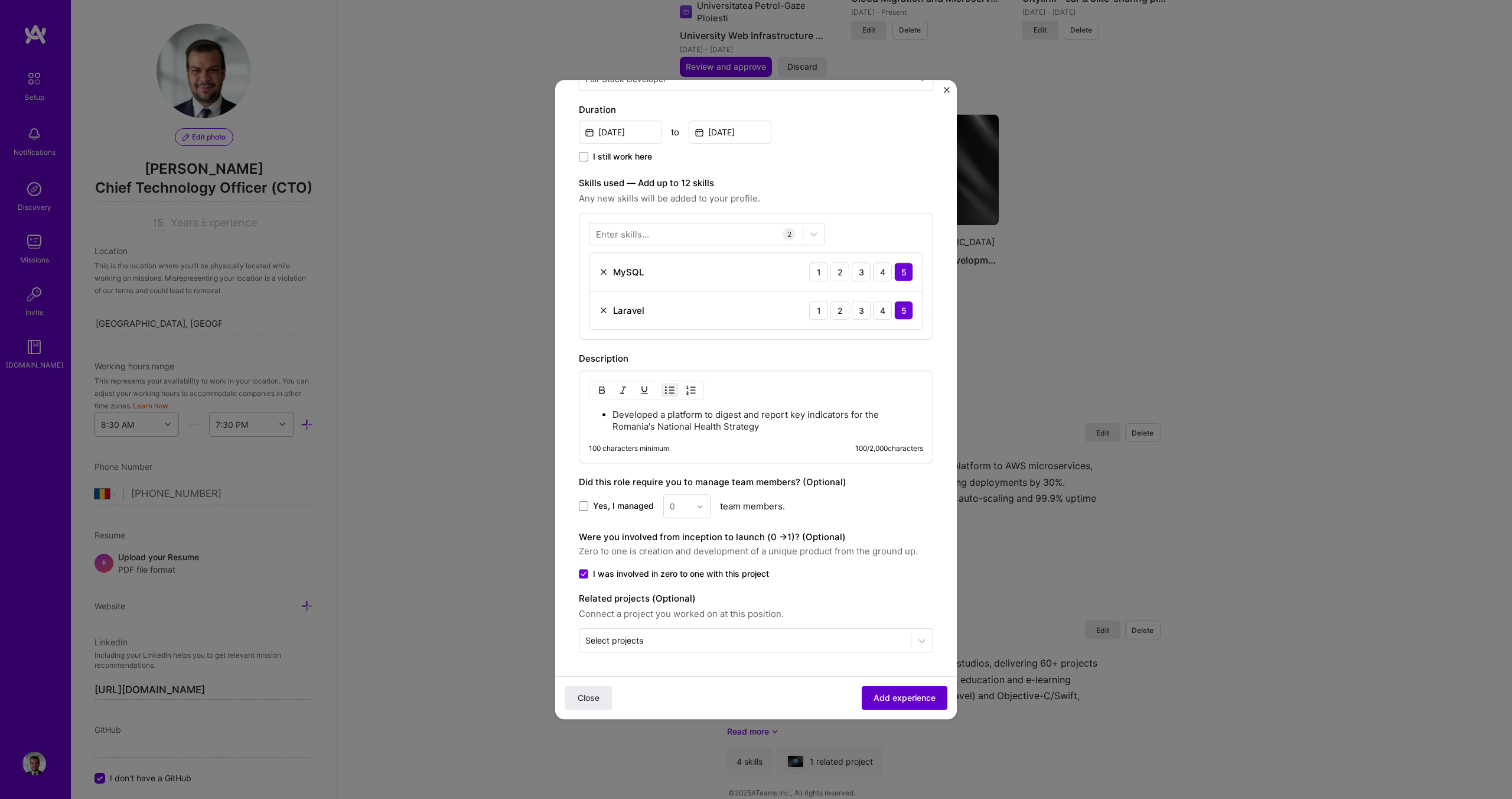
click at [881, 701] on span "Add experience" at bounding box center [905, 698] width 62 height 12
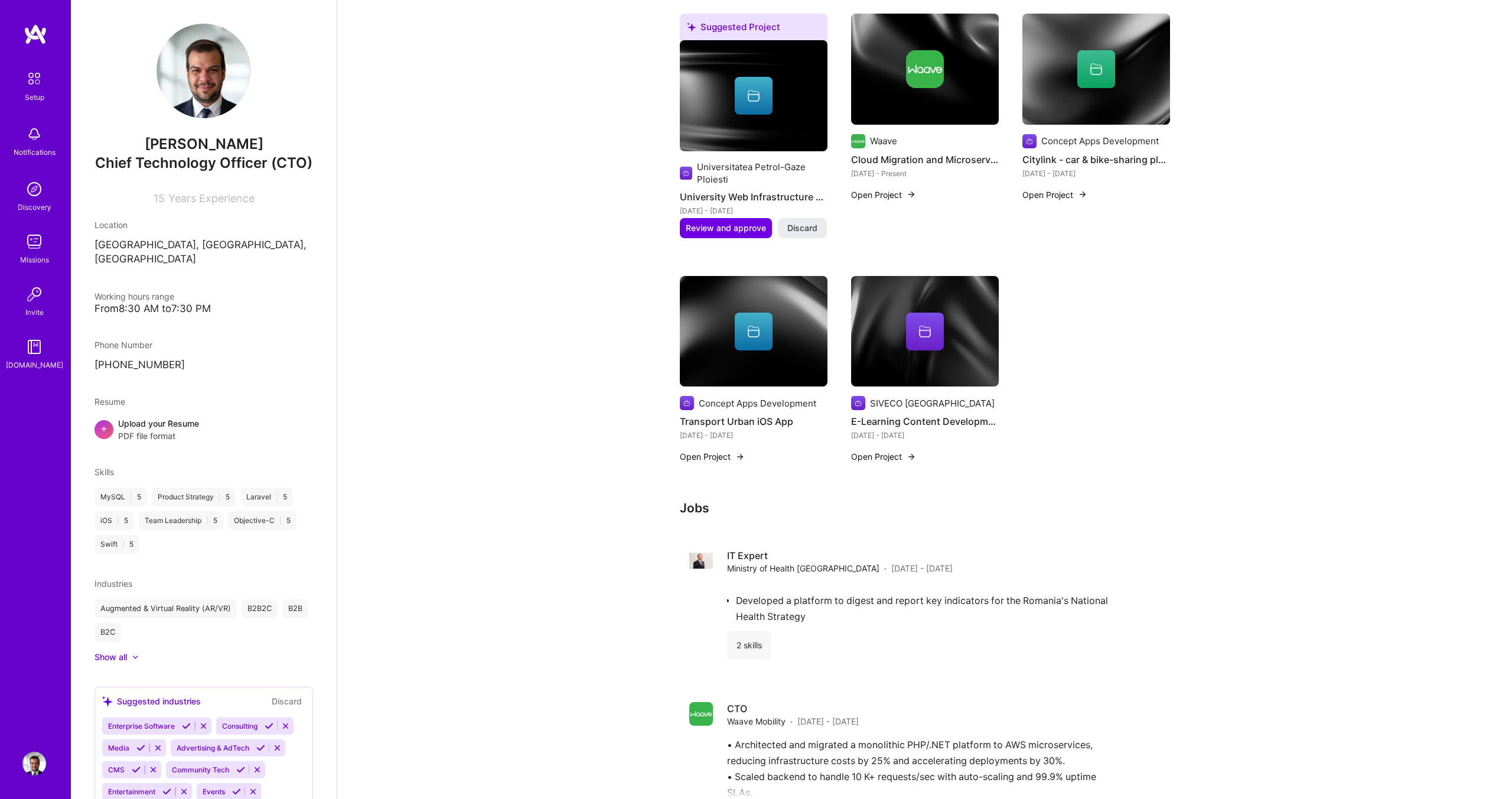
scroll to position [0, 0]
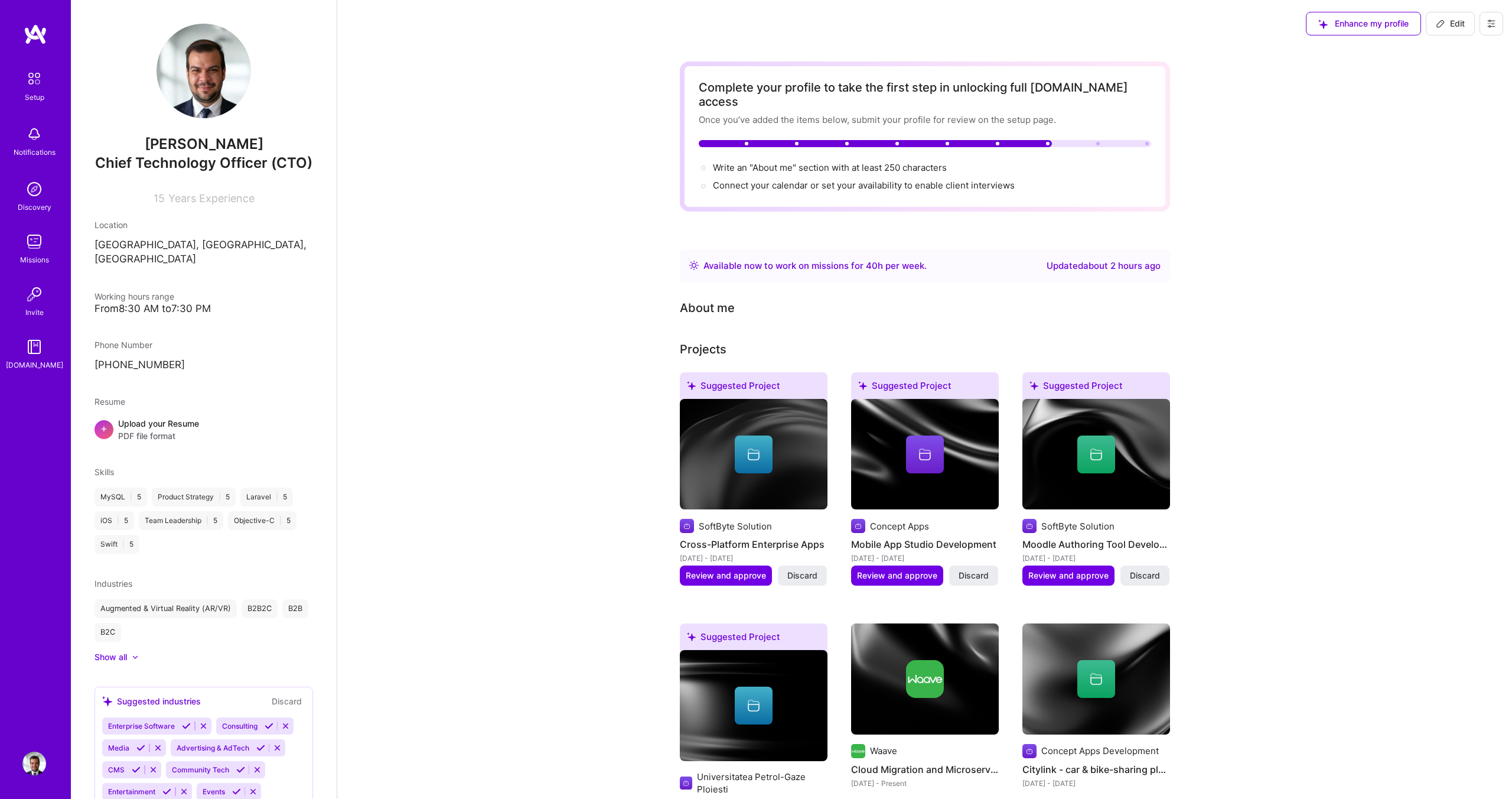
click at [1448, 23] on span "Edit" at bounding box center [1450, 23] width 29 height 12
select select "RO"
select select "Right Now"
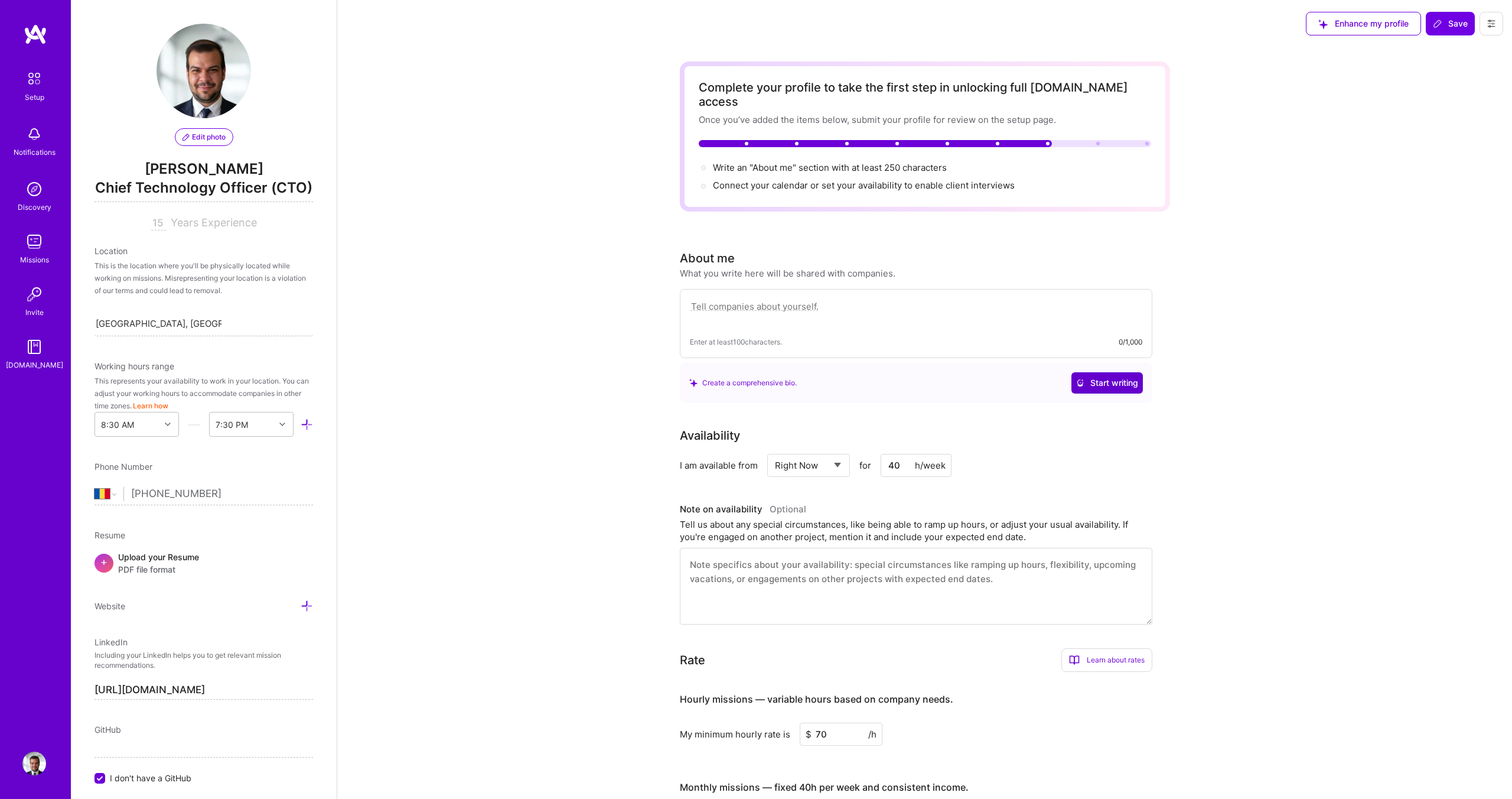
click at [1123, 372] on button "Start writing" at bounding box center [1107, 382] width 71 height 21
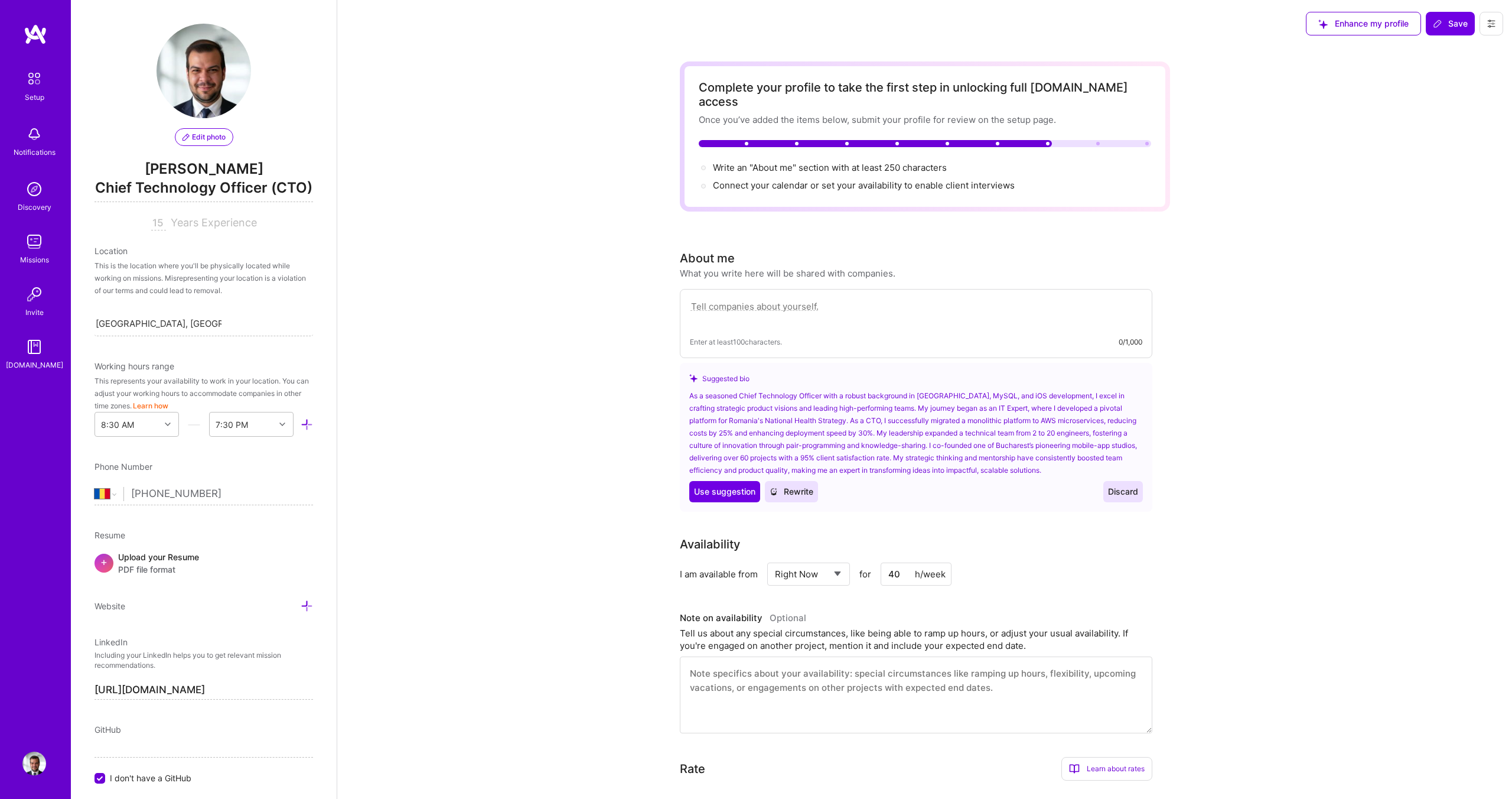
click at [790, 486] on span "Rewrite" at bounding box center [791, 491] width 43 height 12
click at [798, 486] on span "Rewrite" at bounding box center [791, 491] width 43 height 12
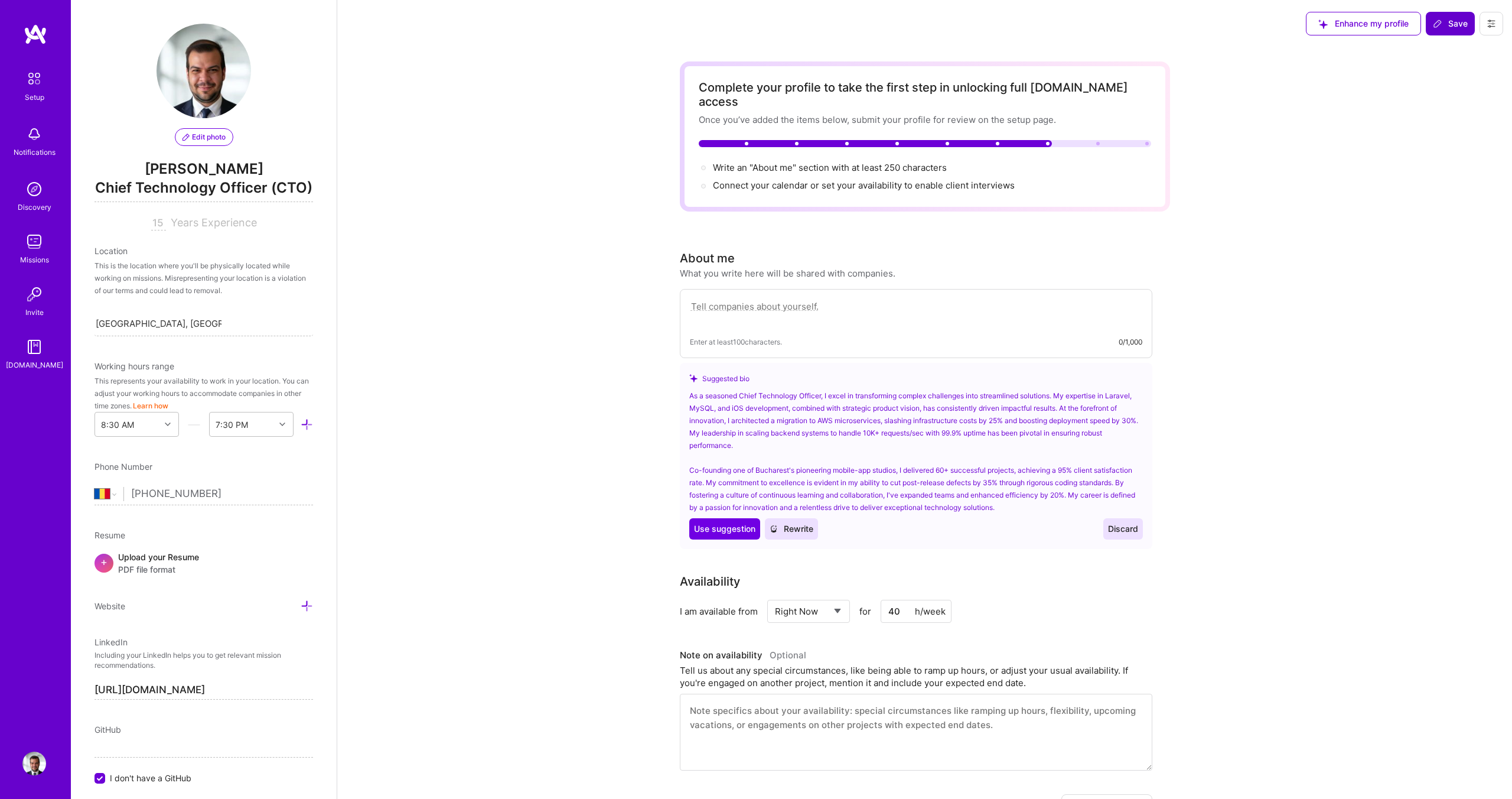
click at [1452, 35] on button "Save" at bounding box center [1450, 23] width 49 height 23
click at [1452, 34] on button "Save" at bounding box center [1450, 23] width 49 height 23
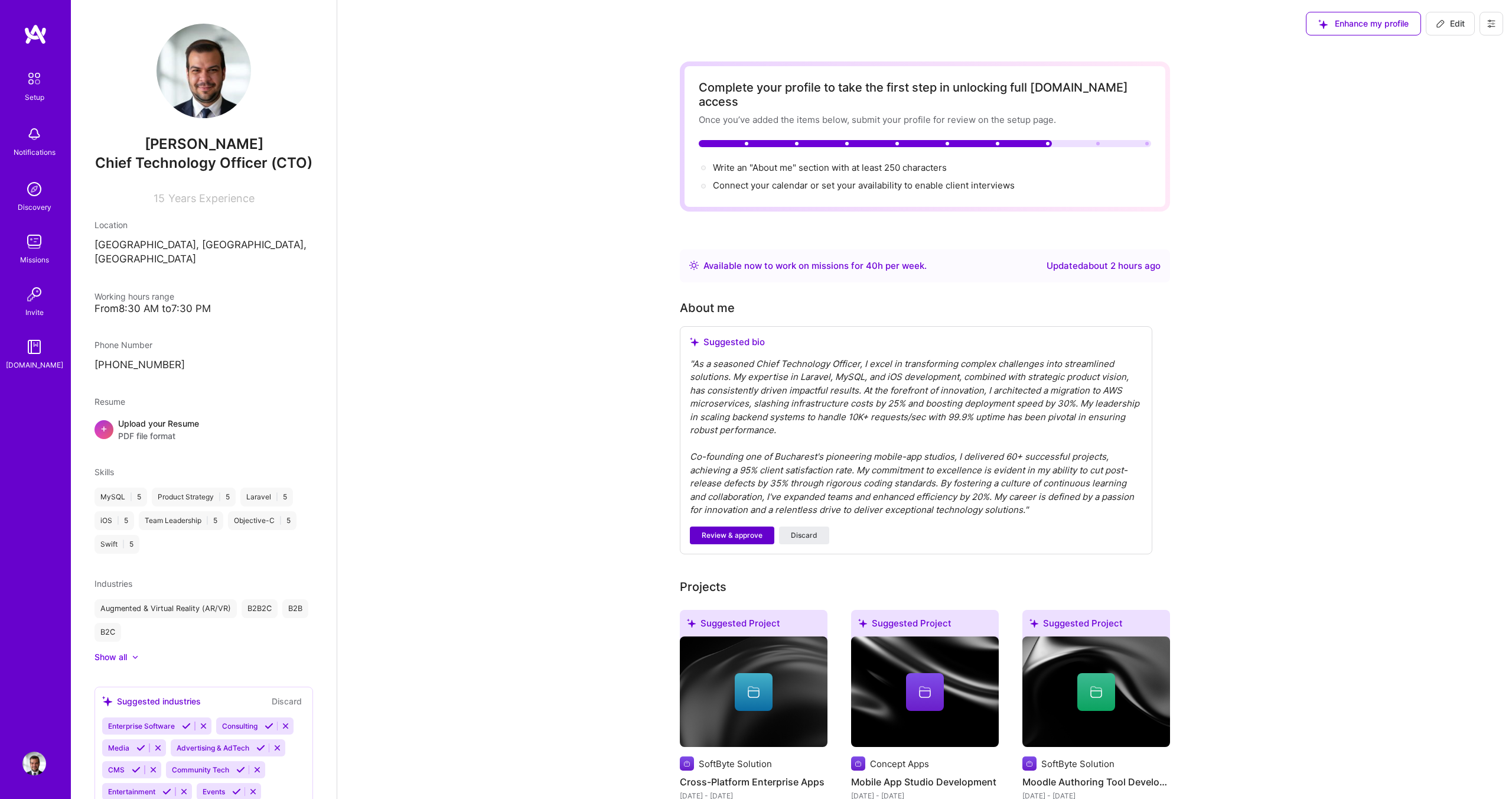
click at [720, 530] on span "Review & approve" at bounding box center [732, 535] width 61 height 10
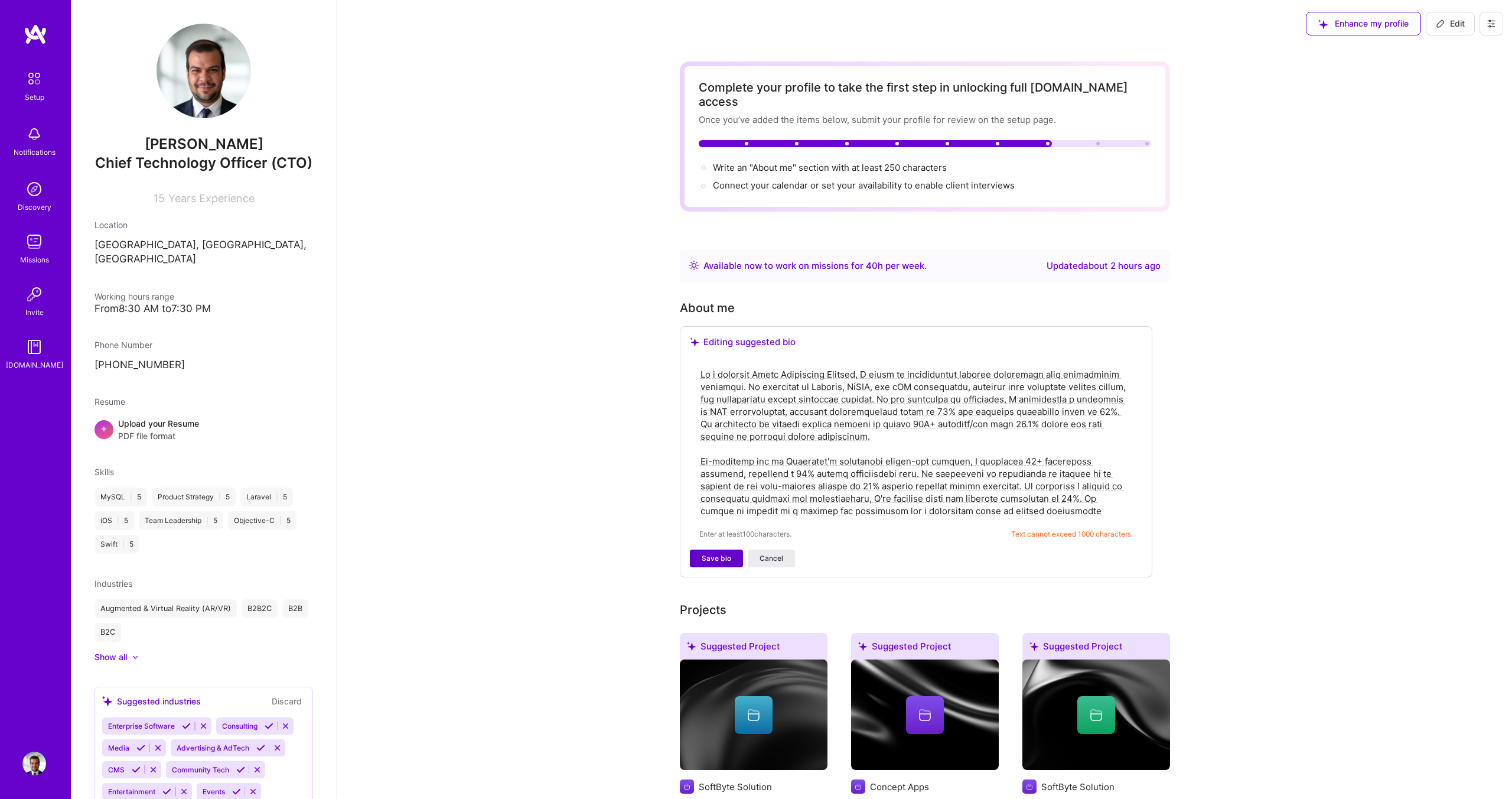
click at [717, 553] on span "Save bio" at bounding box center [716, 558] width 30 height 10
click at [1099, 494] on textarea at bounding box center [916, 442] width 433 height 151
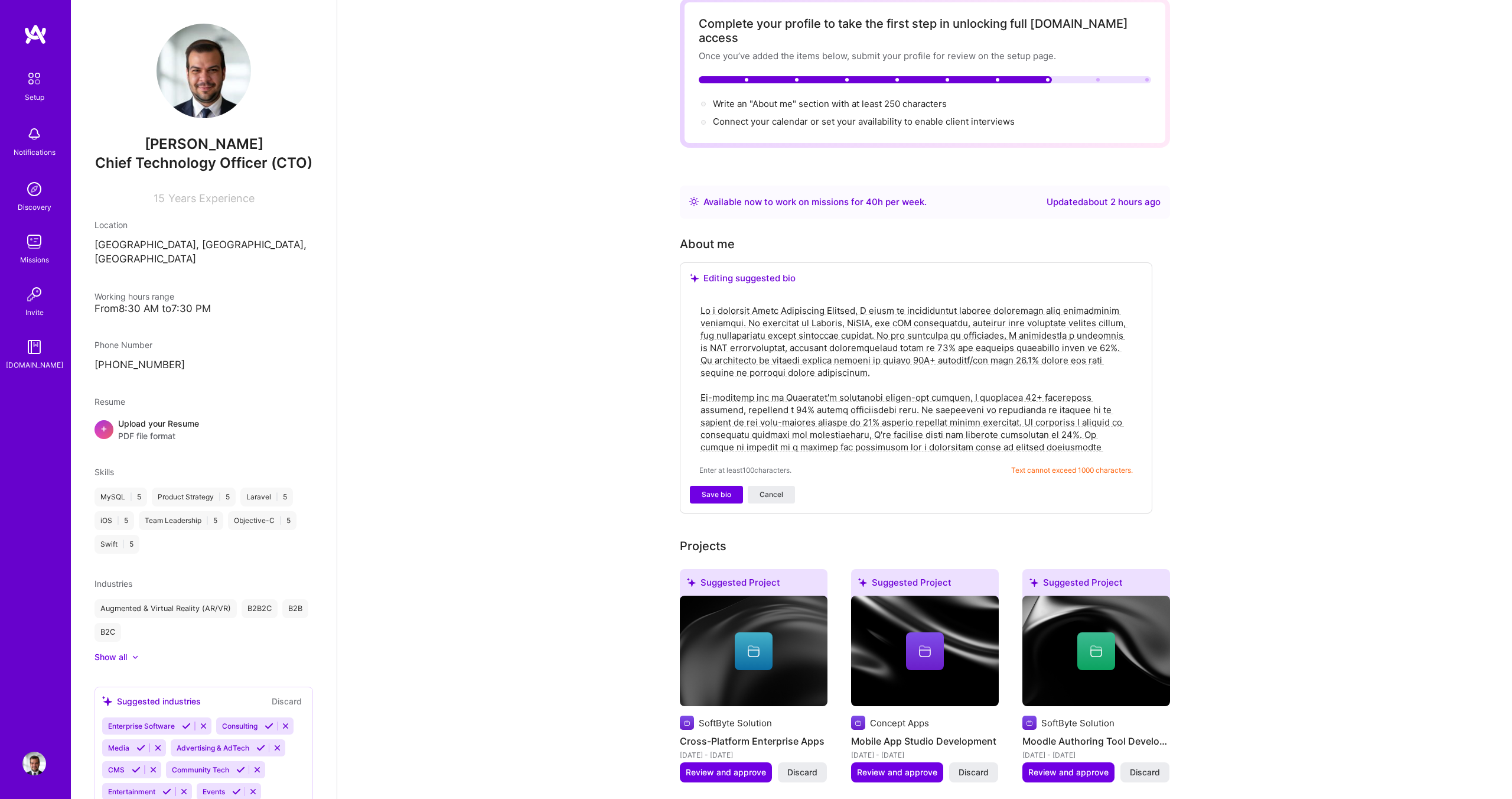
scroll to position [62, 0]
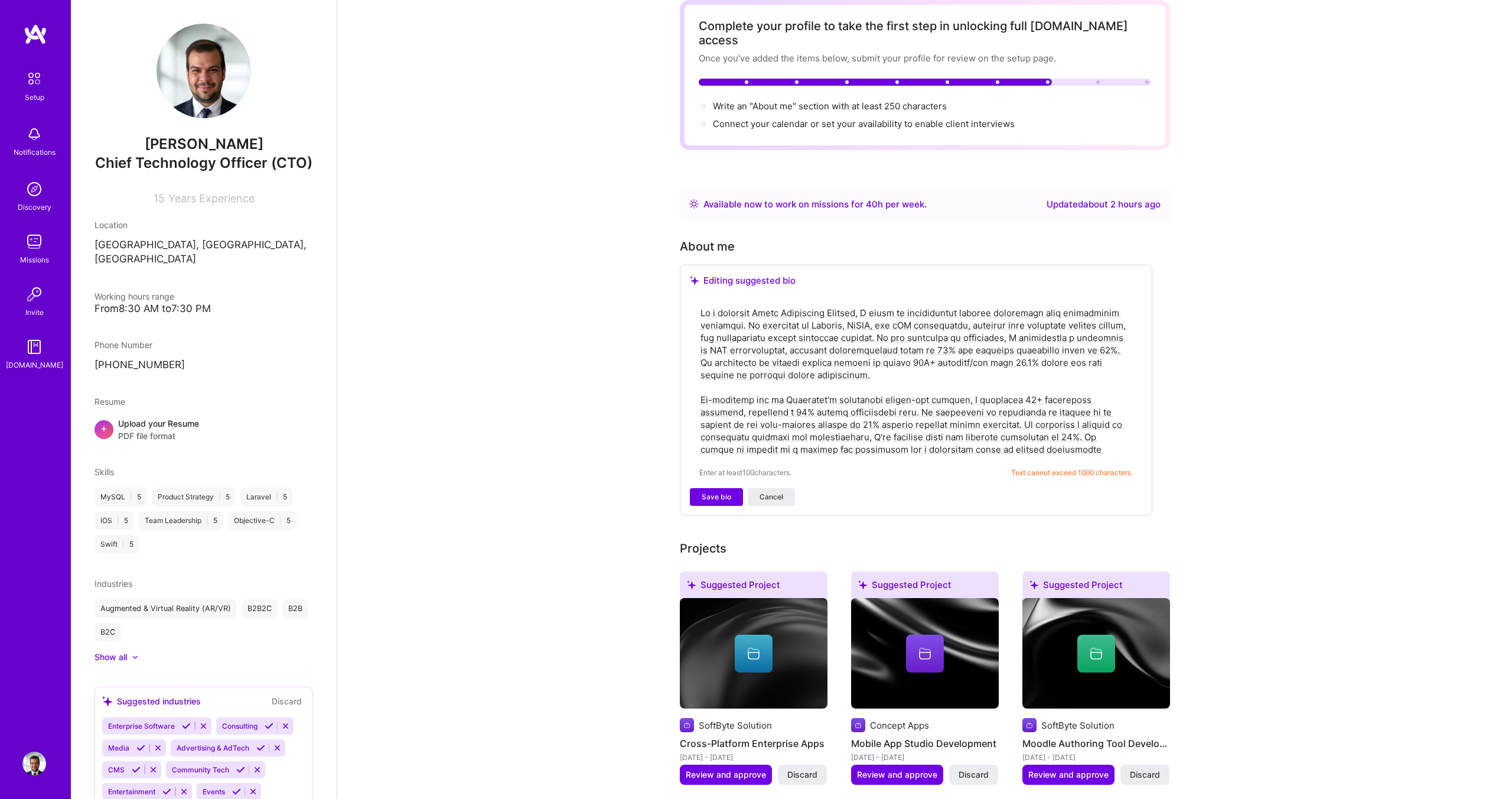
drag, startPoint x: 872, startPoint y: 299, endPoint x: 698, endPoint y: 303, distance: 174.0
click at [698, 303] on div "Enter at least 100 characters. Text cannot exceed 1000 characters." at bounding box center [916, 392] width 452 height 192
type textarea "I excel in transforming complex challenges into streamlined solutions. My exper…"
click at [727, 491] on span "Save bio" at bounding box center [716, 497] width 30 height 10
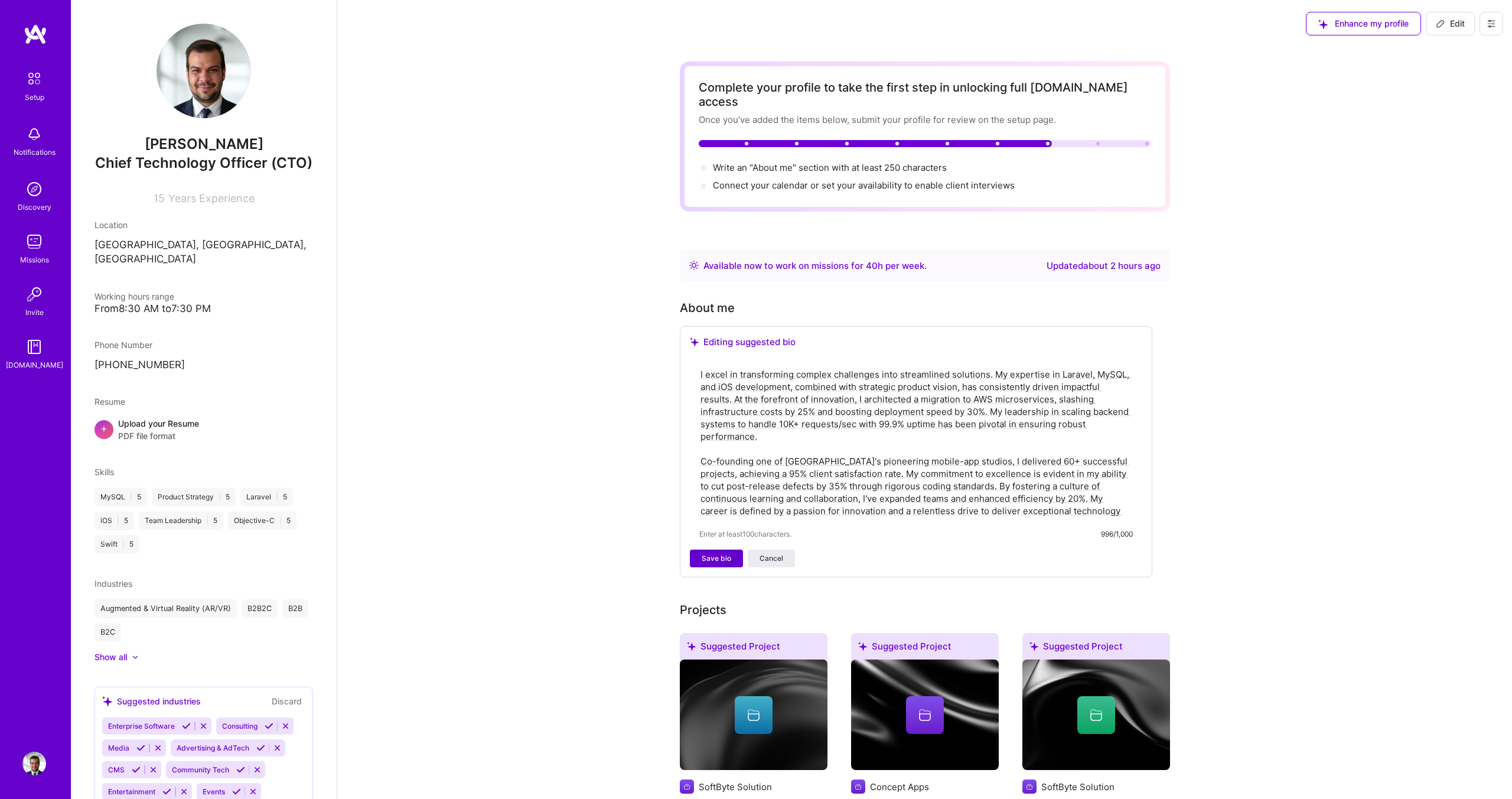
click at [721, 553] on span "Save bio" at bounding box center [716, 558] width 30 height 10
click at [851, 259] on div "Available now to work on missions for 40 h per week ." at bounding box center [815, 266] width 223 height 14
drag, startPoint x: 1465, startPoint y: 22, endPoint x: 1286, endPoint y: 293, distance: 324.8
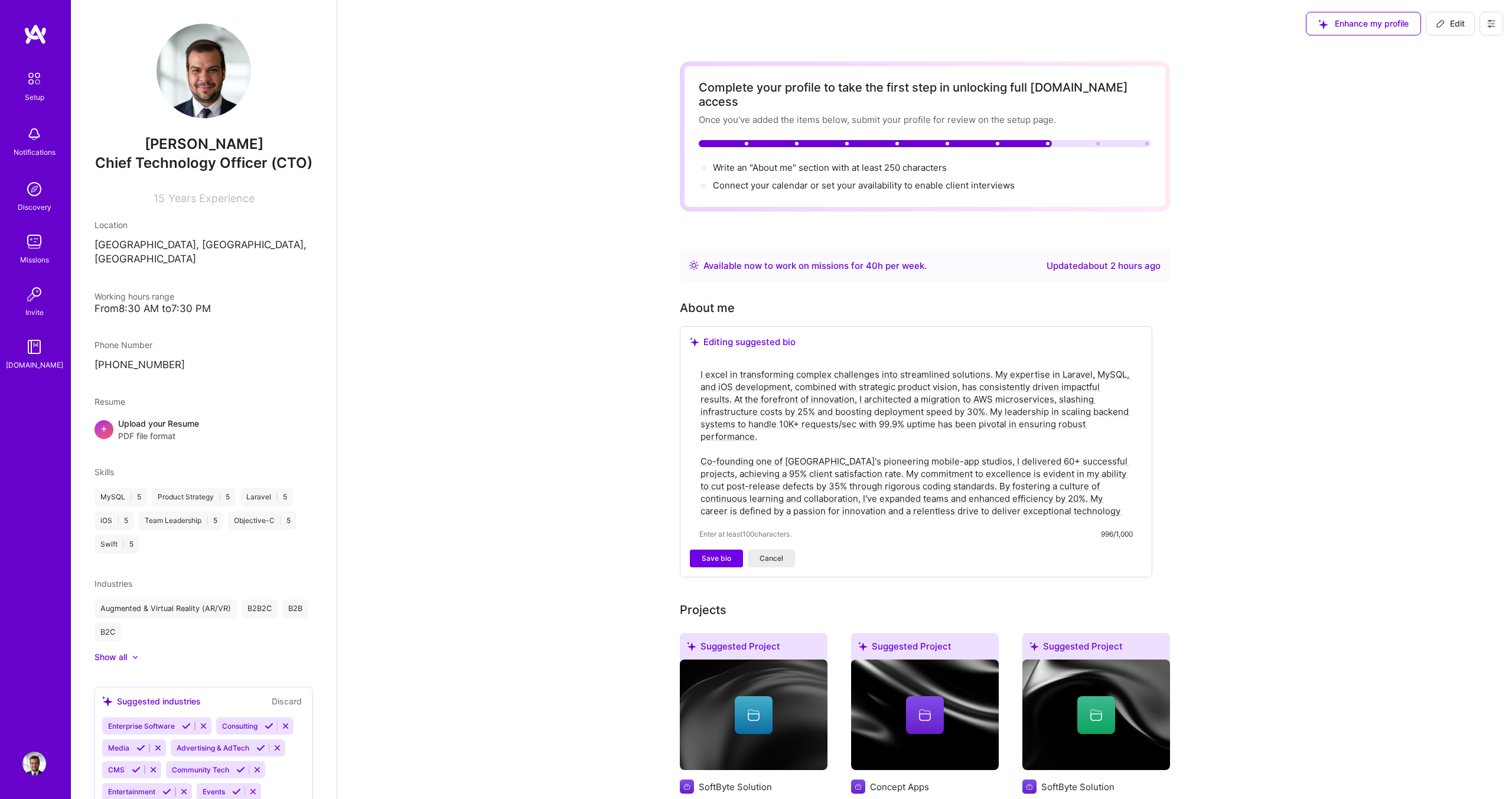
click at [934, 485] on textarea "I excel in transforming complex challenges into streamlined solutions. My exper…" at bounding box center [916, 442] width 433 height 151
click at [1443, 24] on icon at bounding box center [1441, 23] width 10 height 10
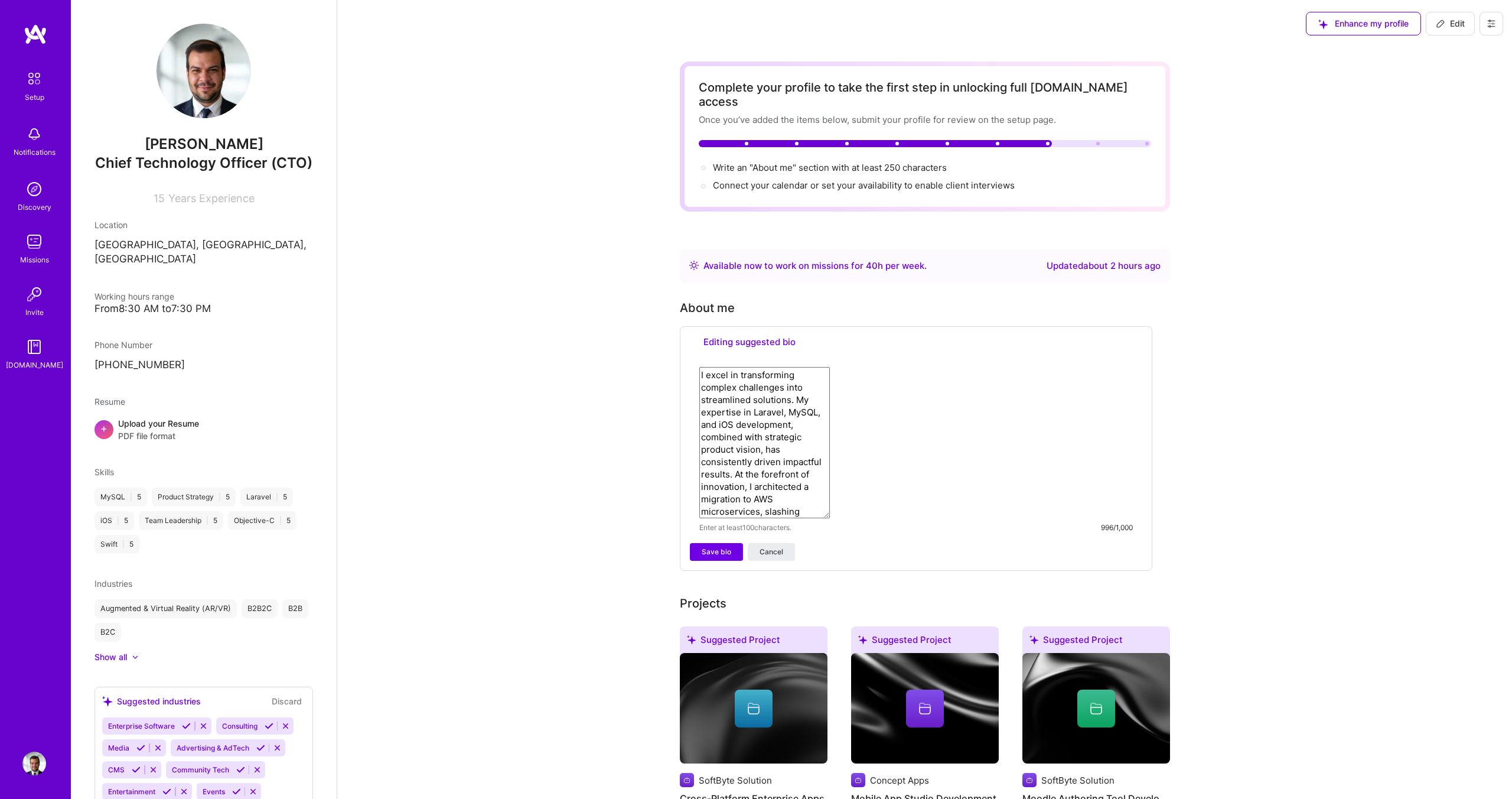
select select "RO"
select select "Right Now"
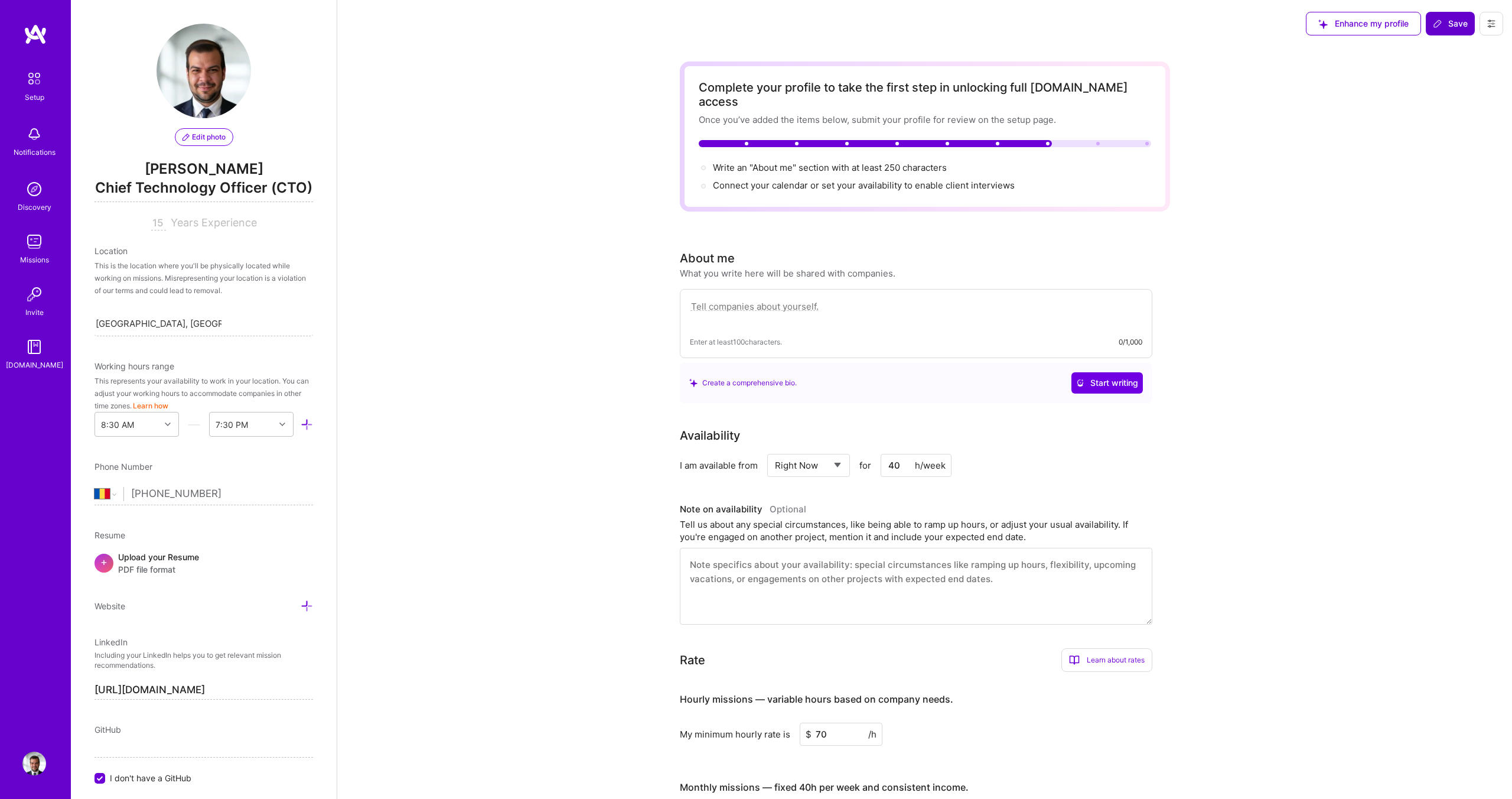
click at [850, 310] on textarea at bounding box center [916, 313] width 452 height 27
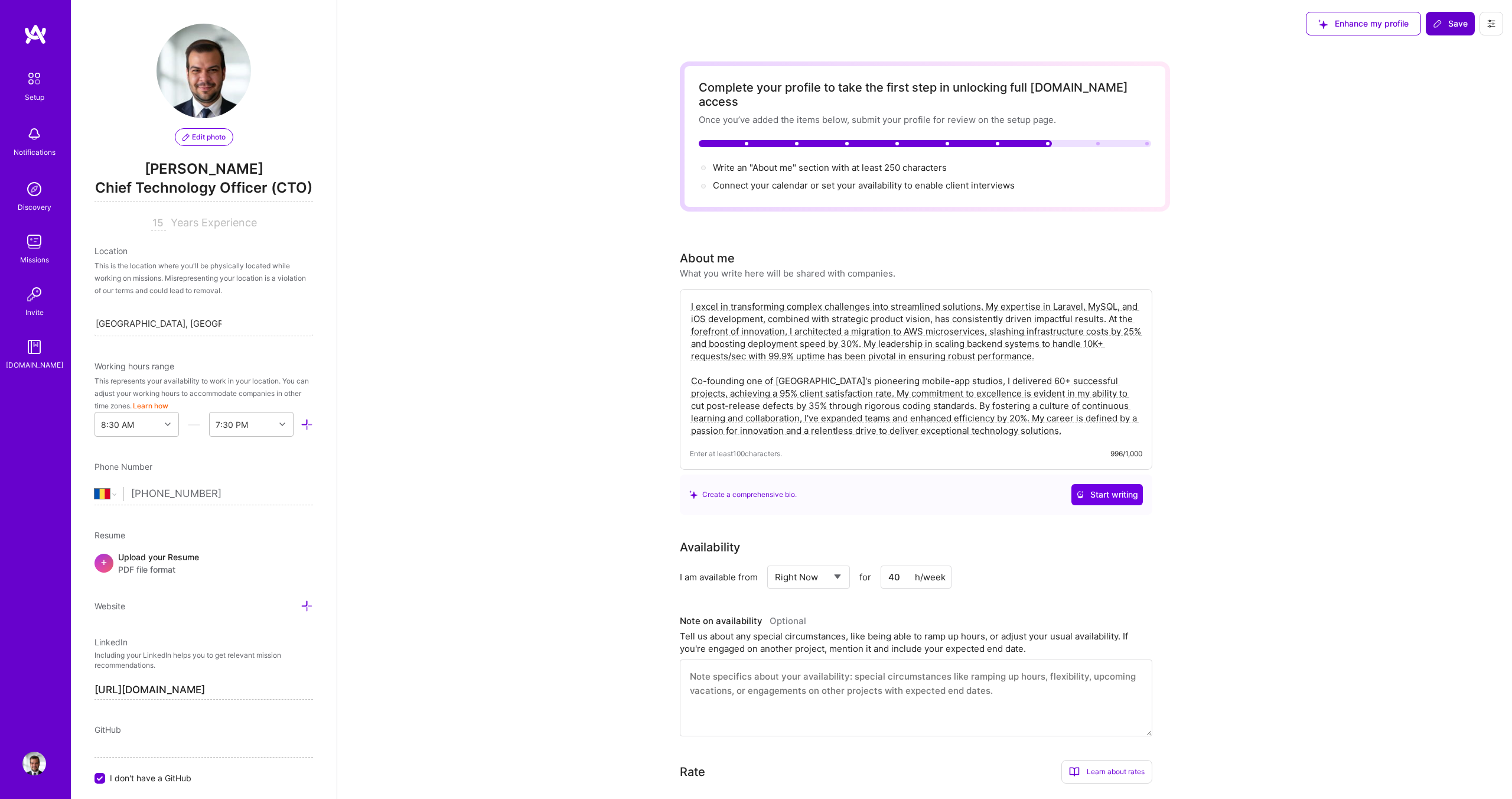
type textarea "I excel in transforming complex challenges into streamlined solutions. My exper…"
click at [1435, 21] on icon at bounding box center [1437, 23] width 10 height 10
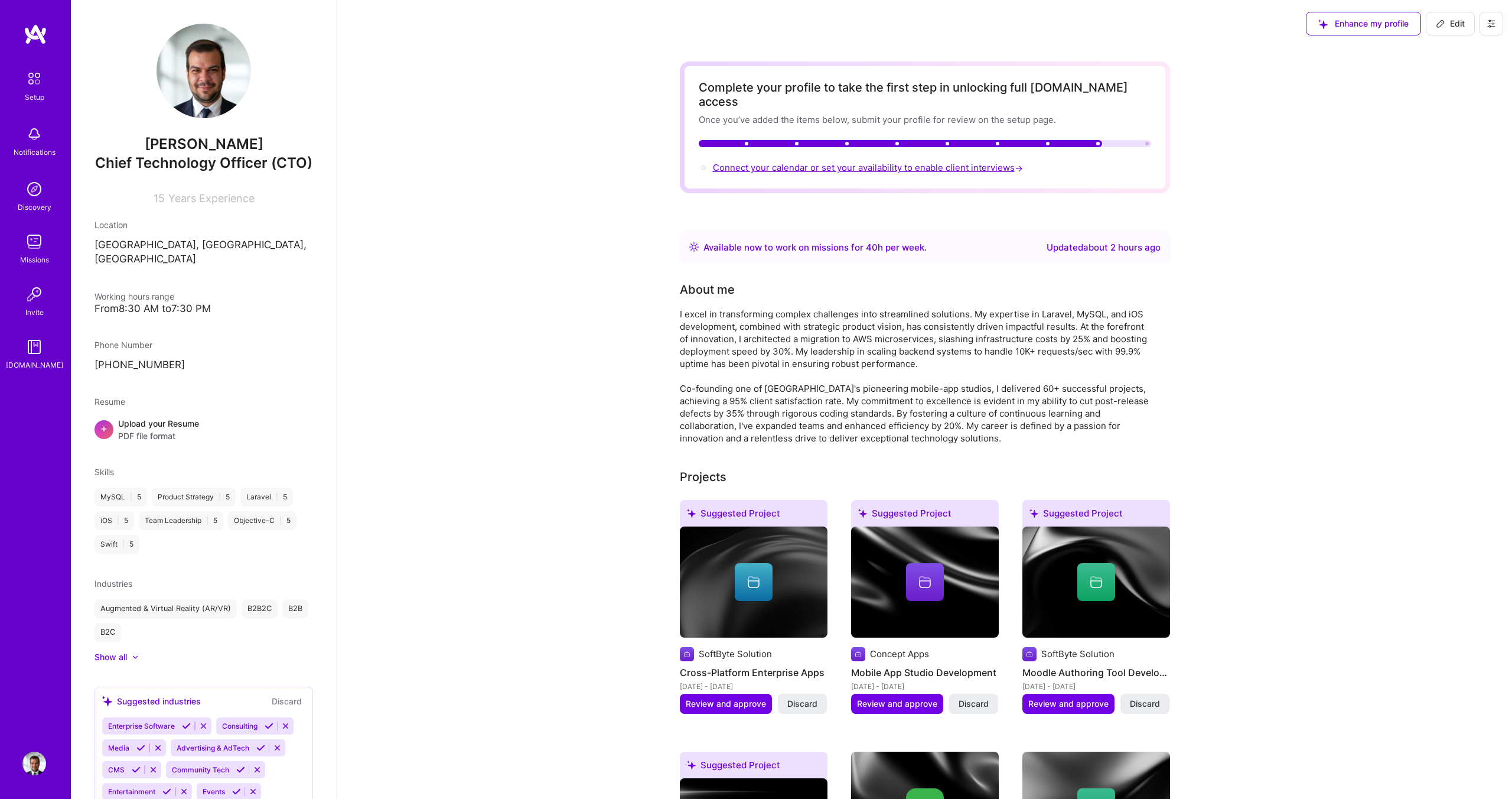
click at [798, 162] on span "Connect your calendar or set your availability to enable client interviews →" at bounding box center [870, 167] width 313 height 11
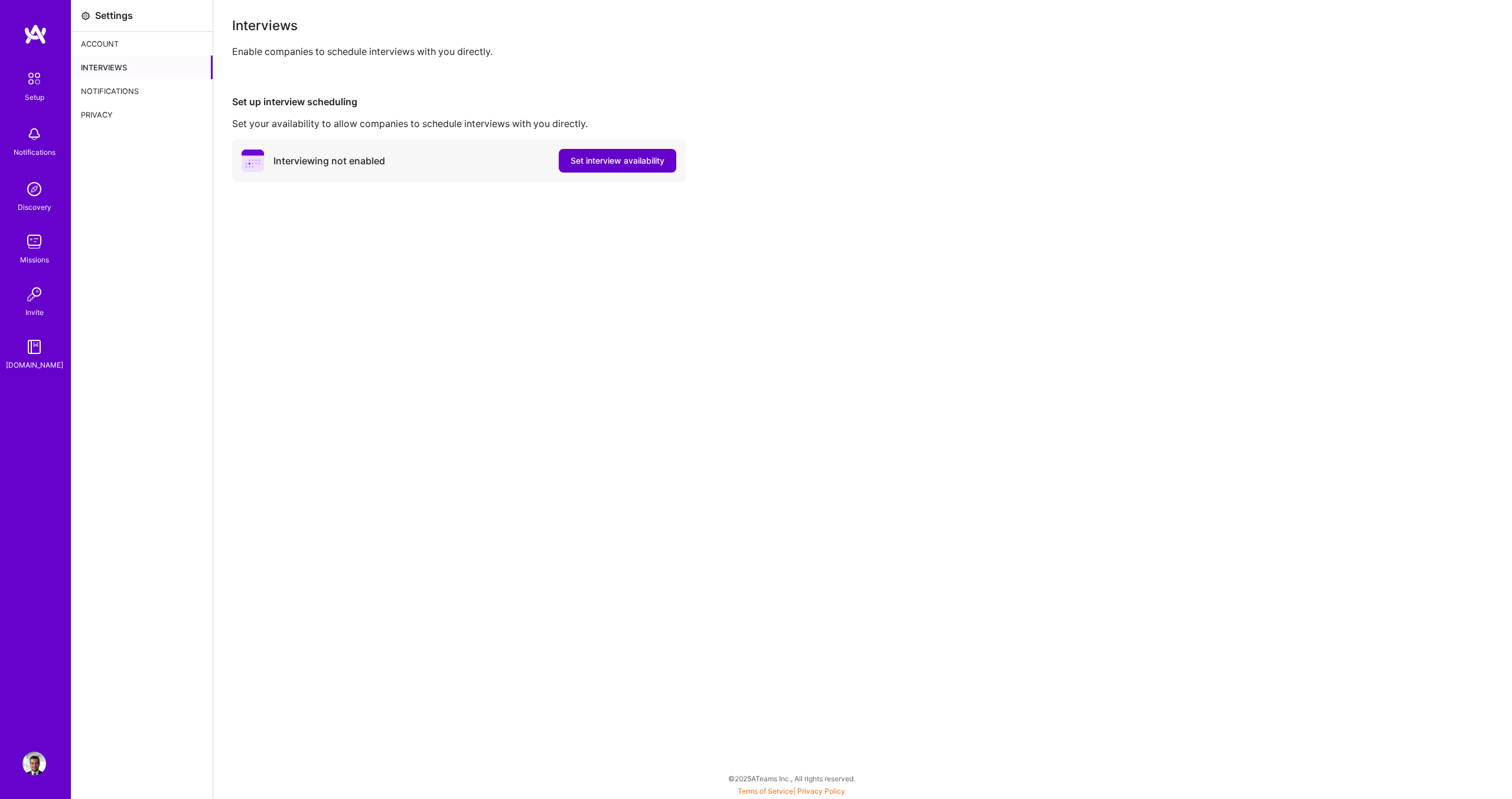
click at [665, 163] on button "Set interview availability" at bounding box center [617, 160] width 117 height 23
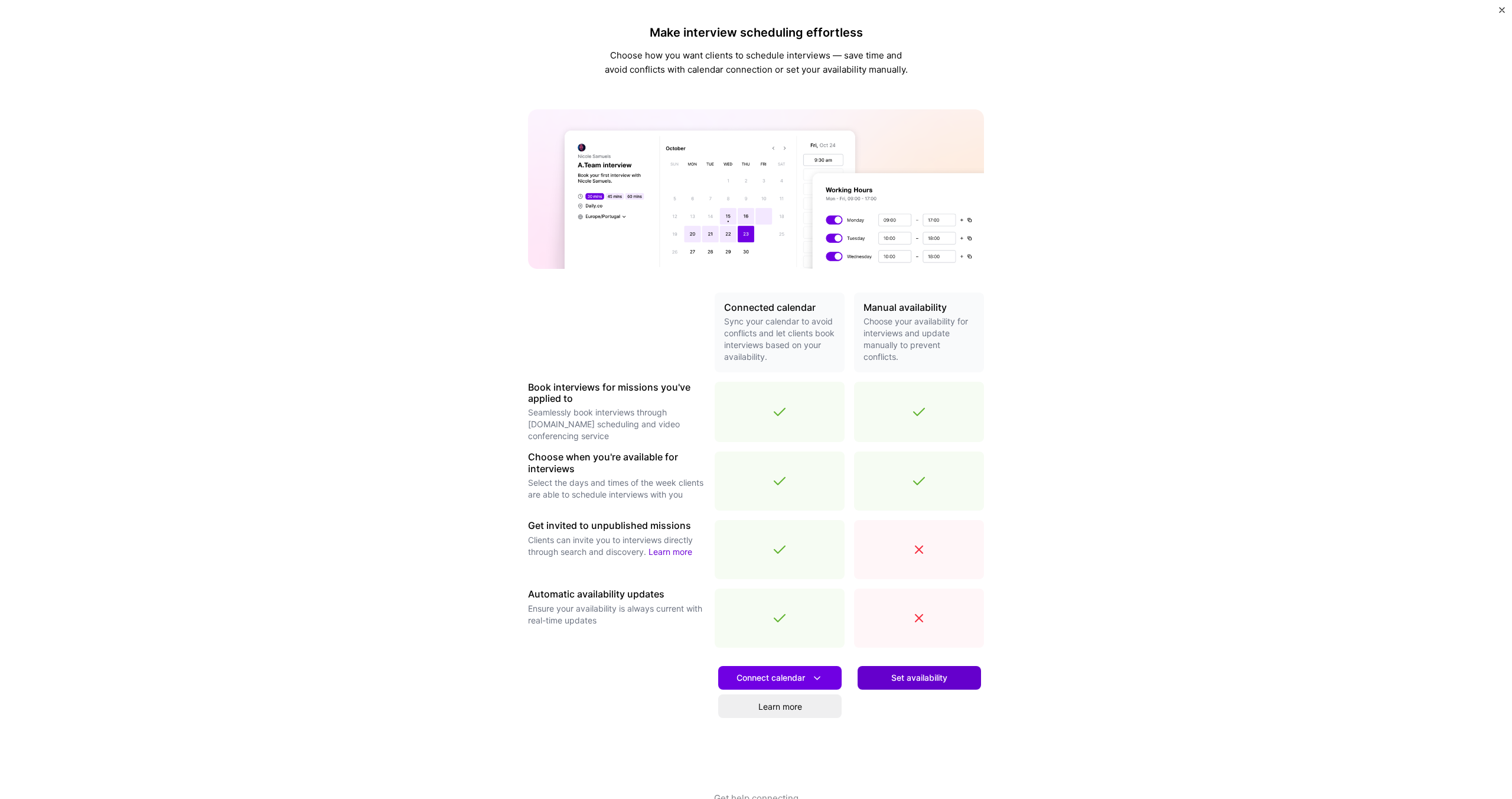
click at [895, 677] on span "Set availability" at bounding box center [920, 678] width 56 height 12
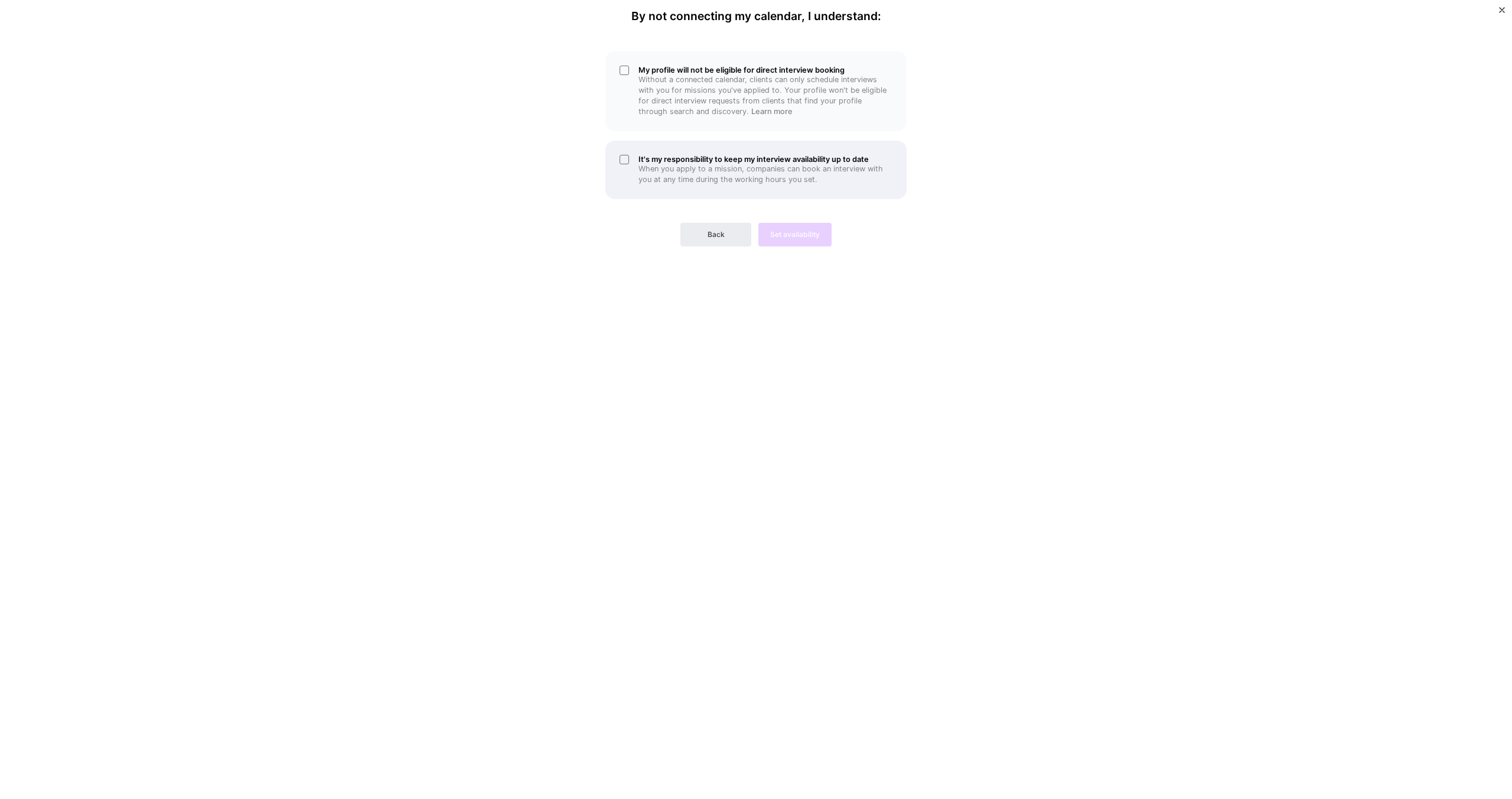
click at [755, 161] on h5 "It's my responsibility to keep my interview availability up to date" at bounding box center [765, 159] width 254 height 9
click at [694, 102] on p "Without a connected calendar, clients can only schedule interviews with you for…" at bounding box center [765, 96] width 254 height 43
click at [696, 84] on p "Without a connected calendar, clients can only schedule interviews with you for…" at bounding box center [765, 96] width 254 height 43
click at [696, 136] on div "My profile will not be eligible for direct interview booking Without a connecte…" at bounding box center [756, 147] width 354 height 200
click at [701, 175] on p "When you apply to a mission, companies can book an interview with you at any ti…" at bounding box center [765, 174] width 254 height 21
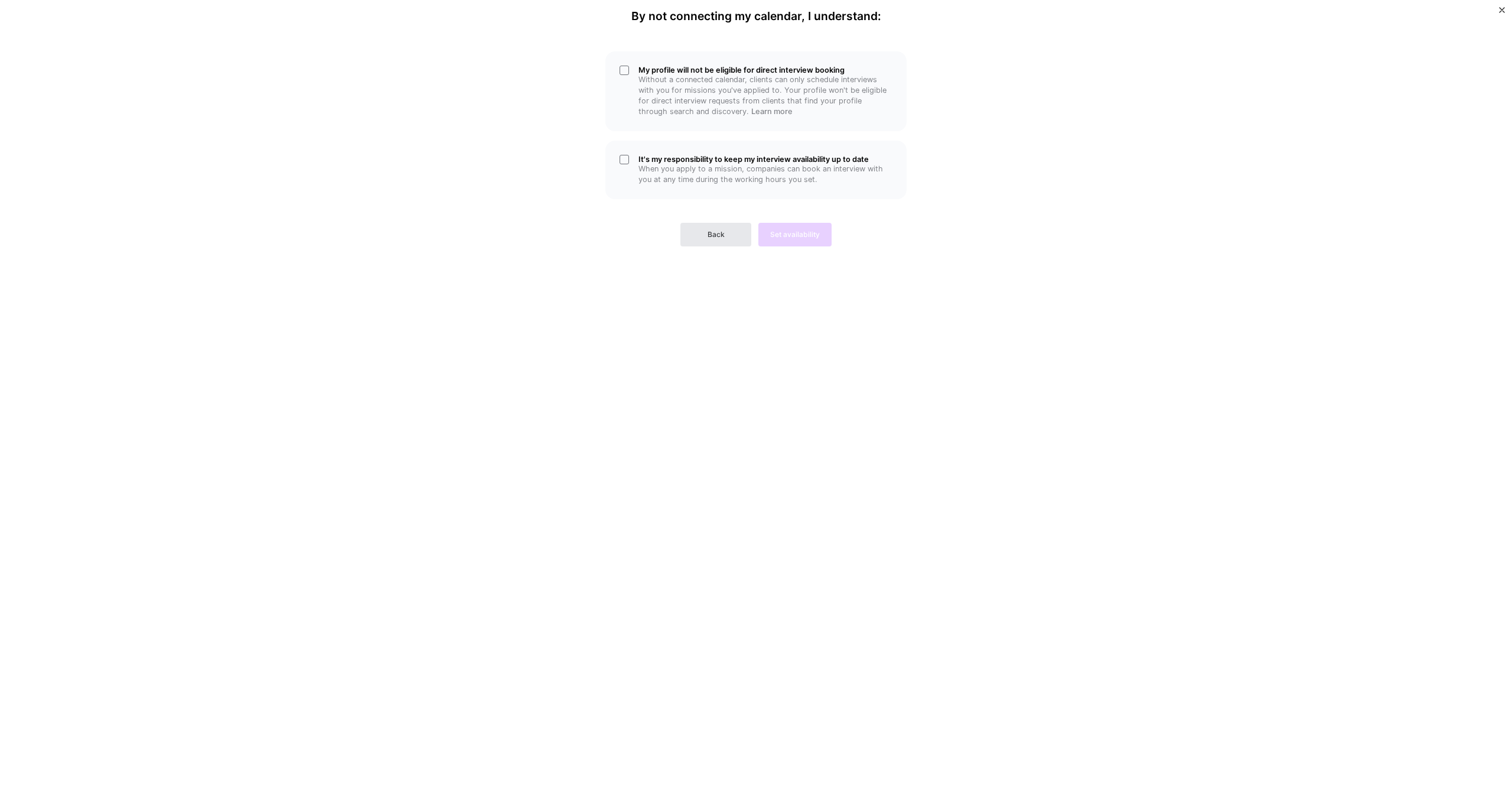
click at [709, 232] on span "Back" at bounding box center [716, 234] width 17 height 10
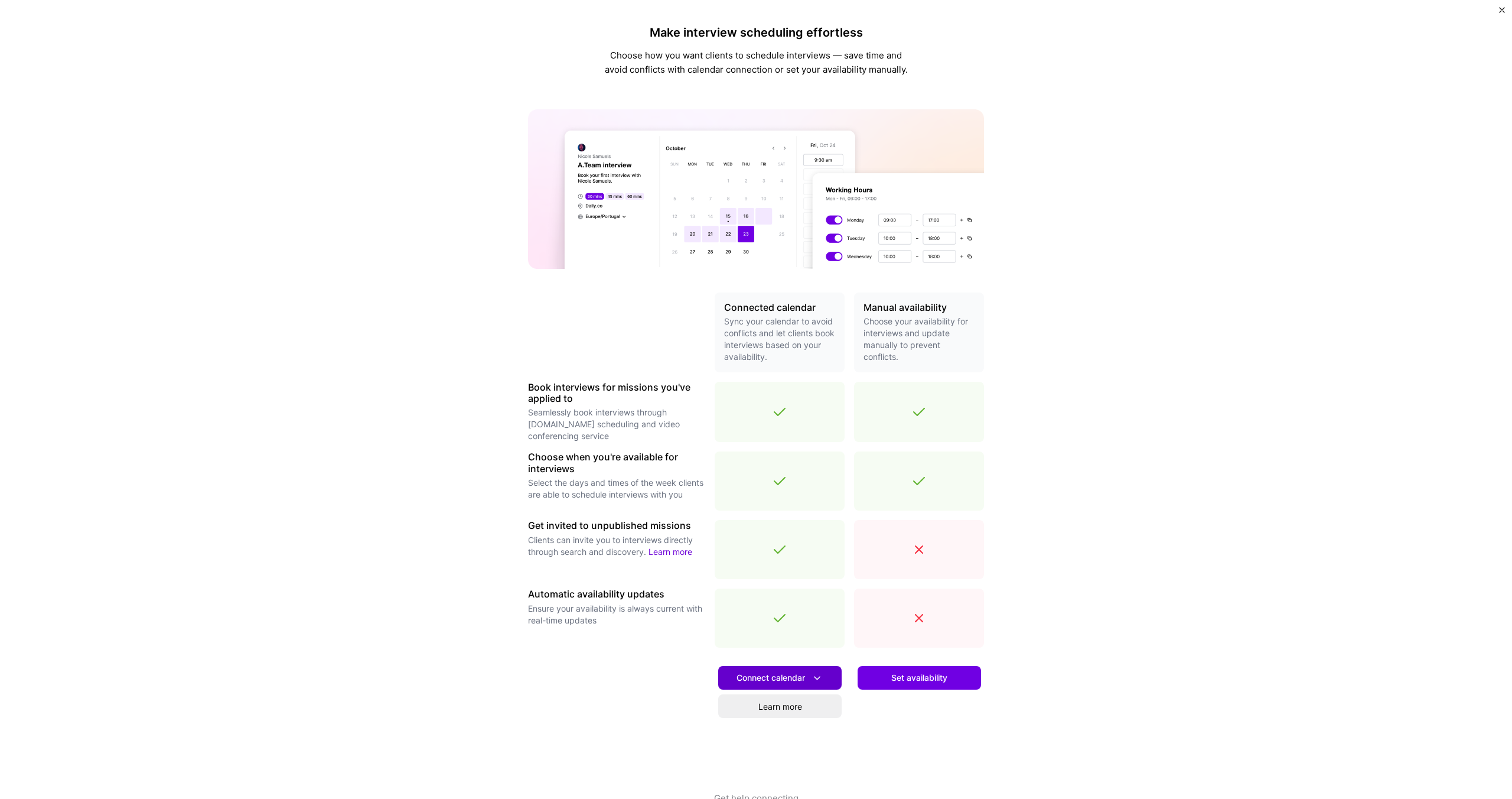
click at [792, 689] on button "Connect calendar" at bounding box center [780, 678] width 123 height 23
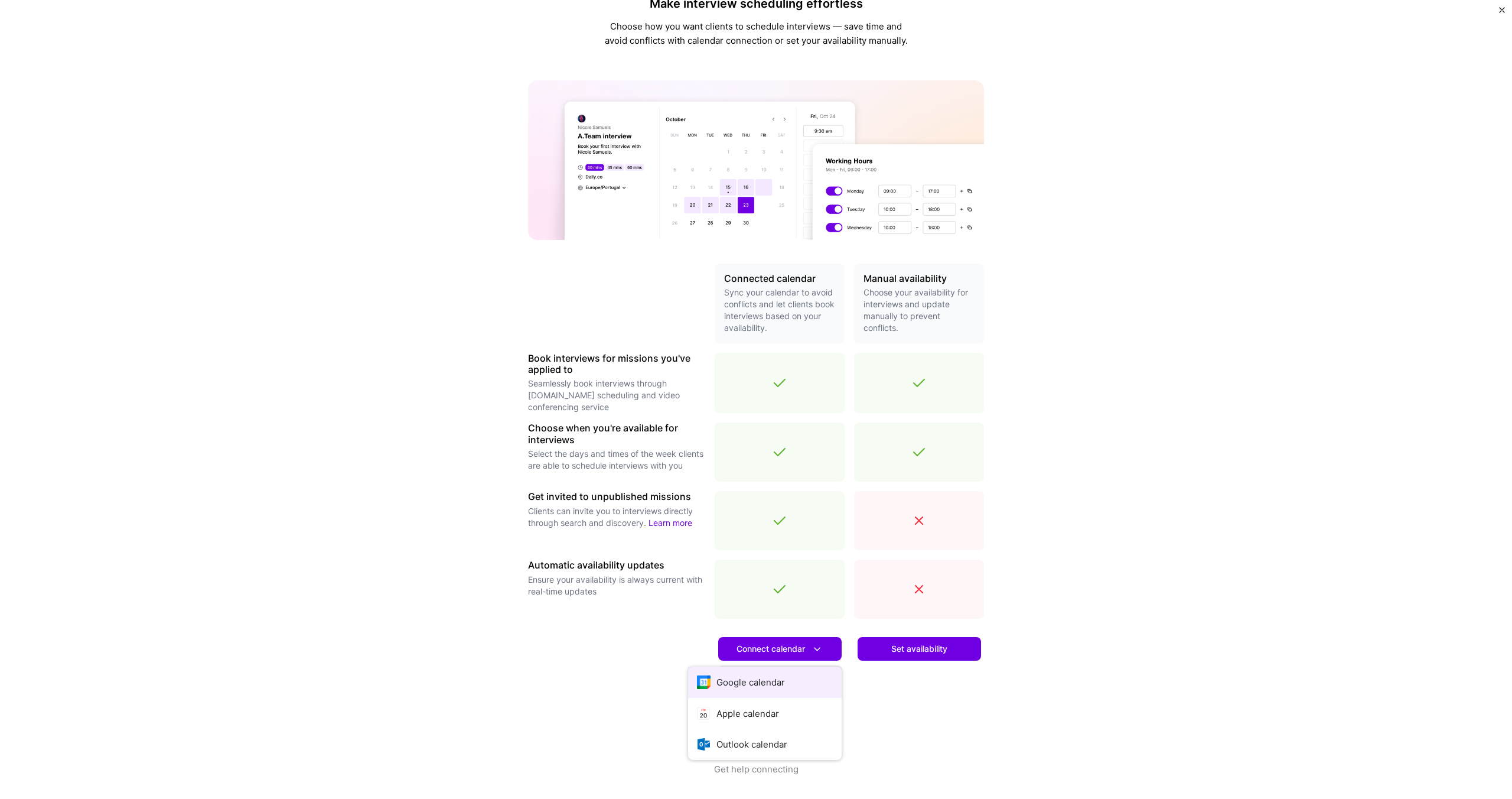
click at [750, 688] on button "Google calendar" at bounding box center [764, 682] width 154 height 31
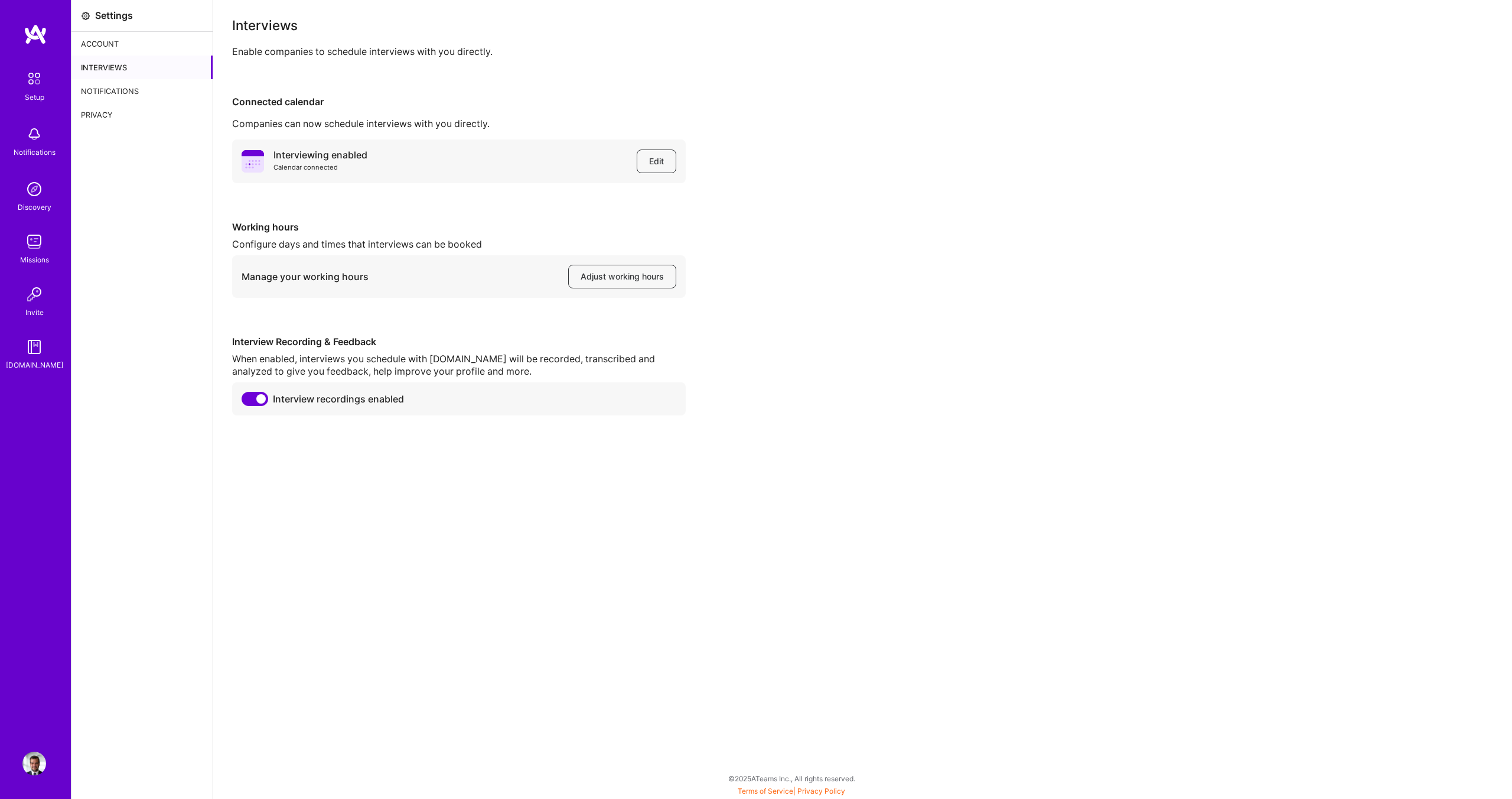
click at [941, 310] on div "Interviewing enabled Calendar connected Edit Working hours Configure days and t…" at bounding box center [862, 277] width 1261 height 276
click at [660, 152] on button "Edit" at bounding box center [656, 161] width 40 height 23
click at [641, 278] on span "Adjust working hours" at bounding box center [622, 277] width 83 height 12
click at [19, 82] on link "Setup" at bounding box center [34, 84] width 73 height 37
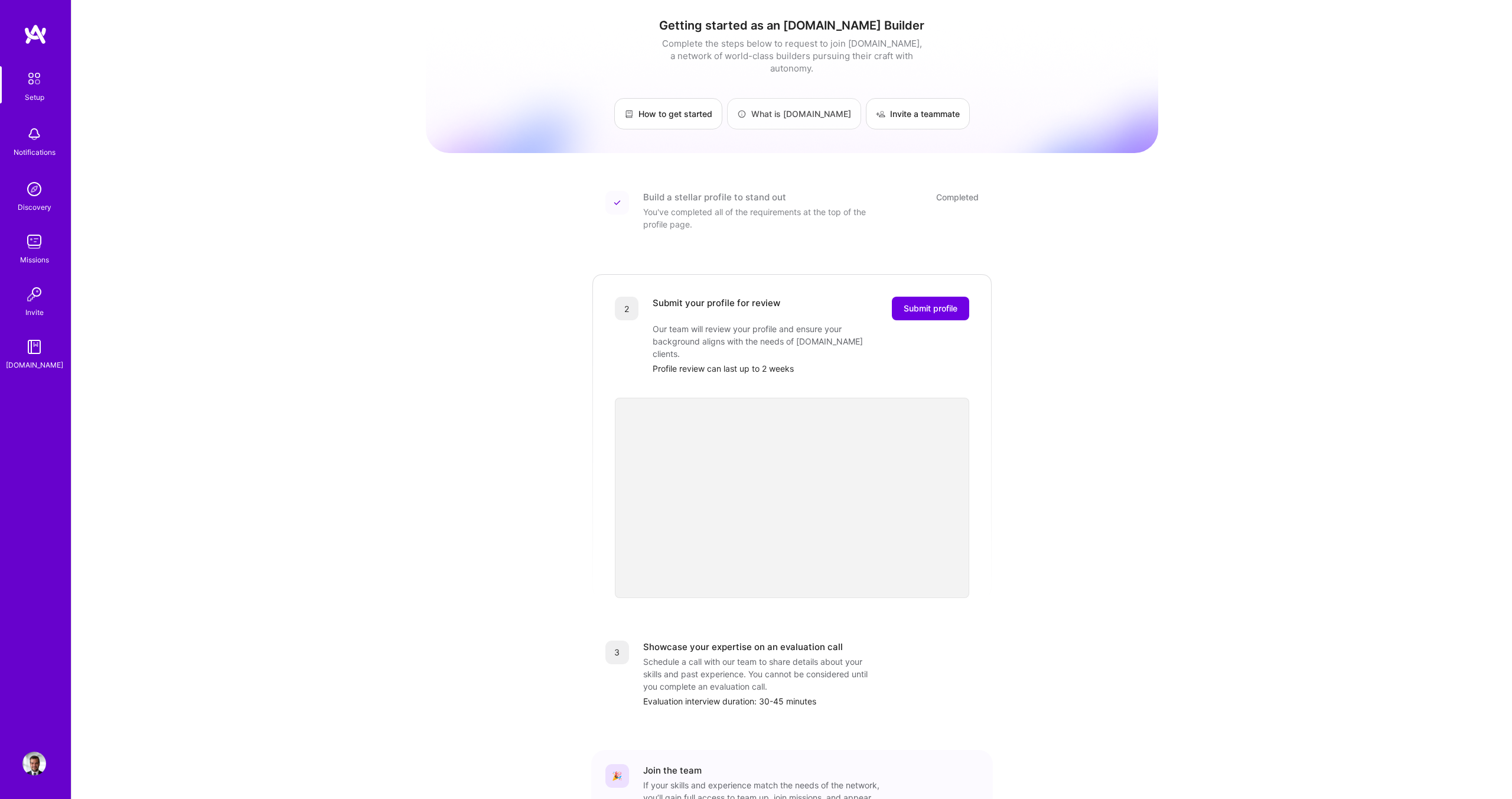
click at [791, 104] on link "What is [DOMAIN_NAME]" at bounding box center [794, 114] width 134 height 31
click at [919, 302] on span "Submit profile" at bounding box center [931, 308] width 54 height 12
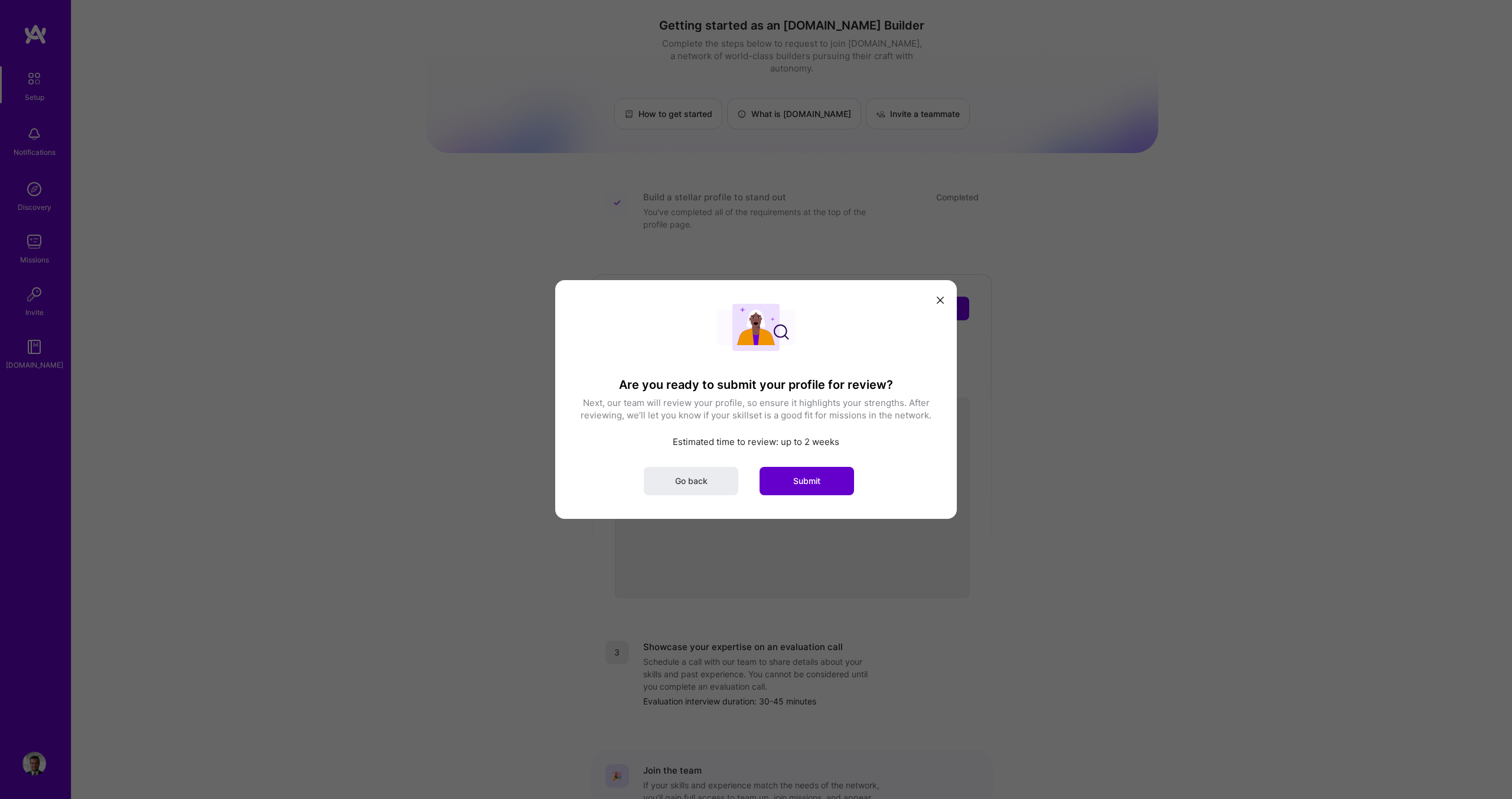
click at [793, 473] on button "Submit" at bounding box center [807, 481] width 95 height 29
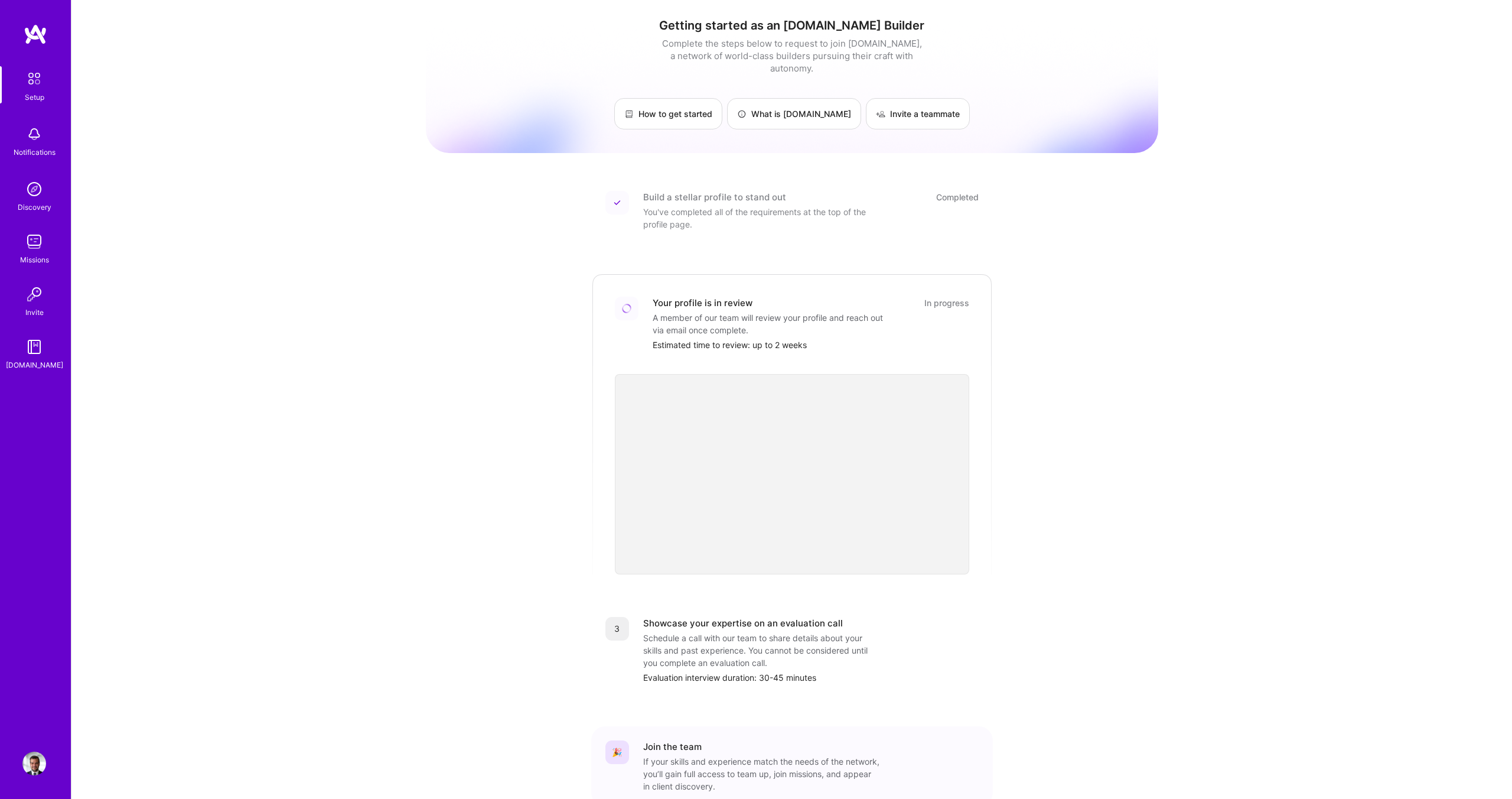
scroll to position [60, 0]
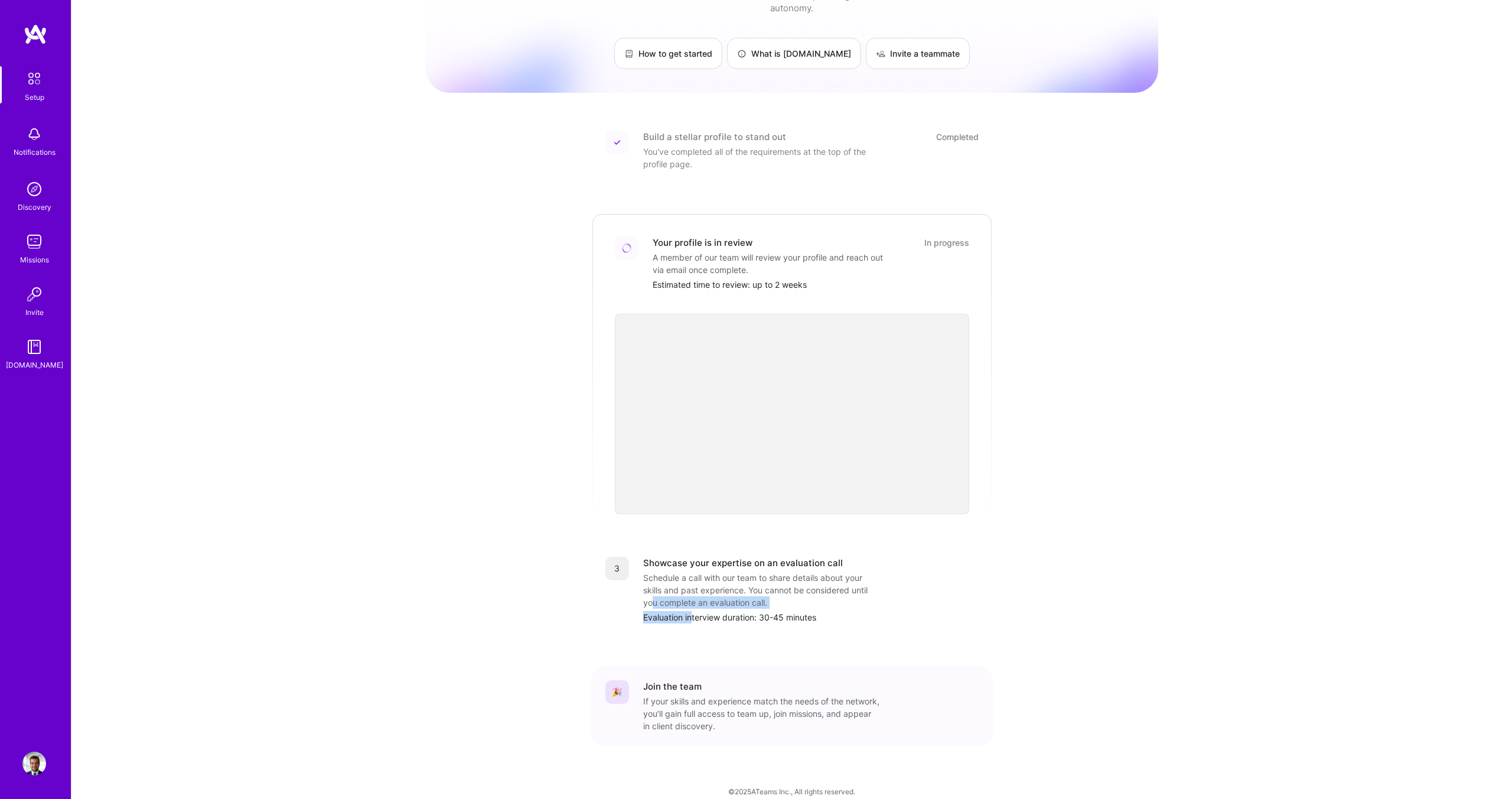
drag, startPoint x: 652, startPoint y: 589, endPoint x: 690, endPoint y: 607, distance: 42.0
click at [690, 607] on div "Showcase your expertise on an evaluation call Schedule a call with our team to …" at bounding box center [811, 589] width 335 height 67
click at [720, 611] on div "Evaluation interview duration: 30-45 minutes" at bounding box center [811, 617] width 335 height 12
